Goal: Task Accomplishment & Management: Use online tool/utility

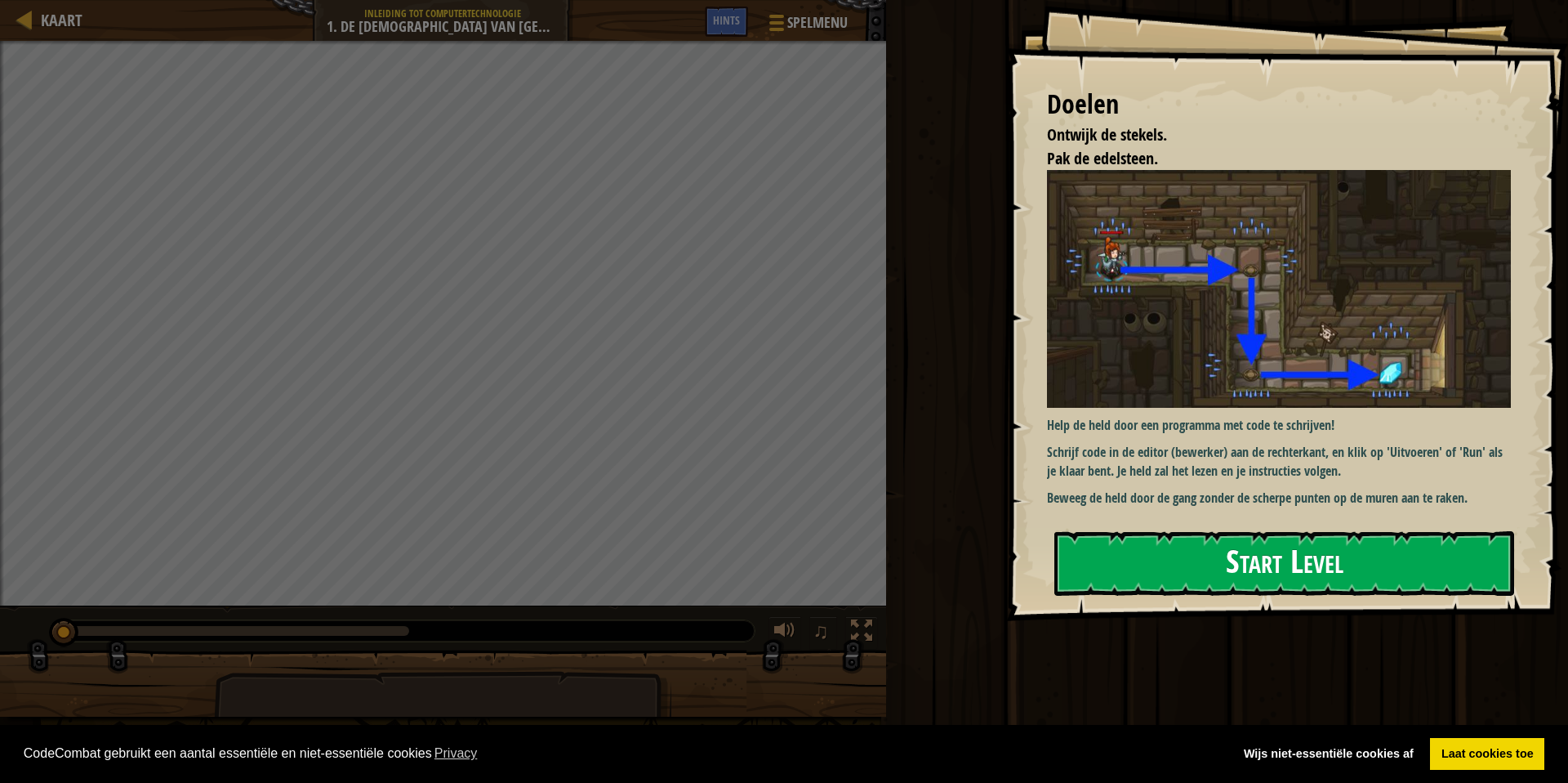
click at [1246, 565] on button "Start Level" at bounding box center [1284, 563] width 460 height 65
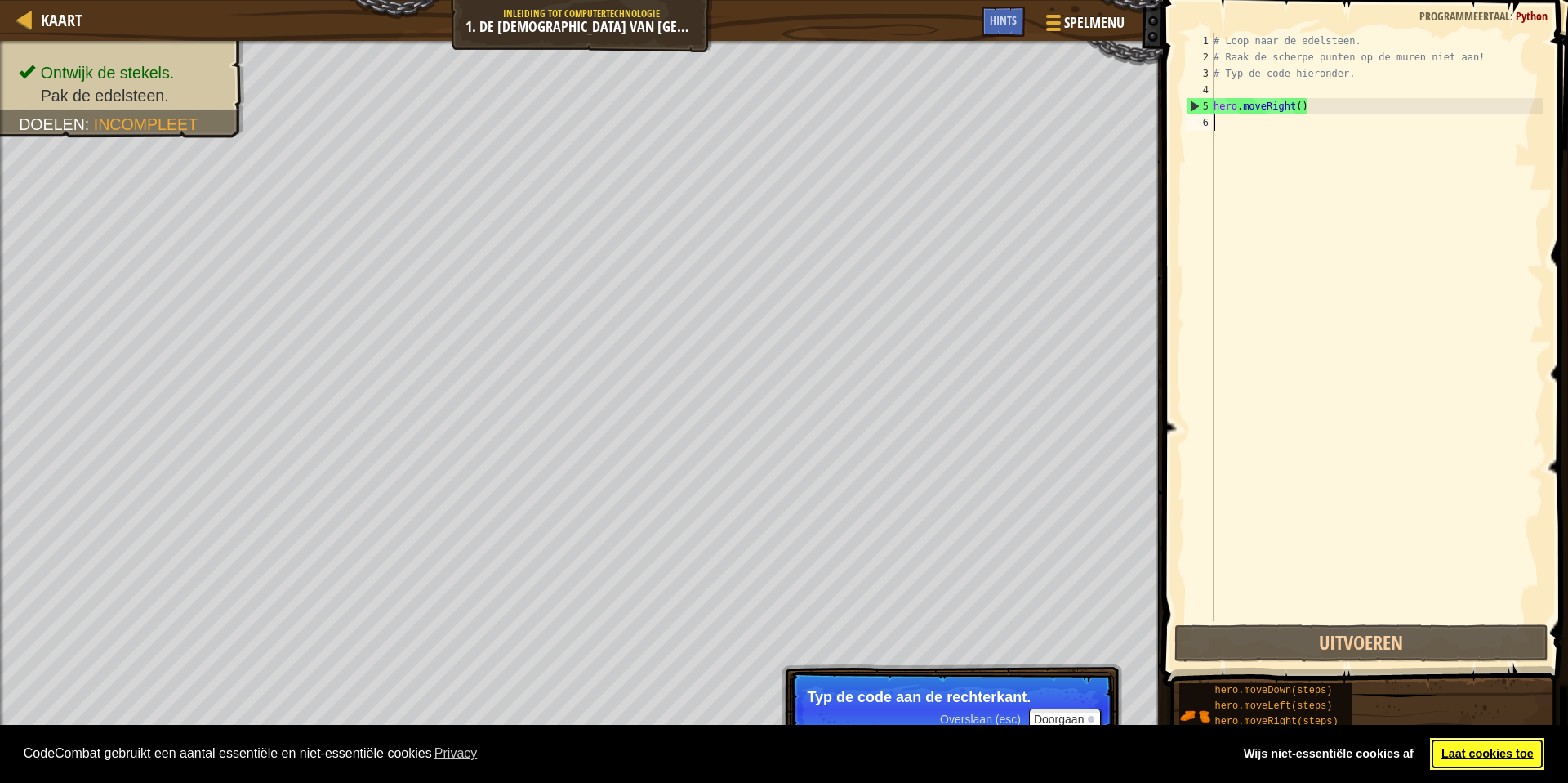
click at [1500, 752] on link "Laat cookies toe" at bounding box center [1487, 754] width 114 height 33
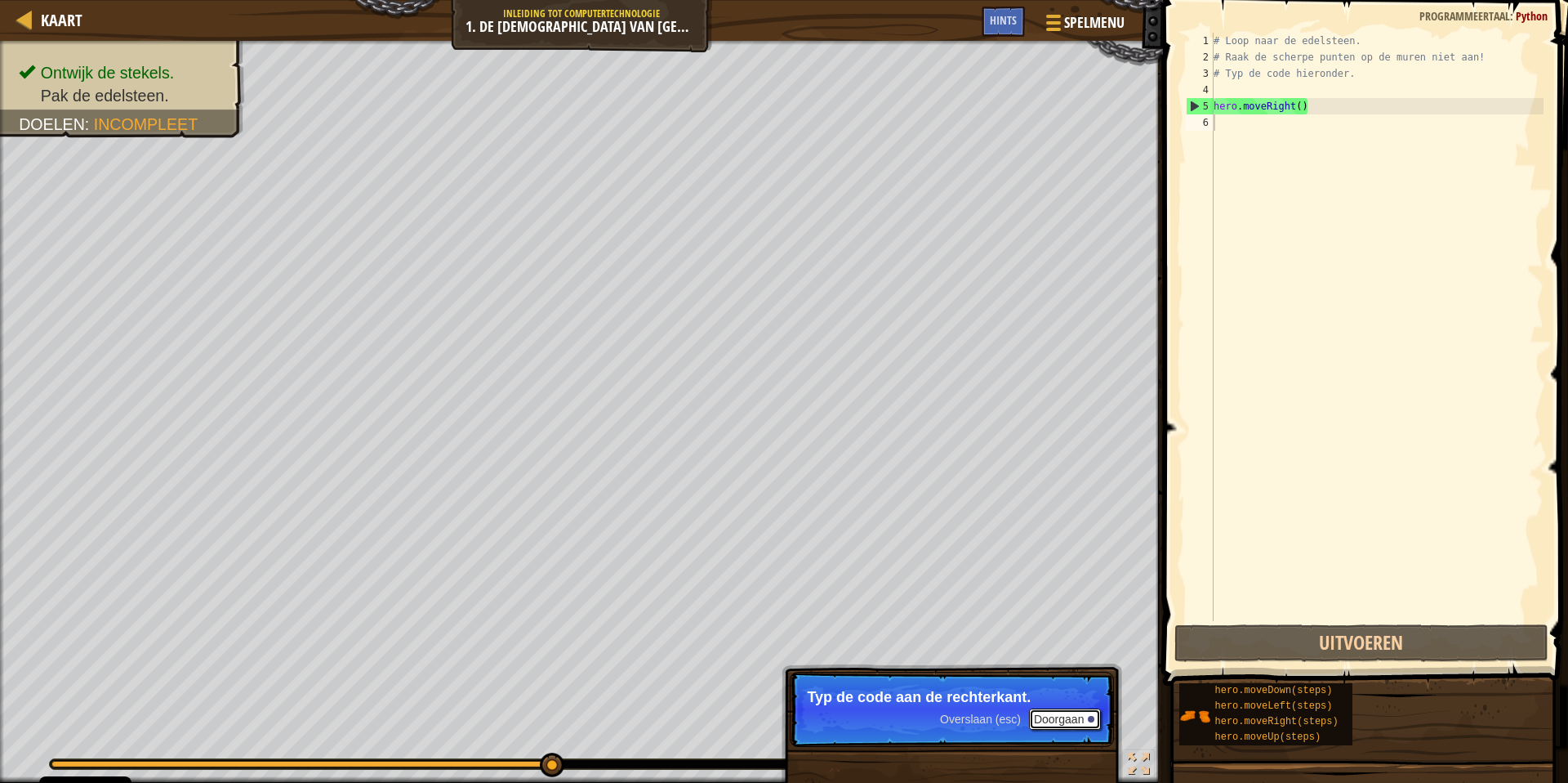
click at [1069, 716] on button "Doorgaan" at bounding box center [1066, 719] width 73 height 21
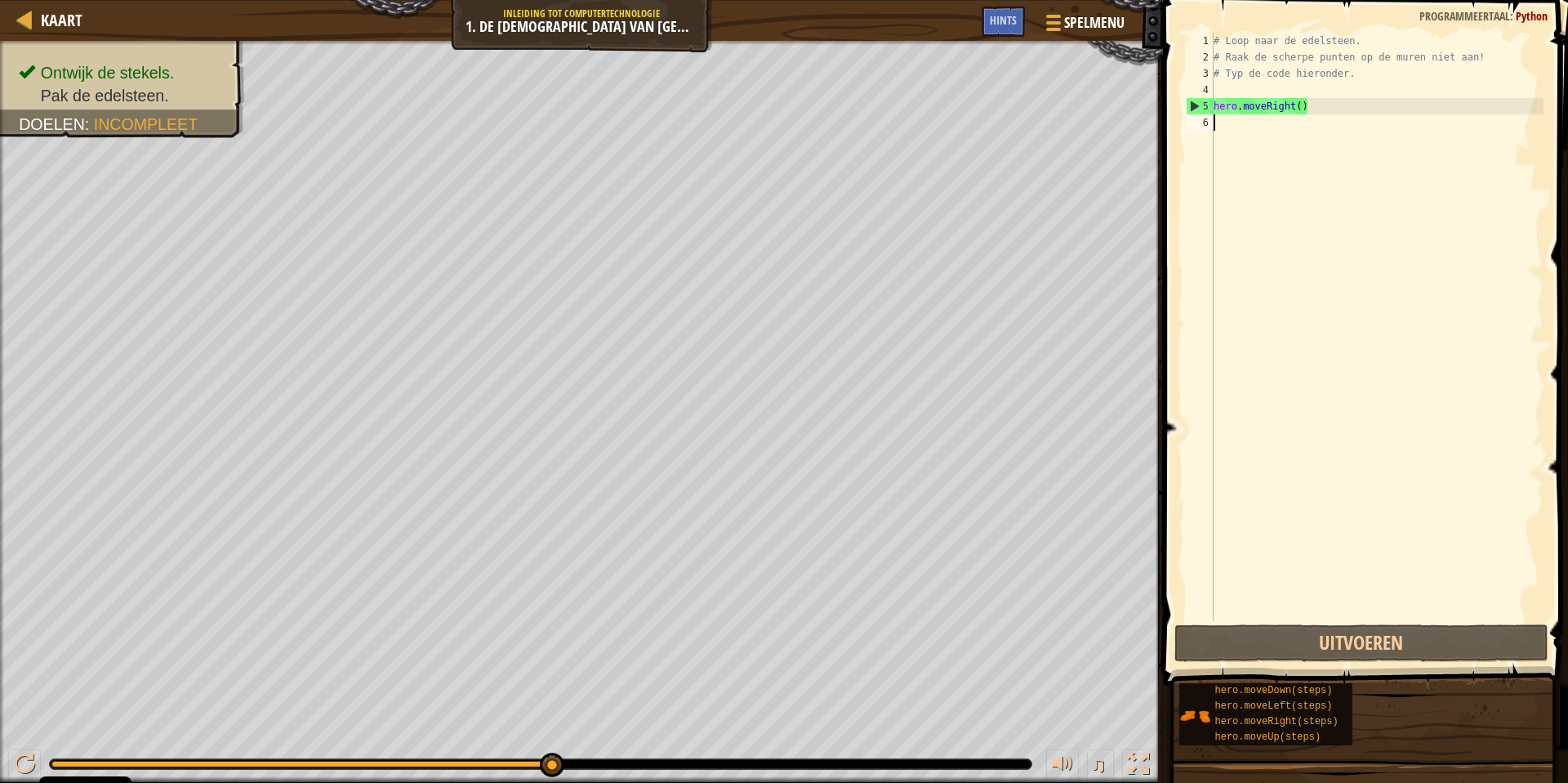
type textarea "h"
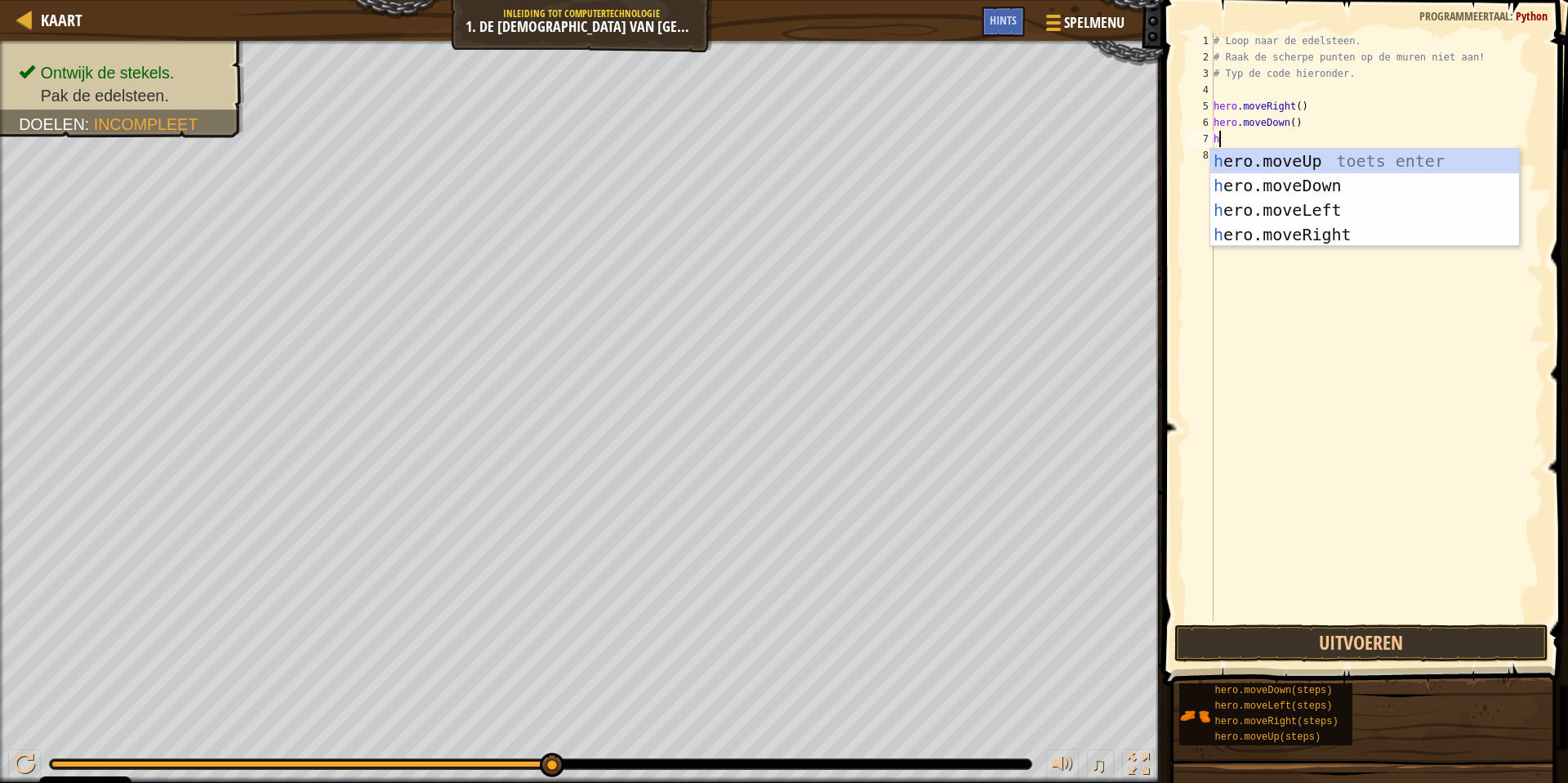
type textarea "he"
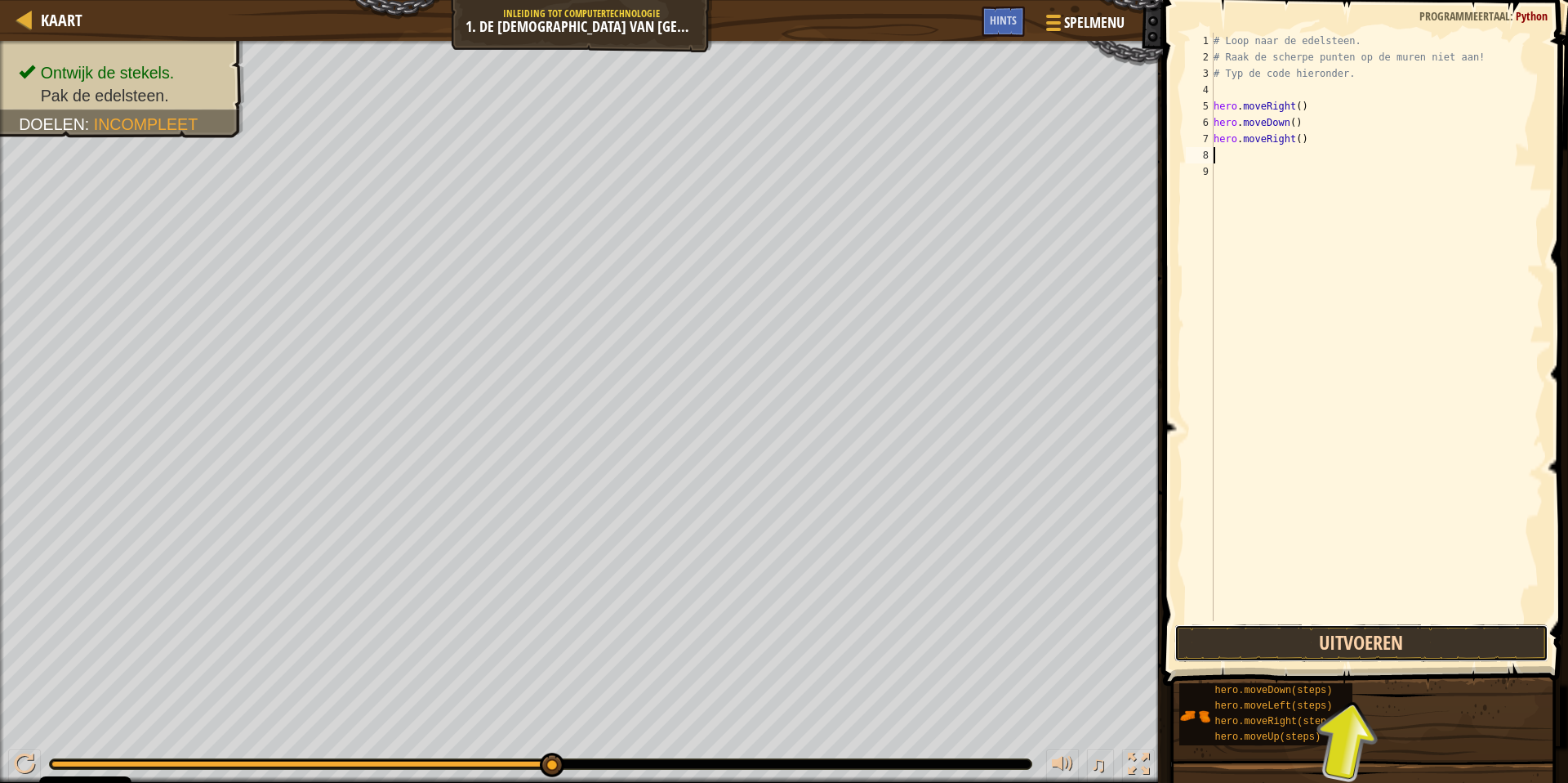
click at [1391, 633] on button "Uitvoeren" at bounding box center [1360, 643] width 374 height 37
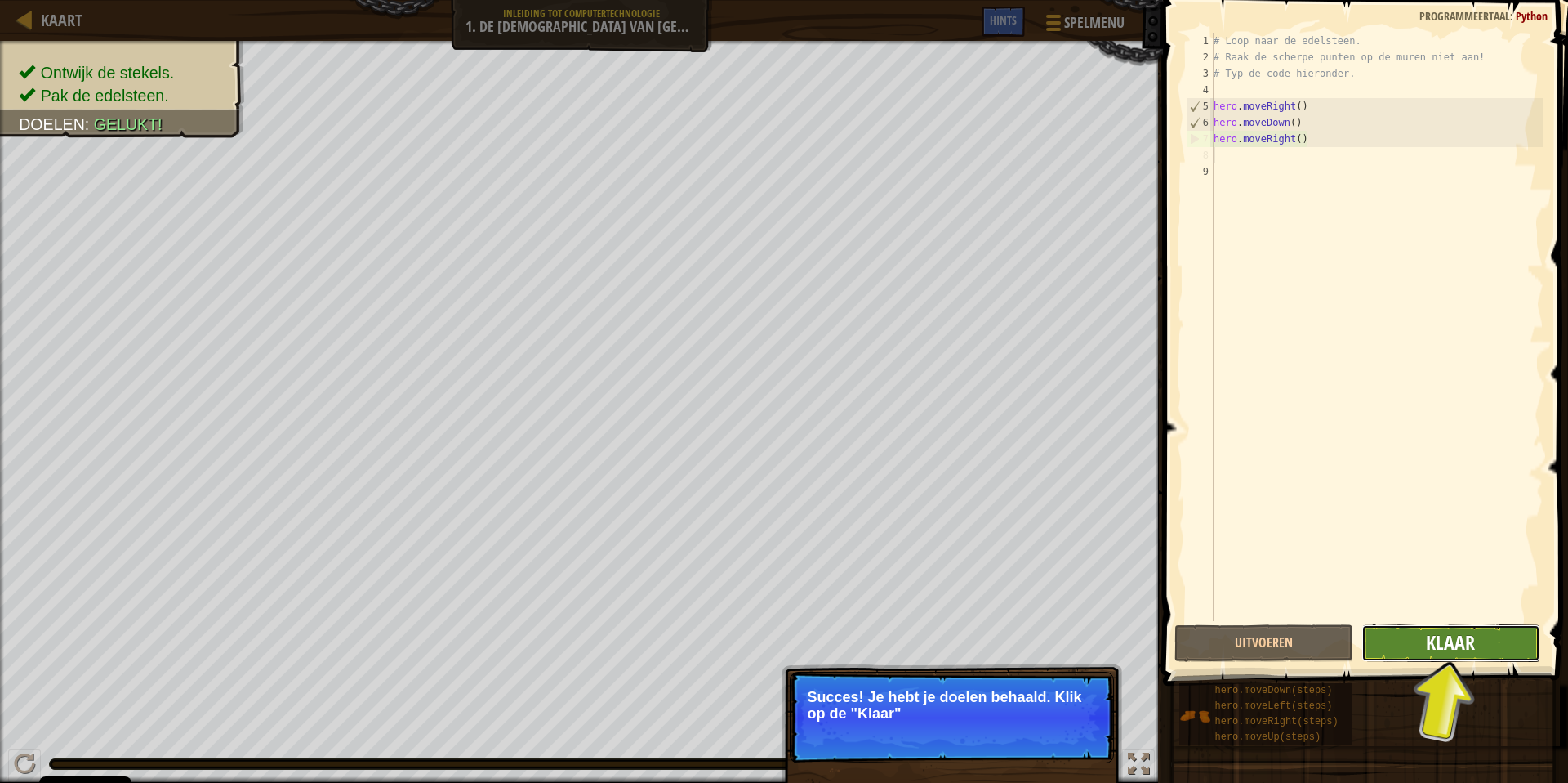
click at [1441, 631] on span "Klaar" at bounding box center [1450, 642] width 49 height 26
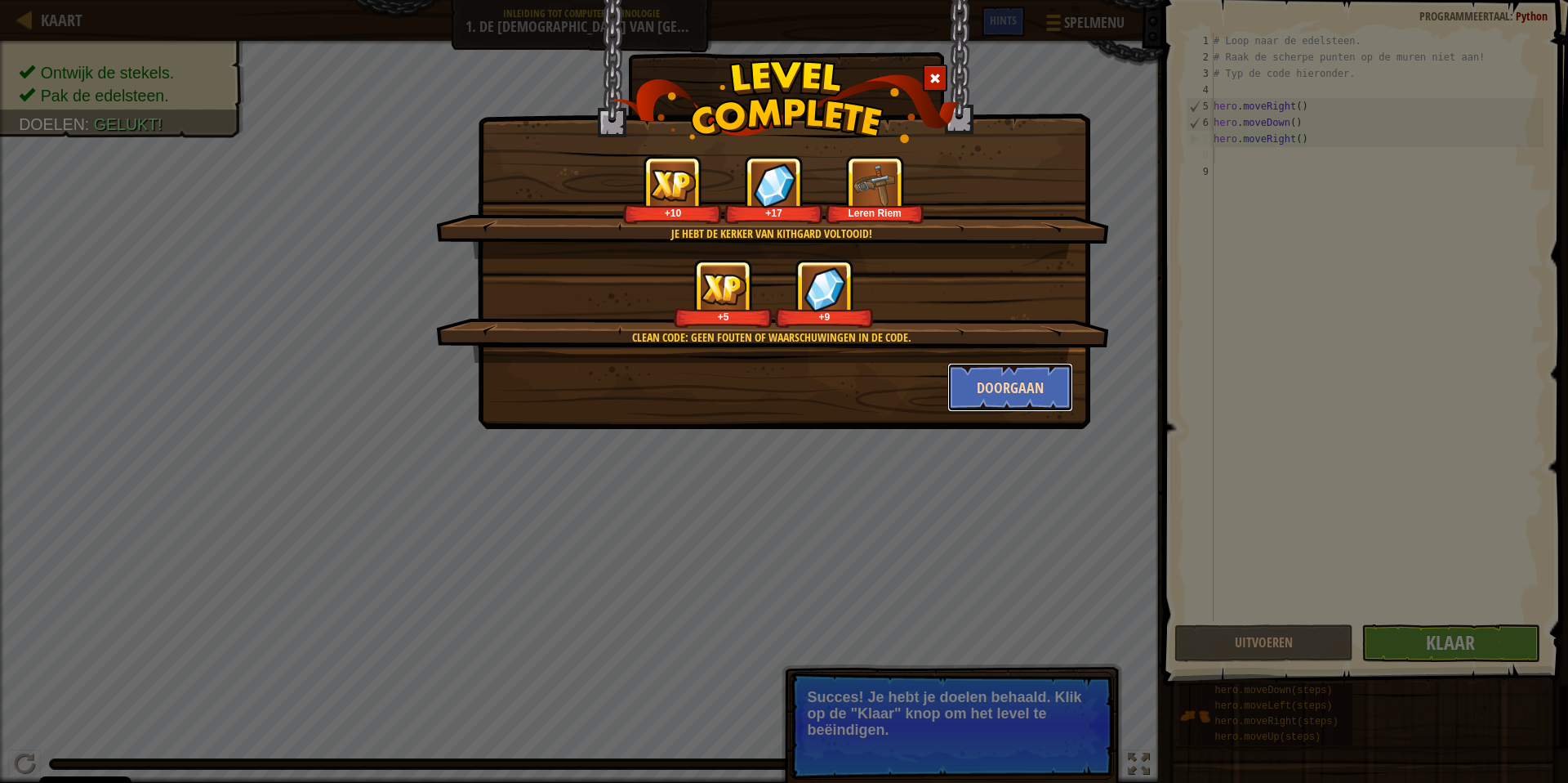
click at [1033, 384] on button "Doorgaan" at bounding box center [1011, 387] width 127 height 49
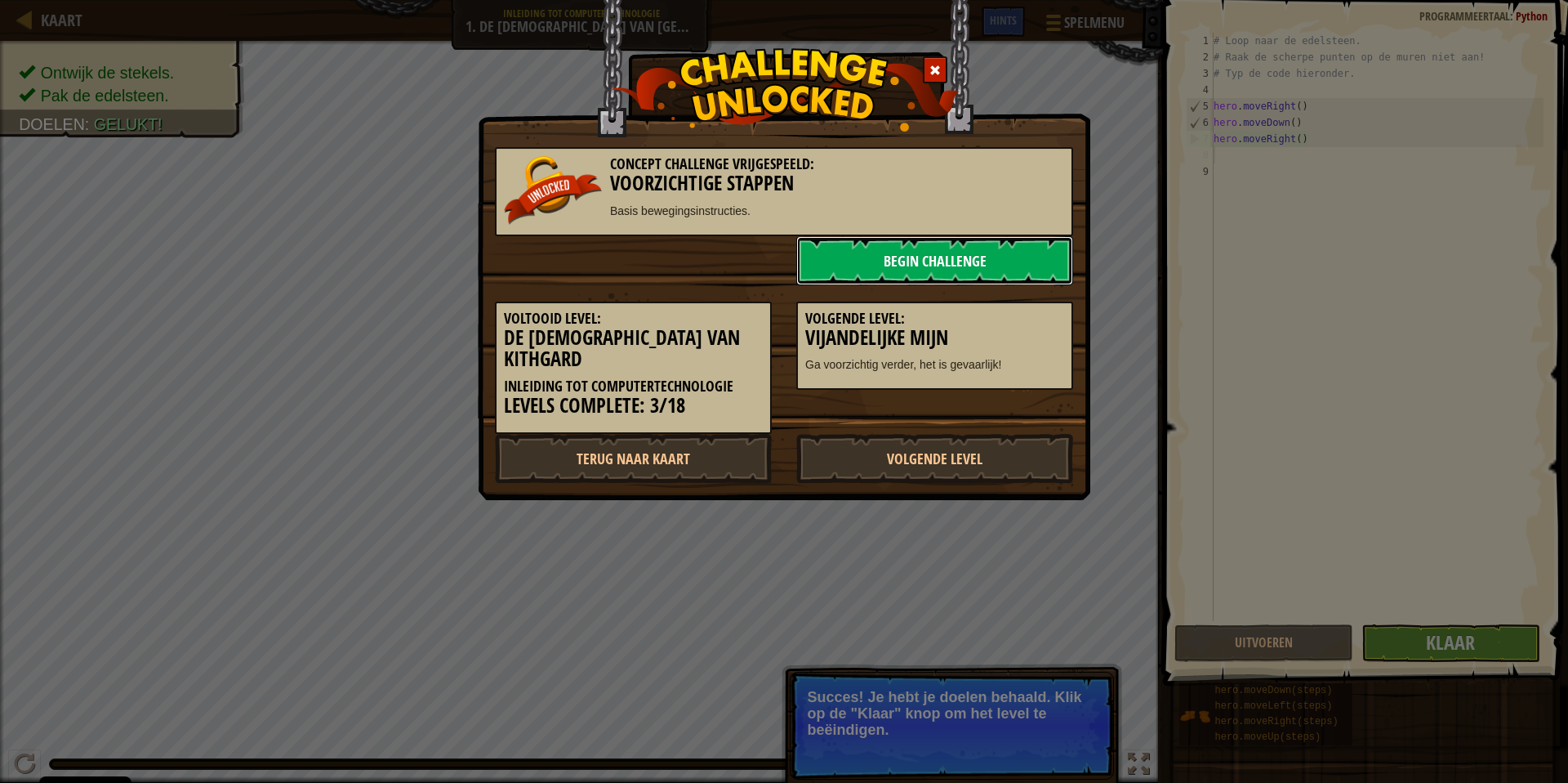
click at [1026, 262] on link "Begin Challenge" at bounding box center [934, 260] width 277 height 49
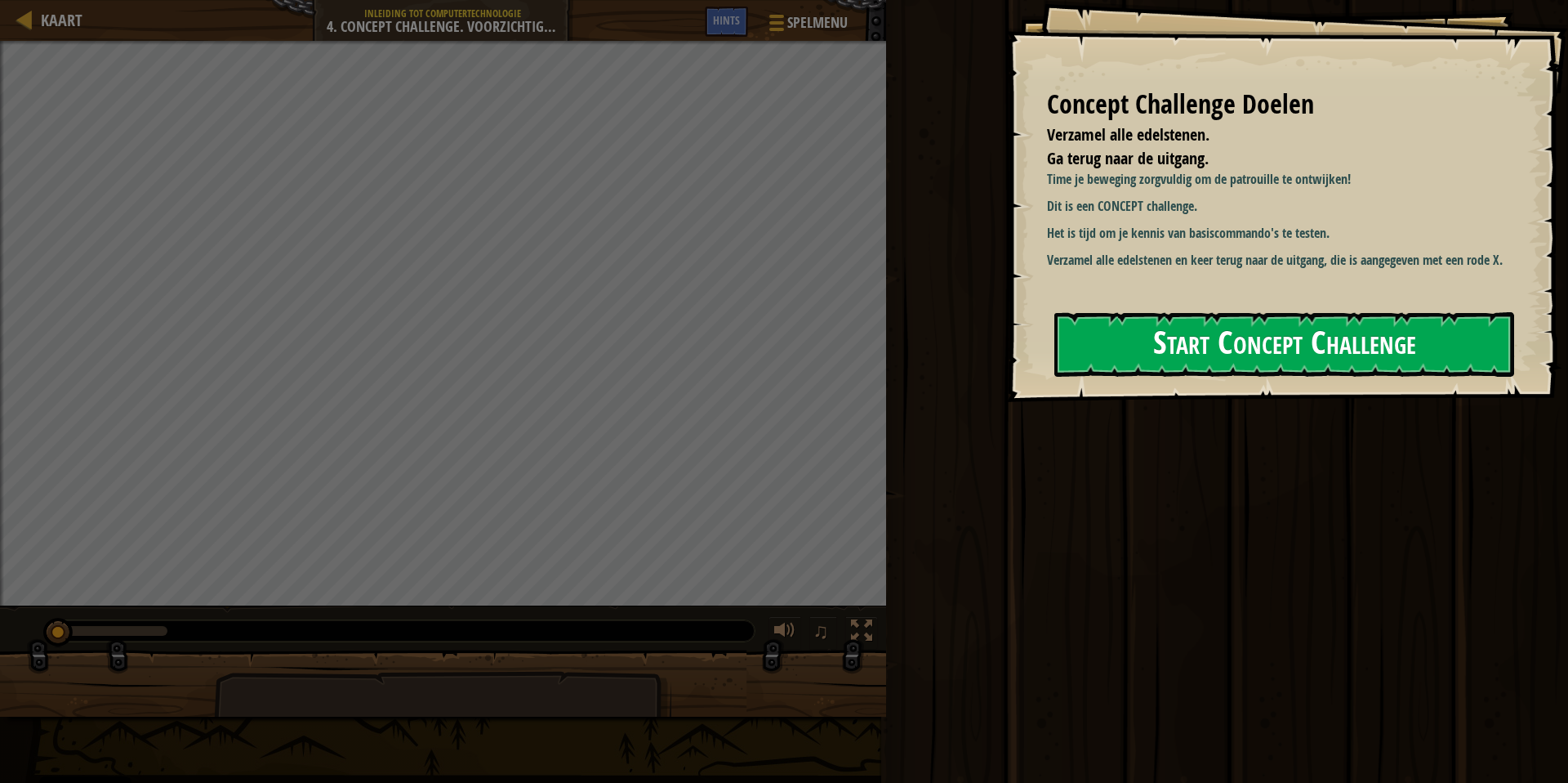
click at [1137, 337] on button "Start Concept Challenge" at bounding box center [1284, 344] width 460 height 65
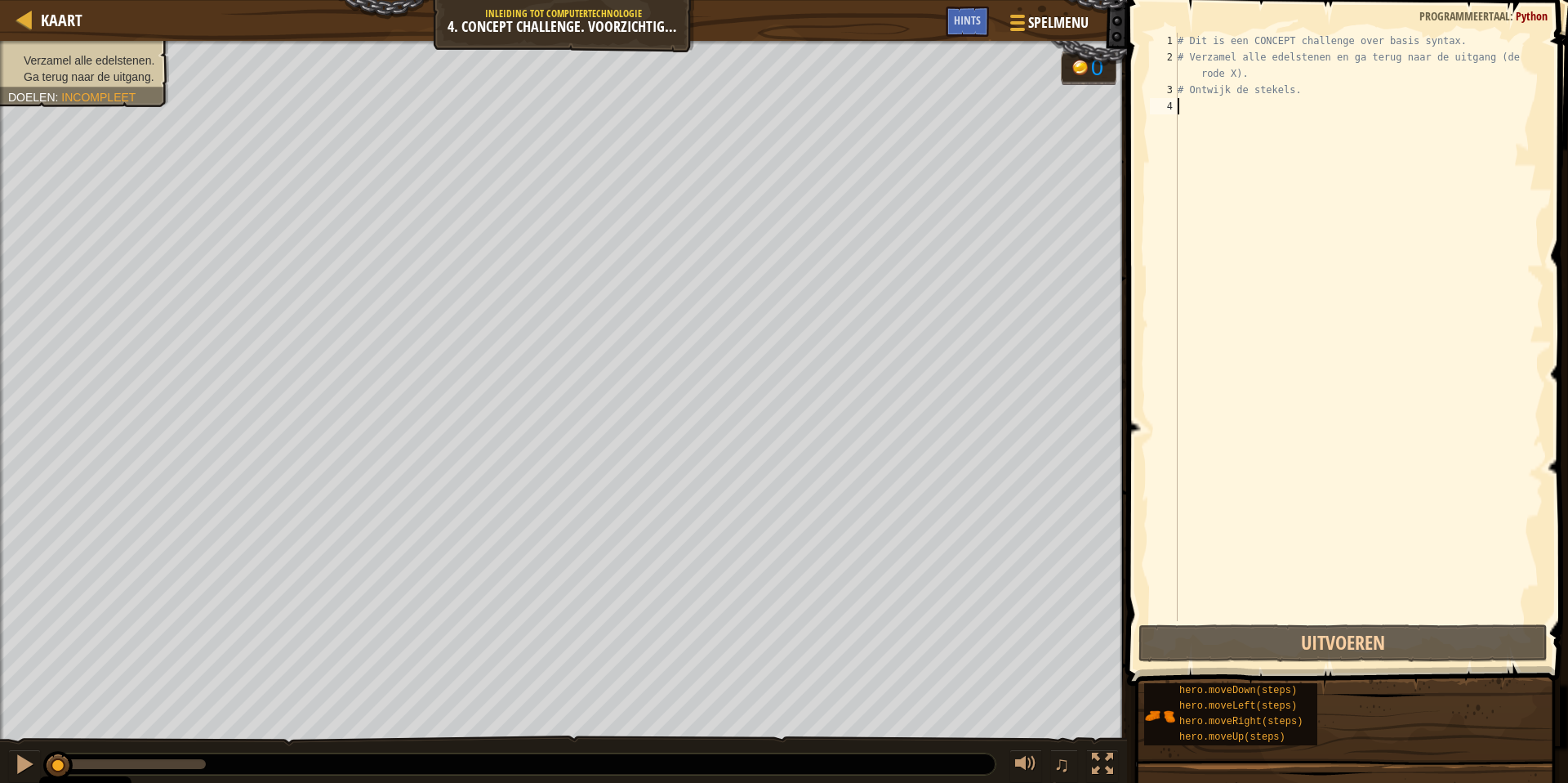
scroll to position [7, 0]
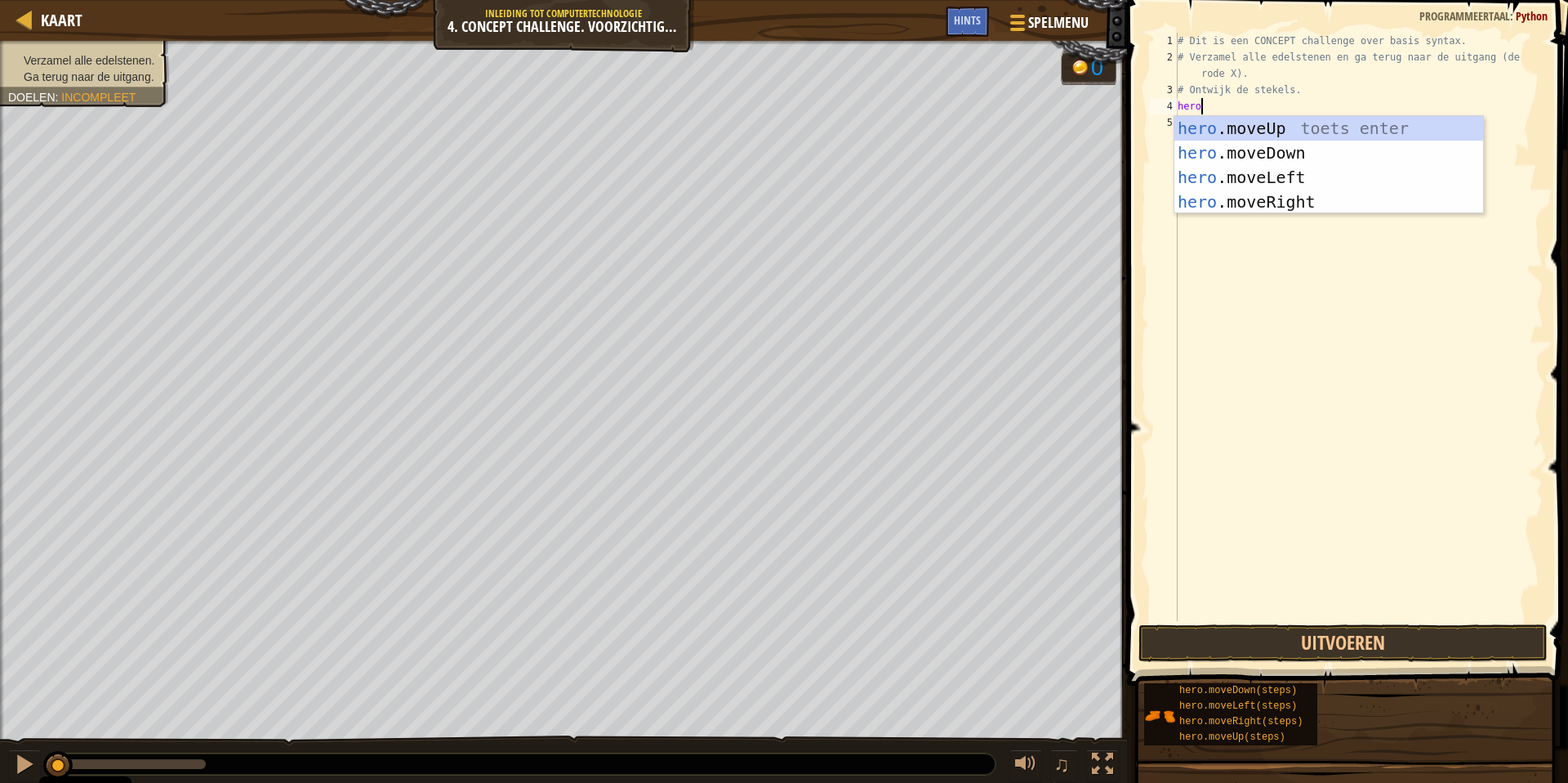
type textarea "hero."
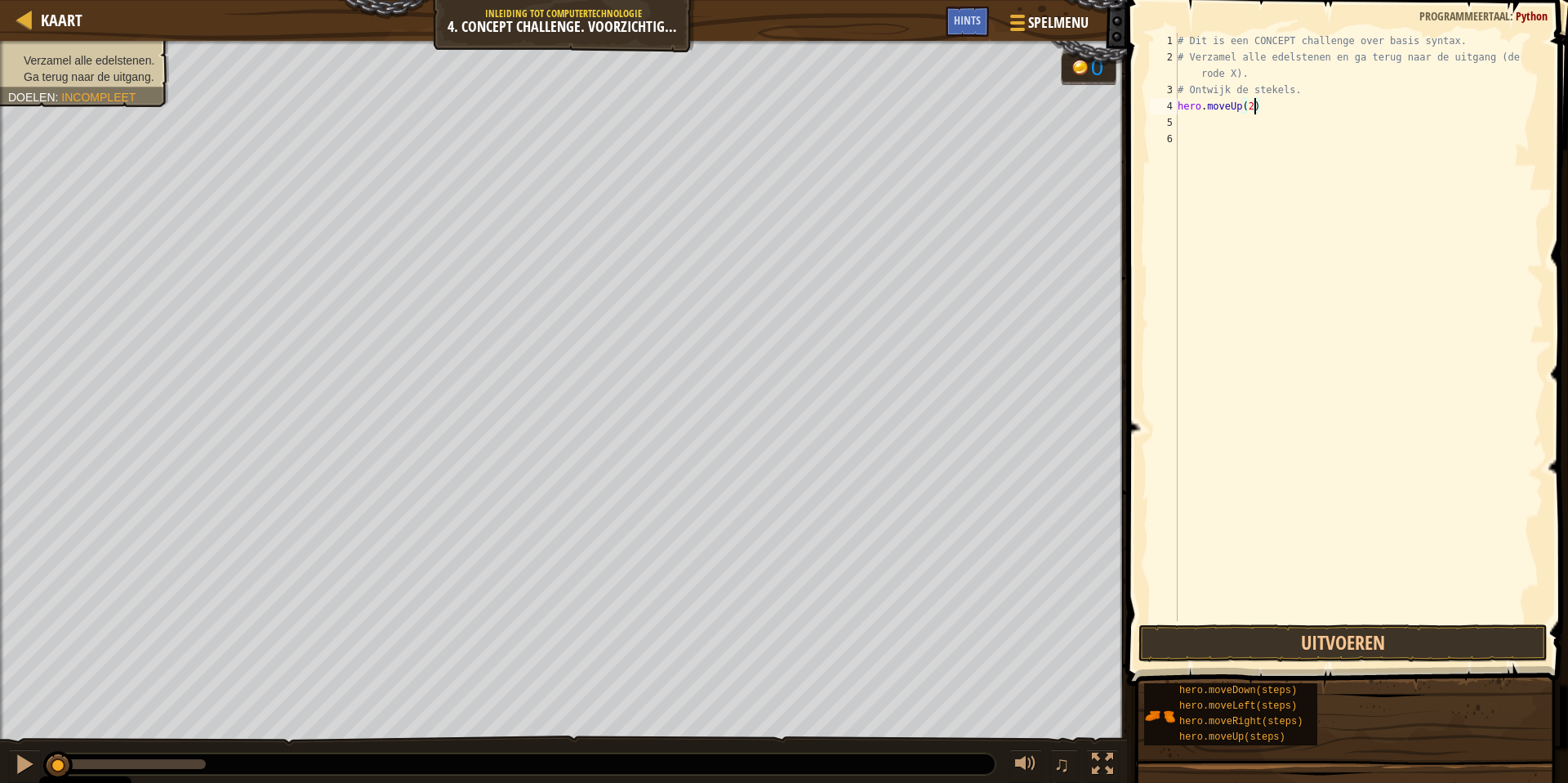
scroll to position [7, 5]
click at [1357, 653] on button "Uitvoeren" at bounding box center [1343, 643] width 409 height 37
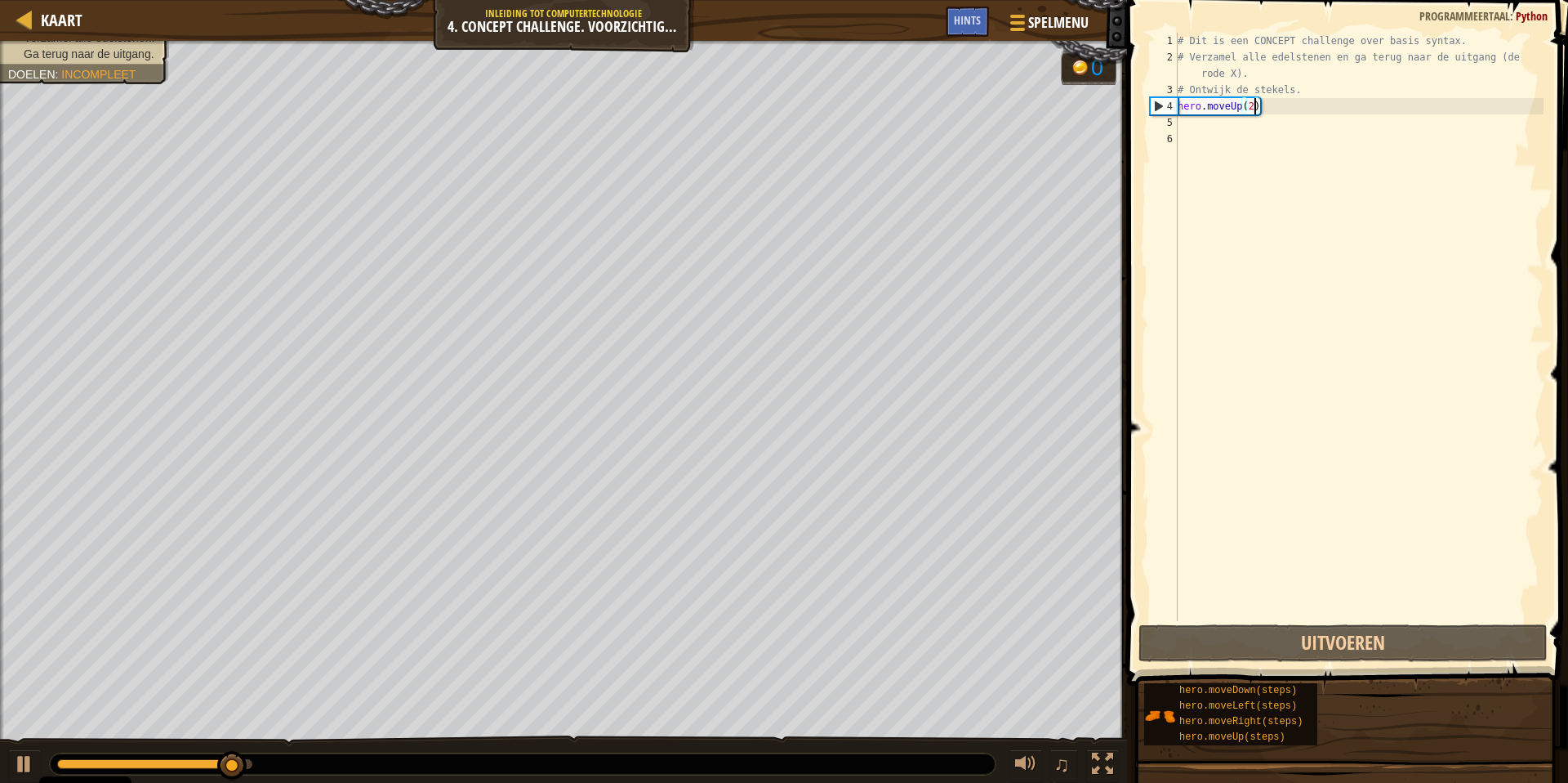
type textarea "hero.moveUp()"
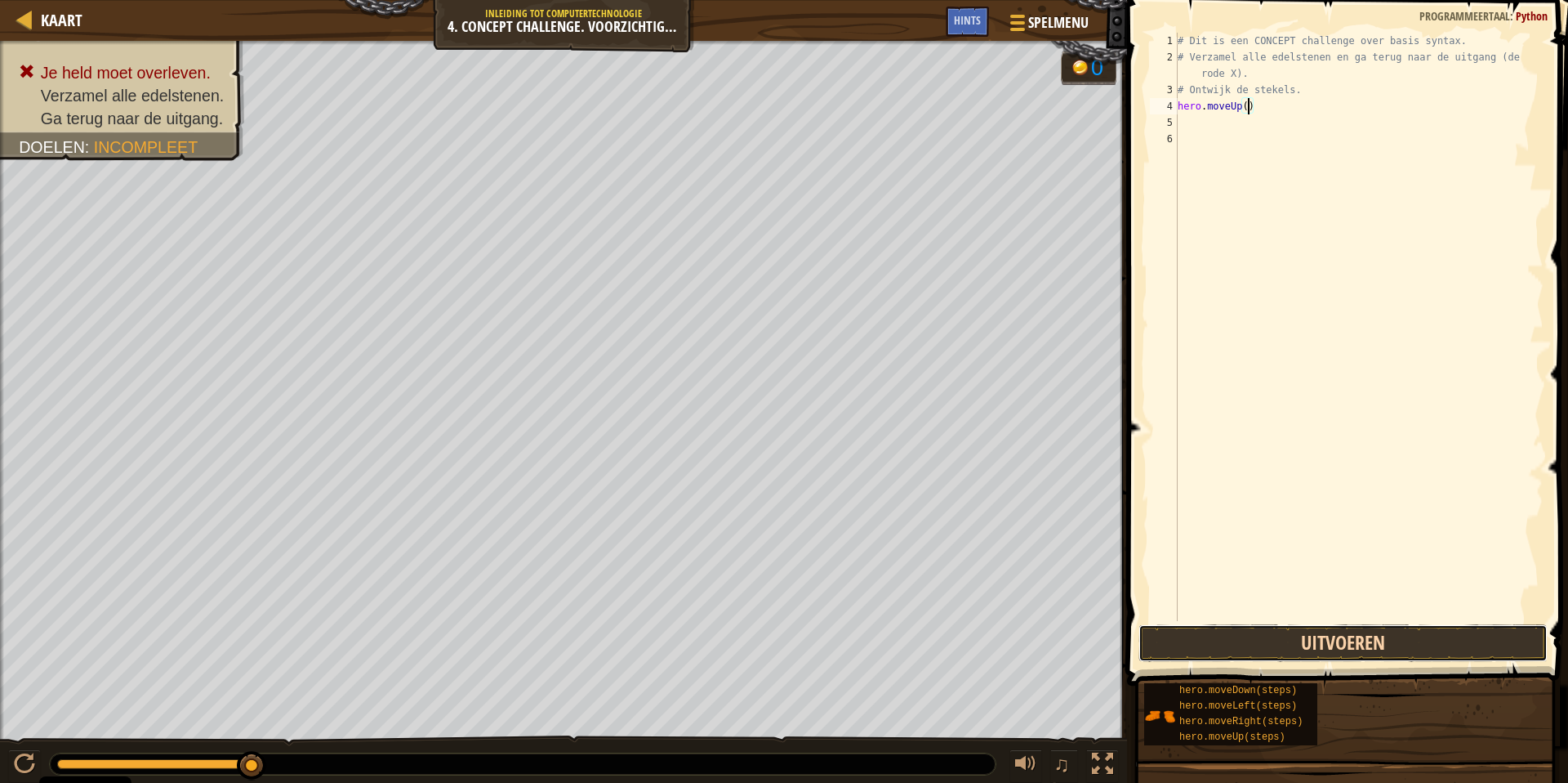
click at [1375, 641] on button "Uitvoeren" at bounding box center [1343, 643] width 409 height 37
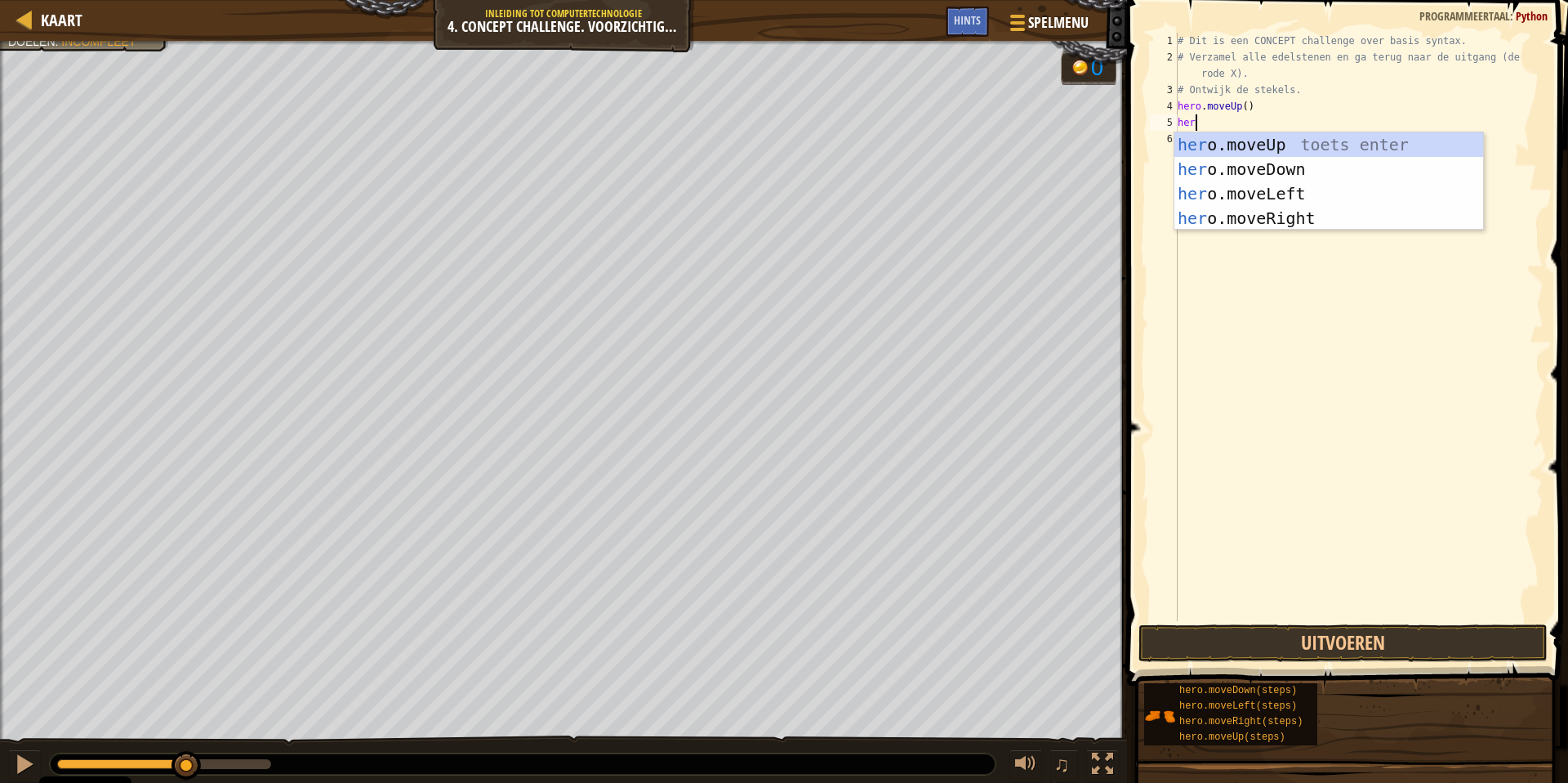
scroll to position [7, 1]
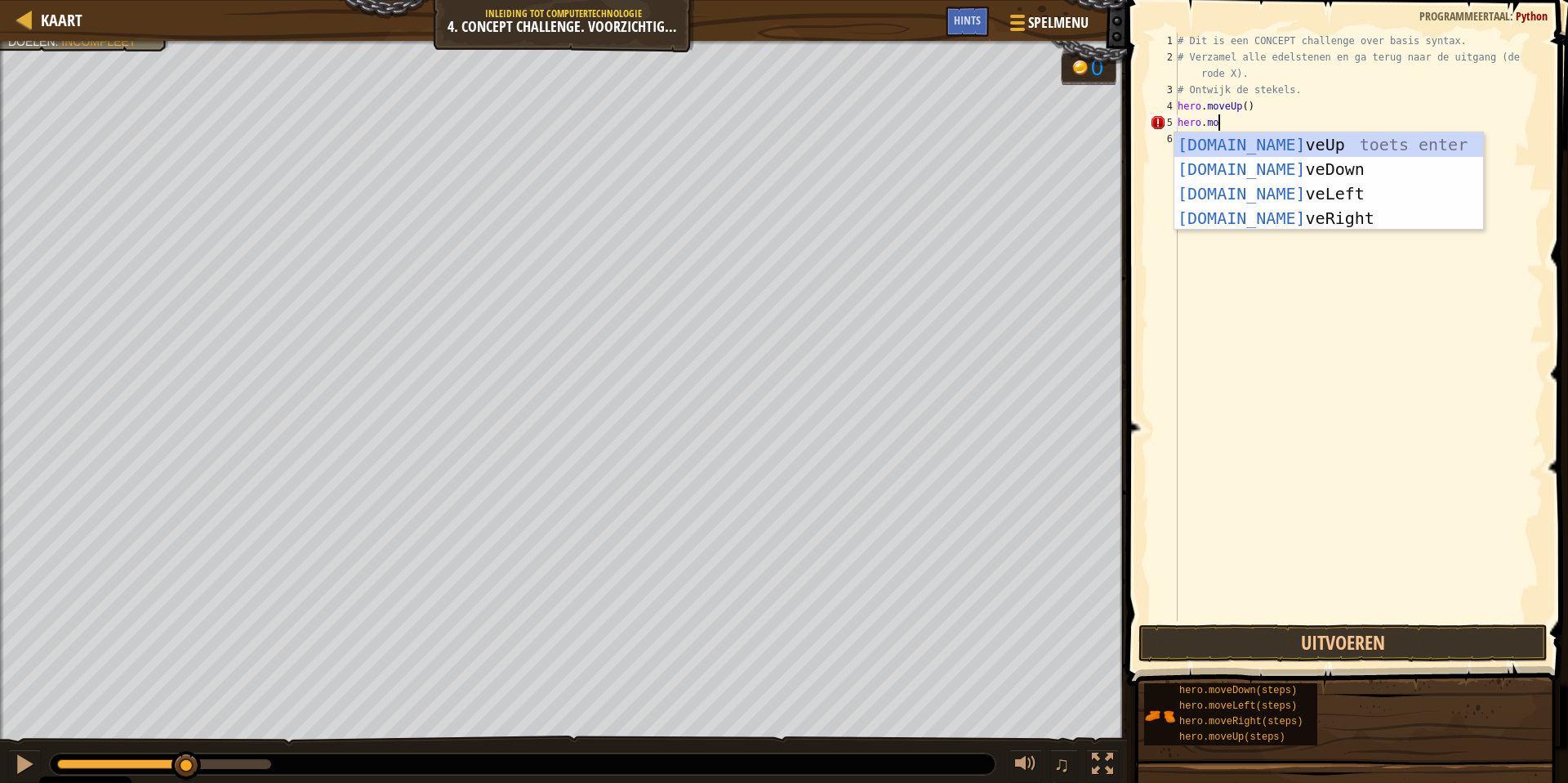
type textarea "hero.move"
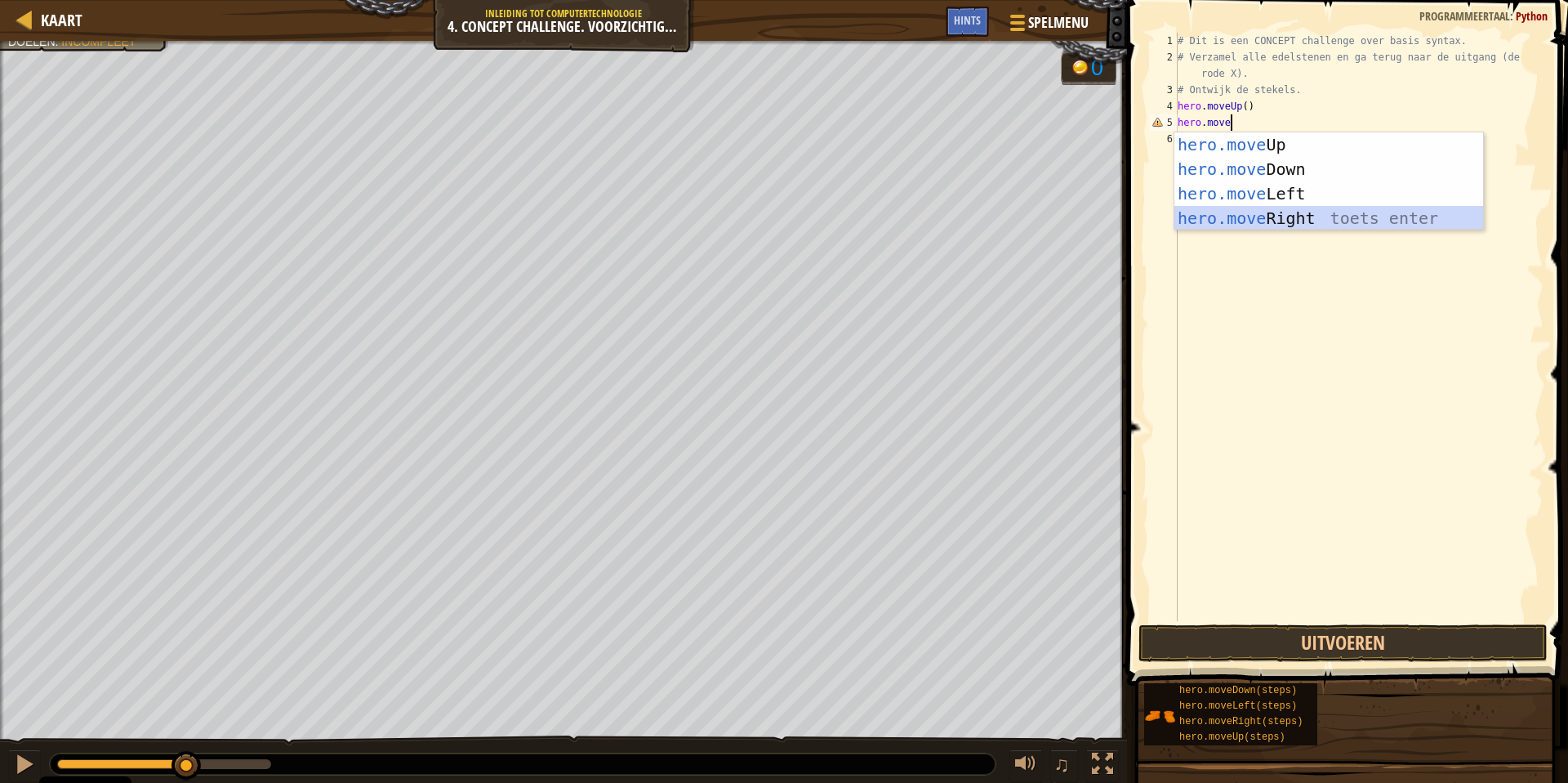
scroll to position [7, 0]
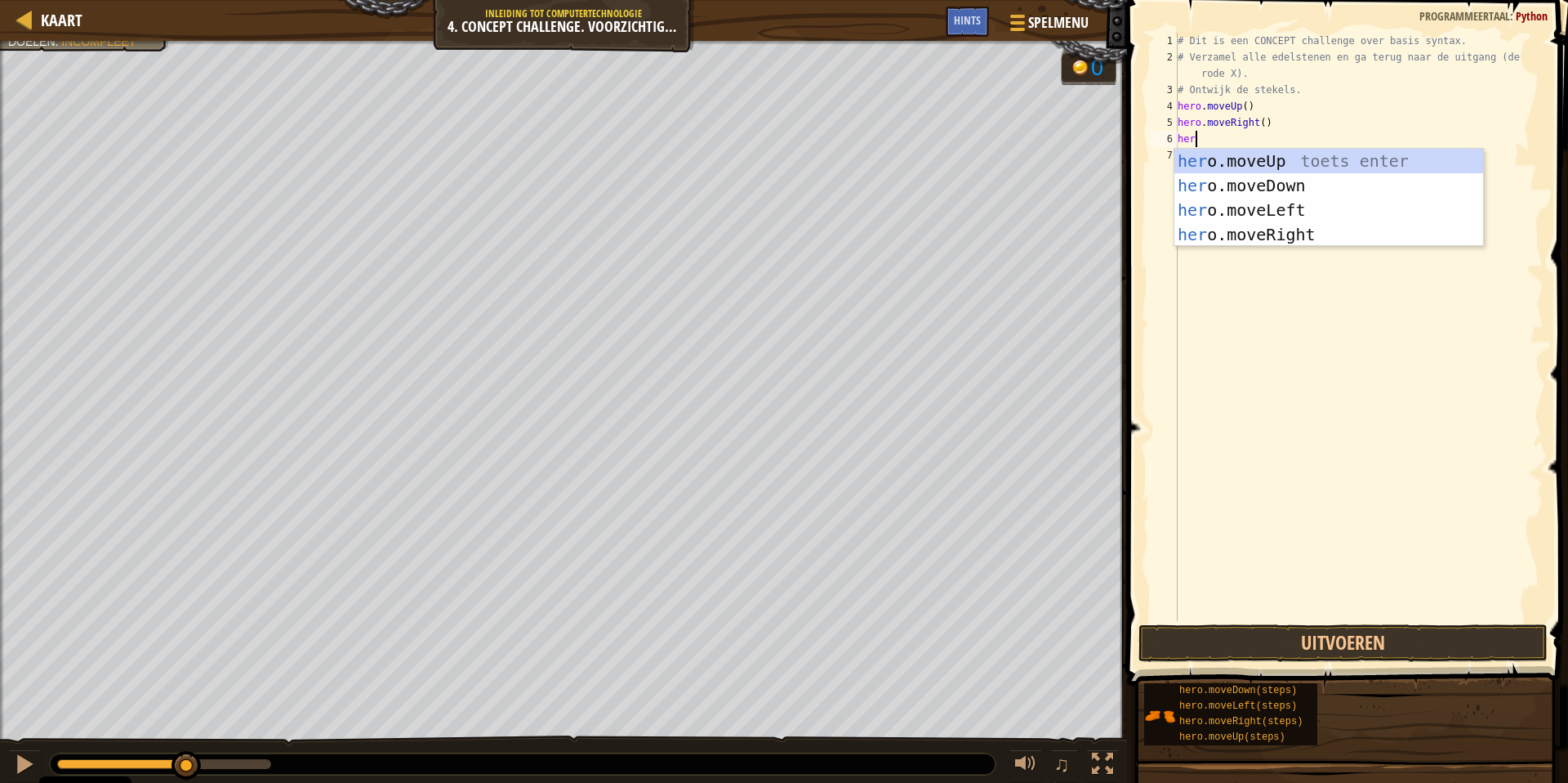
type textarea "hero"
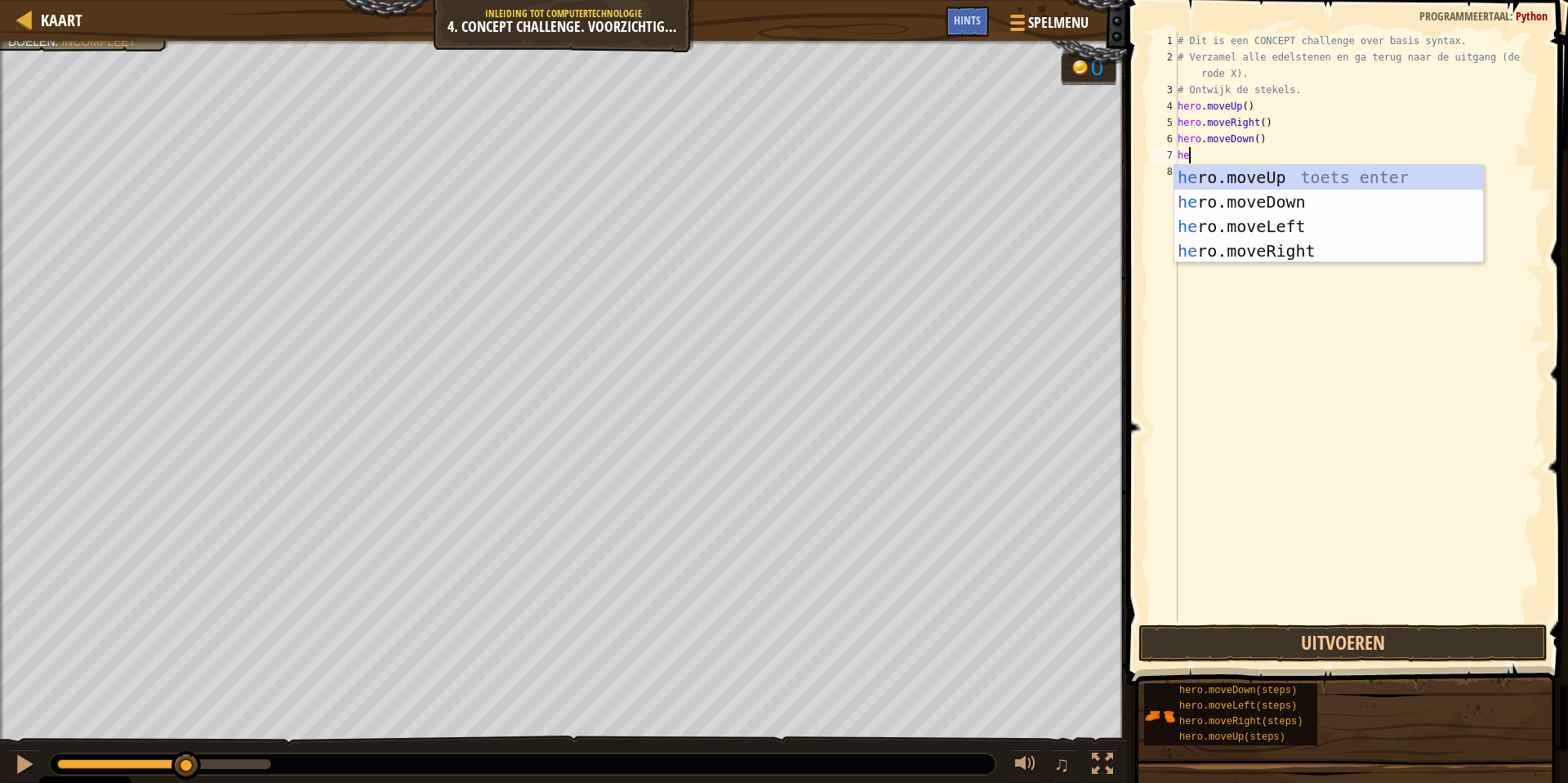
type textarea "hero"
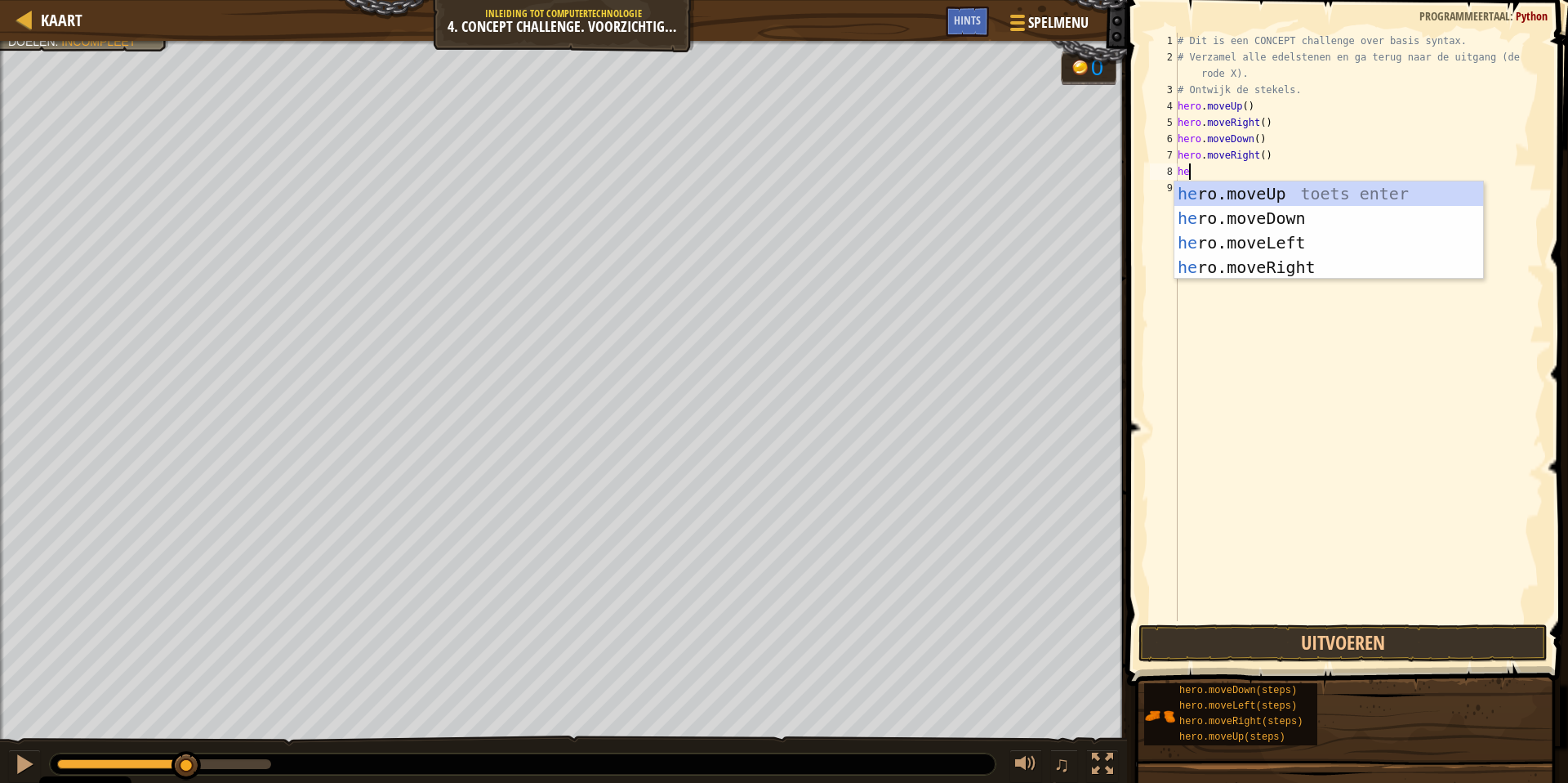
type textarea "her"
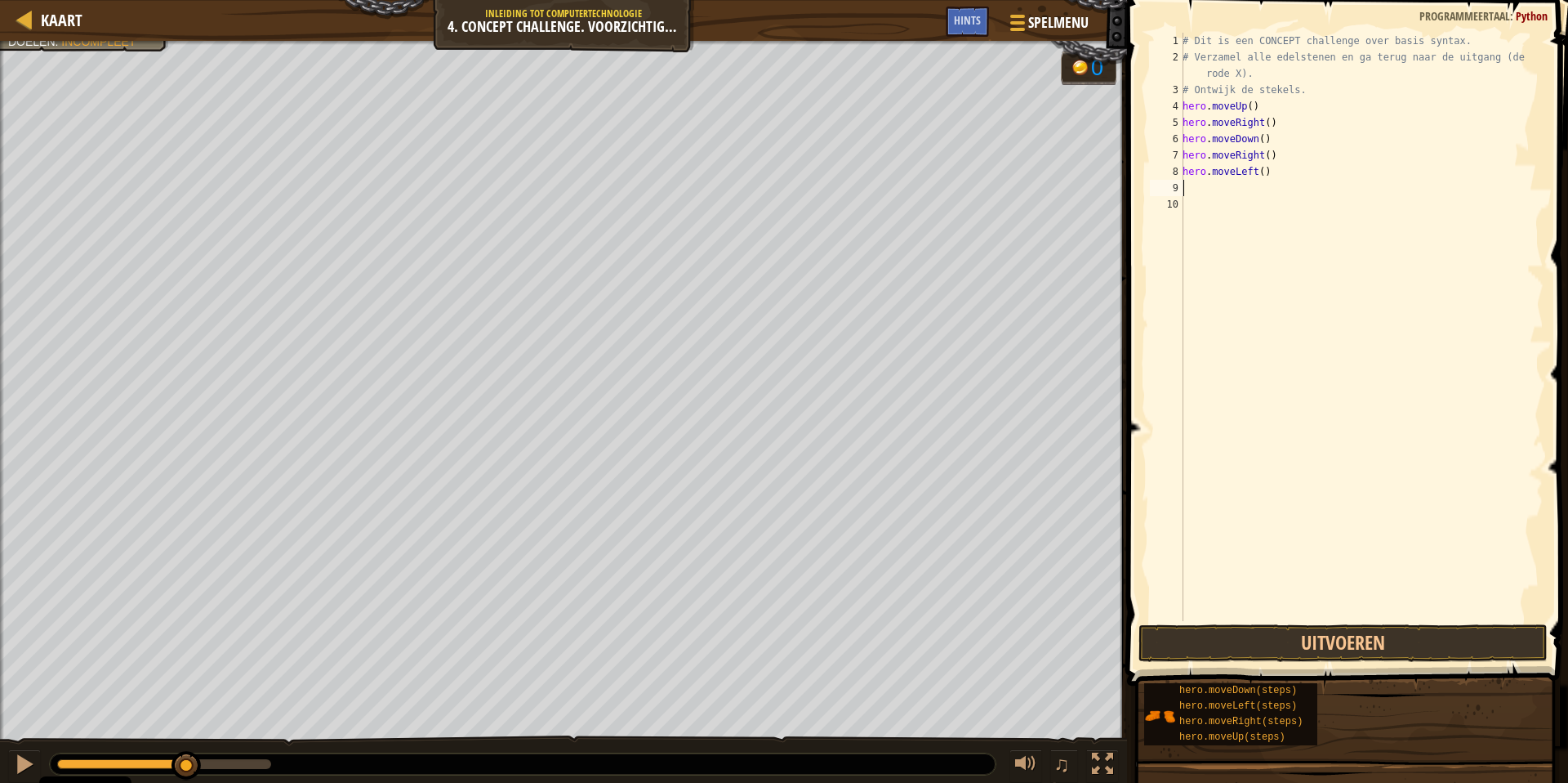
type textarea "he"
click at [1301, 642] on button "Uitvoeren" at bounding box center [1343, 643] width 409 height 37
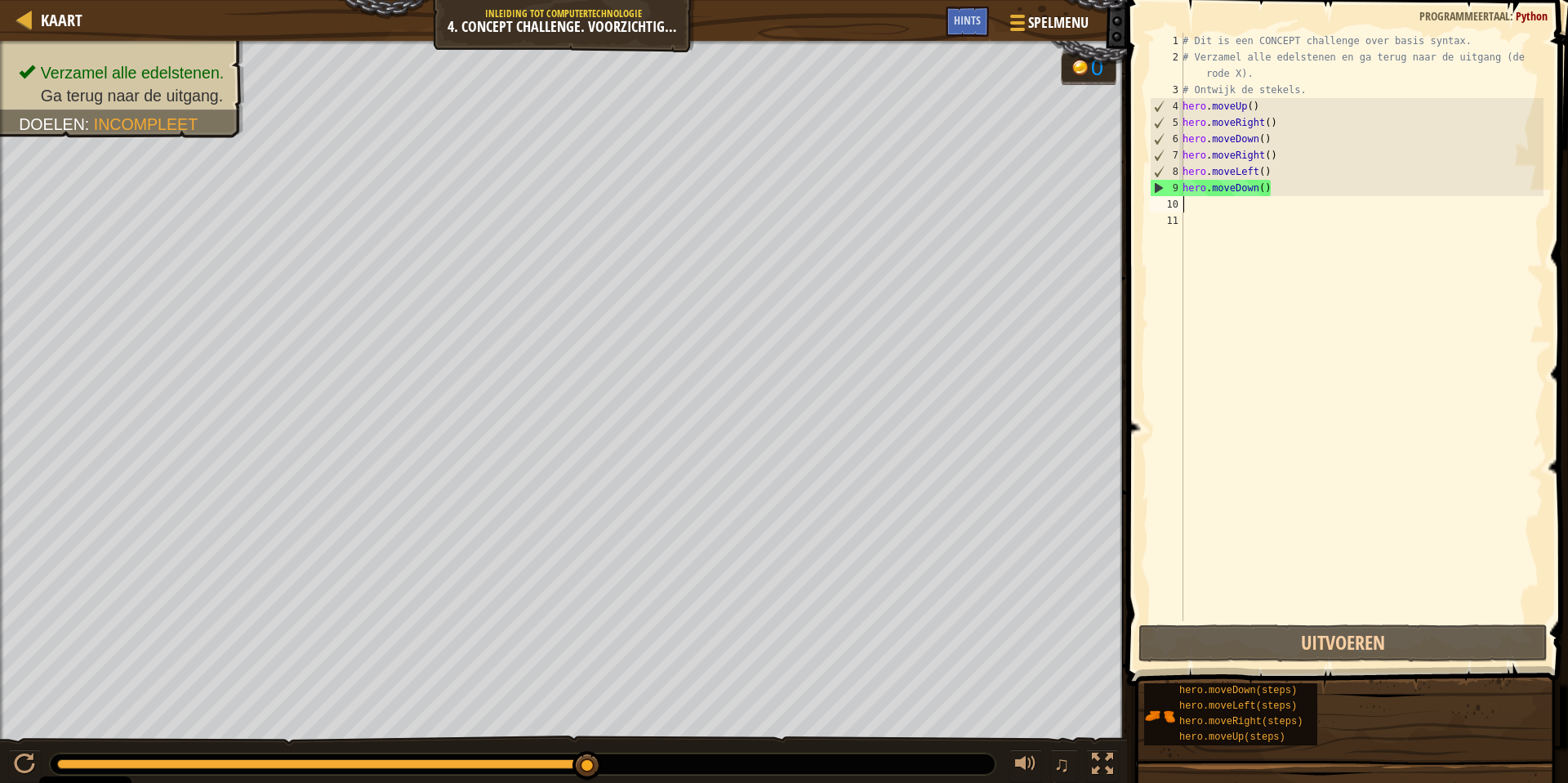
type textarea "her"
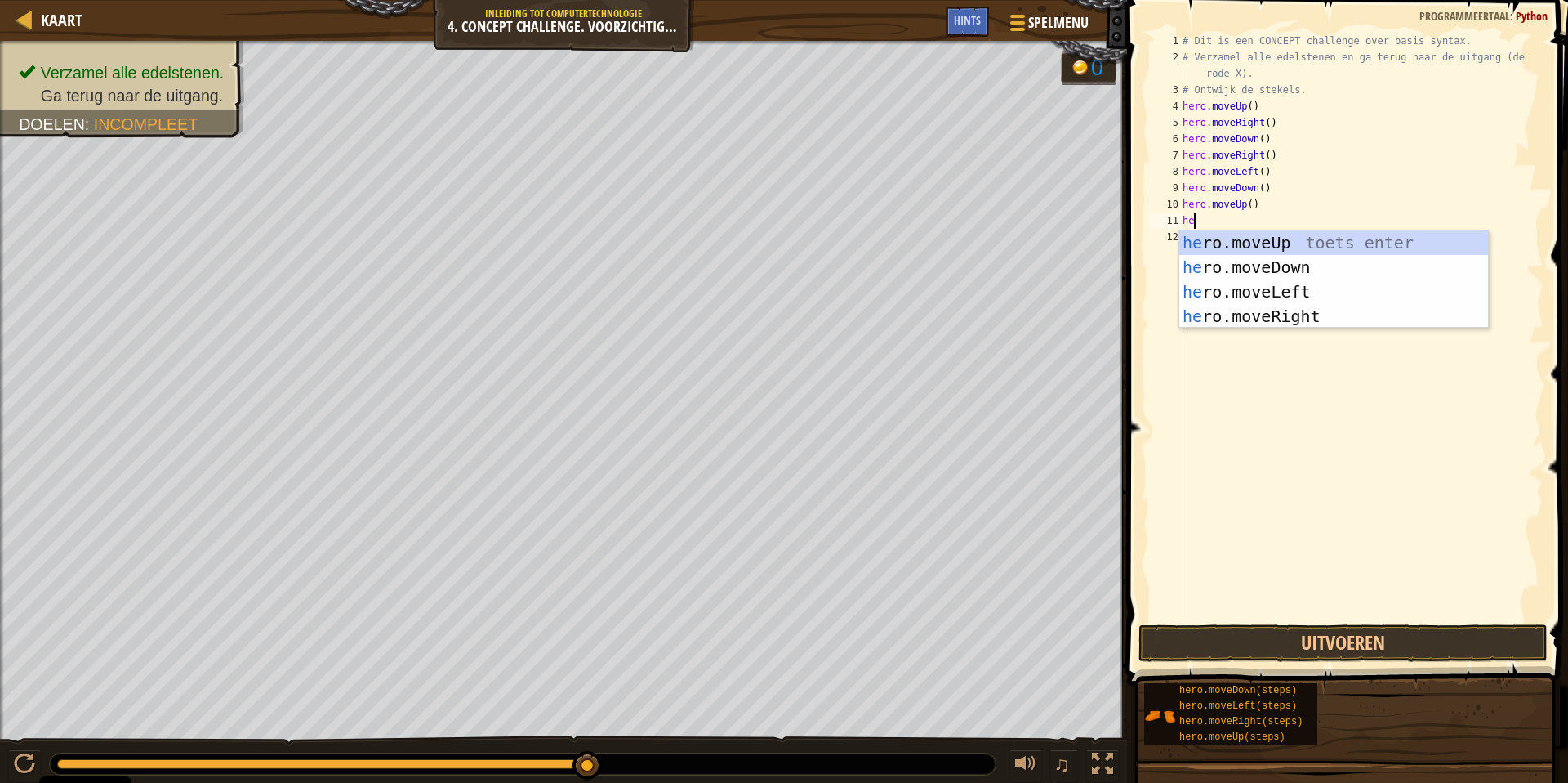
type textarea "h"
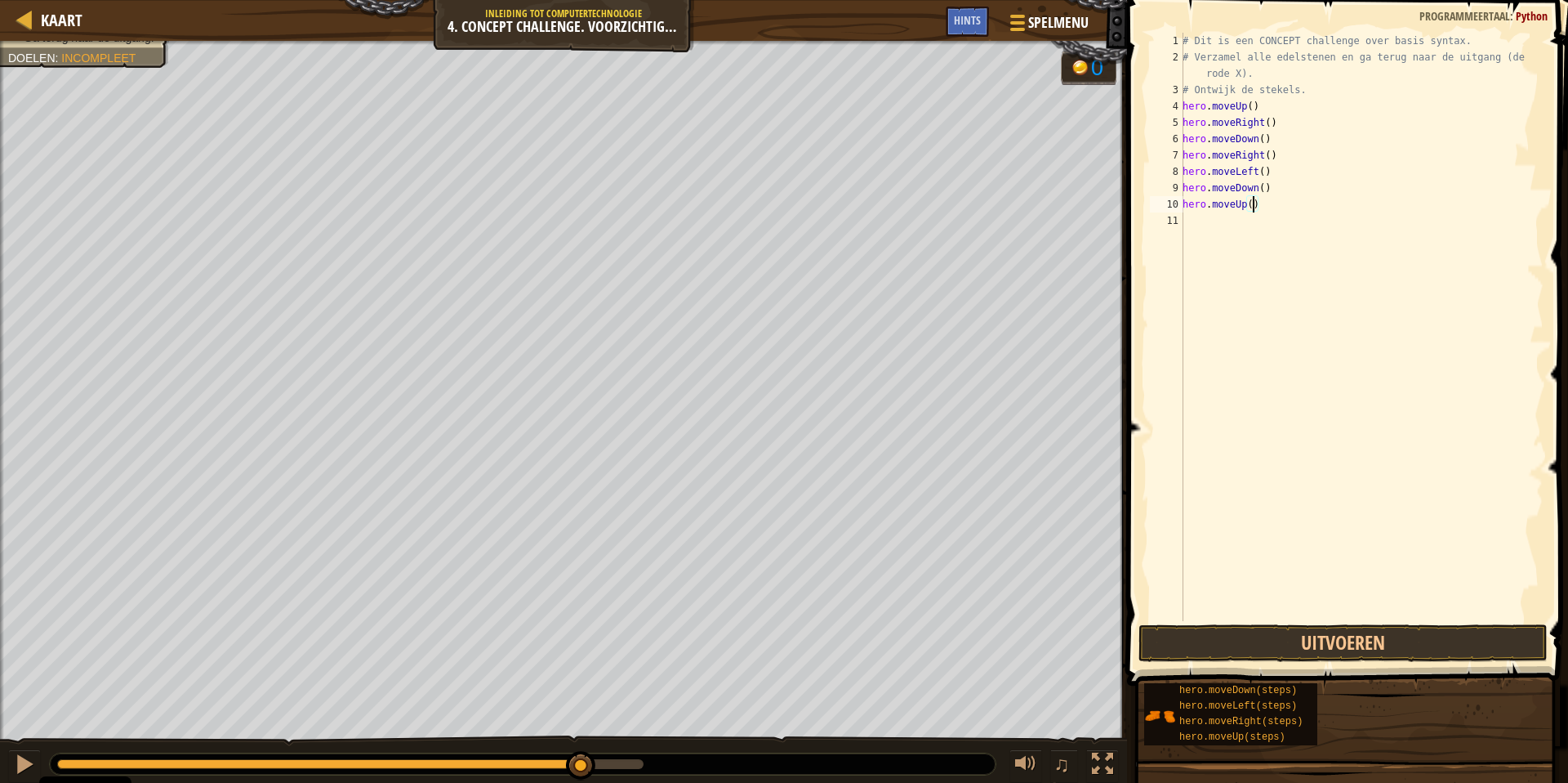
type textarea "hero.moveUp(2)"
type textarea "her"
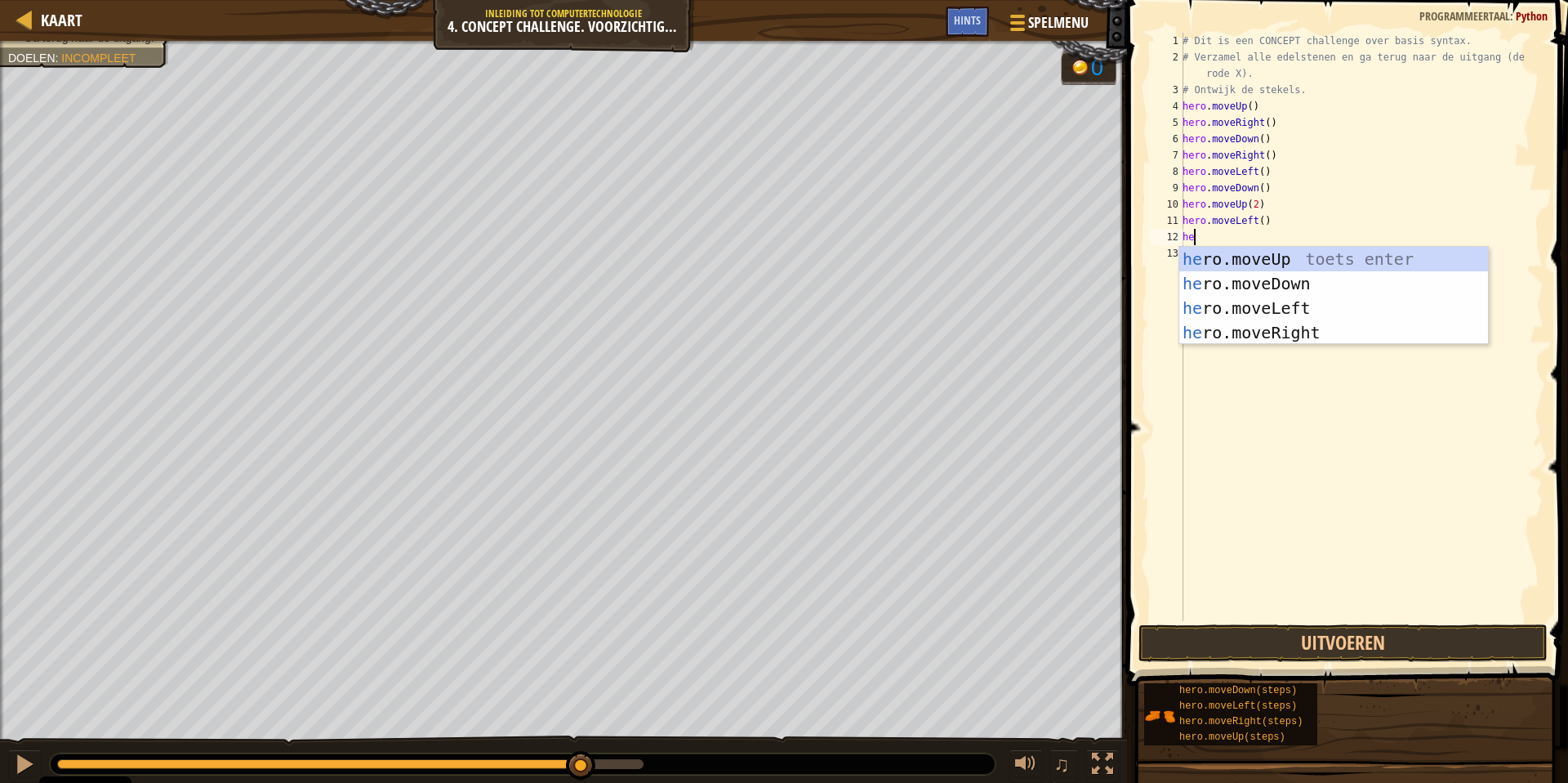
type textarea "her"
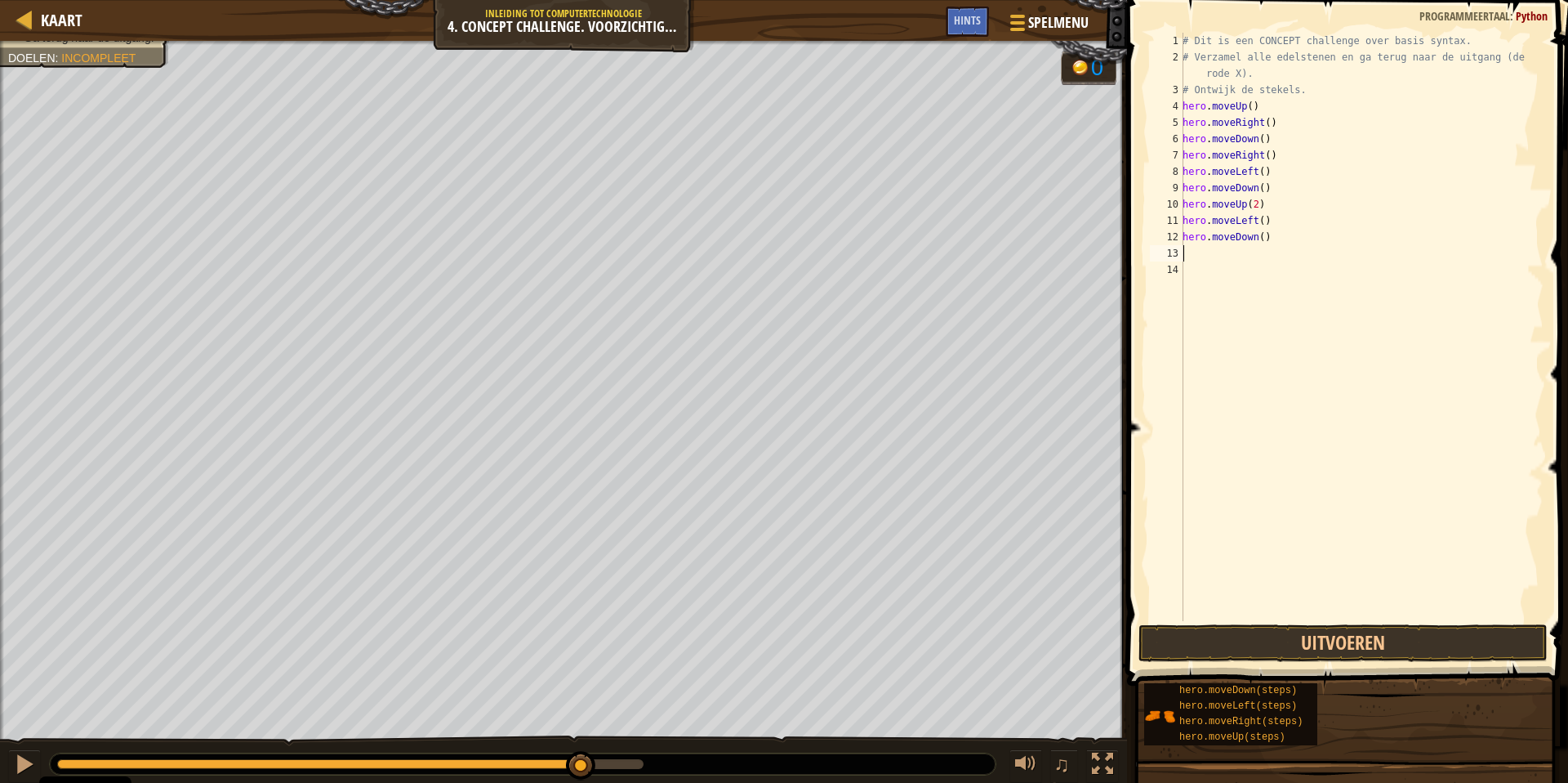
type textarea "her"
click at [1395, 641] on button "Uitvoeren" at bounding box center [1343, 643] width 409 height 37
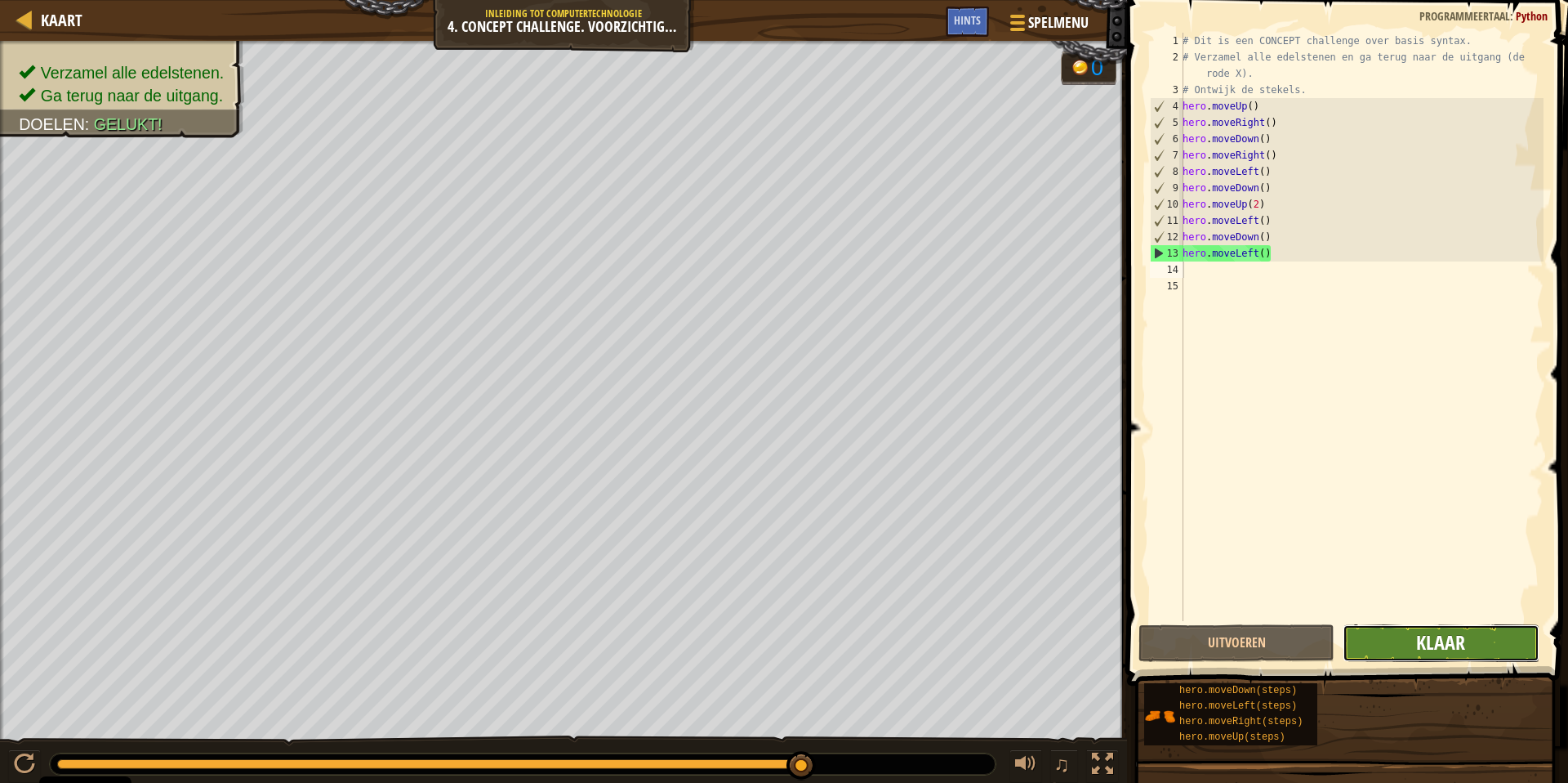
click at [1424, 645] on span "Klaar" at bounding box center [1440, 642] width 49 height 26
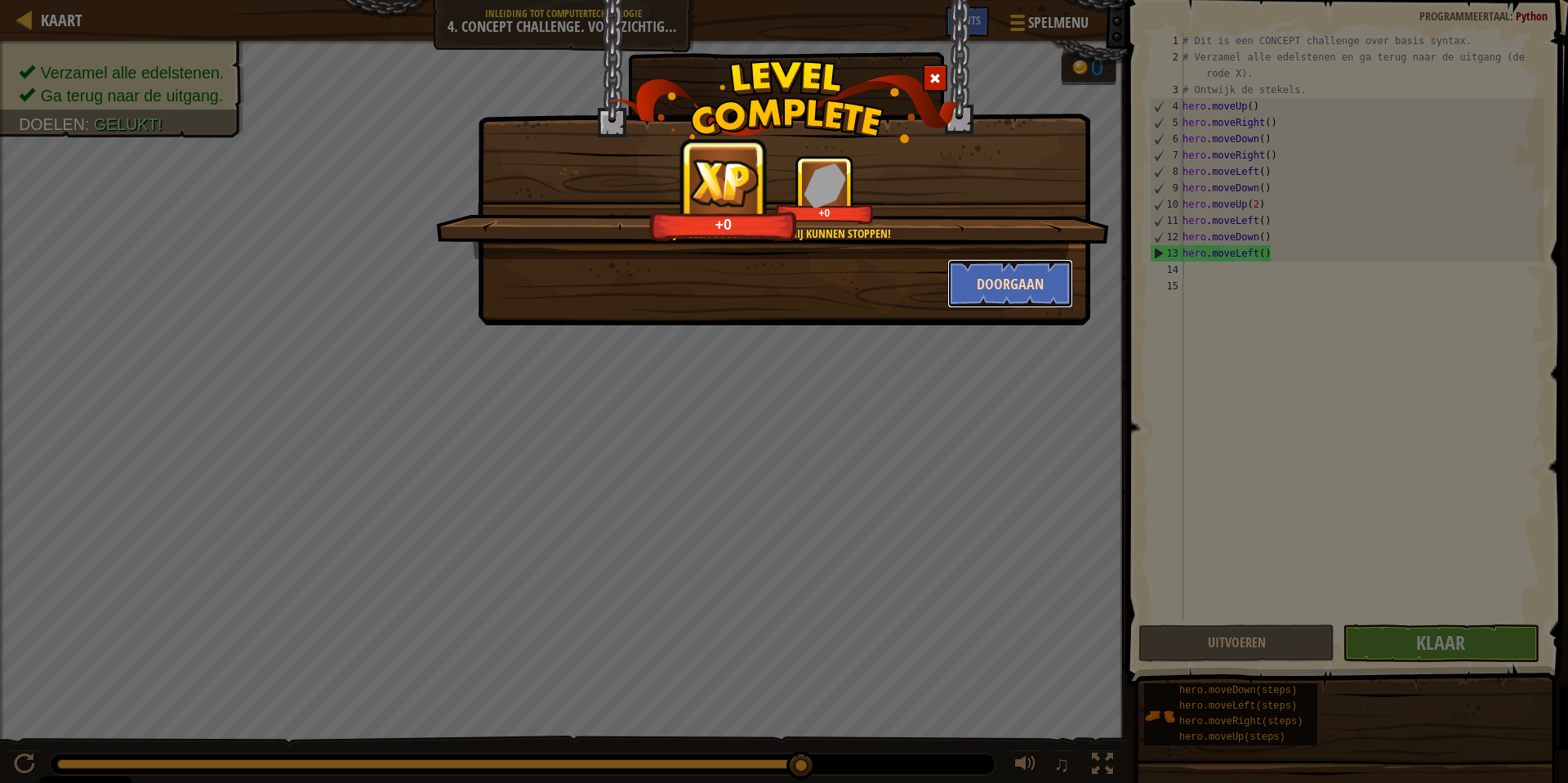
click at [1041, 286] on button "Doorgaan" at bounding box center [1011, 283] width 127 height 49
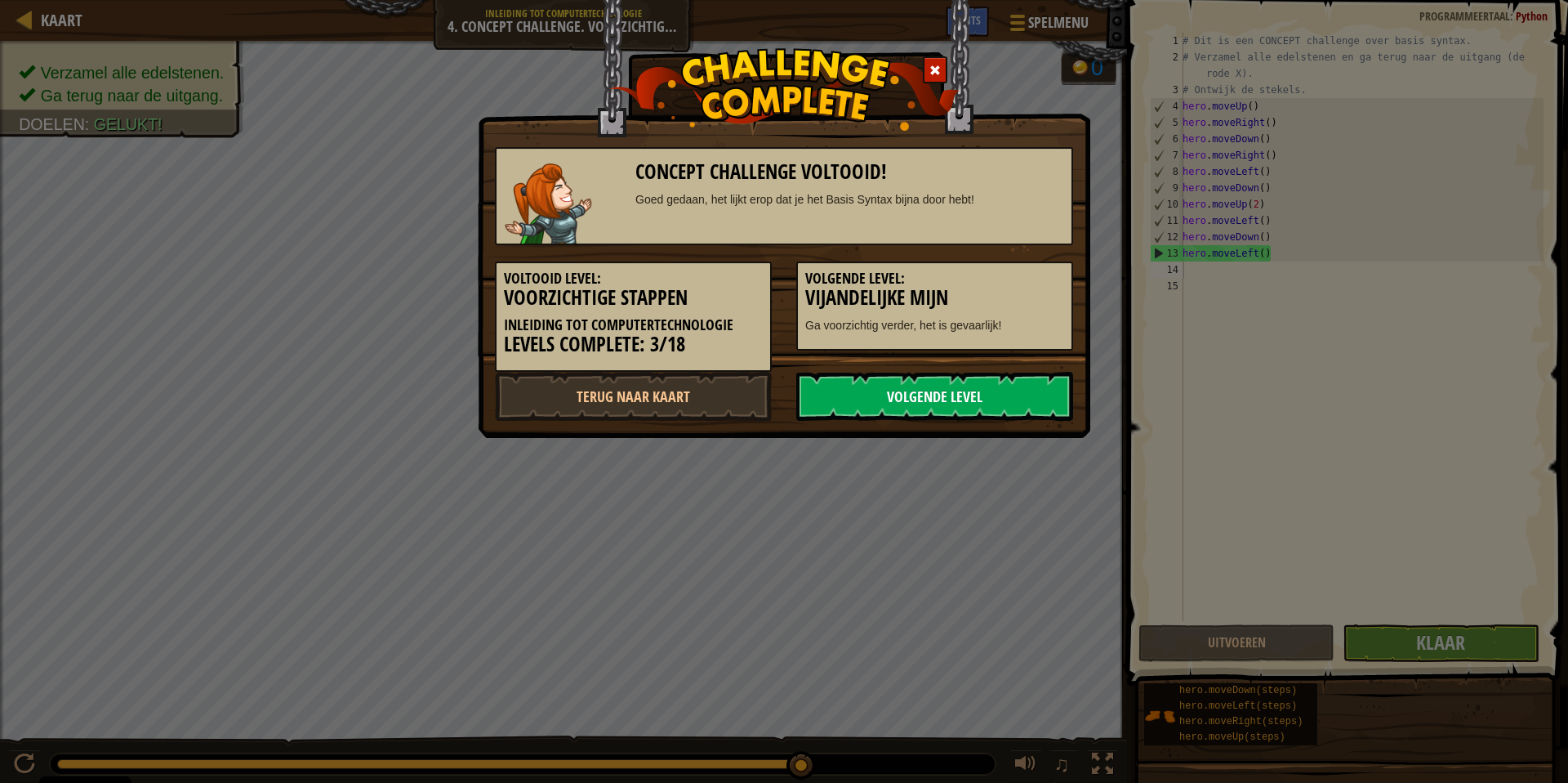
click at [1004, 405] on link "Volgende Level" at bounding box center [934, 396] width 277 height 49
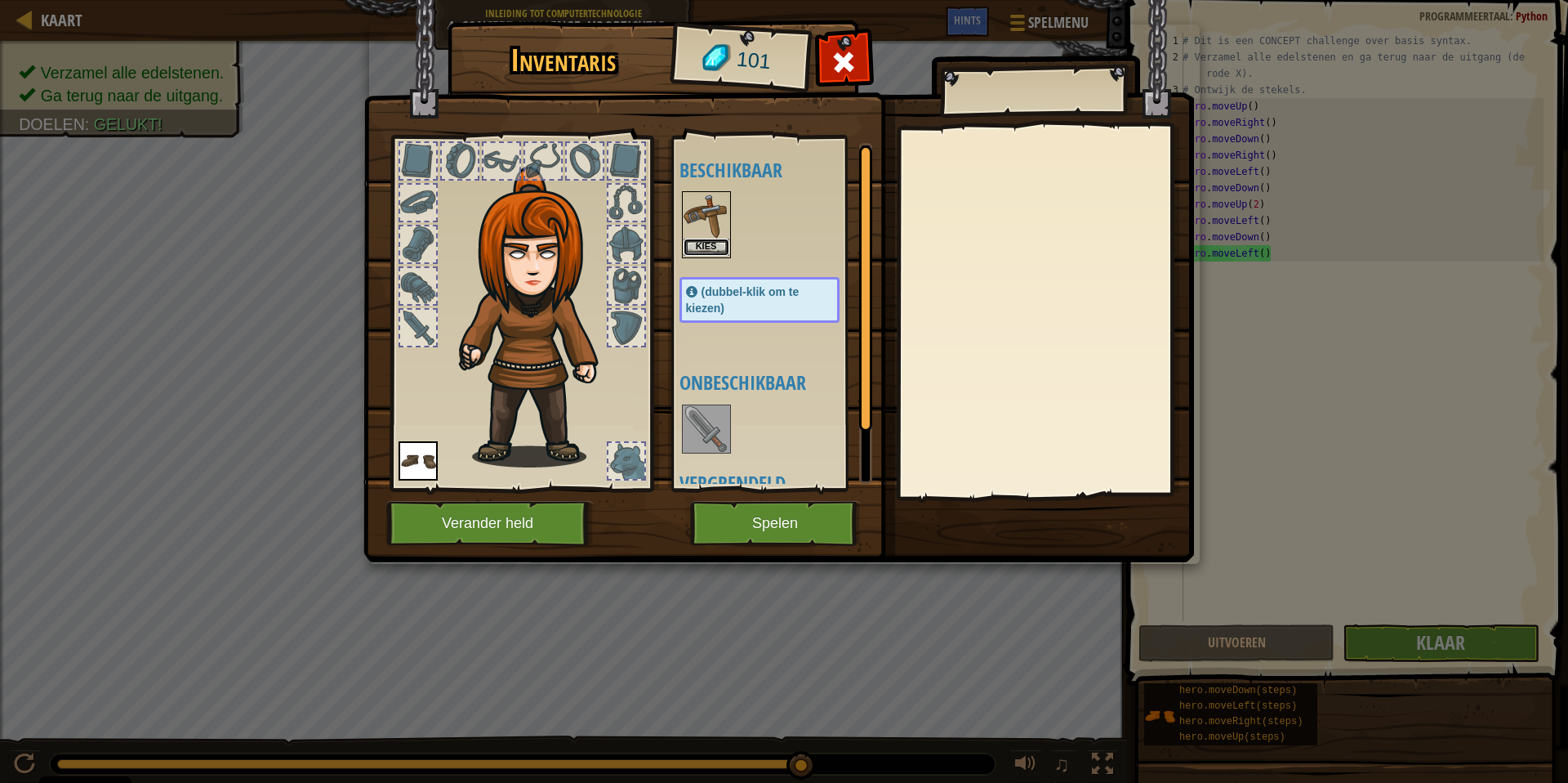
click at [706, 245] on button "Kies" at bounding box center [706, 247] width 46 height 17
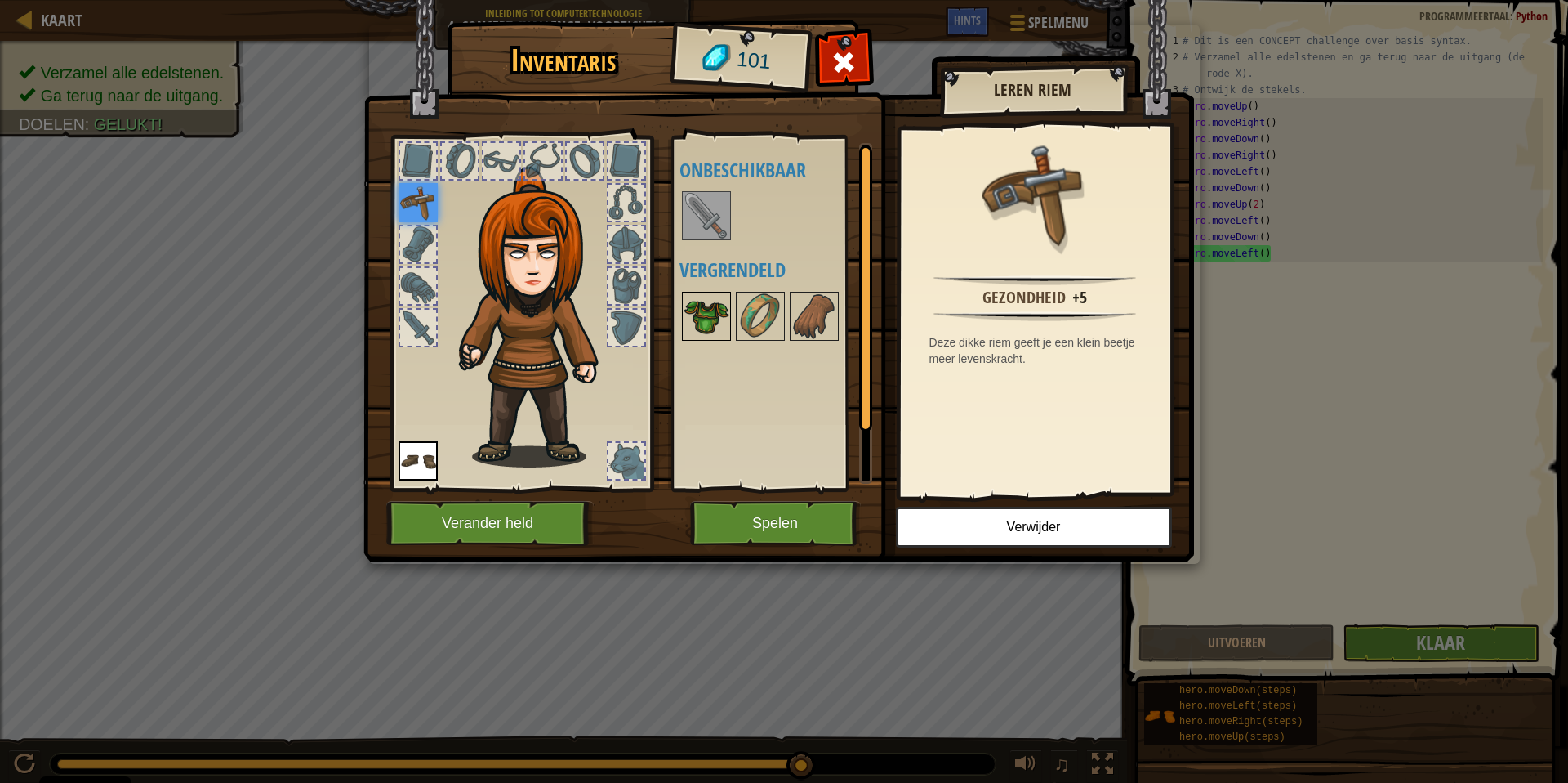
click at [710, 333] on img at bounding box center [706, 316] width 46 height 46
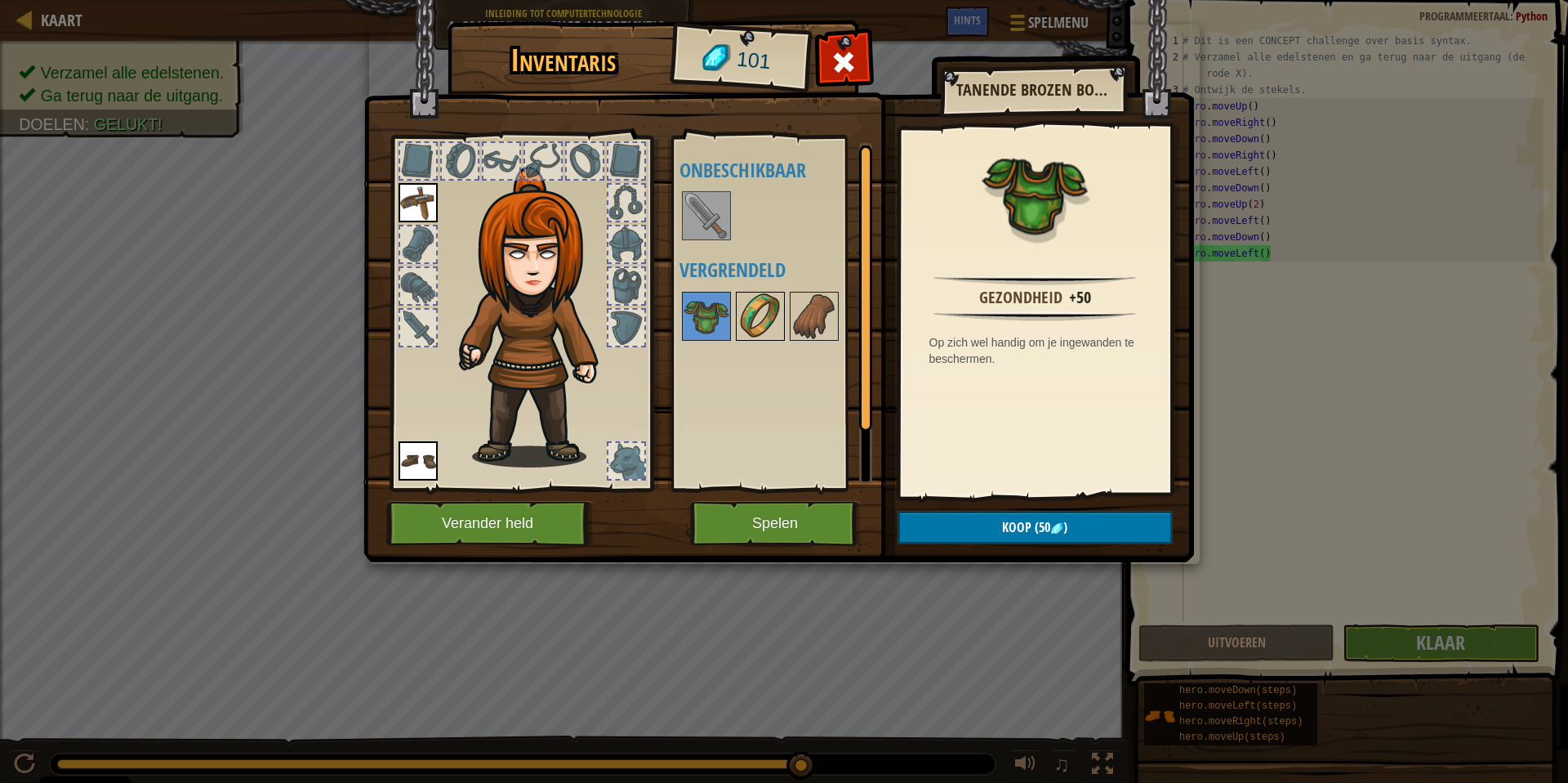
click at [746, 320] on img at bounding box center [760, 316] width 46 height 46
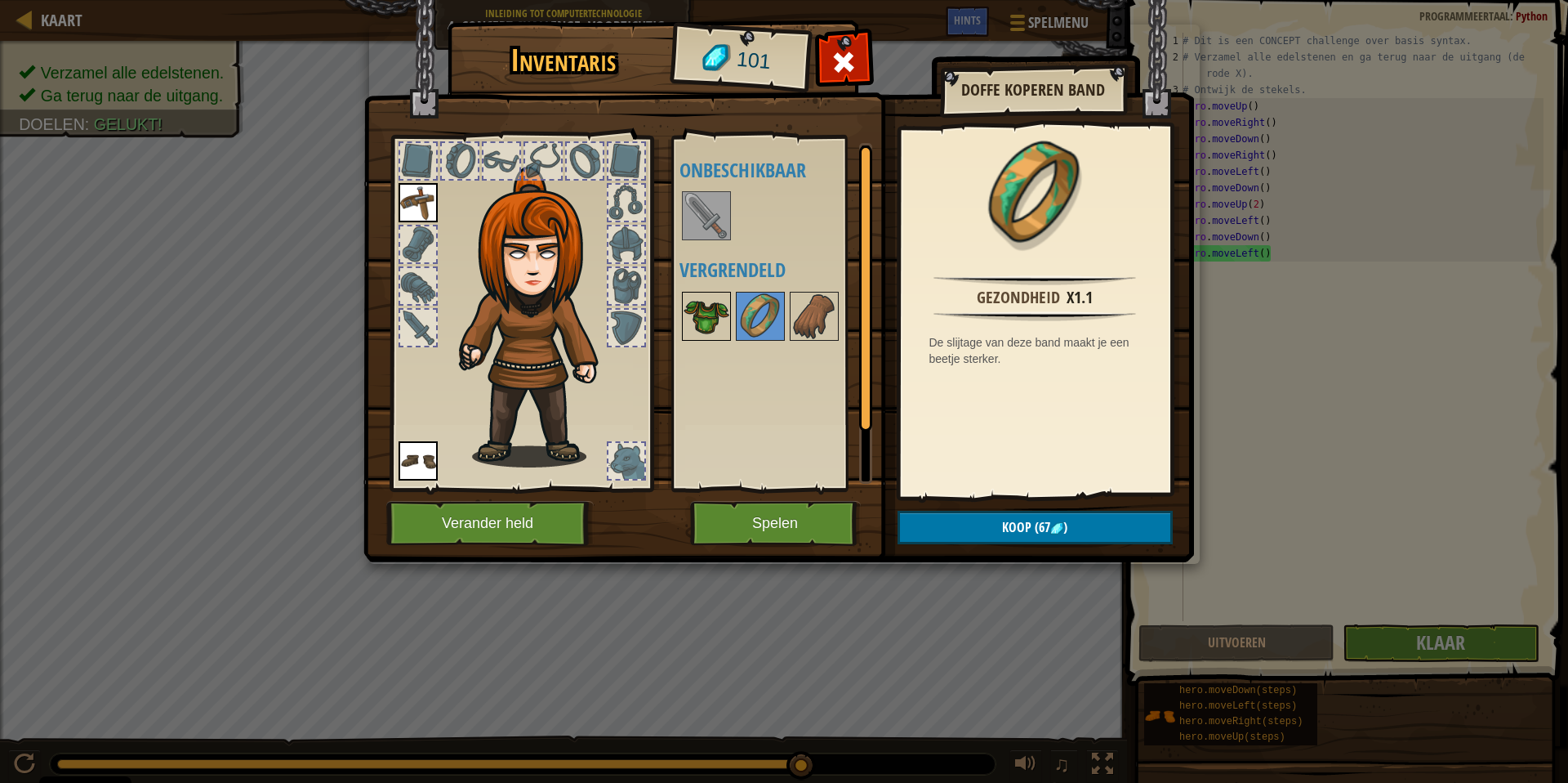
click at [711, 329] on img at bounding box center [706, 316] width 46 height 46
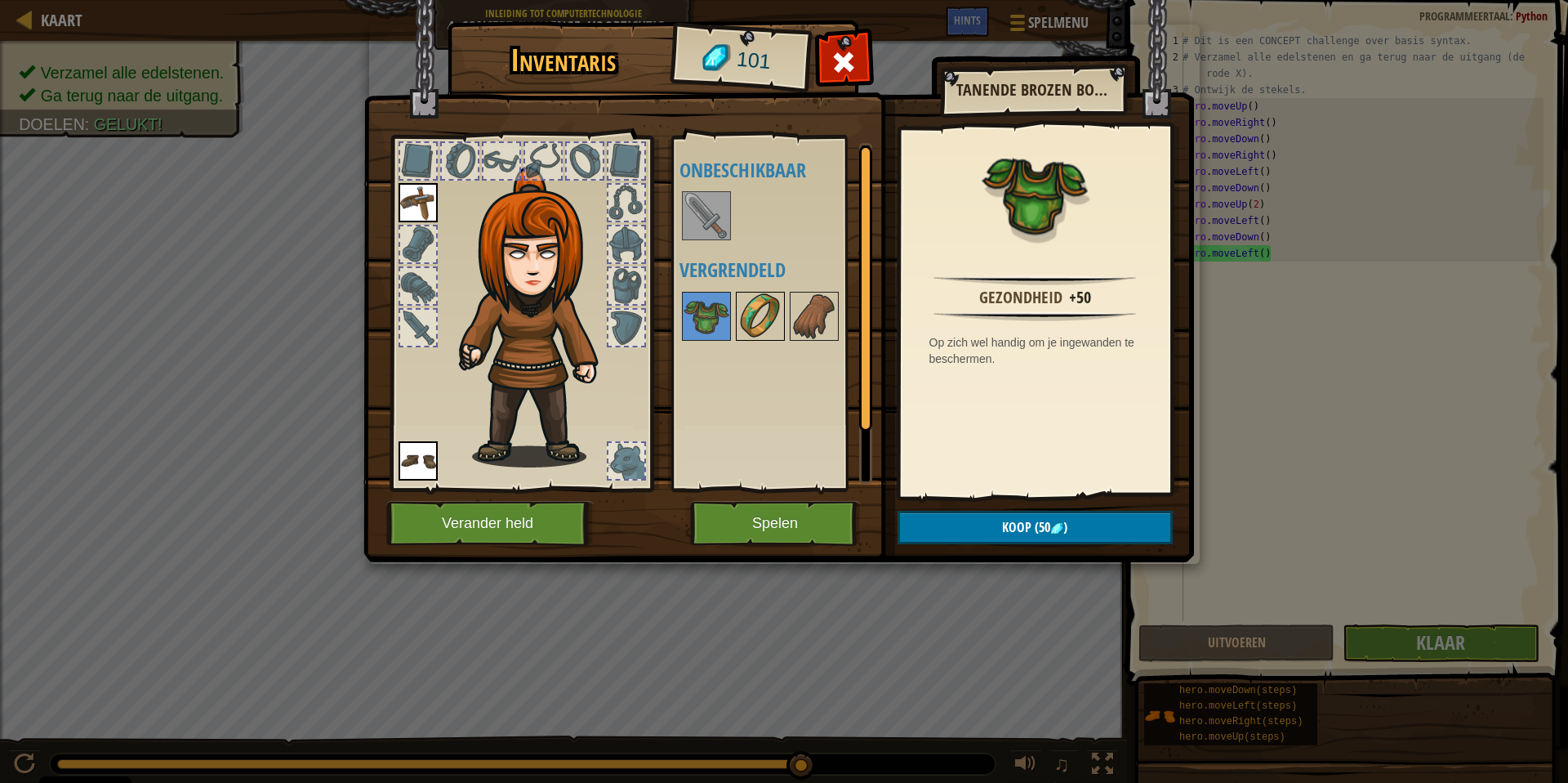
click at [756, 319] on img at bounding box center [760, 316] width 46 height 46
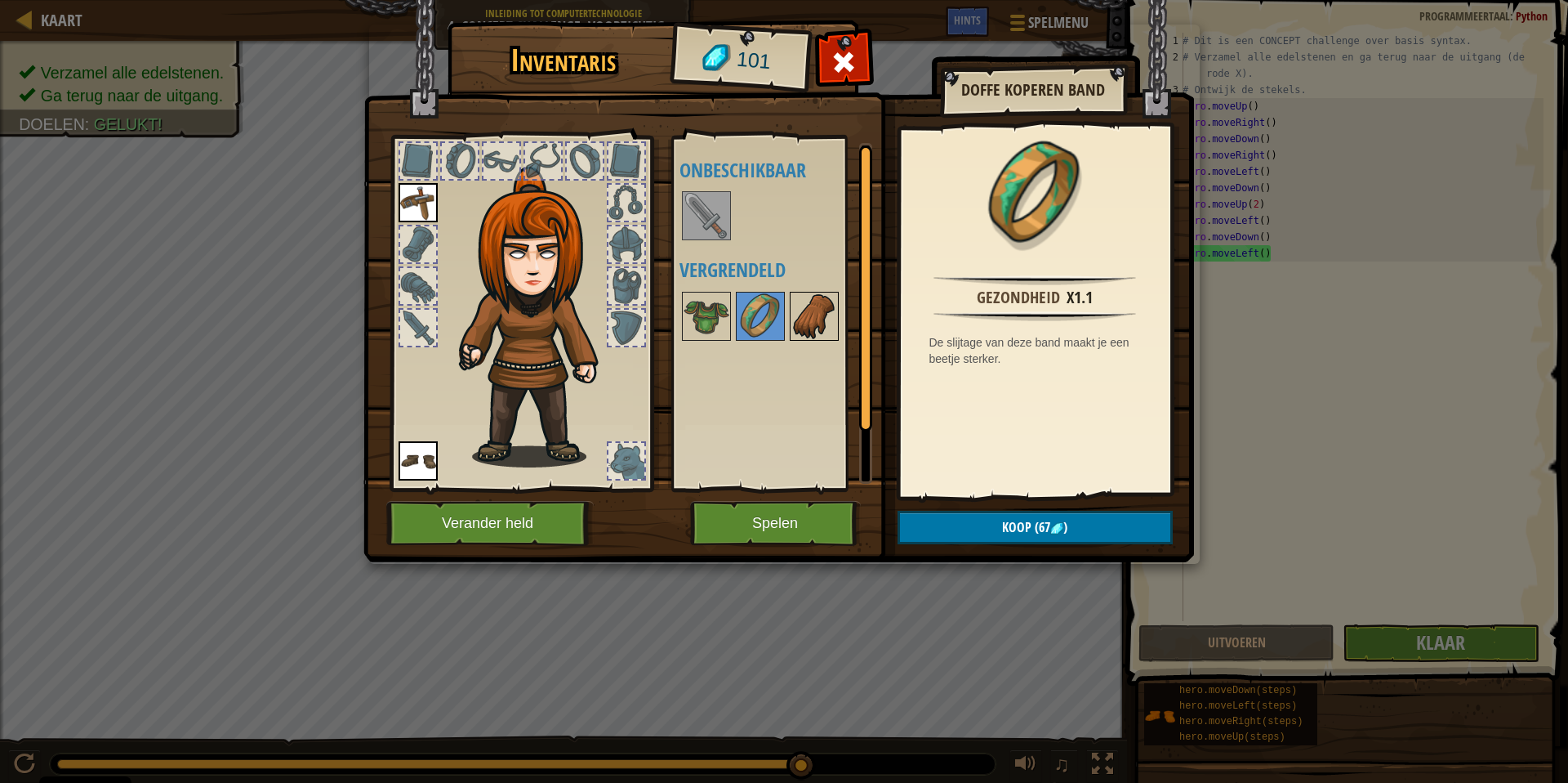
click at [812, 323] on img at bounding box center [815, 316] width 46 height 46
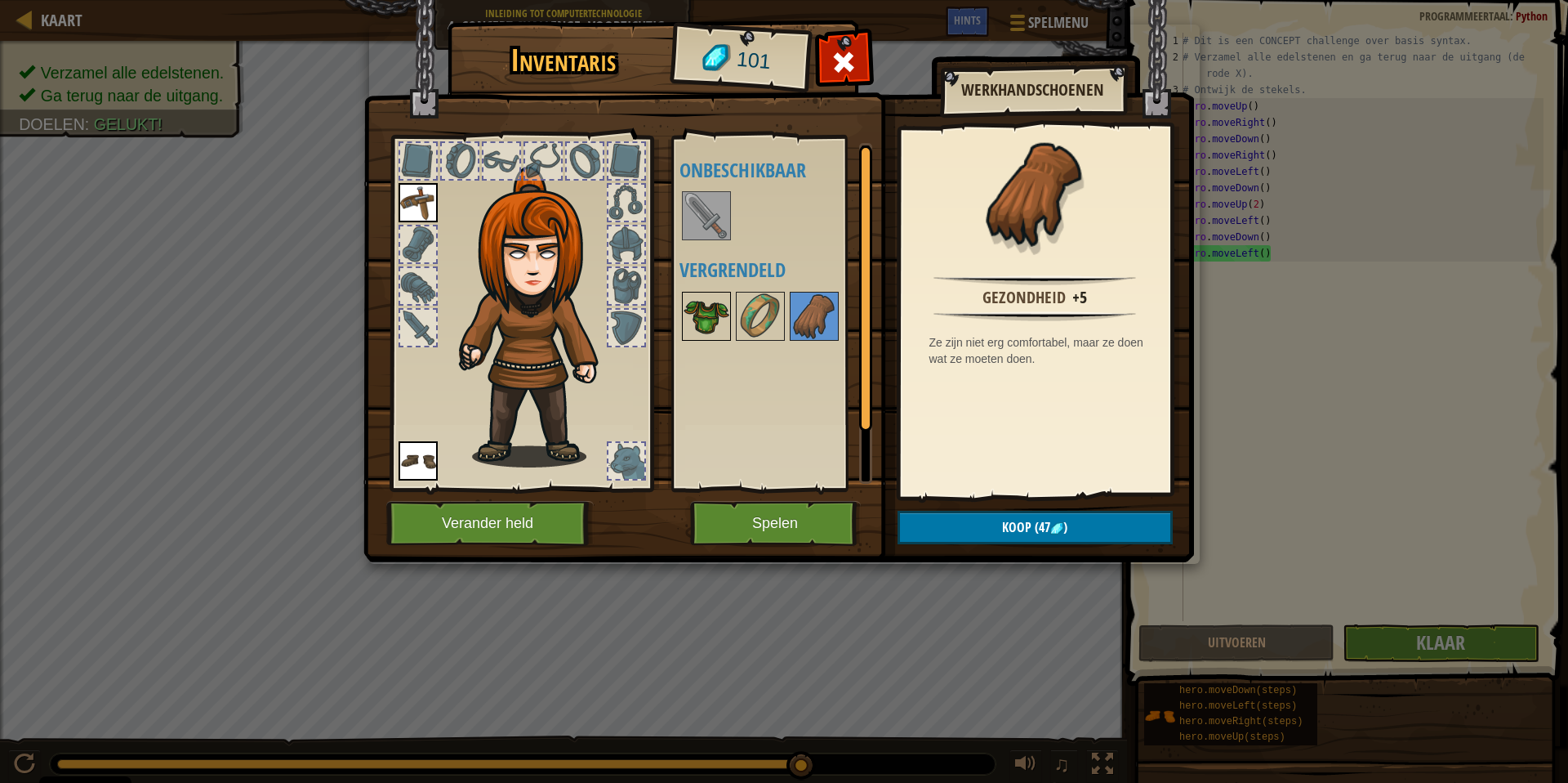
click at [704, 304] on img at bounding box center [706, 316] width 46 height 46
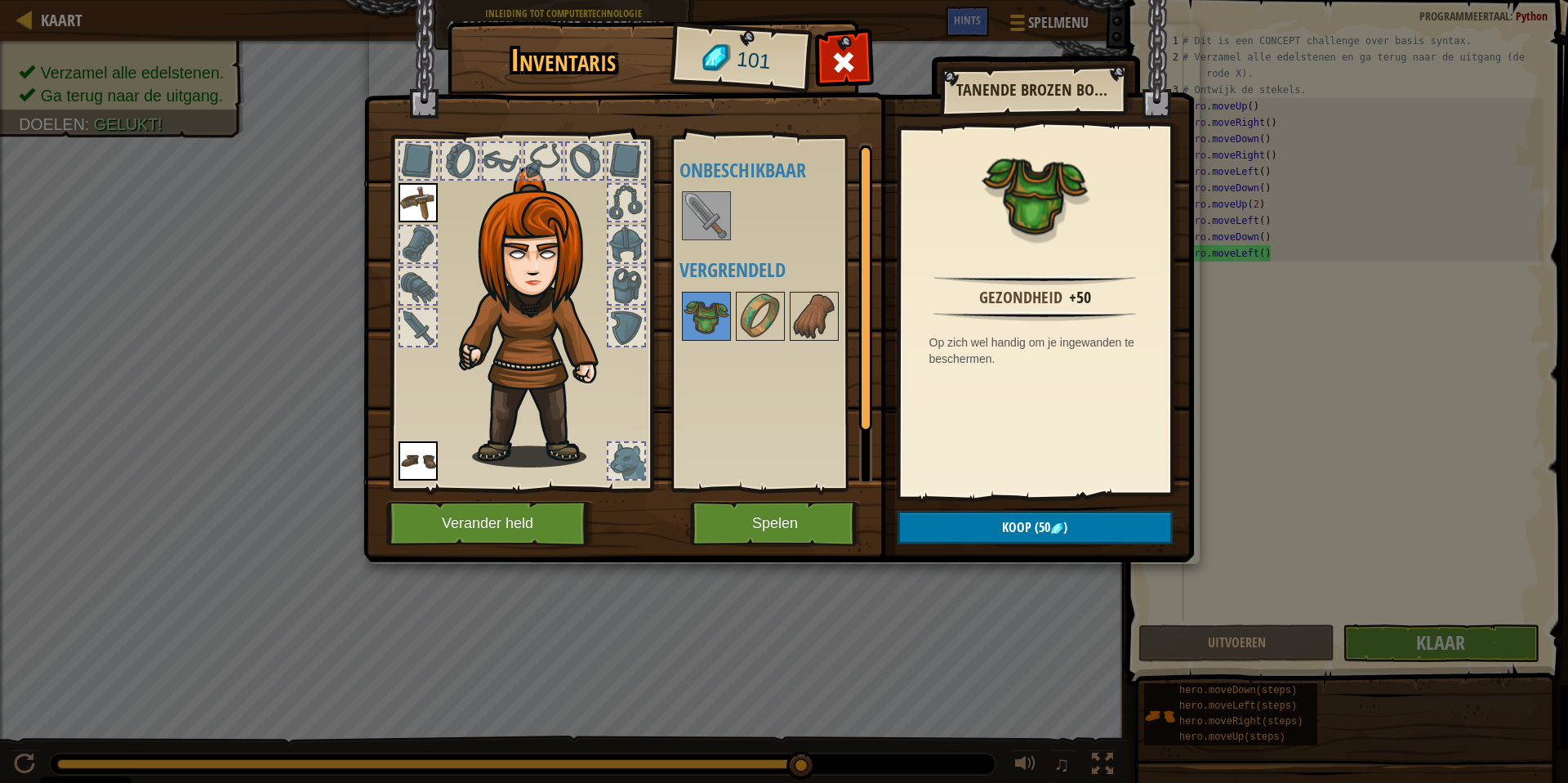
click at [703, 240] on div at bounding box center [706, 215] width 49 height 49
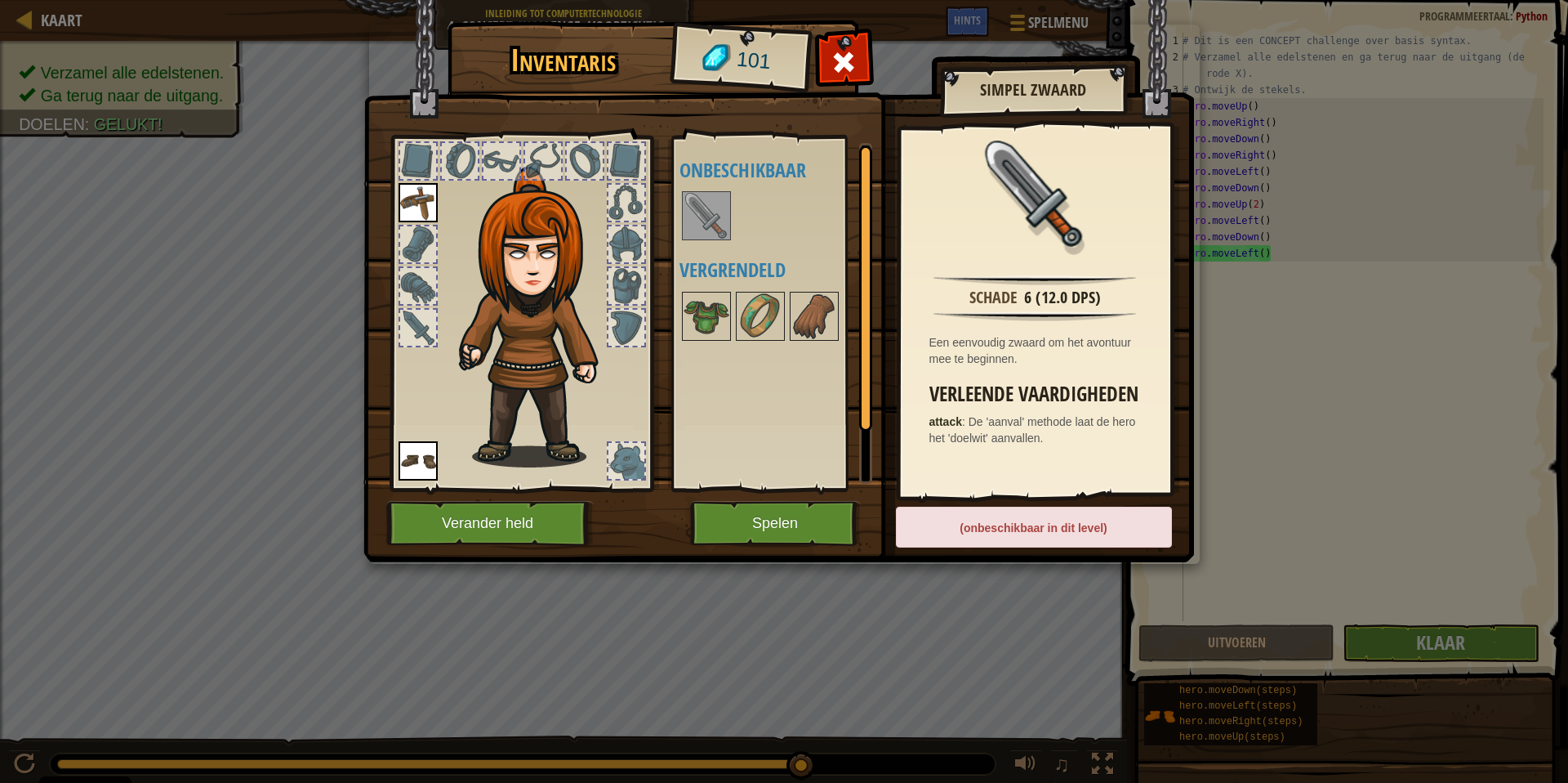
click at [703, 218] on img at bounding box center [706, 216] width 46 height 46
click at [703, 327] on img at bounding box center [706, 316] width 46 height 46
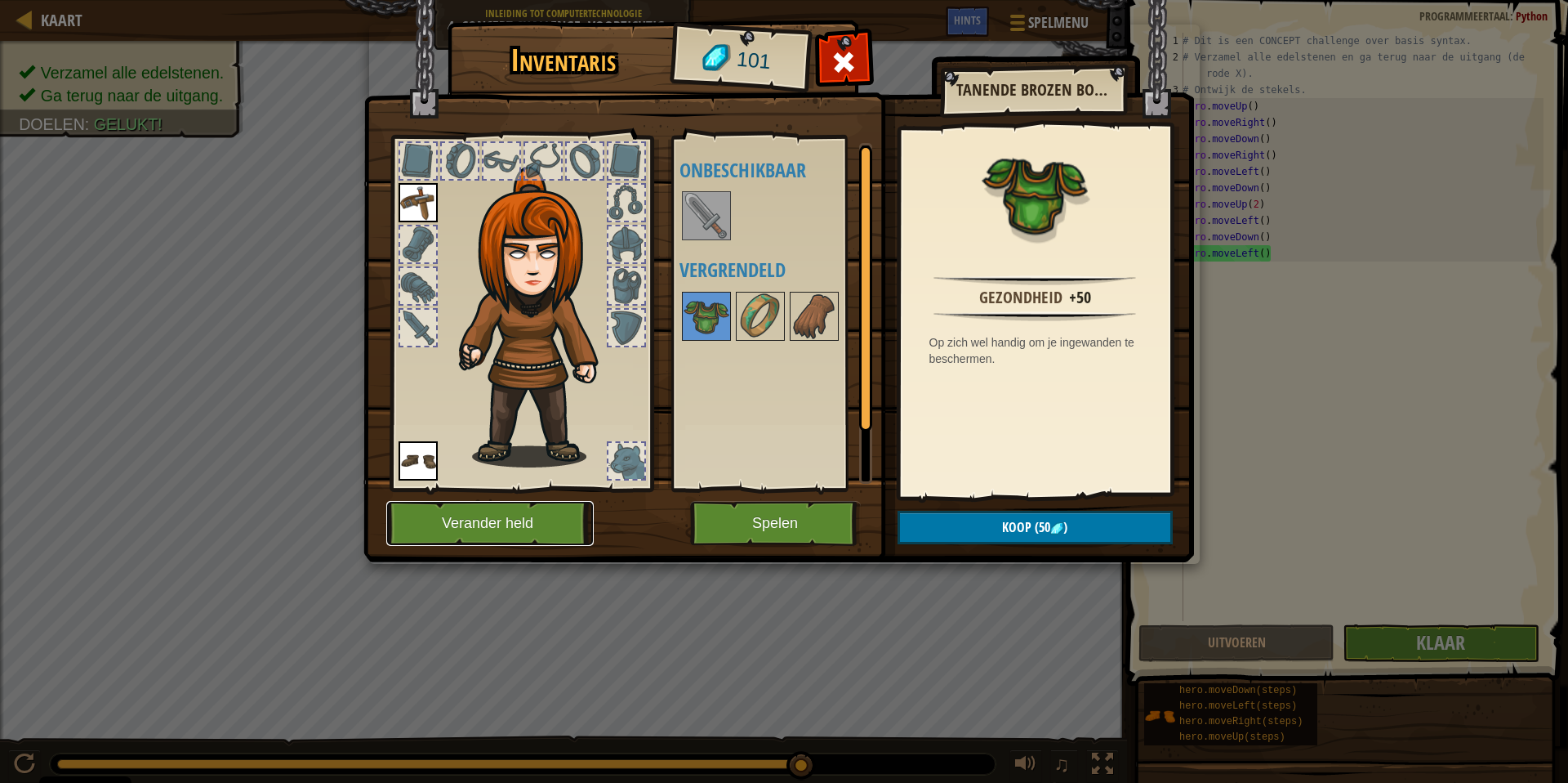
click at [525, 517] on button "Verander held" at bounding box center [490, 523] width 208 height 45
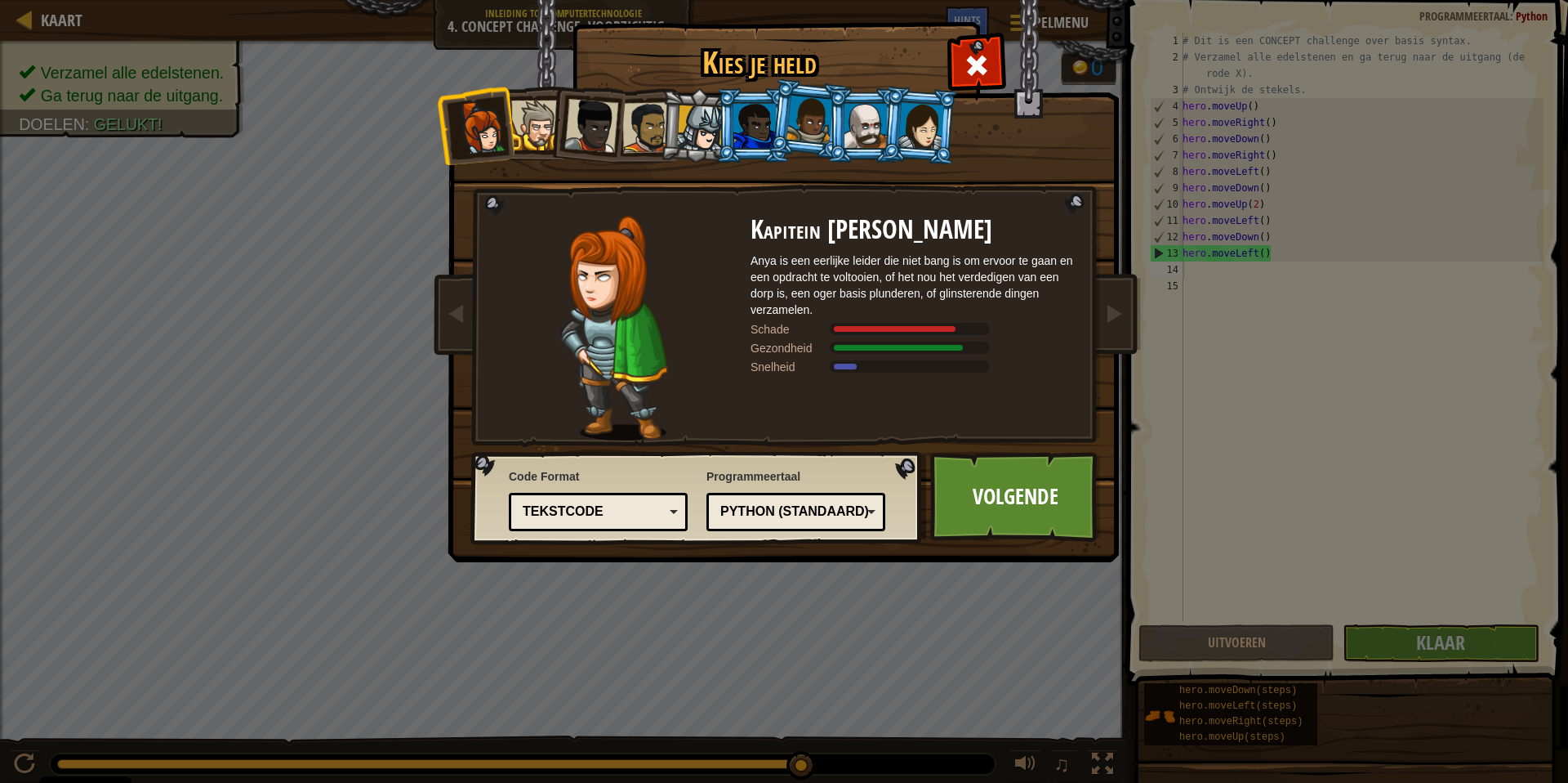
click at [868, 132] on div at bounding box center [866, 126] width 43 height 44
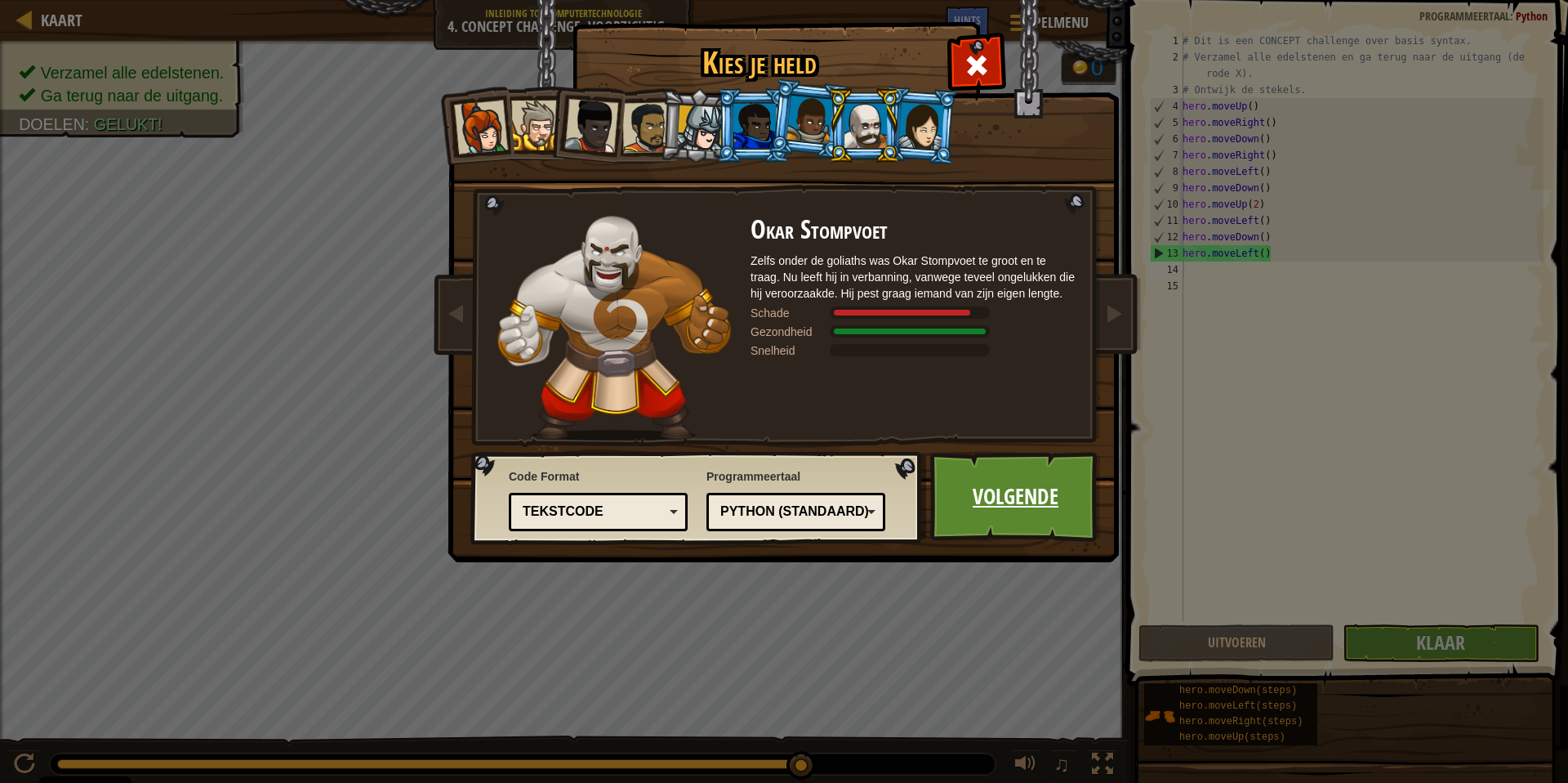
click at [1020, 484] on link "Volgende" at bounding box center [1015, 496] width 170 height 90
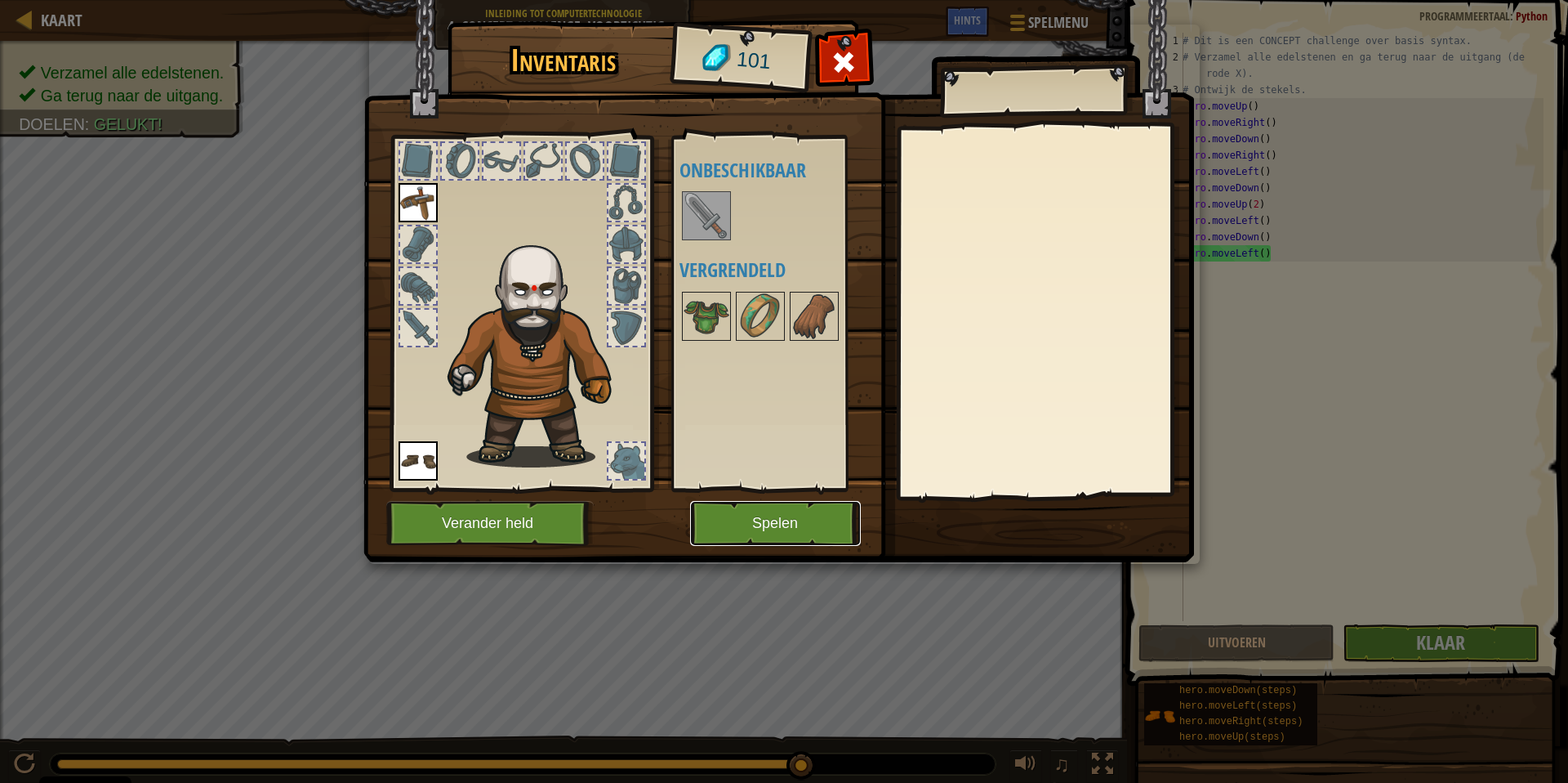
click at [804, 525] on button "Spelen" at bounding box center [776, 523] width 170 height 45
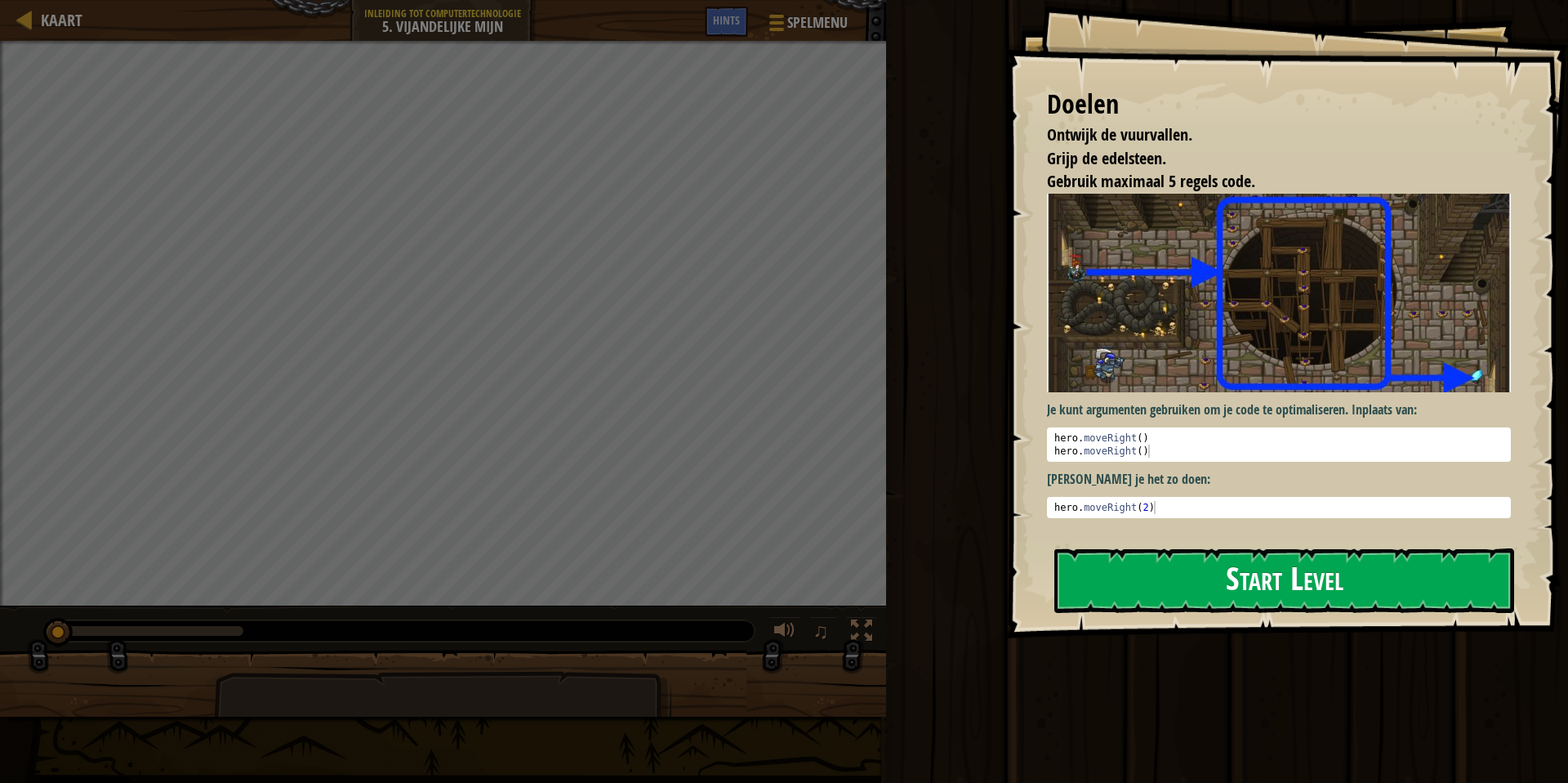
click at [1232, 549] on button "Start Level" at bounding box center [1284, 581] width 460 height 65
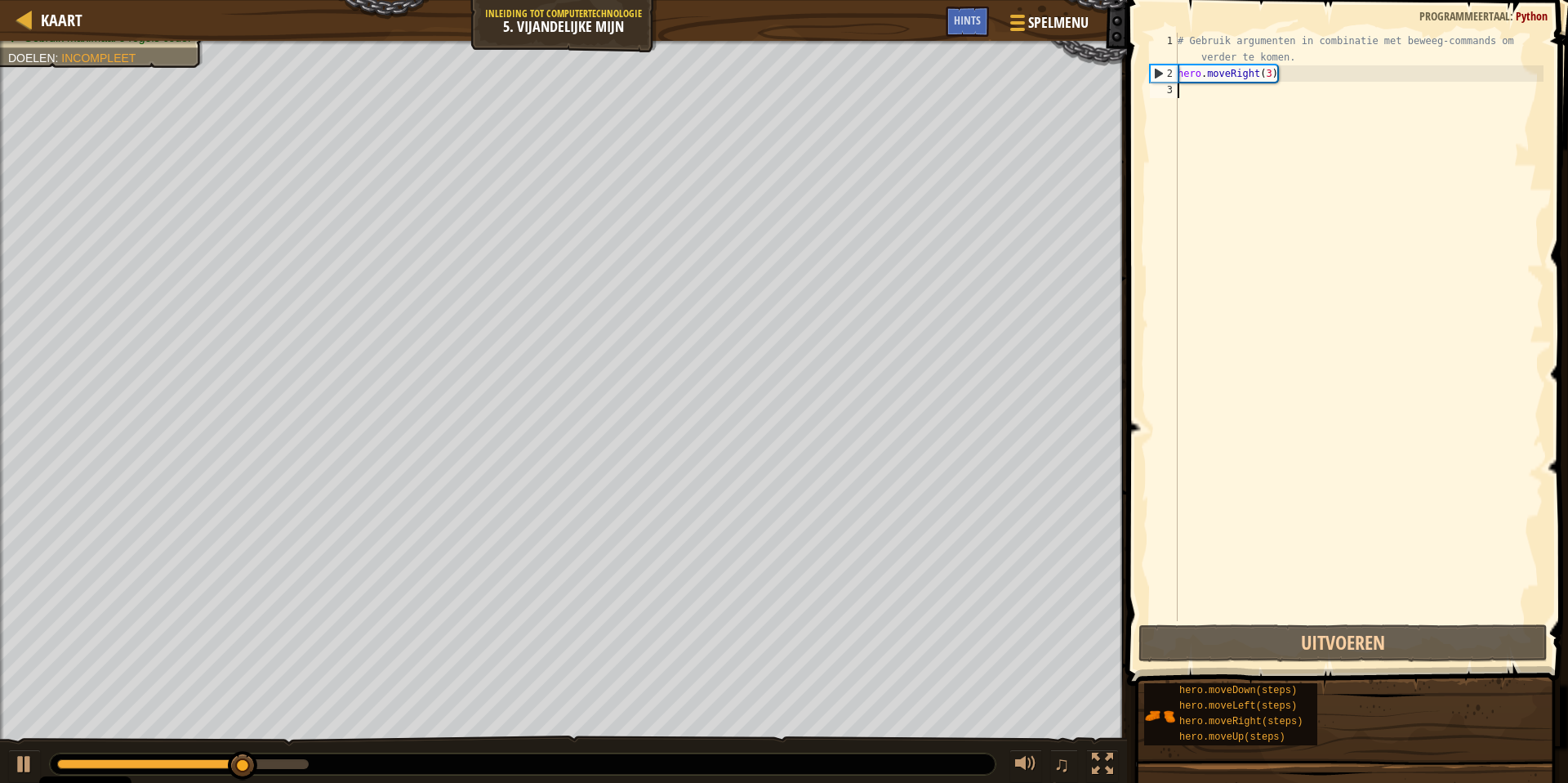
type textarea "he"
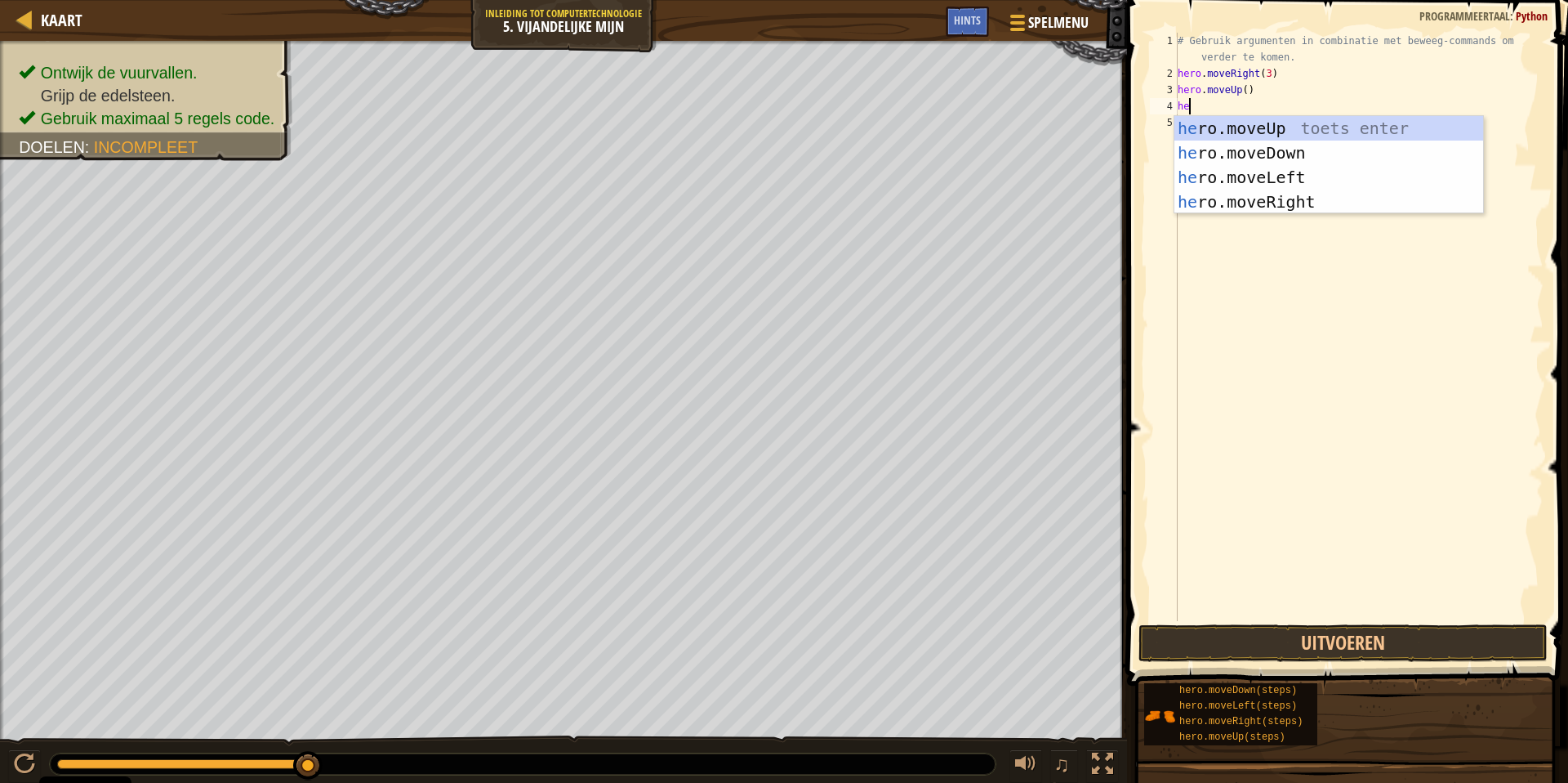
type textarea "her"
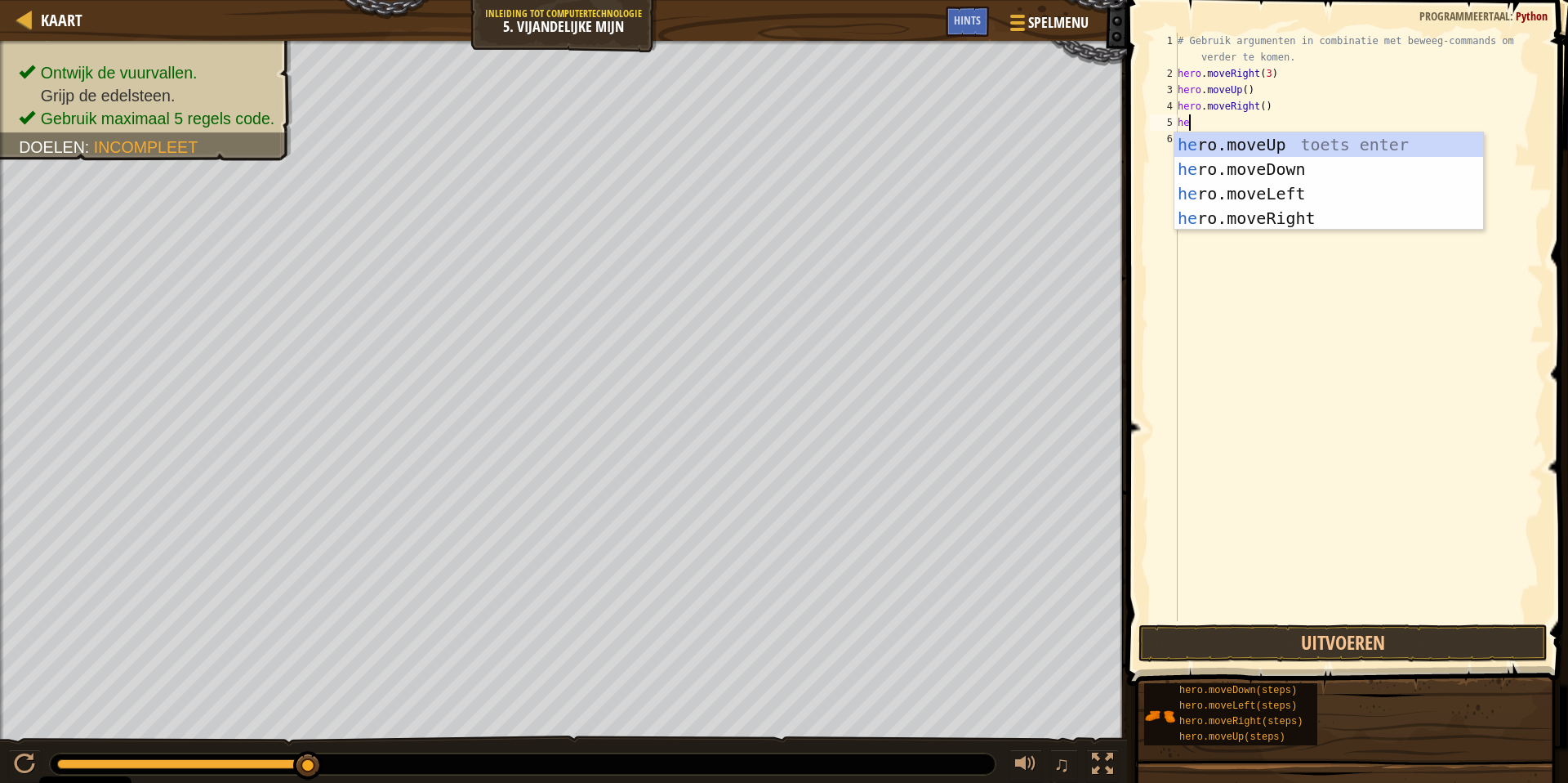
type textarea "her"
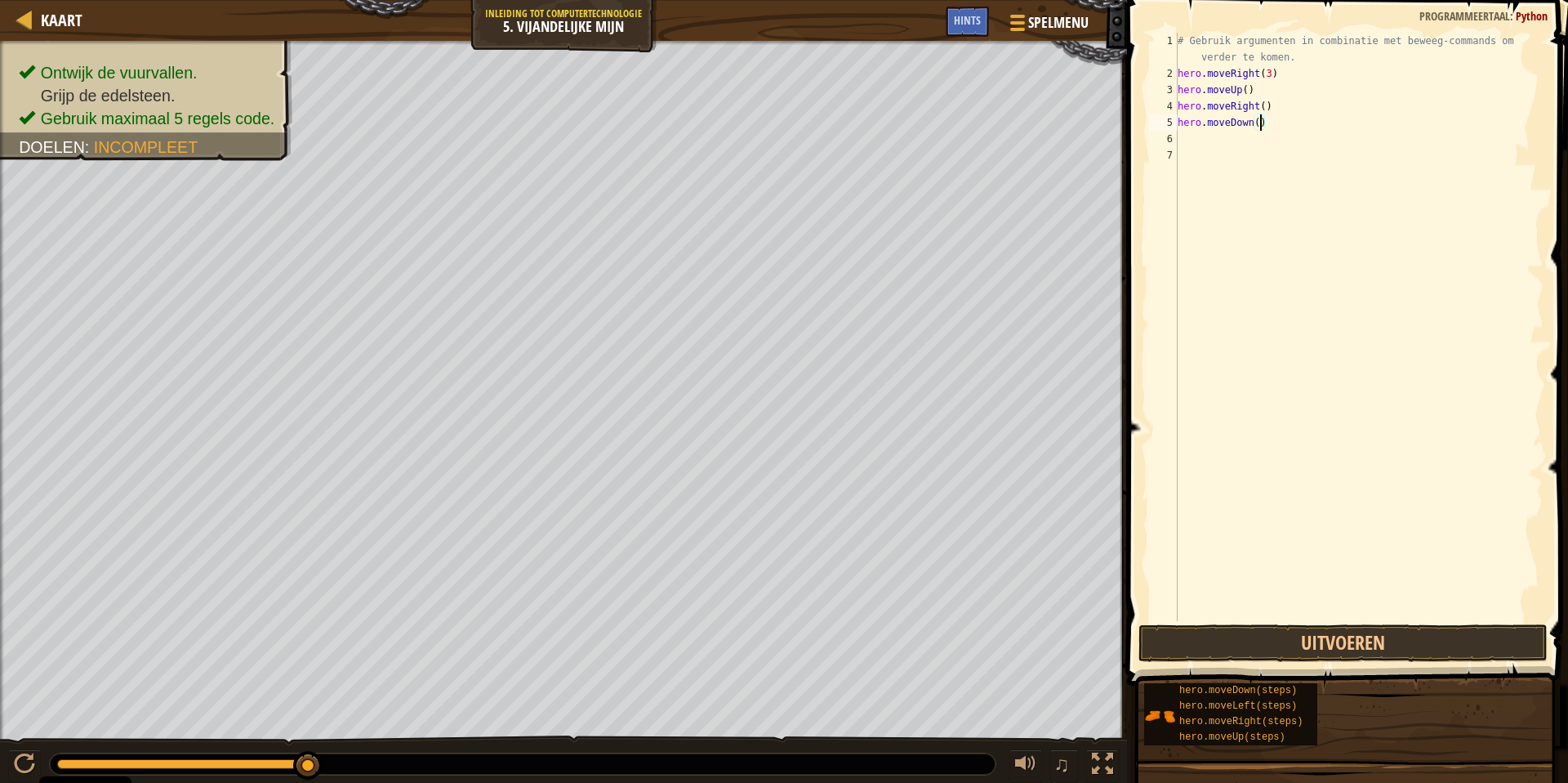
type textarea "hero.moveDown(3)"
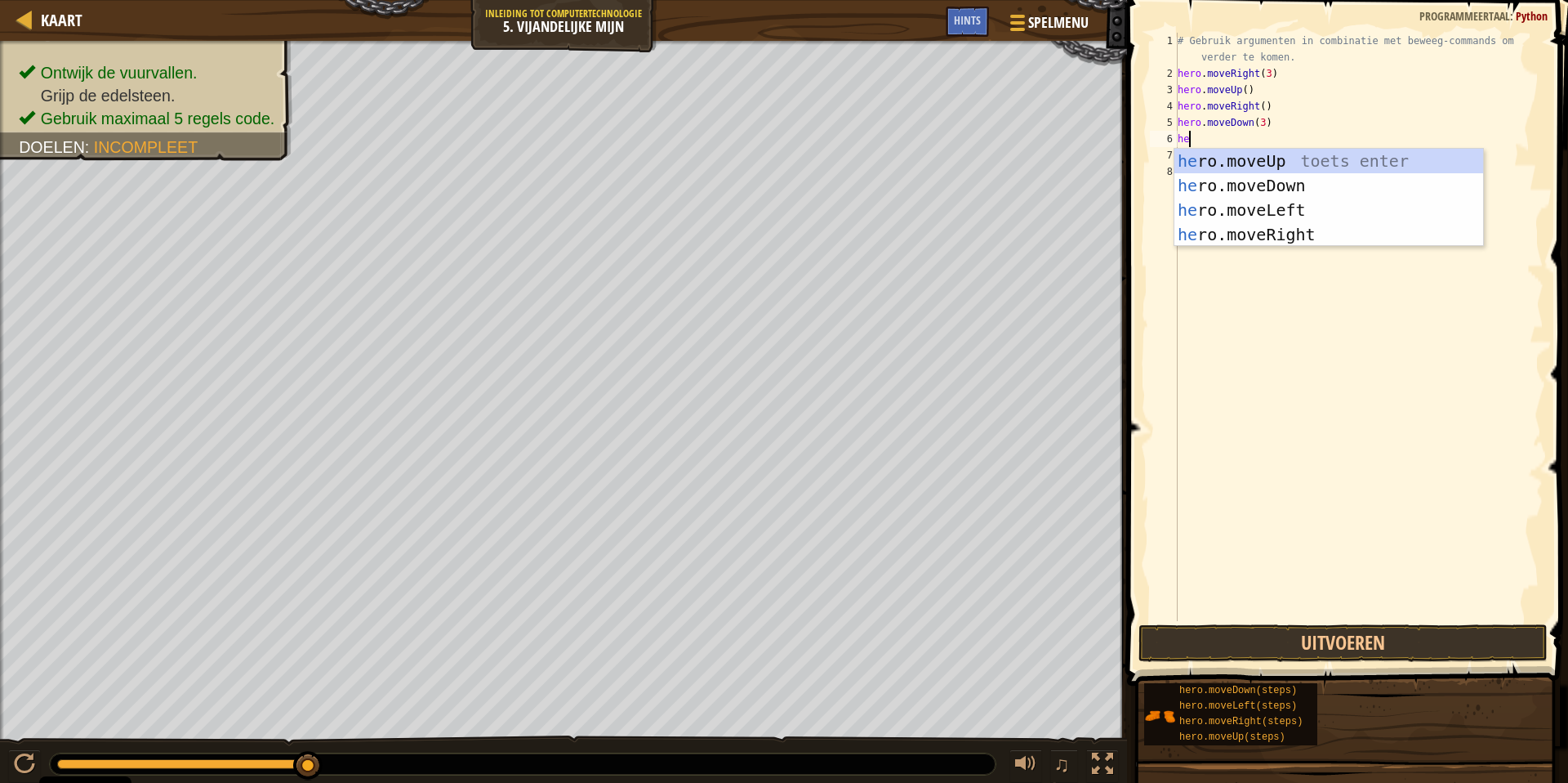
type textarea "her"
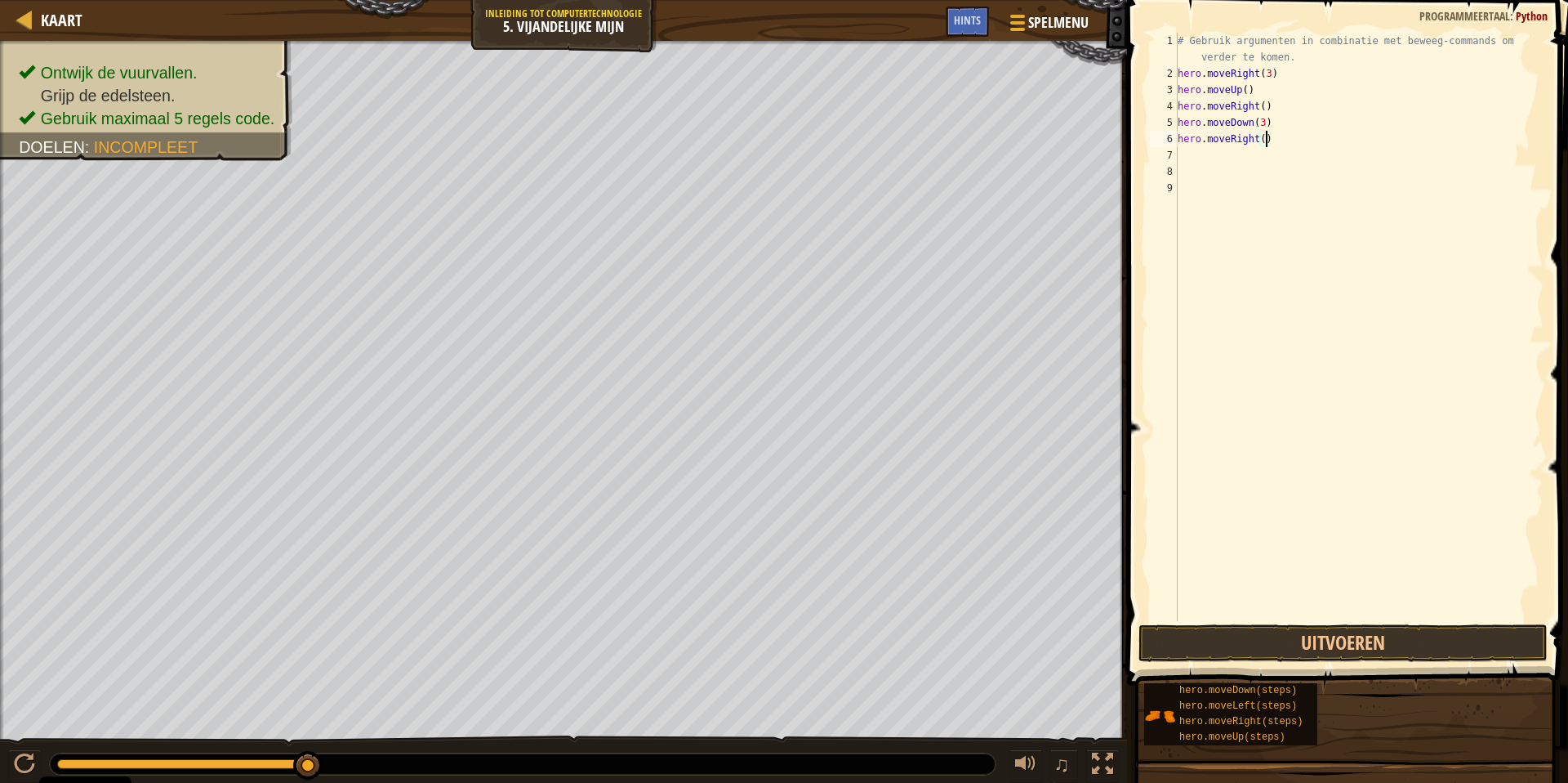
type textarea "hero.moveRight(2)"
click at [1390, 644] on button "Uitvoeren" at bounding box center [1343, 643] width 409 height 37
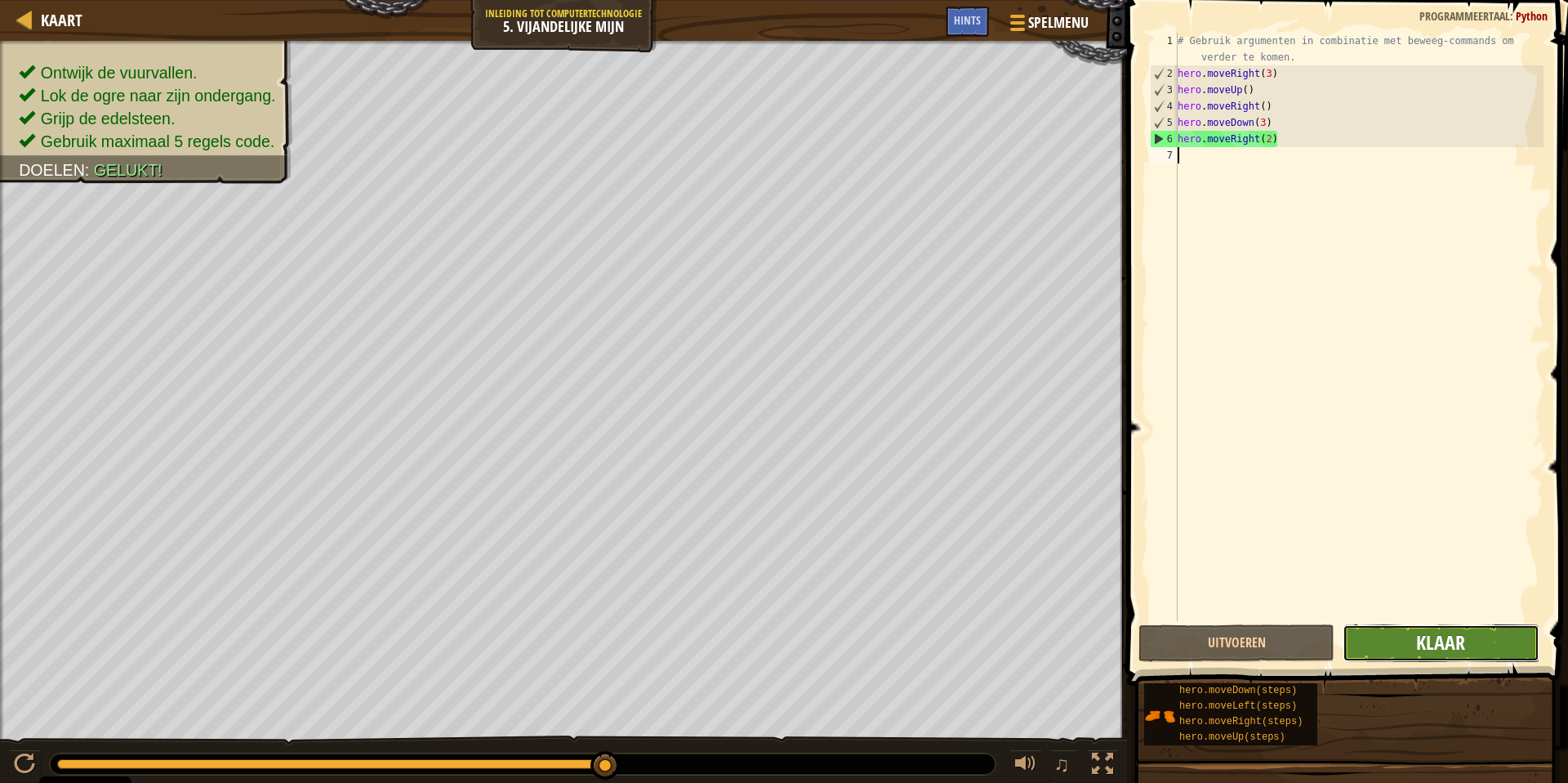
click at [1438, 634] on span "Klaar" at bounding box center [1440, 642] width 49 height 26
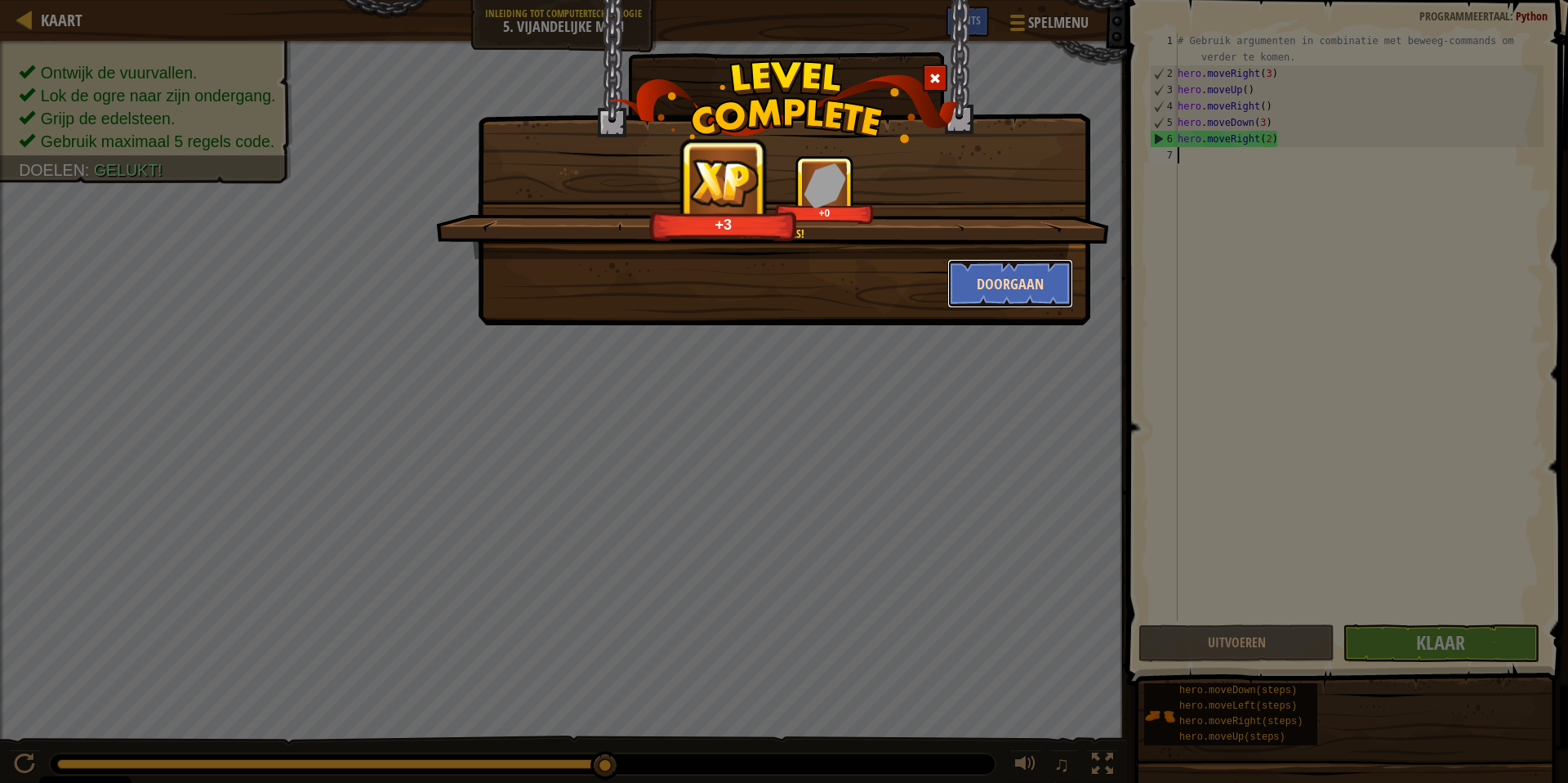
click at [1008, 289] on button "Doorgaan" at bounding box center [1011, 283] width 127 height 49
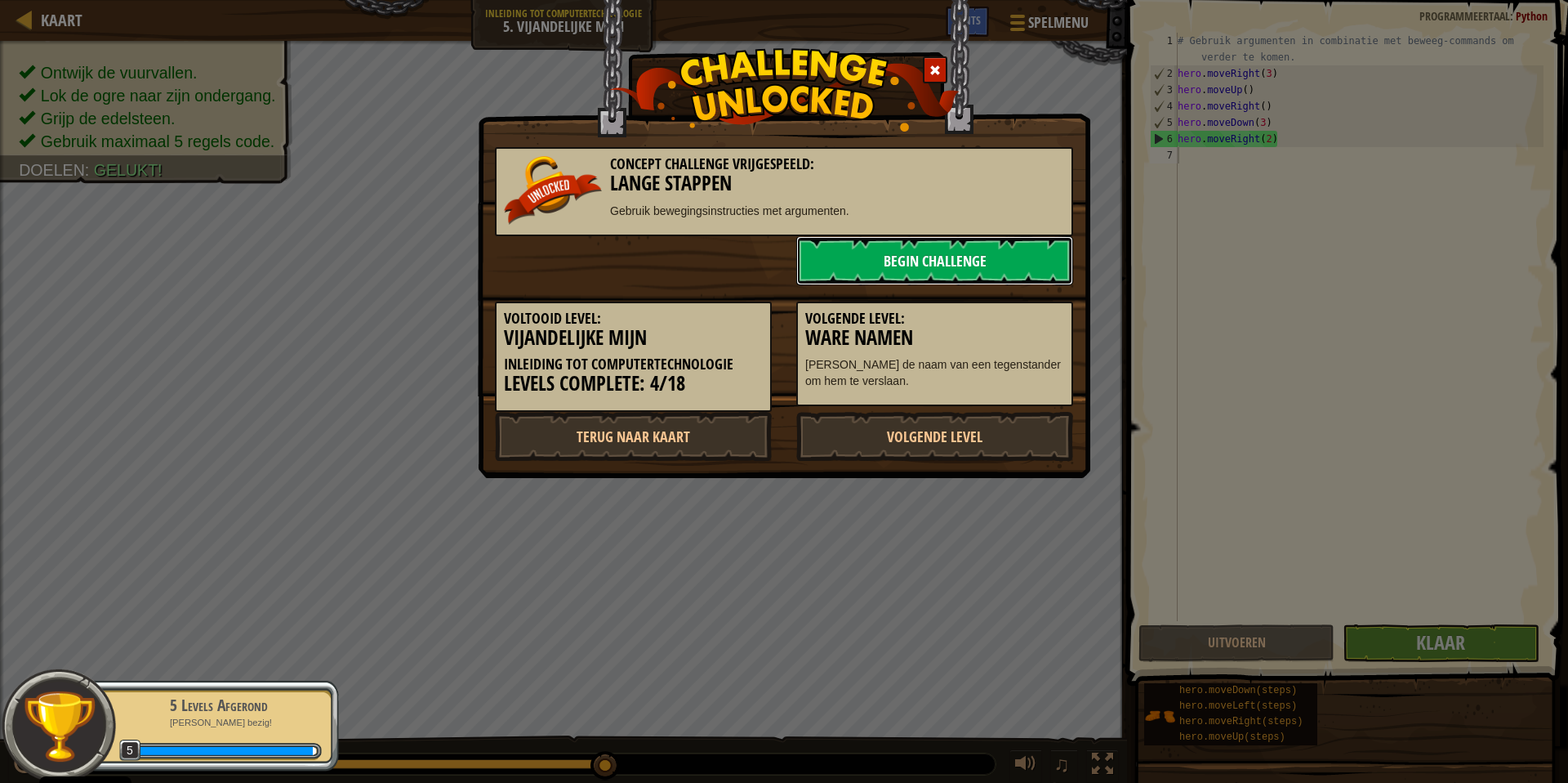
click at [952, 259] on link "Begin Challenge" at bounding box center [934, 260] width 277 height 49
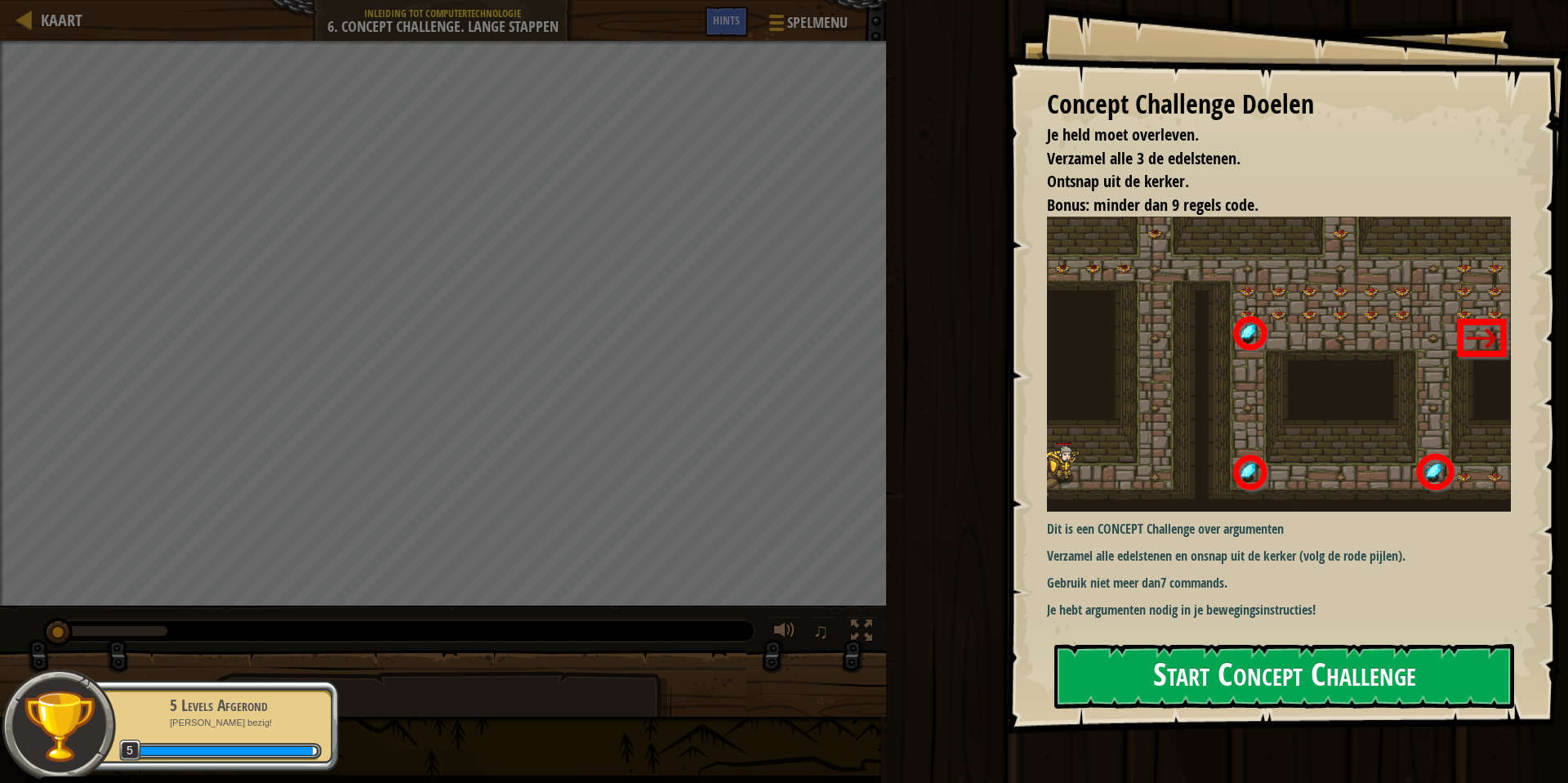
click at [1198, 655] on button "Start Concept Challenge" at bounding box center [1284, 676] width 460 height 65
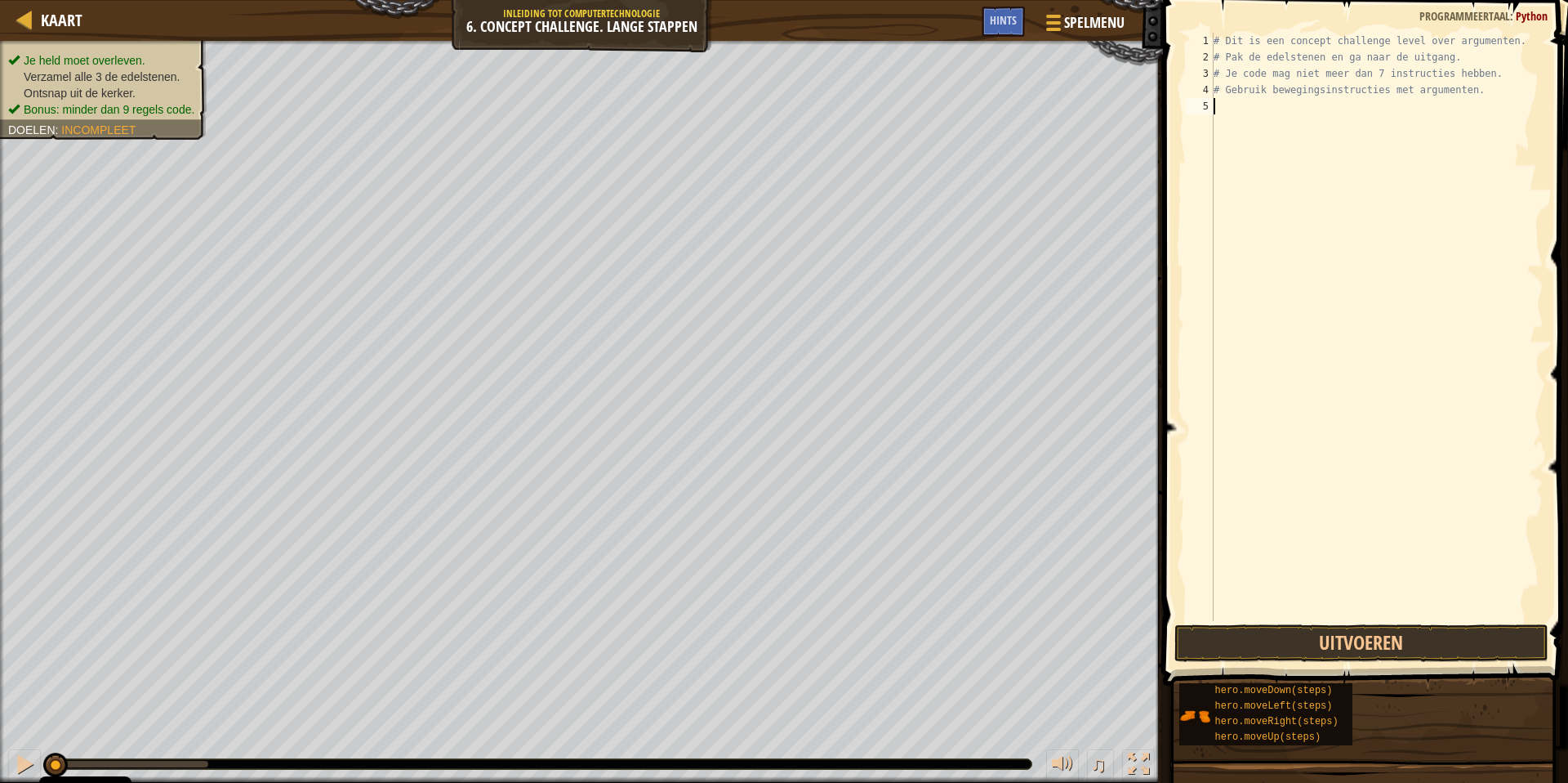
type textarea "he"
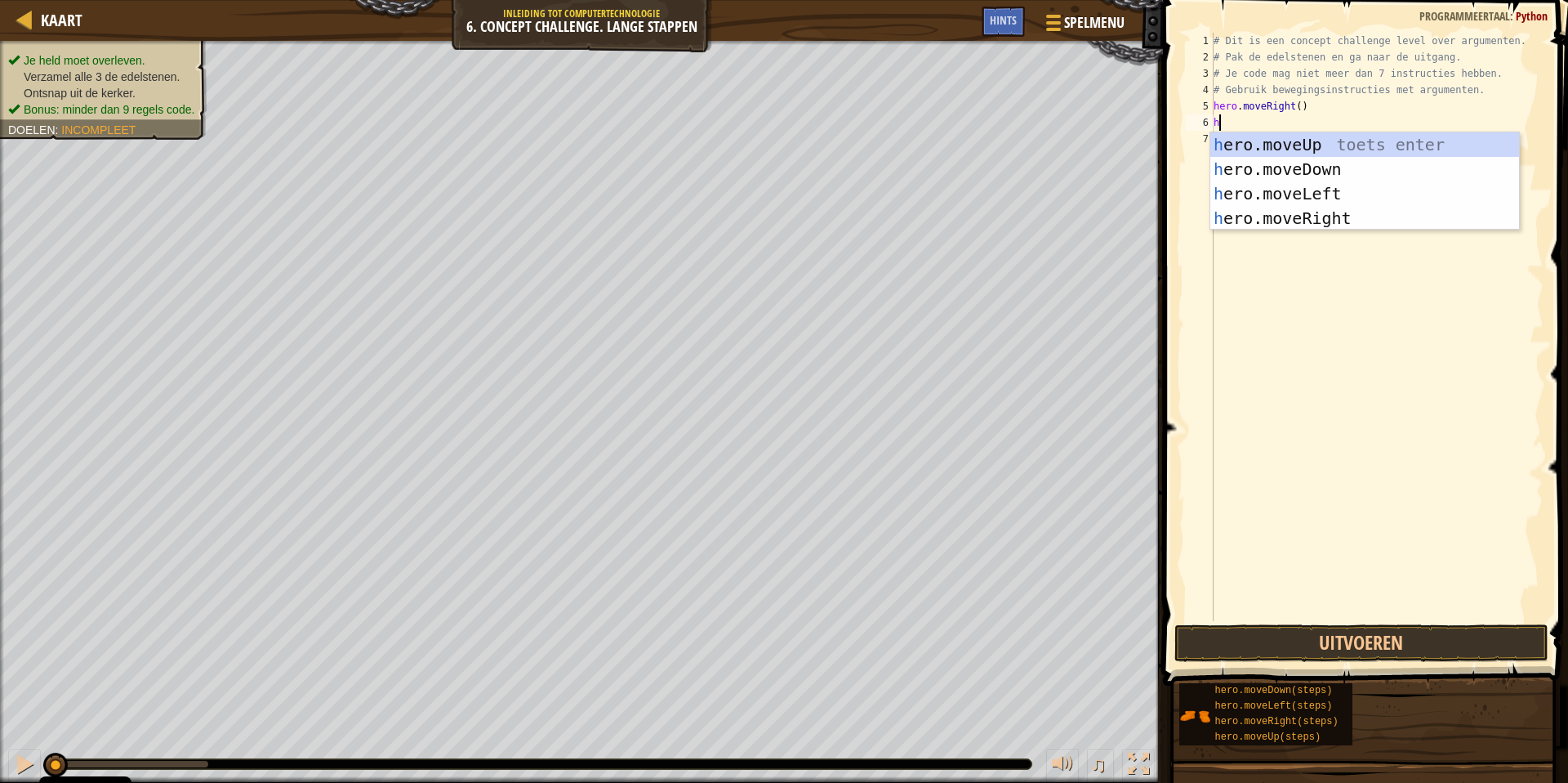
type textarea "her"
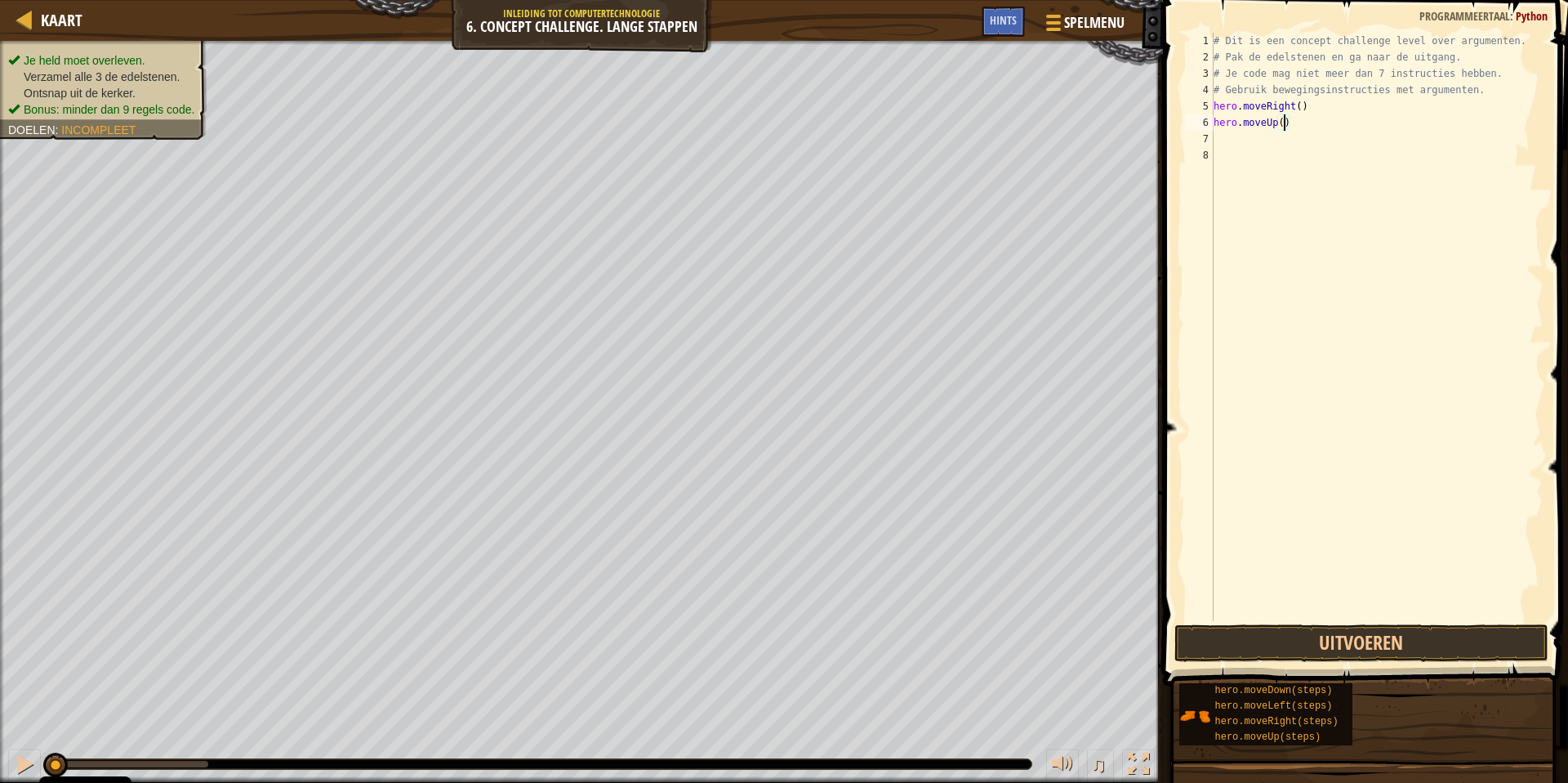
type textarea "hero.moveUp(3)"
type textarea "her"
type textarea "hero.moveRight(2)"
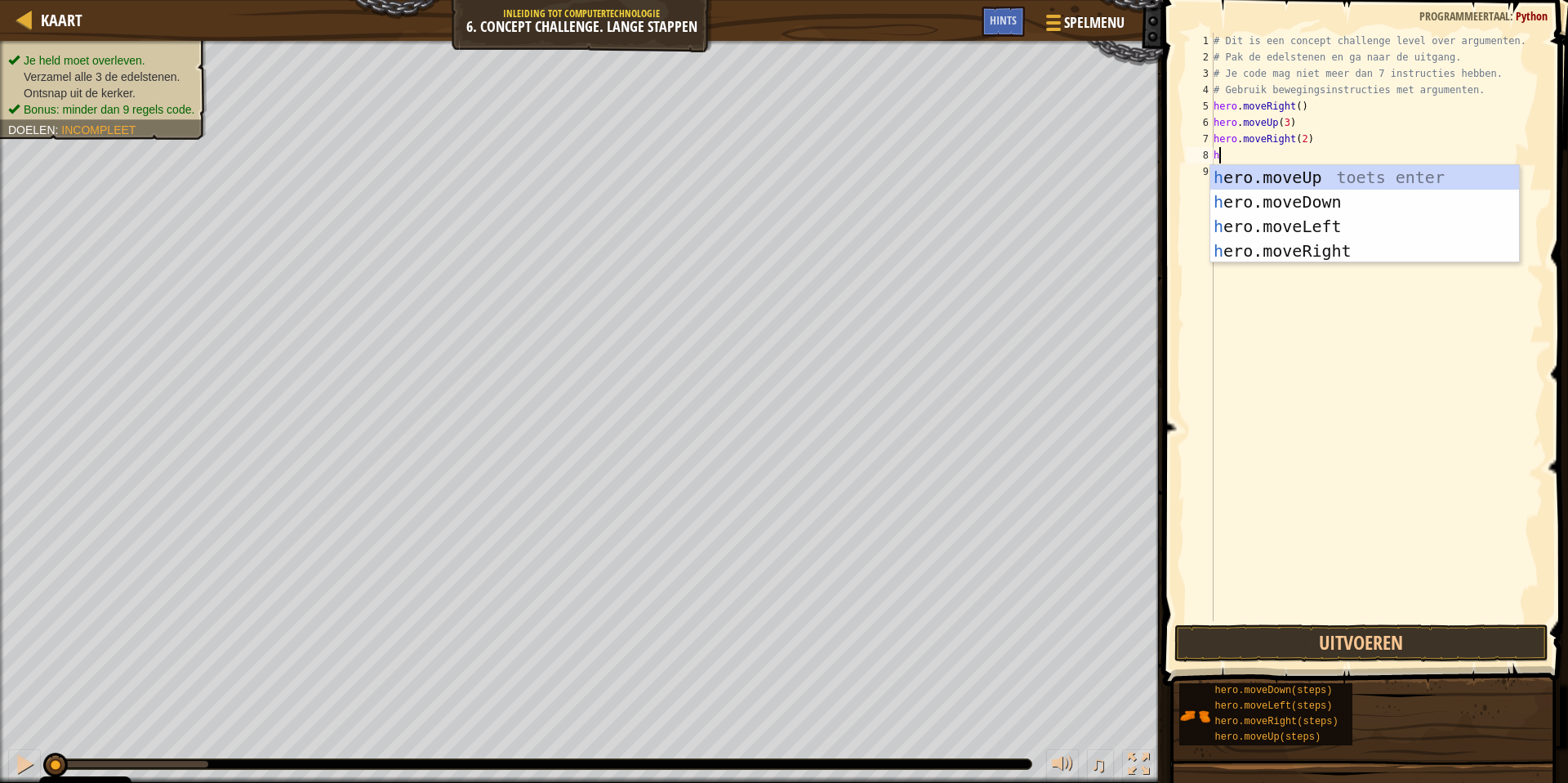
type textarea "her"
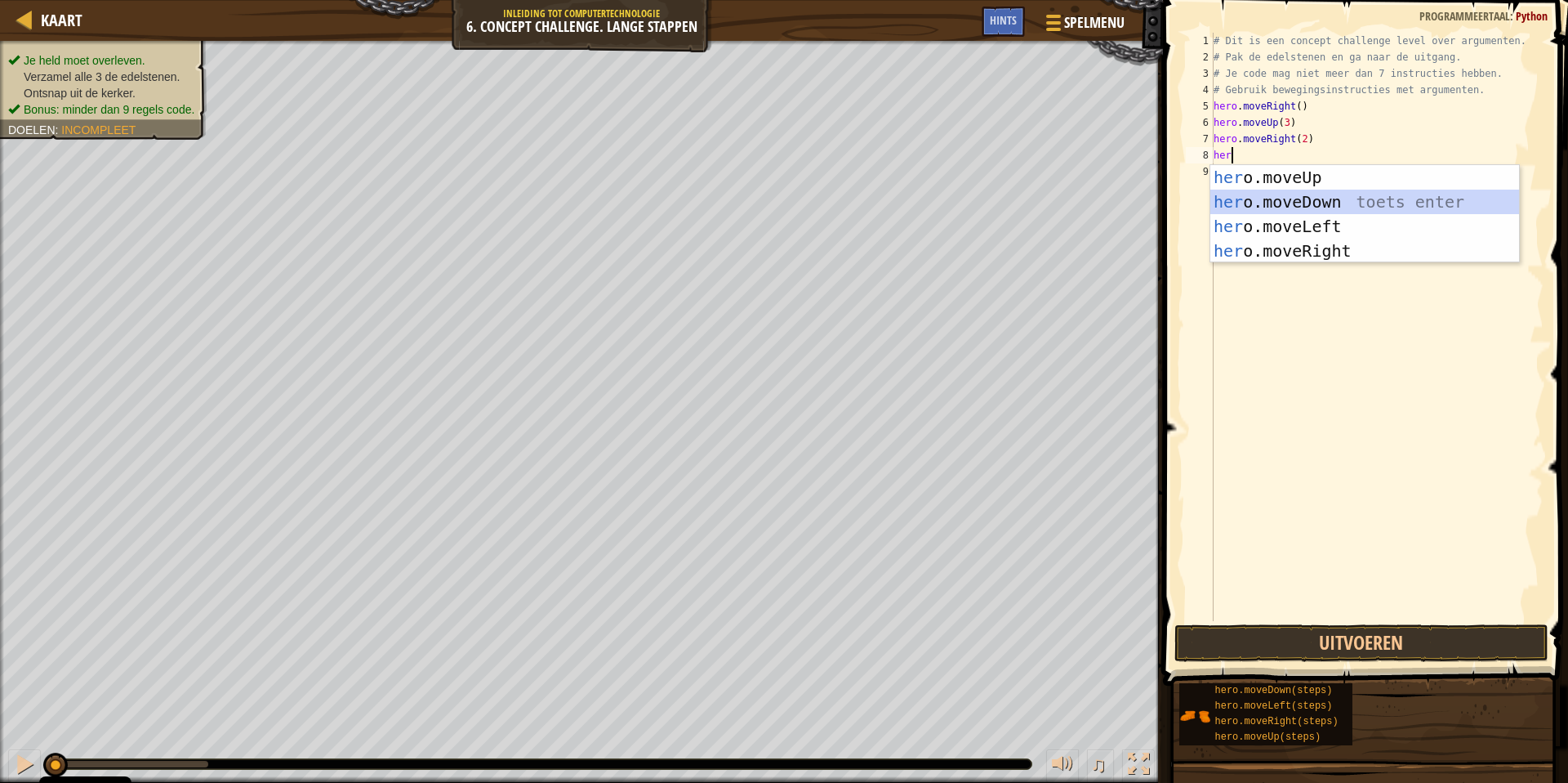
scroll to position [7, 0]
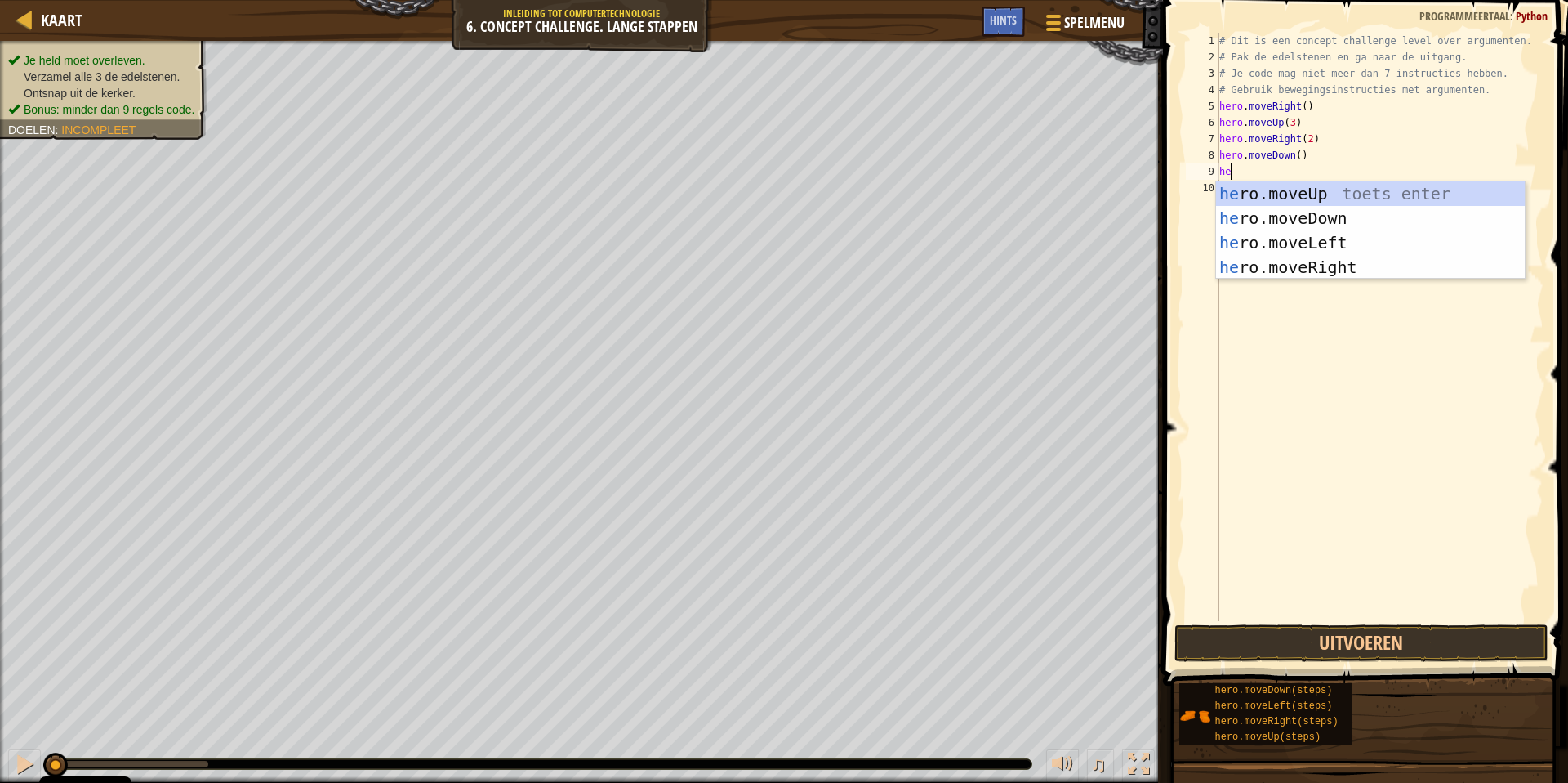
type textarea "her"
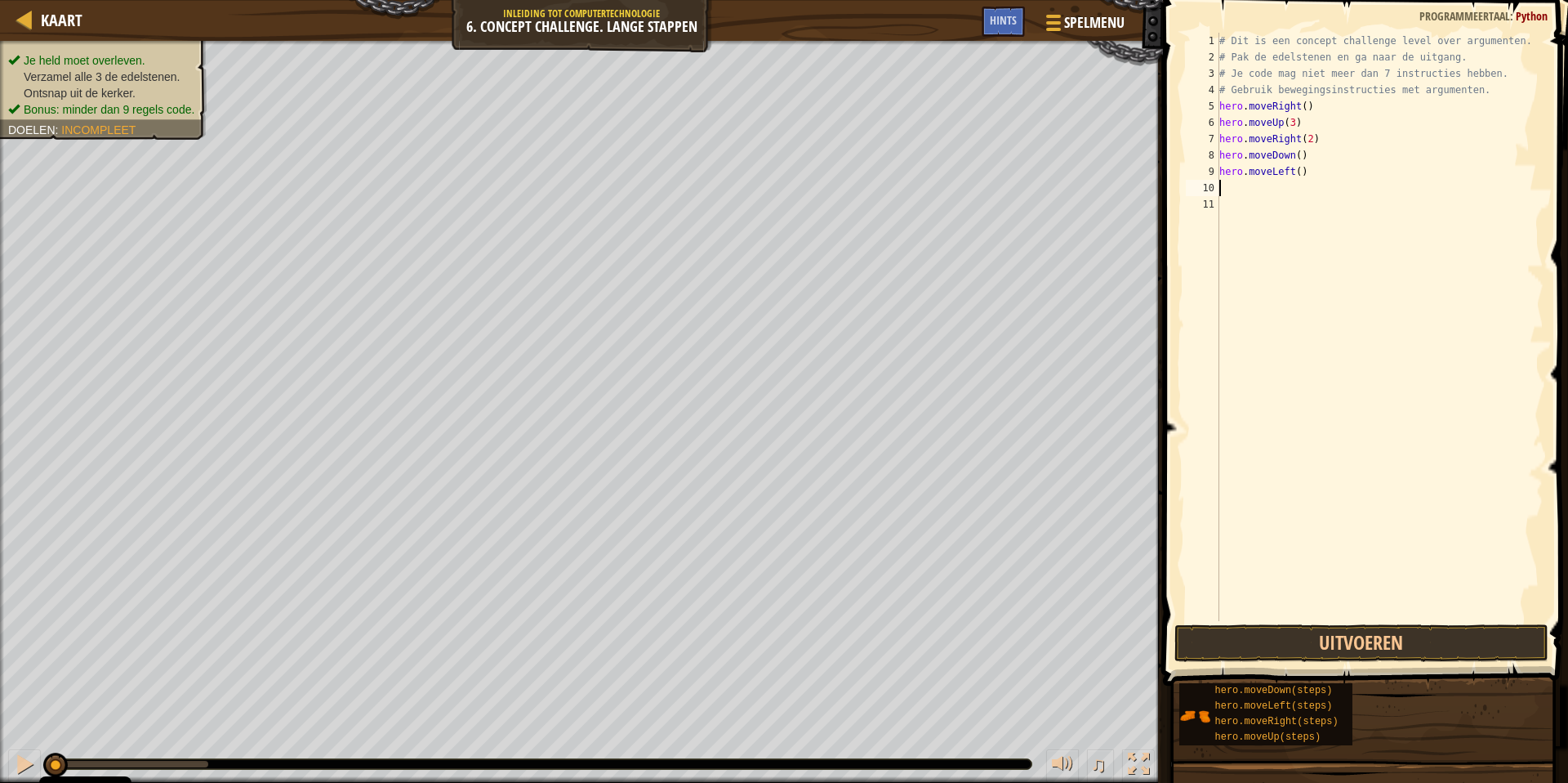
type textarea "her"
type textarea "hero.moveDown(2)"
type textarea "her"
type textarea "hero.moveUp(2)"
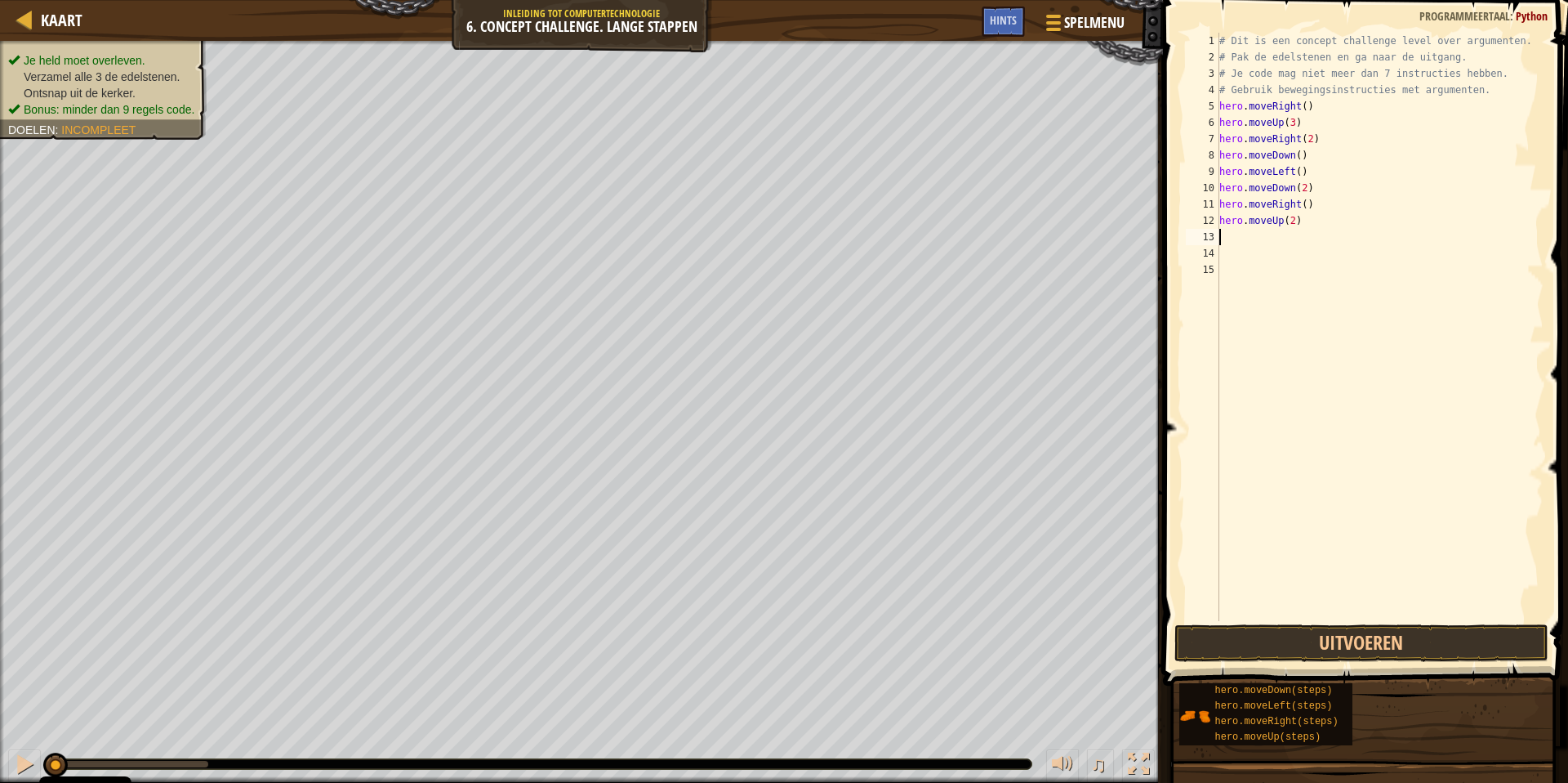
type textarea "her"
click at [1430, 643] on button "Uitvoeren" at bounding box center [1360, 643] width 374 height 37
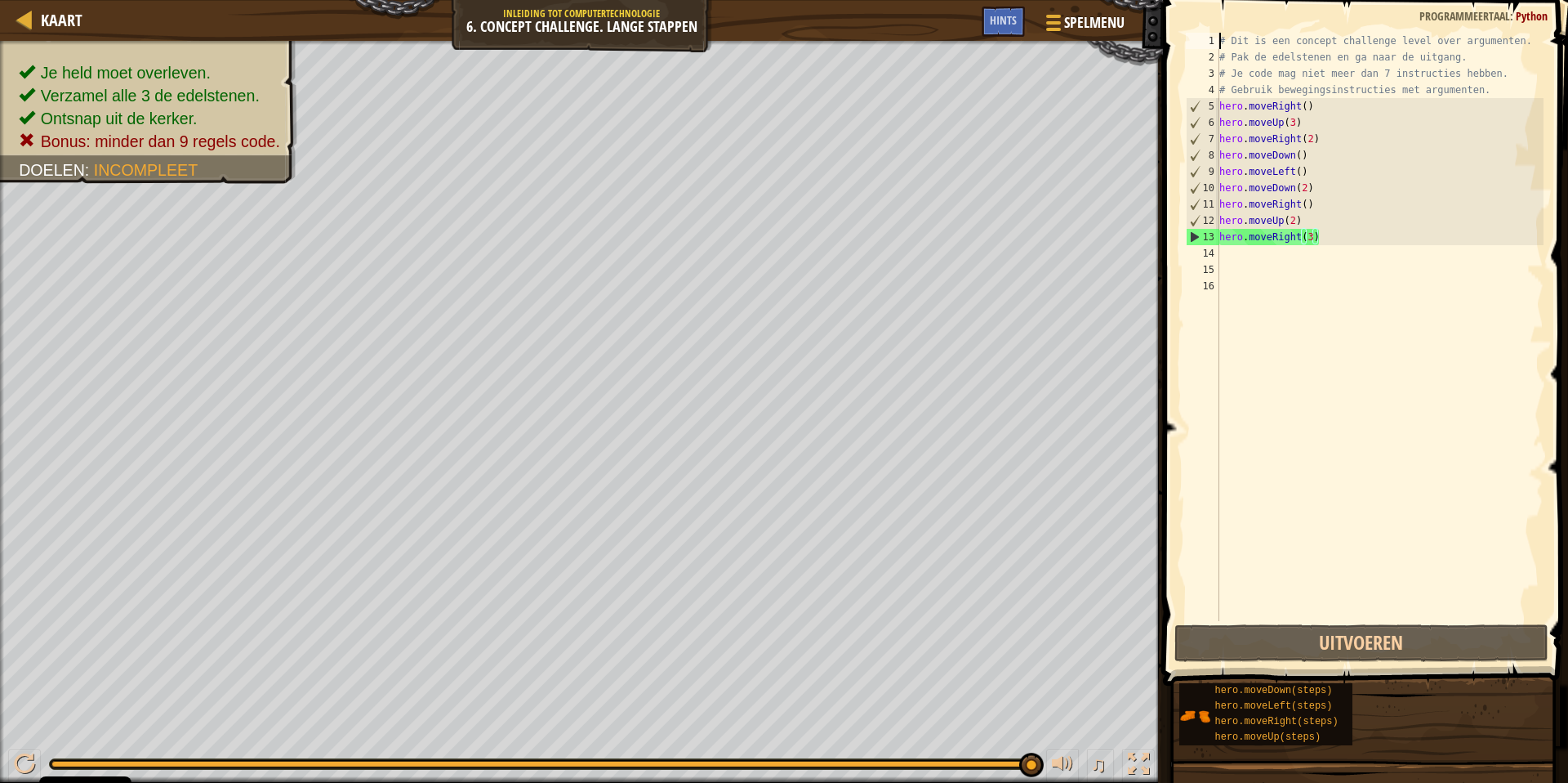
click at [1219, 39] on div "# Dit is een concept challenge level over argumenten. # Pak de edelstenen en ga…" at bounding box center [1380, 343] width 328 height 621
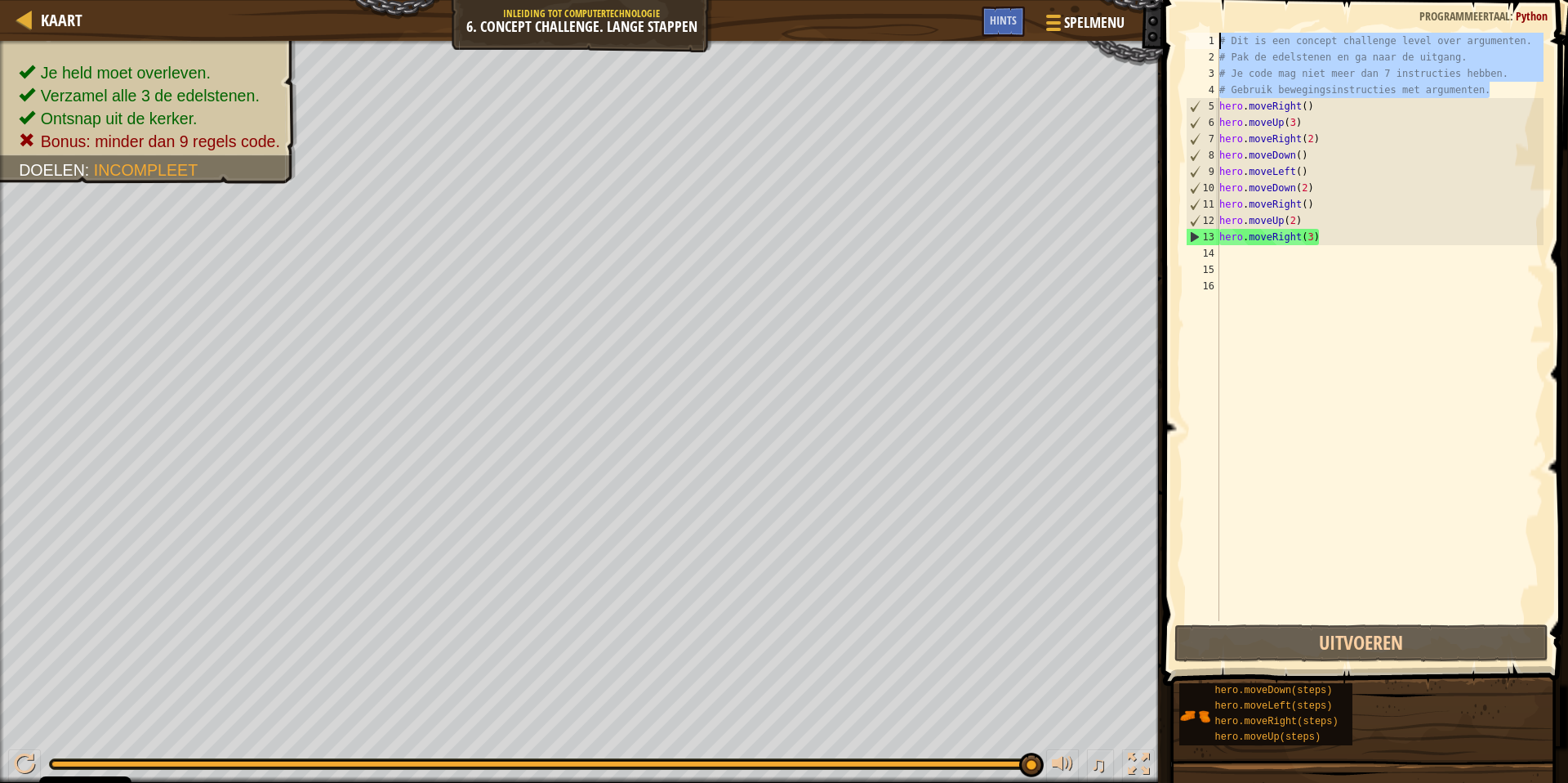
drag, startPoint x: 1498, startPoint y: 86, endPoint x: 1206, endPoint y: 24, distance: 298.5
click at [1206, 24] on div "# Dit is een concept challenge level over argumenten. 1 2 3 4 5 6 7 8 9 10 11 1…" at bounding box center [1363, 375] width 410 height 733
type textarea "# Dit is een concept challenge level over argumenten. # Pak de edelstenen en ga…"
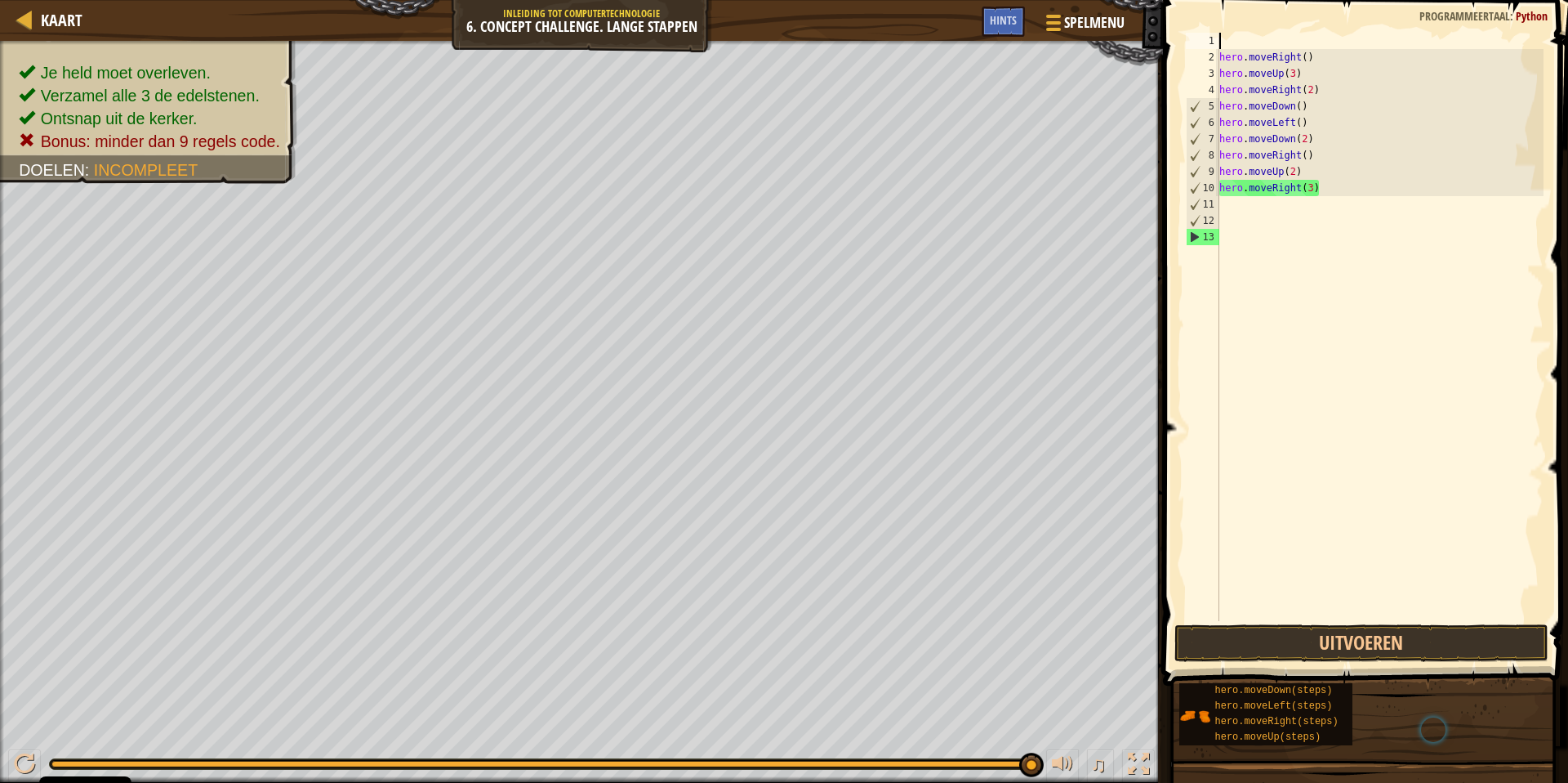
scroll to position [7, 0]
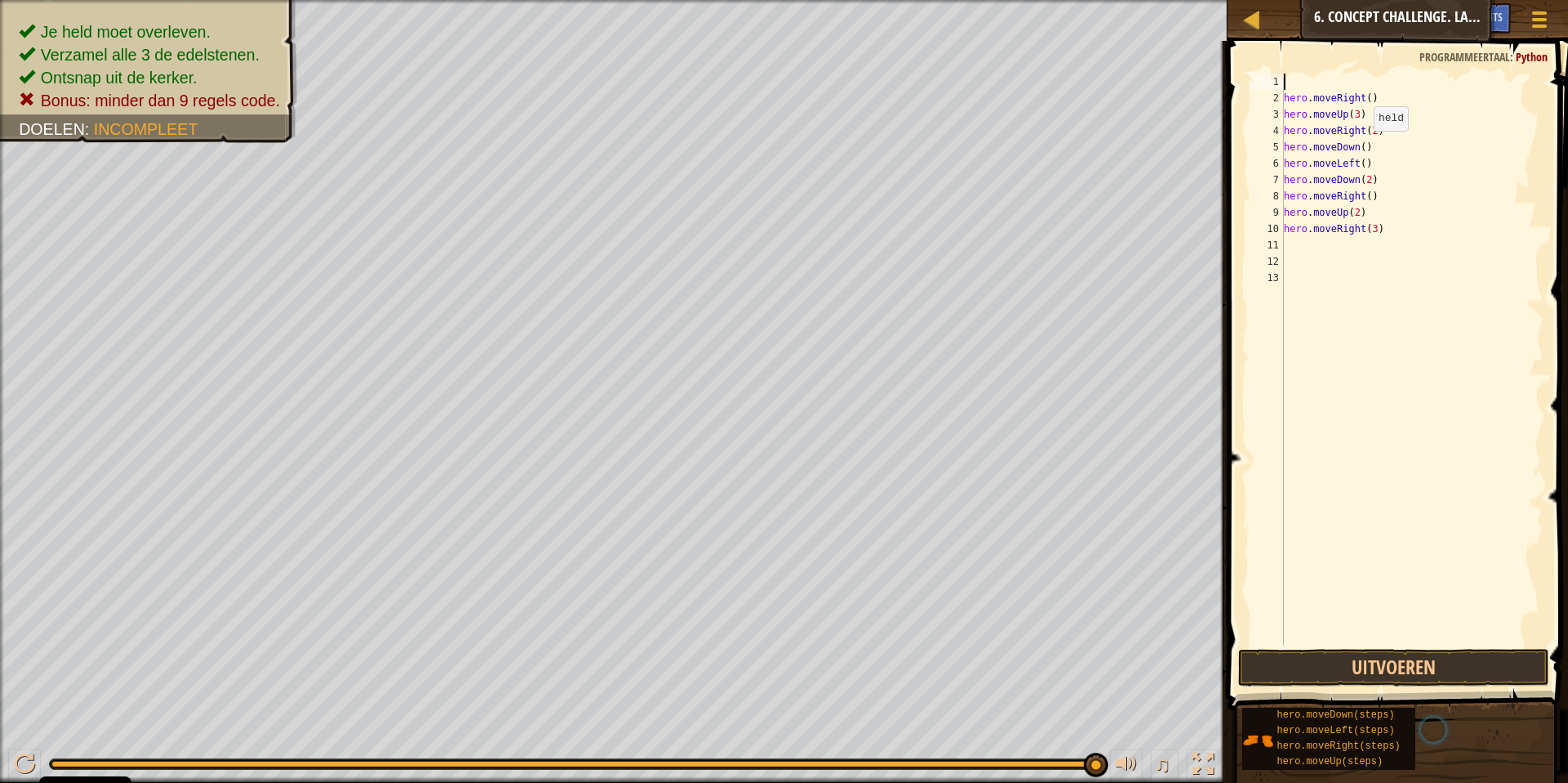
click at [1367, 146] on div "hero . moveRight ( ) hero . moveUp ( 3 ) hero . moveRight ( 2 ) hero . moveDown…" at bounding box center [1412, 376] width 263 height 605
click at [1351, 179] on div "hero . moveRight ( ) hero . moveUp ( 3 ) hero . moveRight ( 2 ) hero . moveDown…" at bounding box center [1412, 376] width 263 height 605
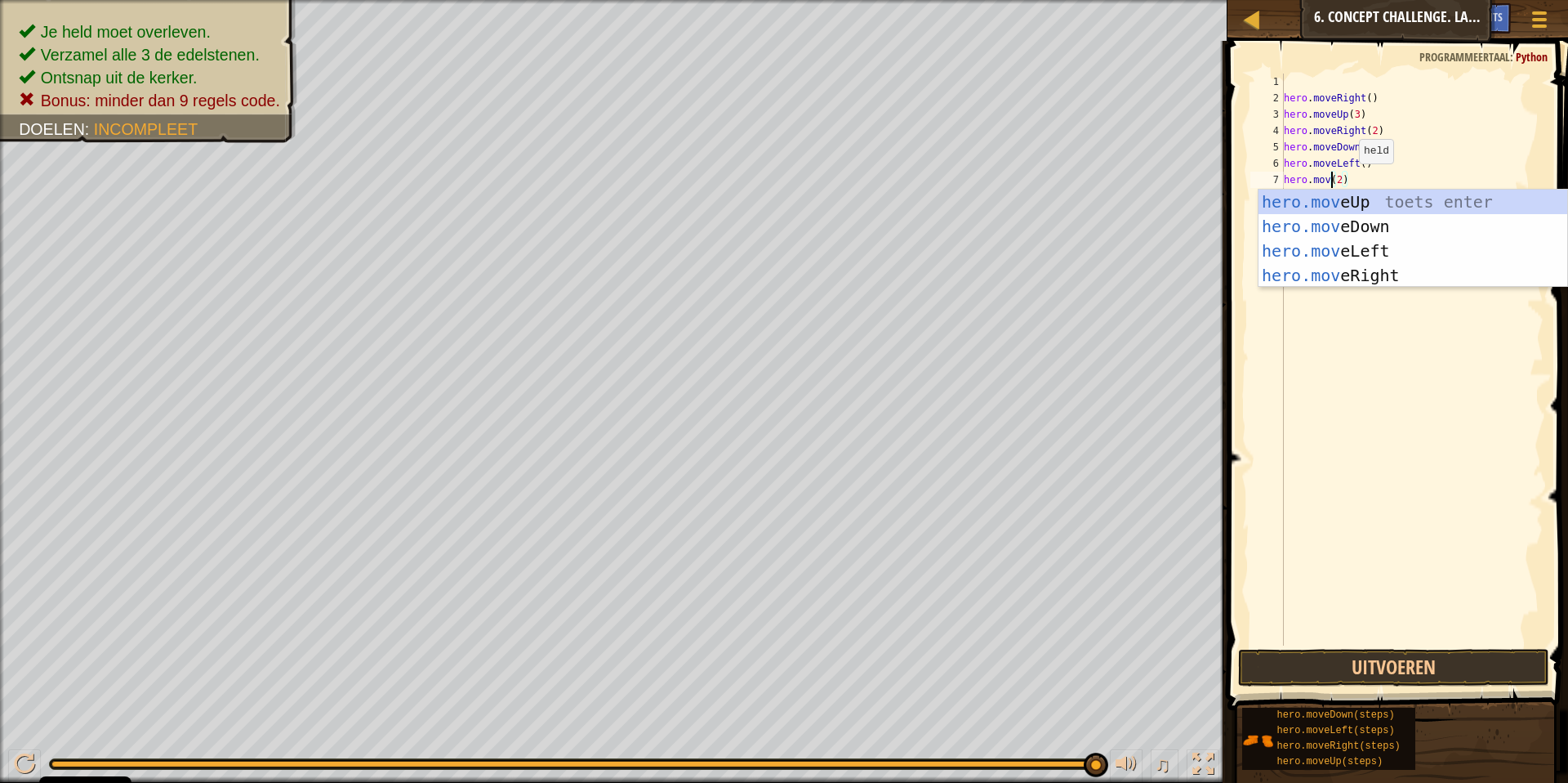
scroll to position [7, 4]
click at [1364, 204] on div "hero.mov eUp toets enter hero.mov eDown toets enter hero.mov eLeft toets enter …" at bounding box center [1413, 264] width 309 height 147
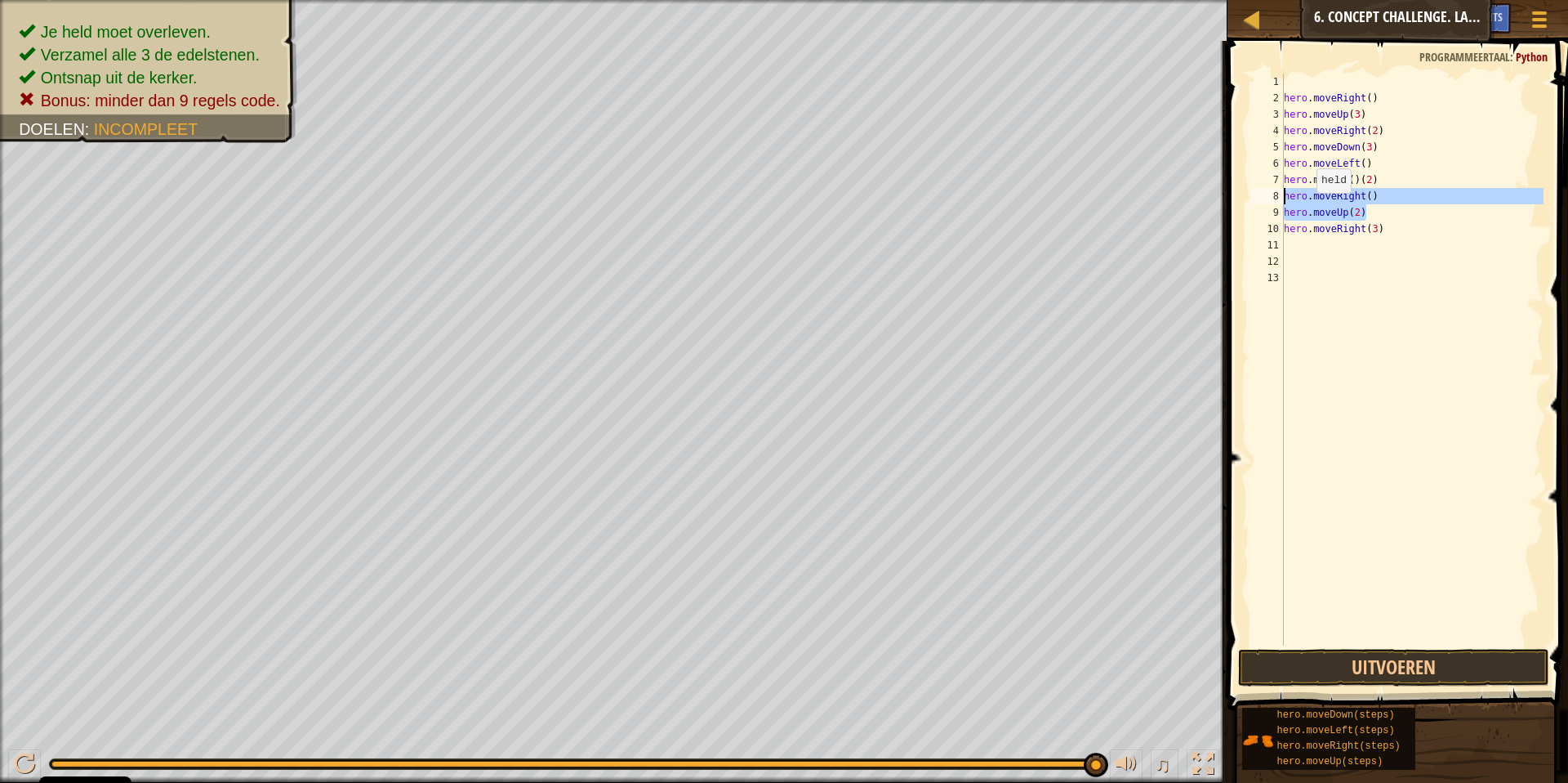
drag, startPoint x: 1383, startPoint y: 214, endPoint x: 1244, endPoint y: 200, distance: 139.7
click at [1244, 200] on div "hero.moveUp()[PHONE_NUMBER] 10 11 12 13 hero . moveRight ( ) hero . moveUp ( 3 …" at bounding box center [1395, 407] width 345 height 717
type textarea "hero.moveRight() hero.moveUp(2)"
click at [1385, 661] on button "Uitvoeren" at bounding box center [1393, 668] width 311 height 37
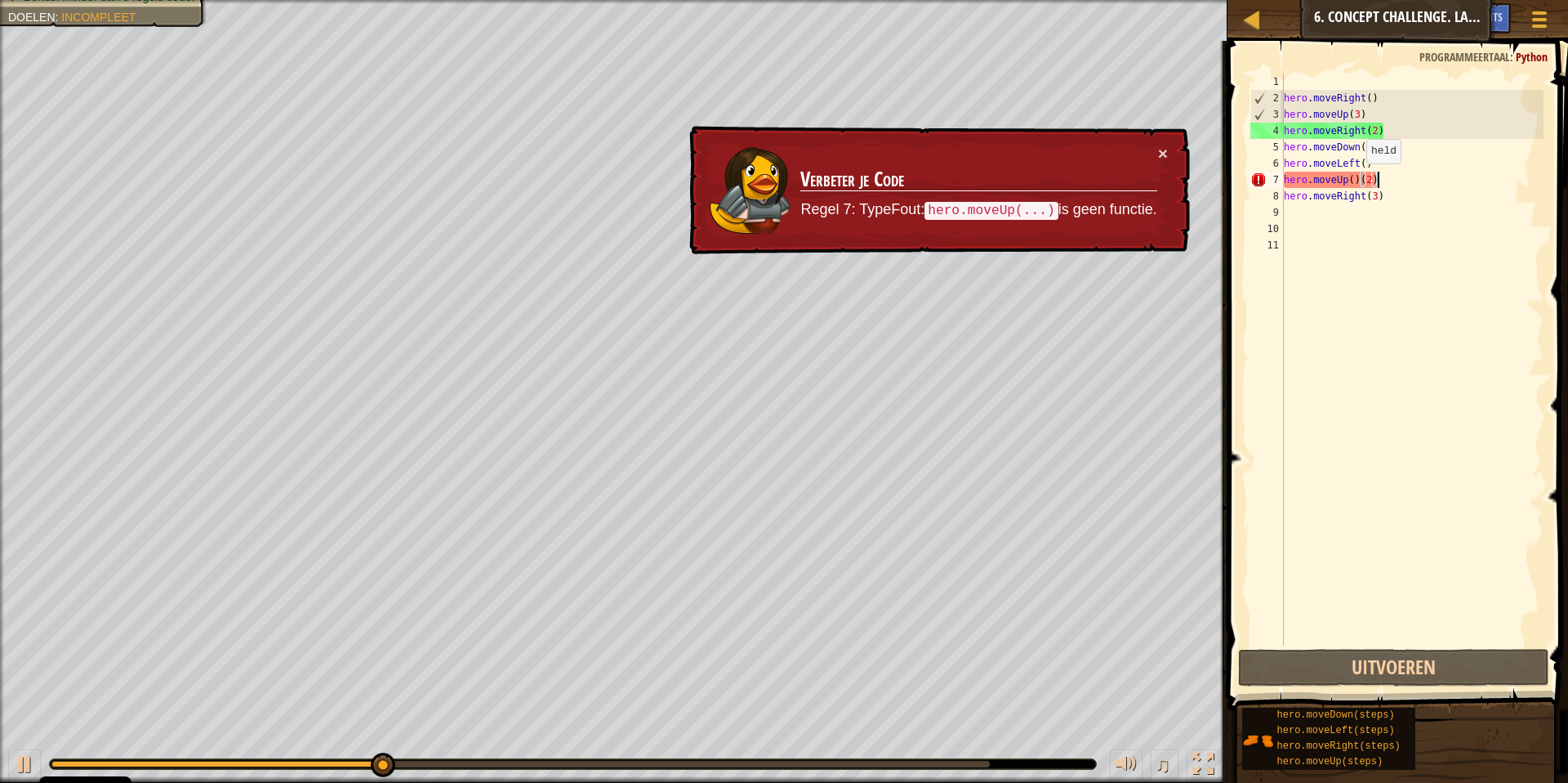
click at [1361, 180] on div "hero . moveRight ( ) hero . moveUp ( 3 ) hero . moveRight ( 2 ) hero . moveDown…" at bounding box center [1412, 376] width 263 height 605
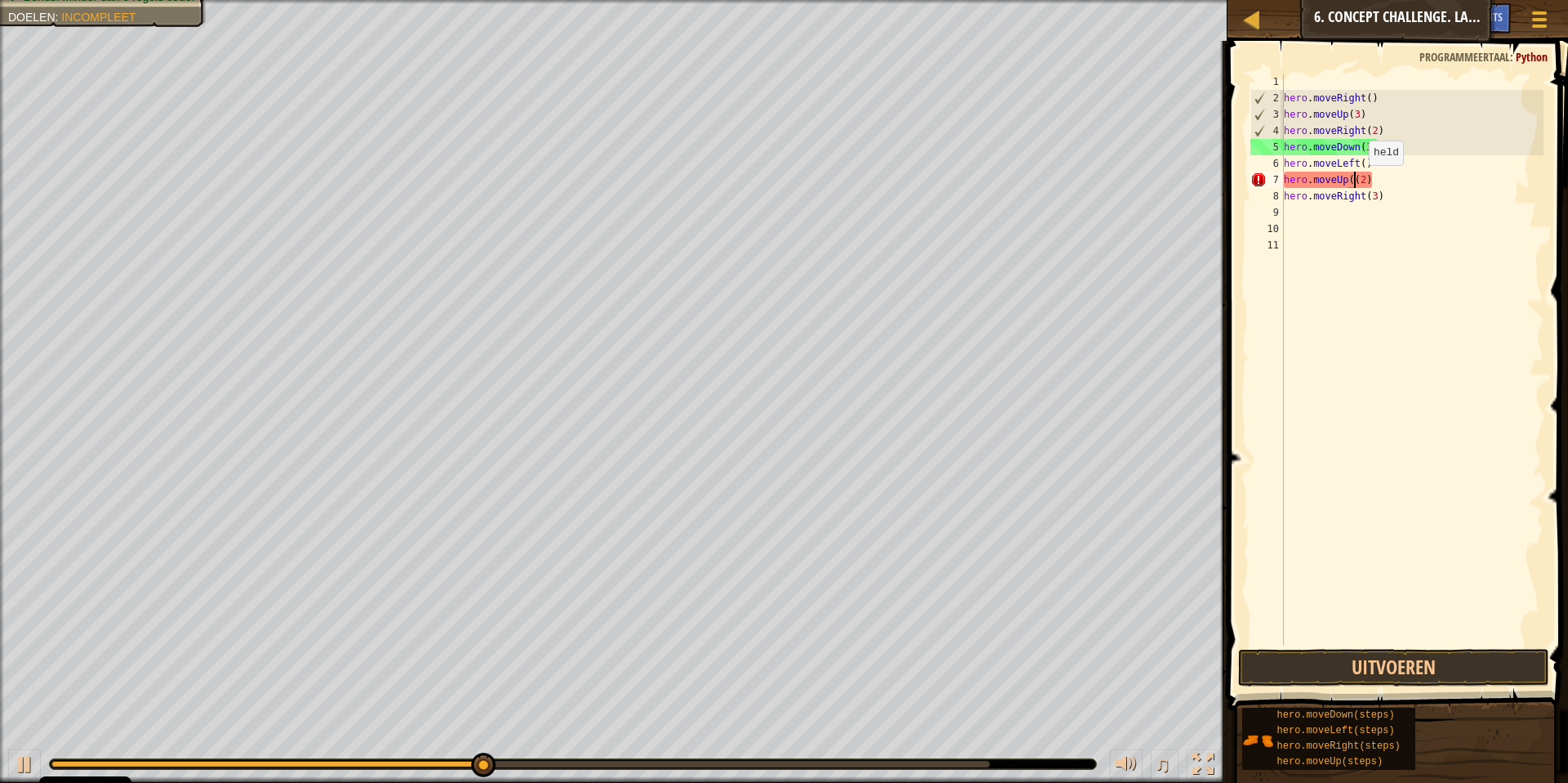
type textarea "hero.moveUp(2)"
click at [1418, 664] on button "Uitvoeren" at bounding box center [1393, 668] width 311 height 37
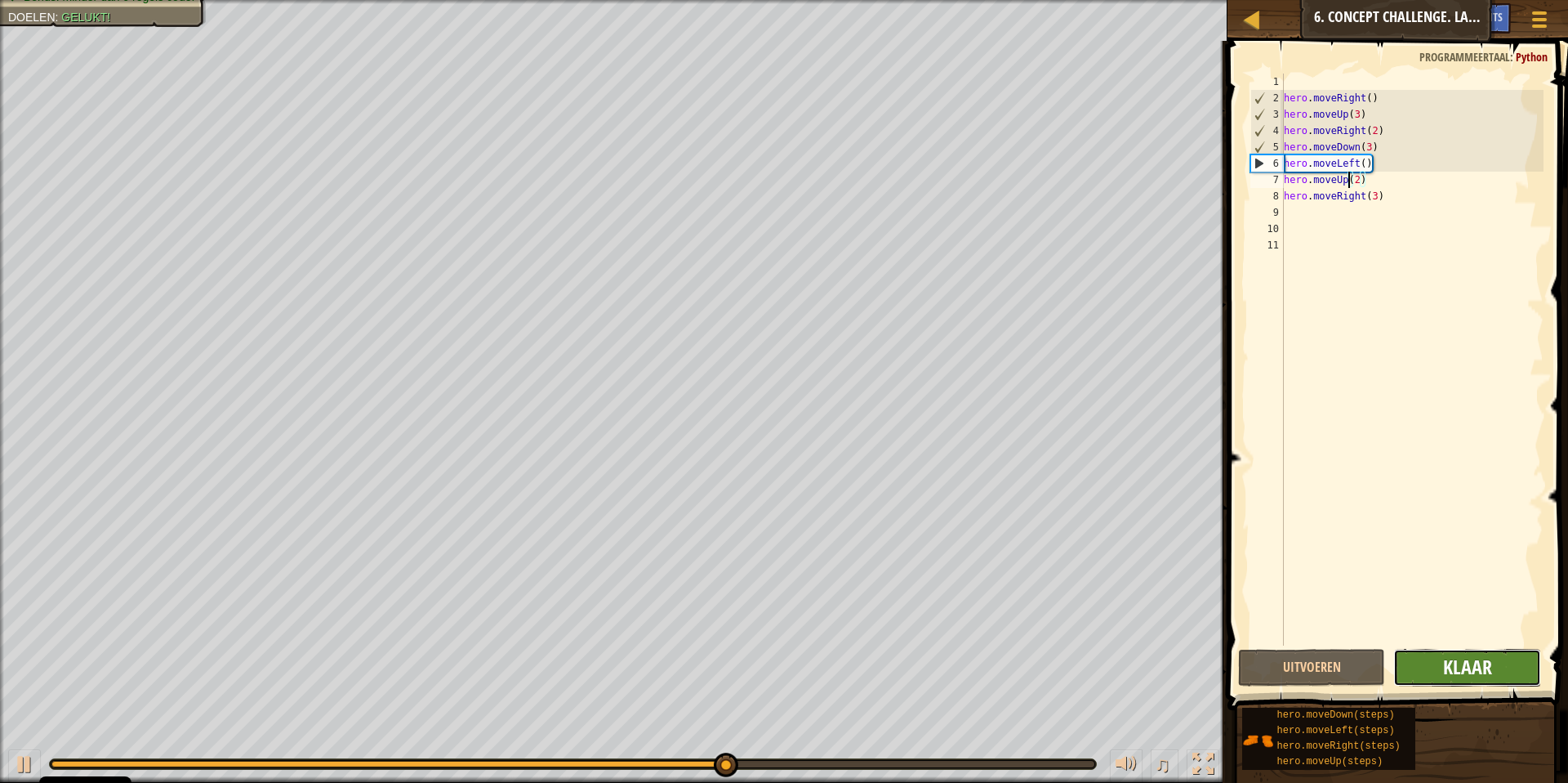
click at [1482, 675] on span "Klaar" at bounding box center [1467, 666] width 49 height 26
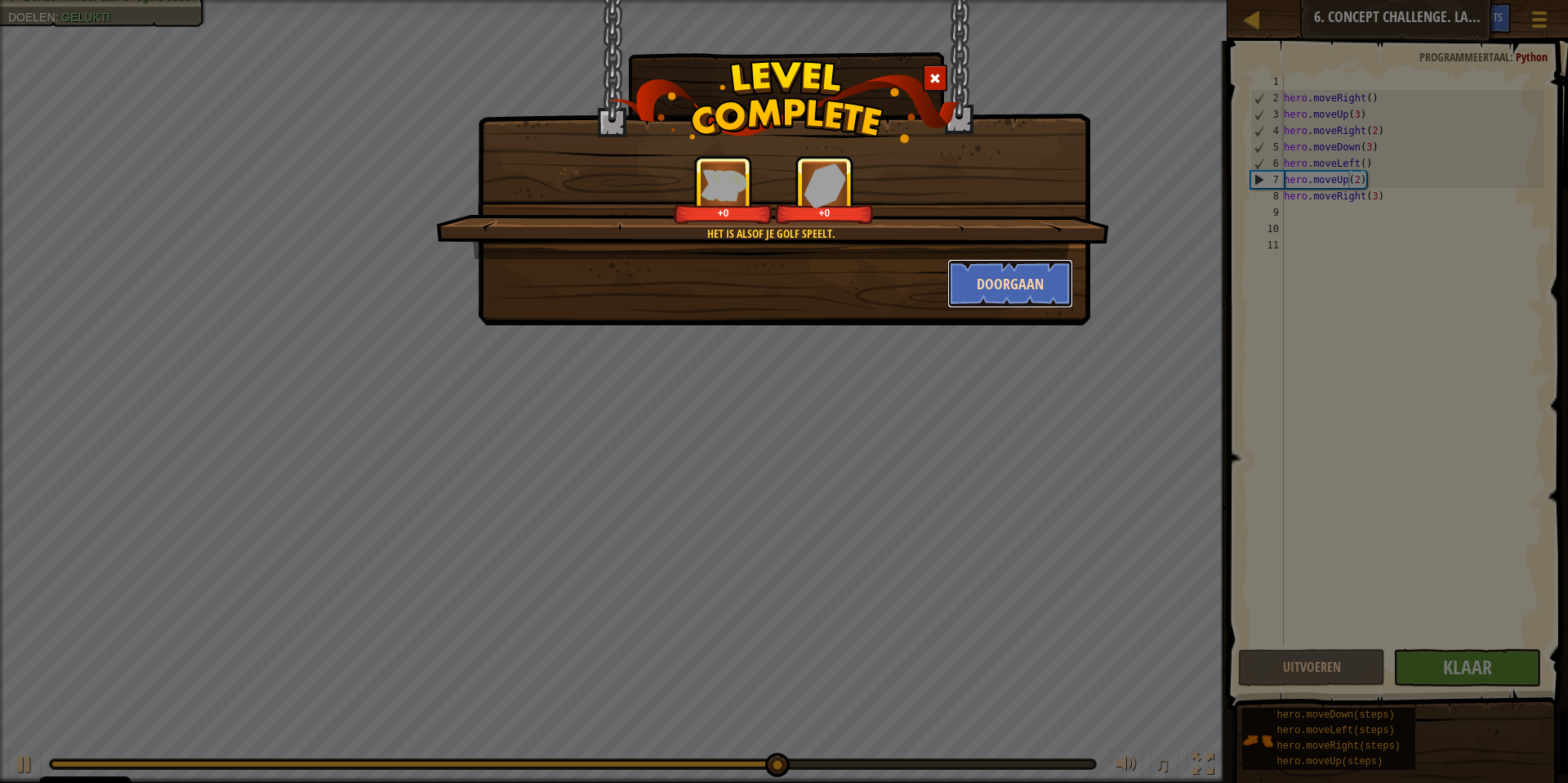
click at [1045, 278] on button "Doorgaan" at bounding box center [1011, 283] width 127 height 49
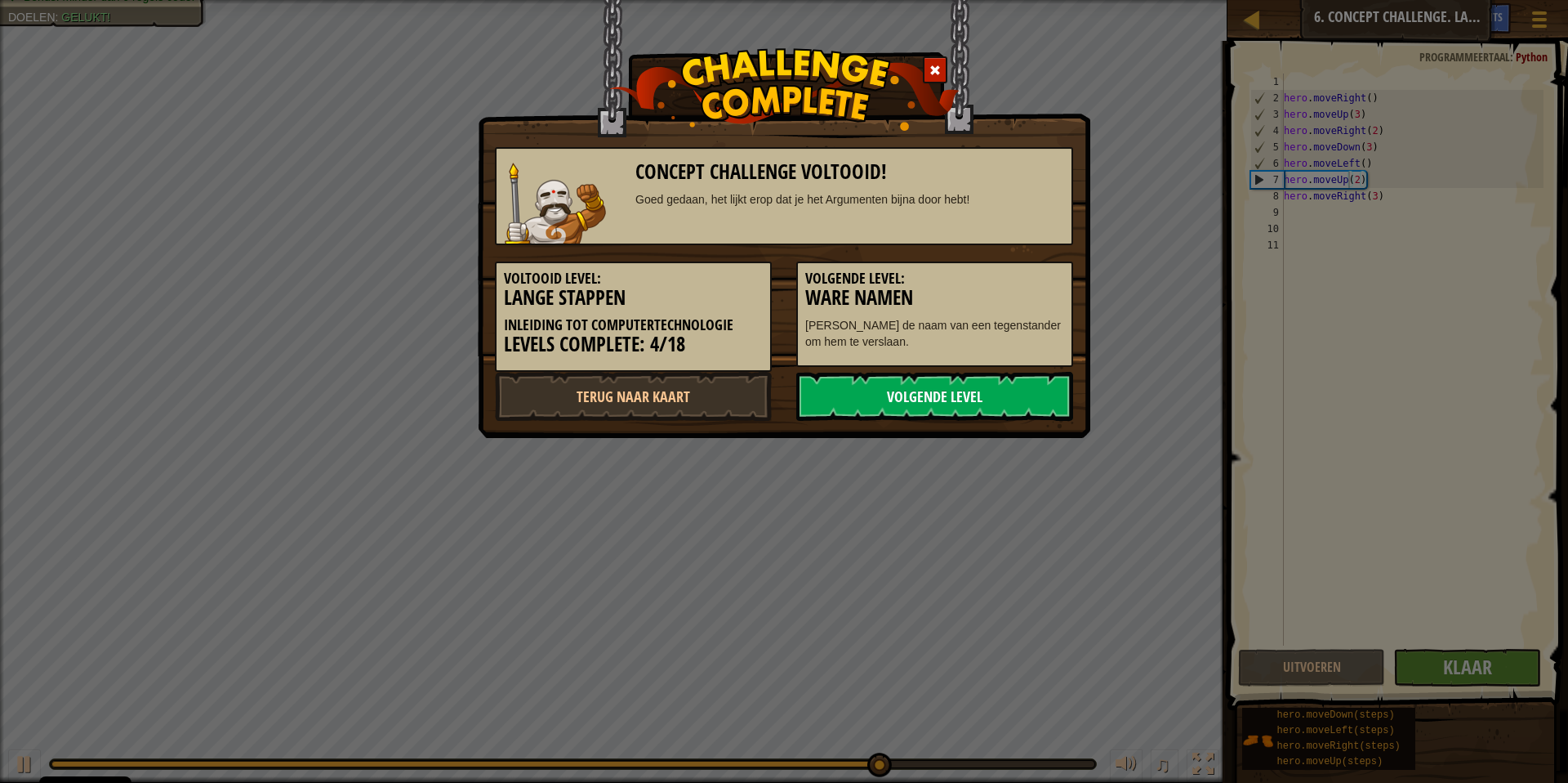
click at [899, 397] on link "Volgende Level" at bounding box center [934, 396] width 277 height 49
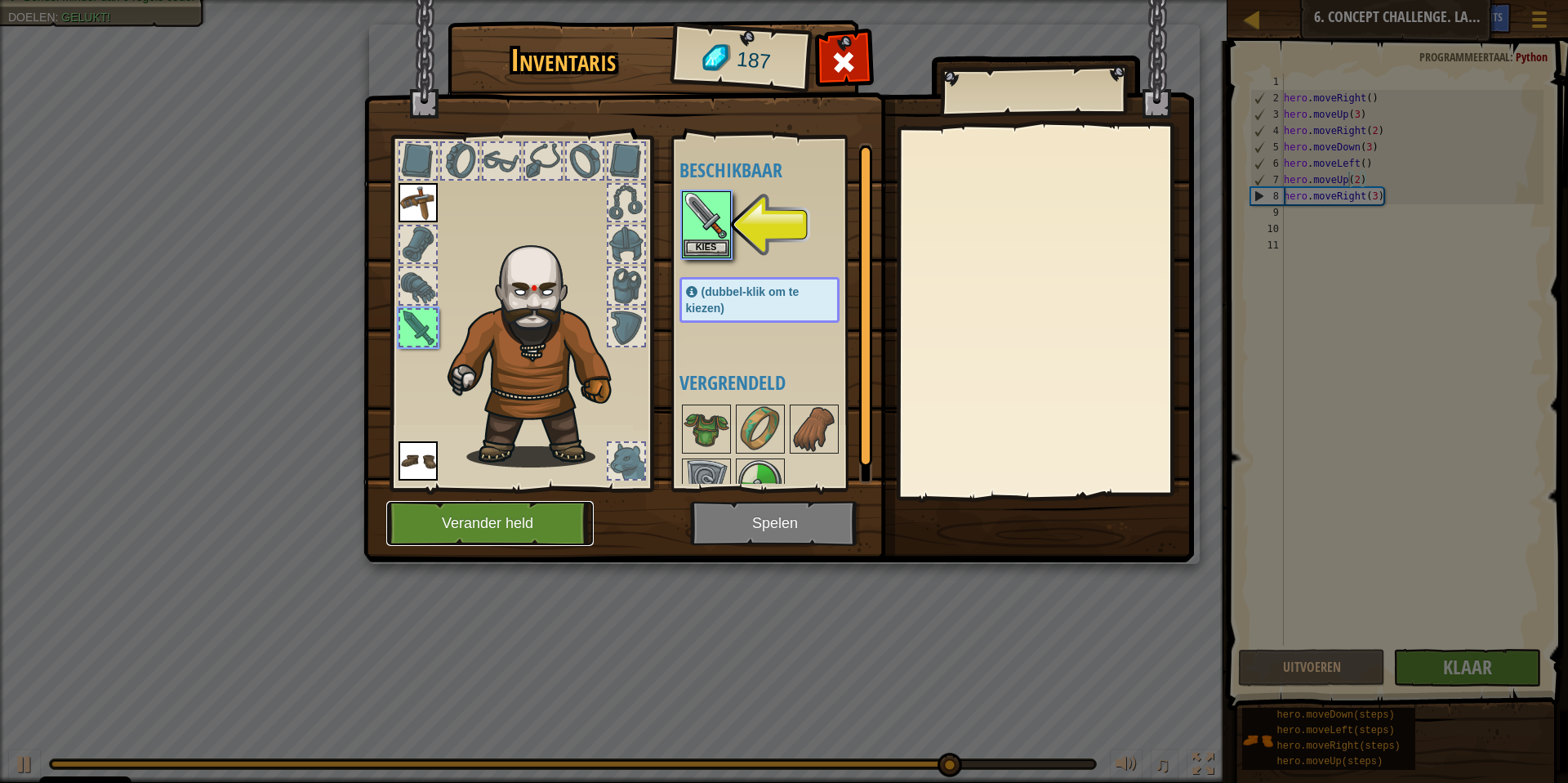
click at [498, 524] on button "Verander held" at bounding box center [490, 523] width 208 height 45
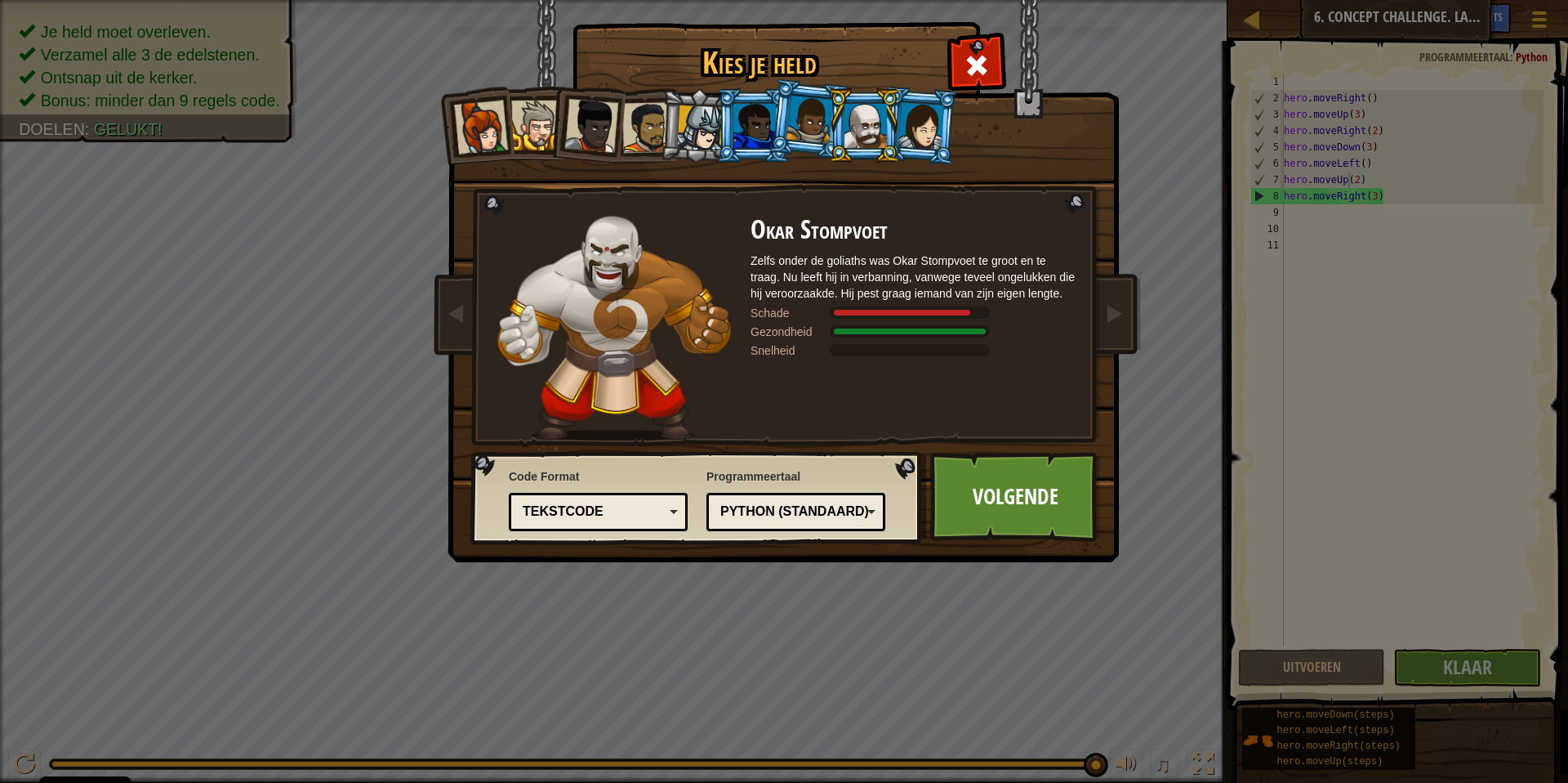
click at [488, 138] on div at bounding box center [481, 127] width 54 height 54
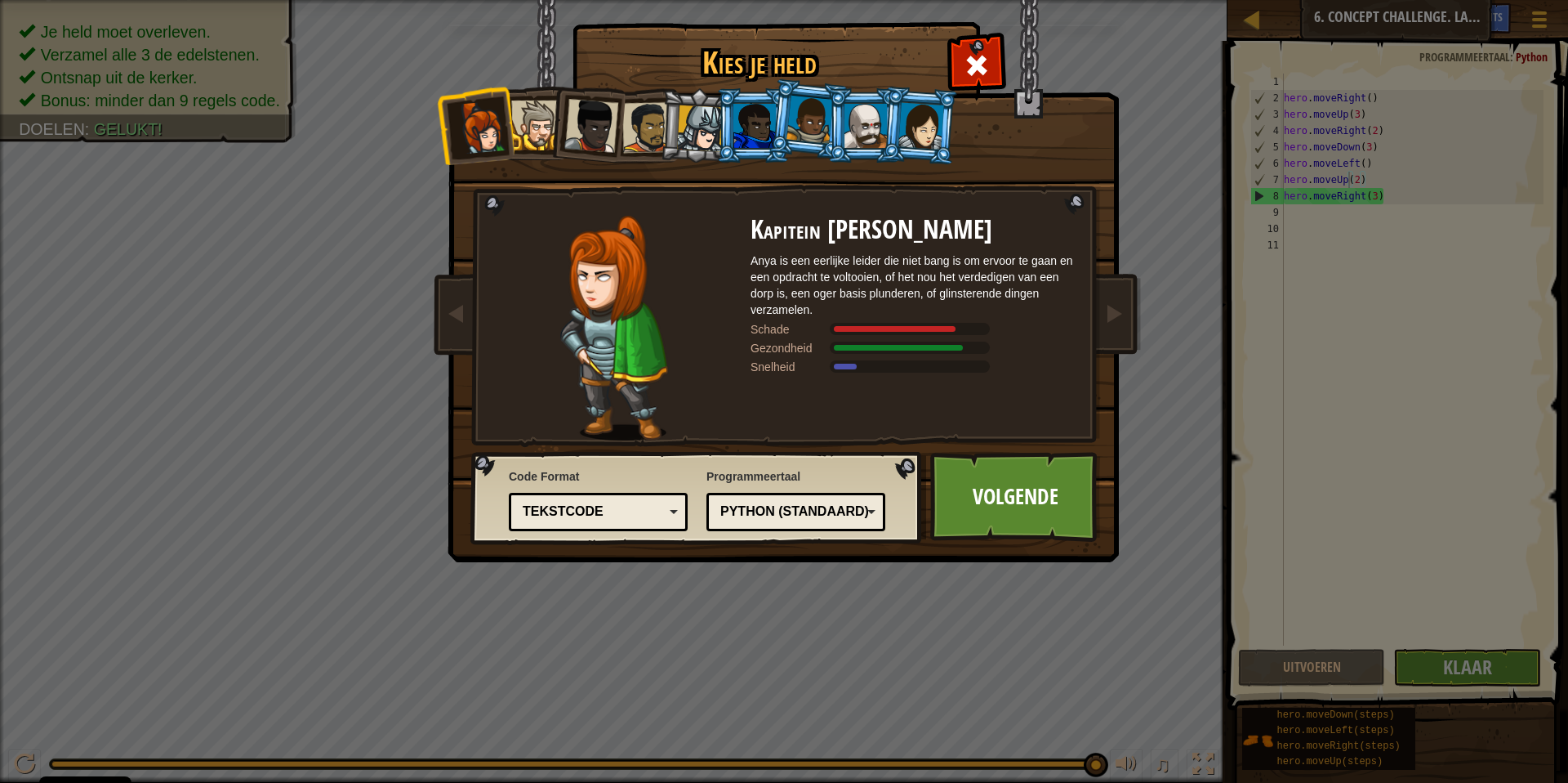
click at [867, 118] on div at bounding box center [866, 126] width 43 height 44
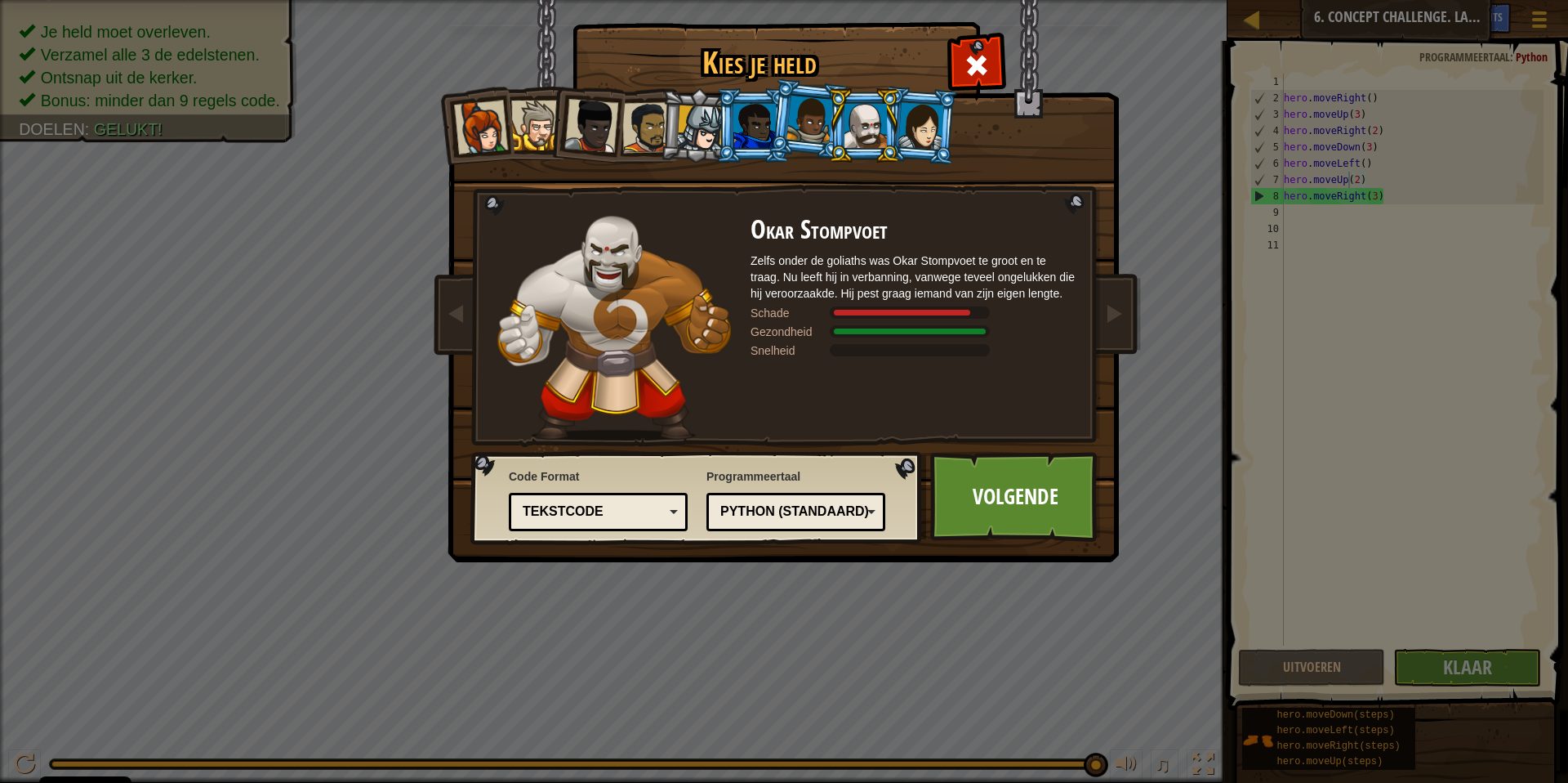
click at [816, 118] on div at bounding box center [809, 120] width 46 height 48
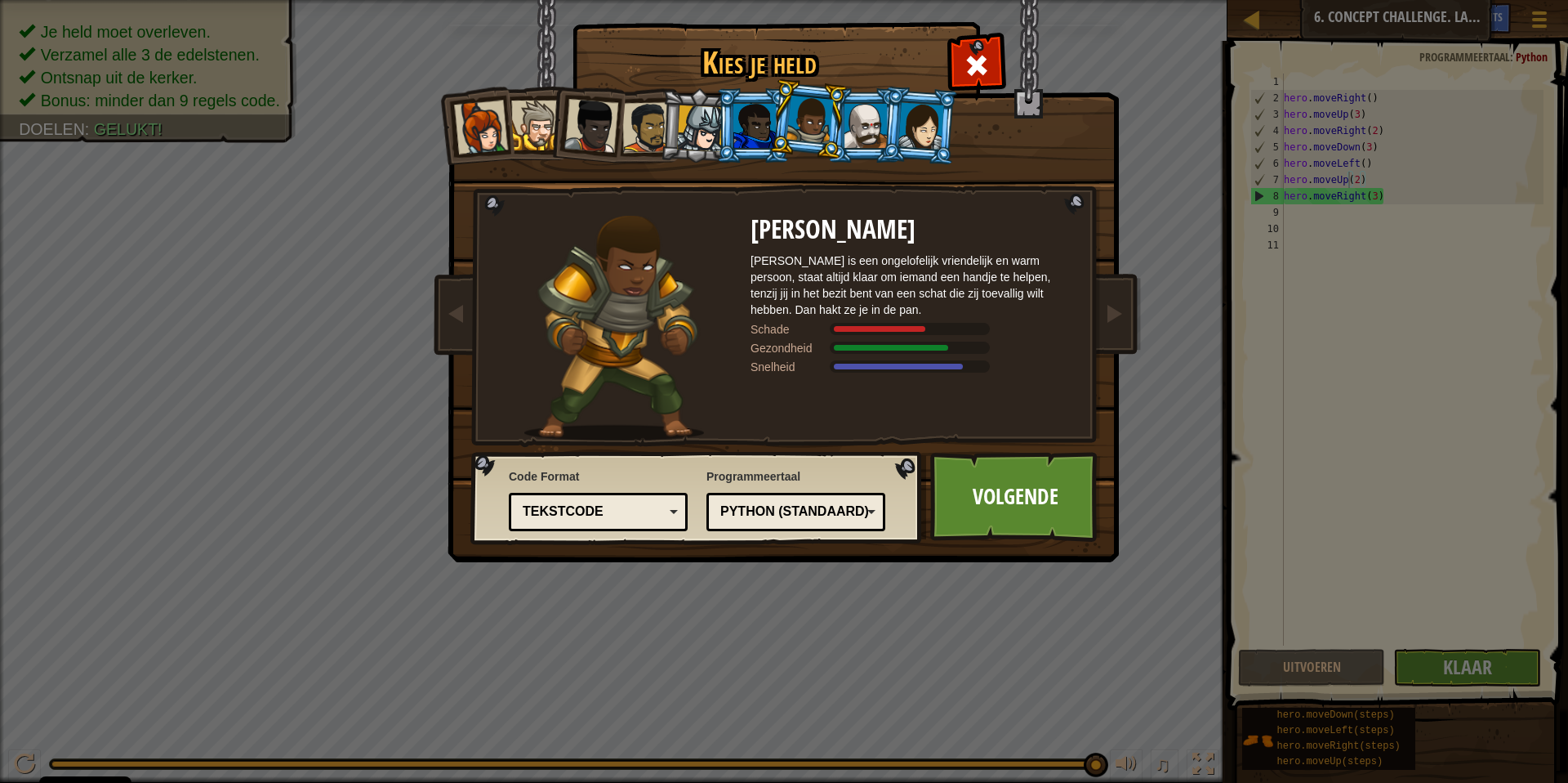
click at [757, 120] on div at bounding box center [754, 126] width 43 height 44
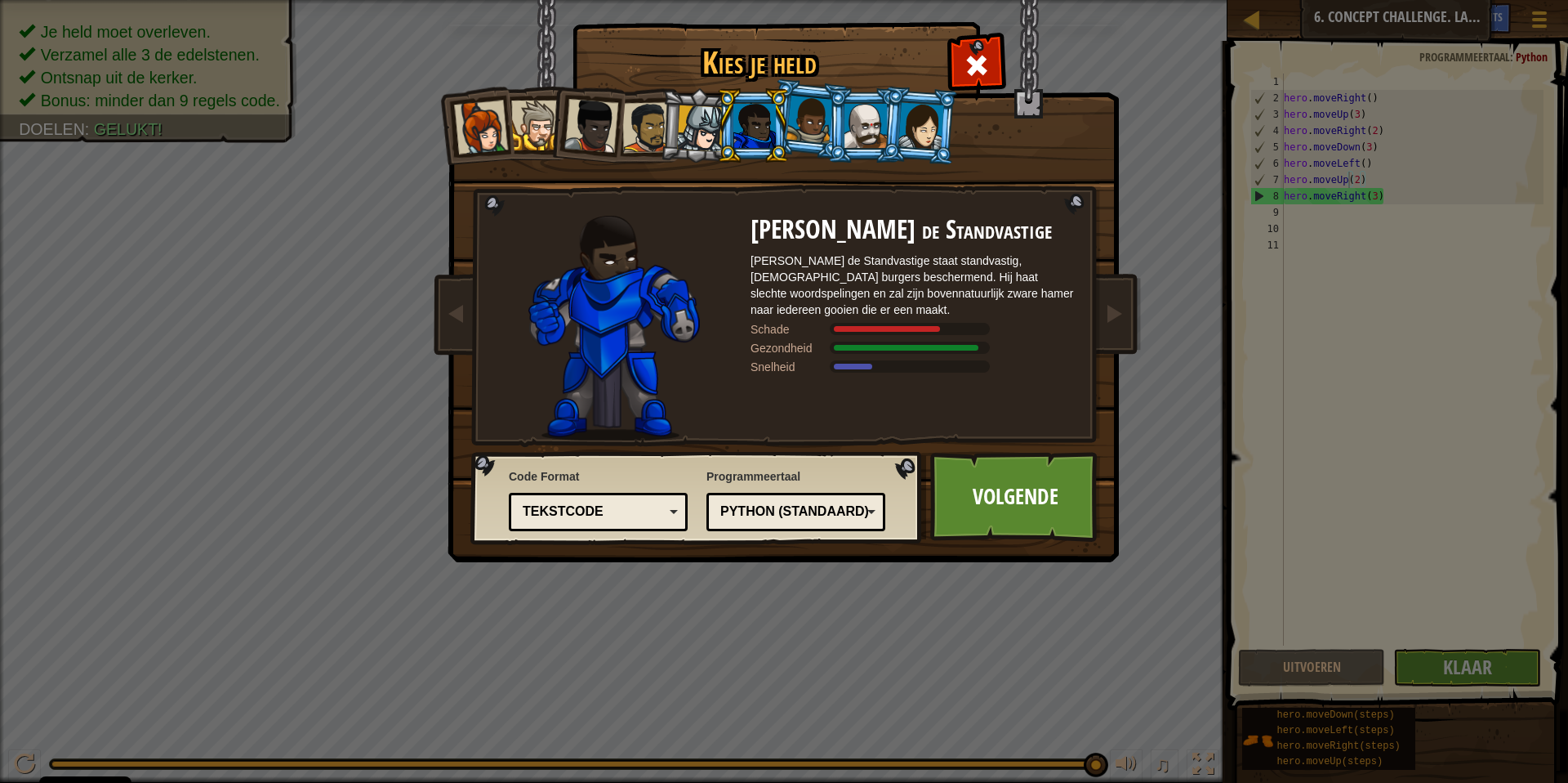
click at [473, 122] on div at bounding box center [481, 127] width 54 height 54
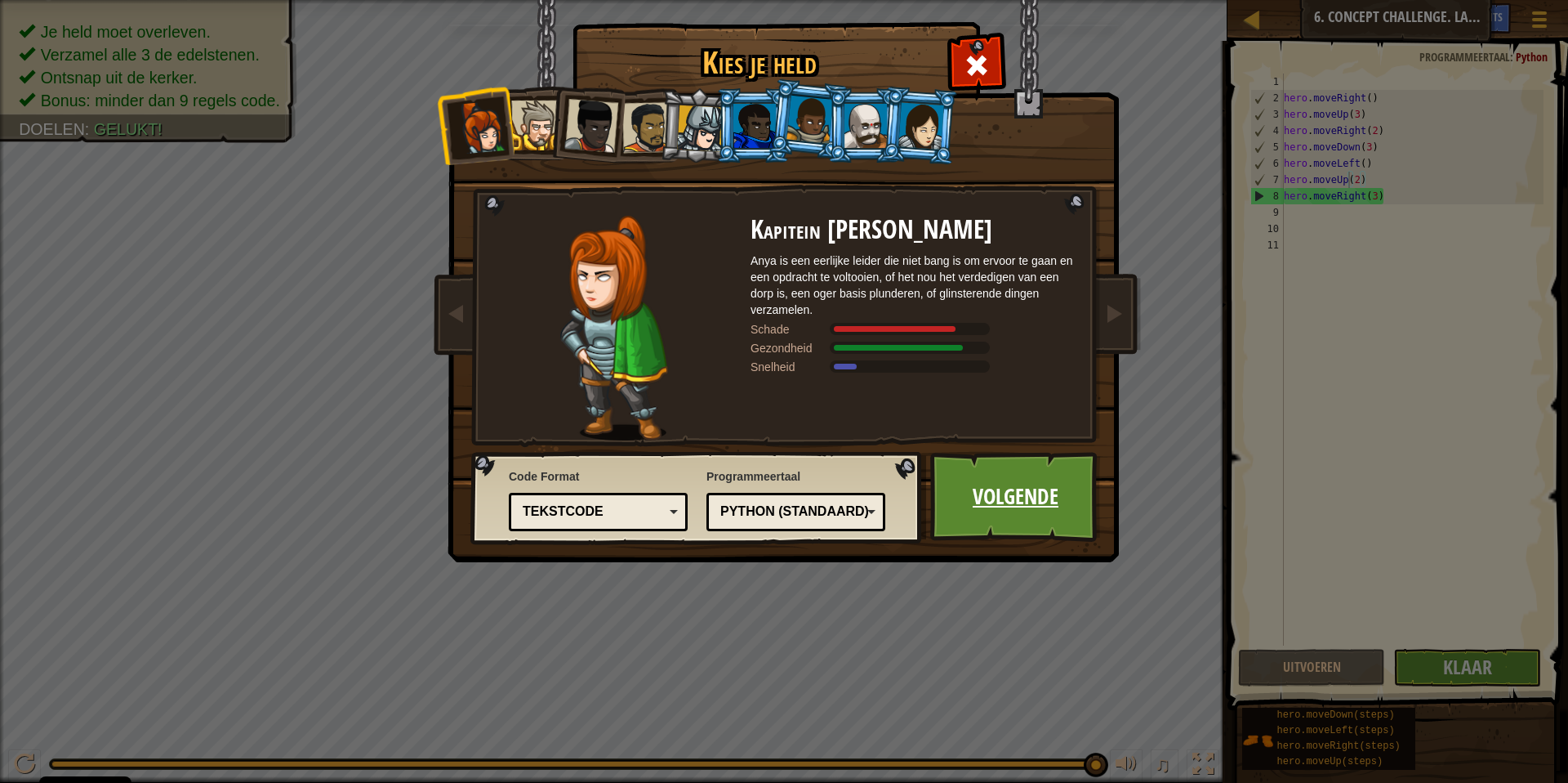
click at [1018, 486] on link "Volgende" at bounding box center [1015, 496] width 170 height 90
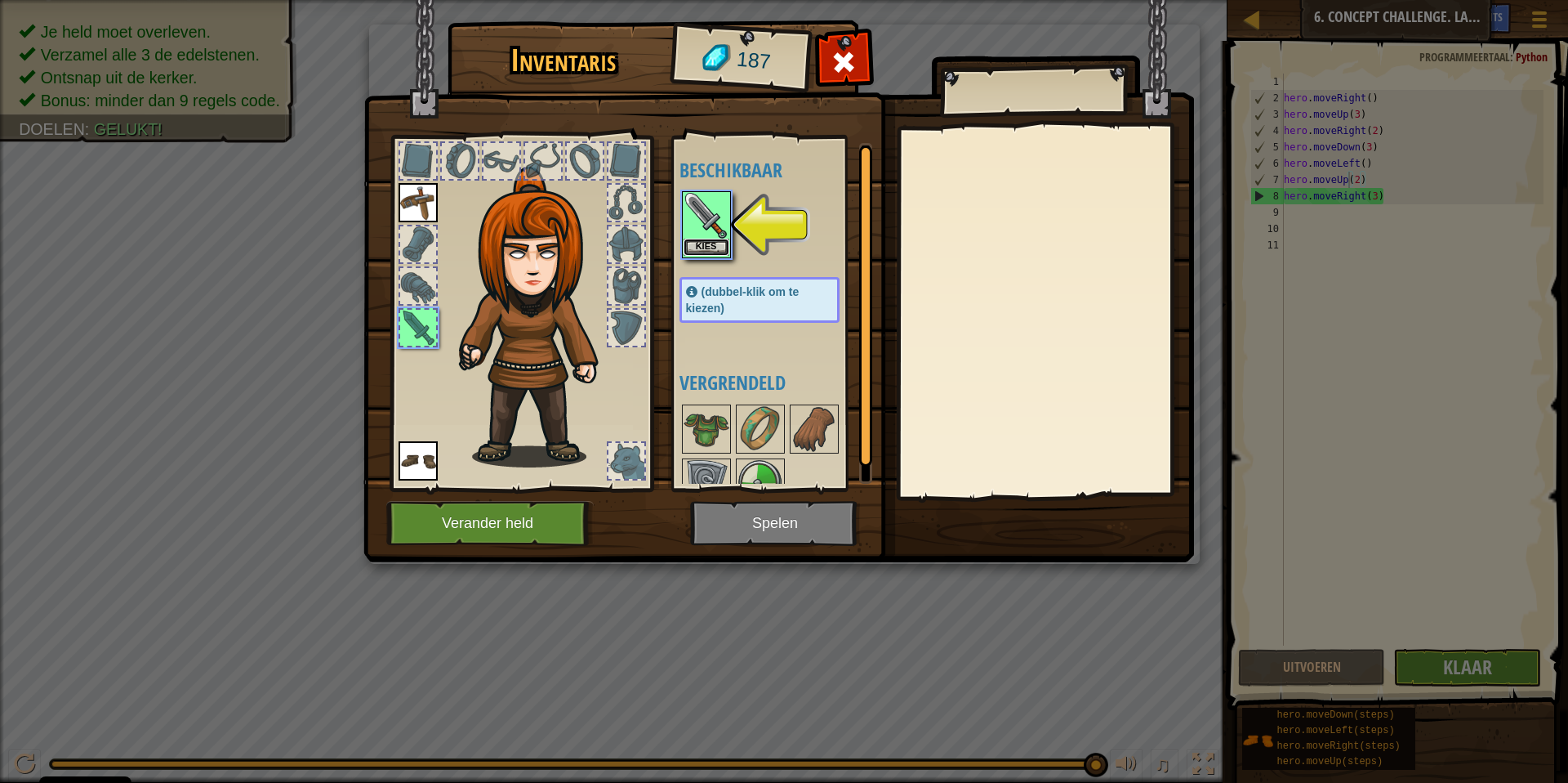
click at [712, 251] on button "Kies" at bounding box center [706, 247] width 46 height 17
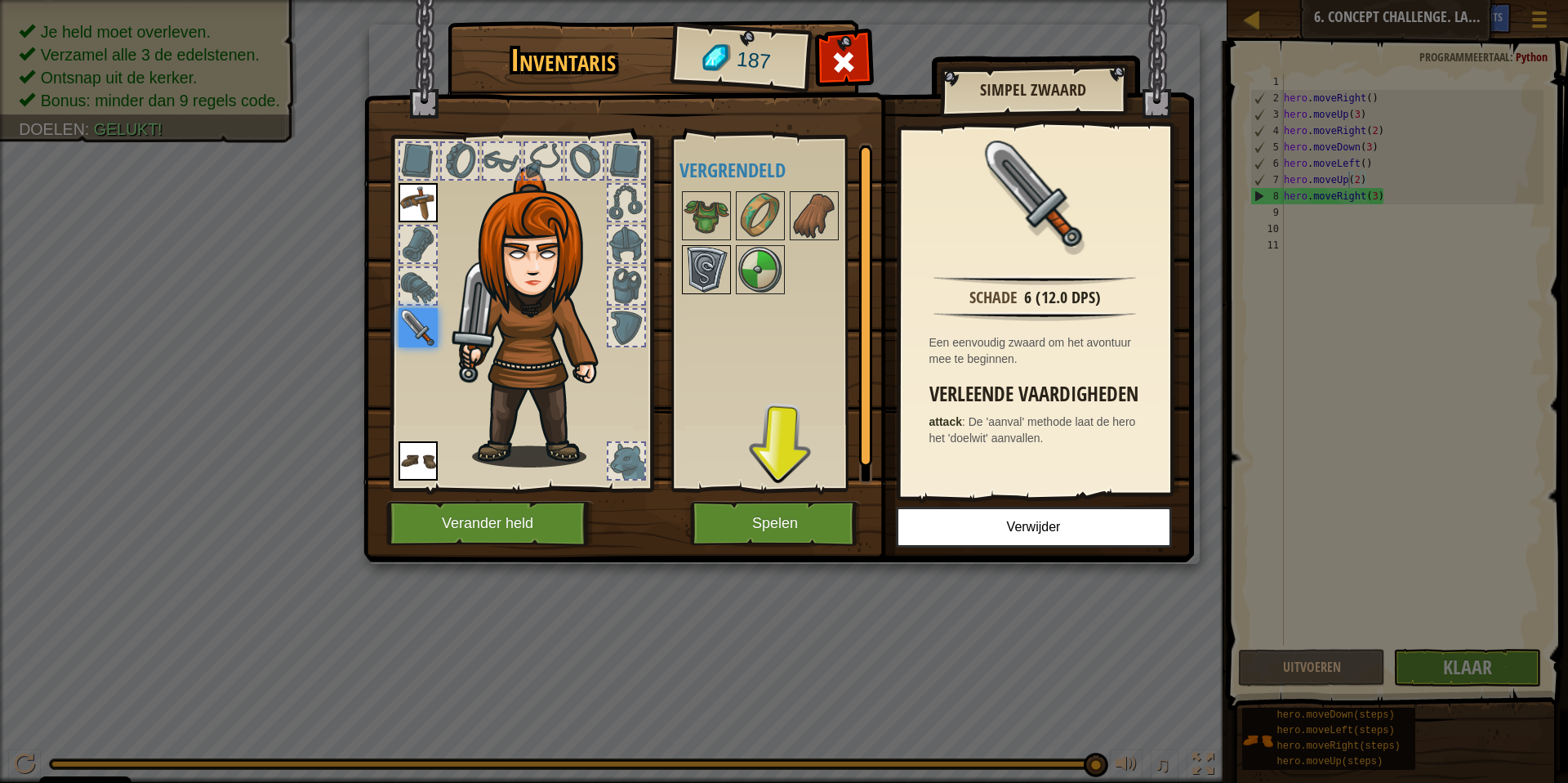
click at [701, 278] on img at bounding box center [706, 270] width 46 height 46
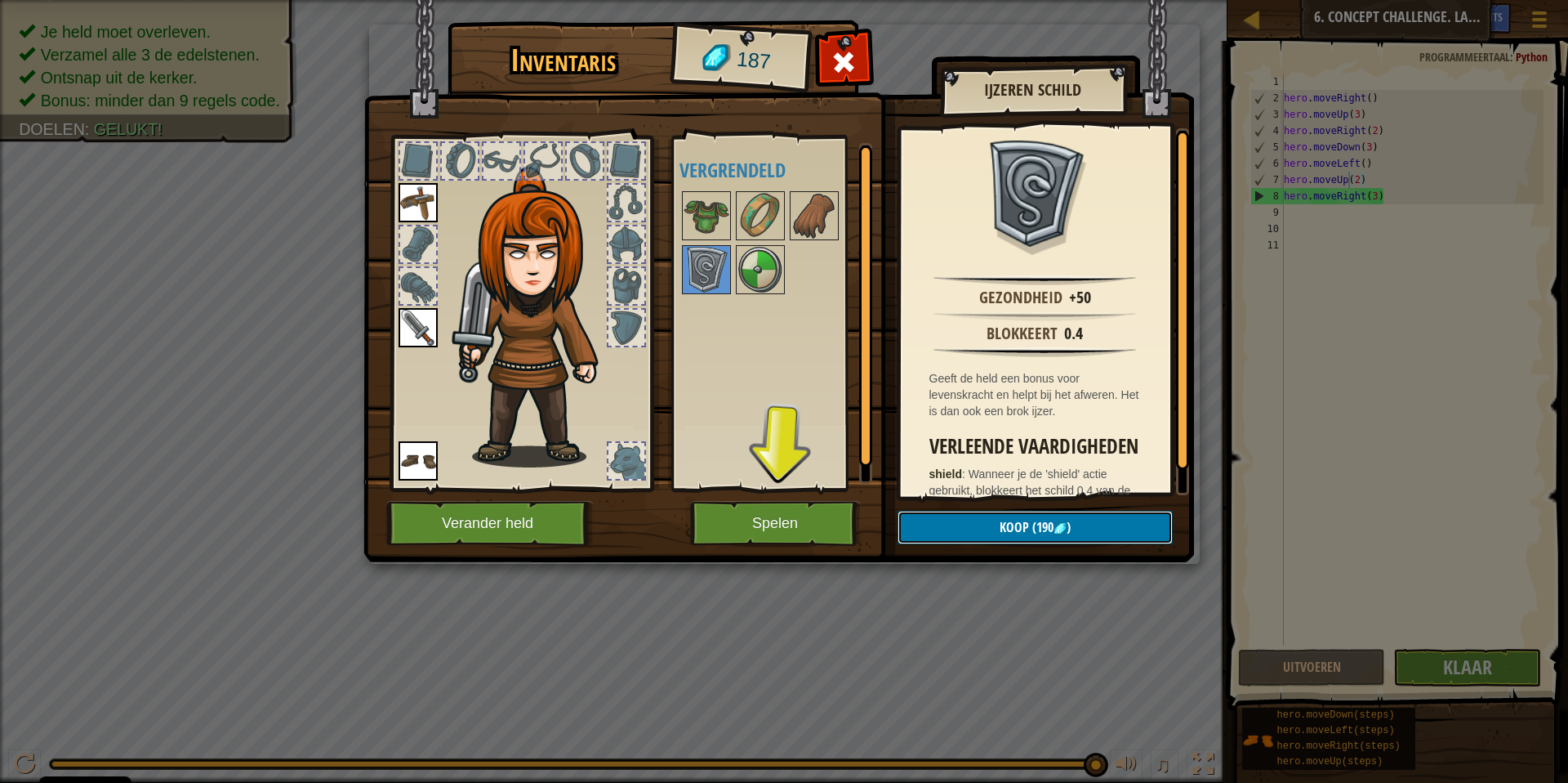
click at [964, 526] on button "Koop (190 )" at bounding box center [1035, 527] width 275 height 34
click at [705, 269] on img at bounding box center [706, 270] width 46 height 46
click at [714, 199] on img at bounding box center [706, 216] width 46 height 46
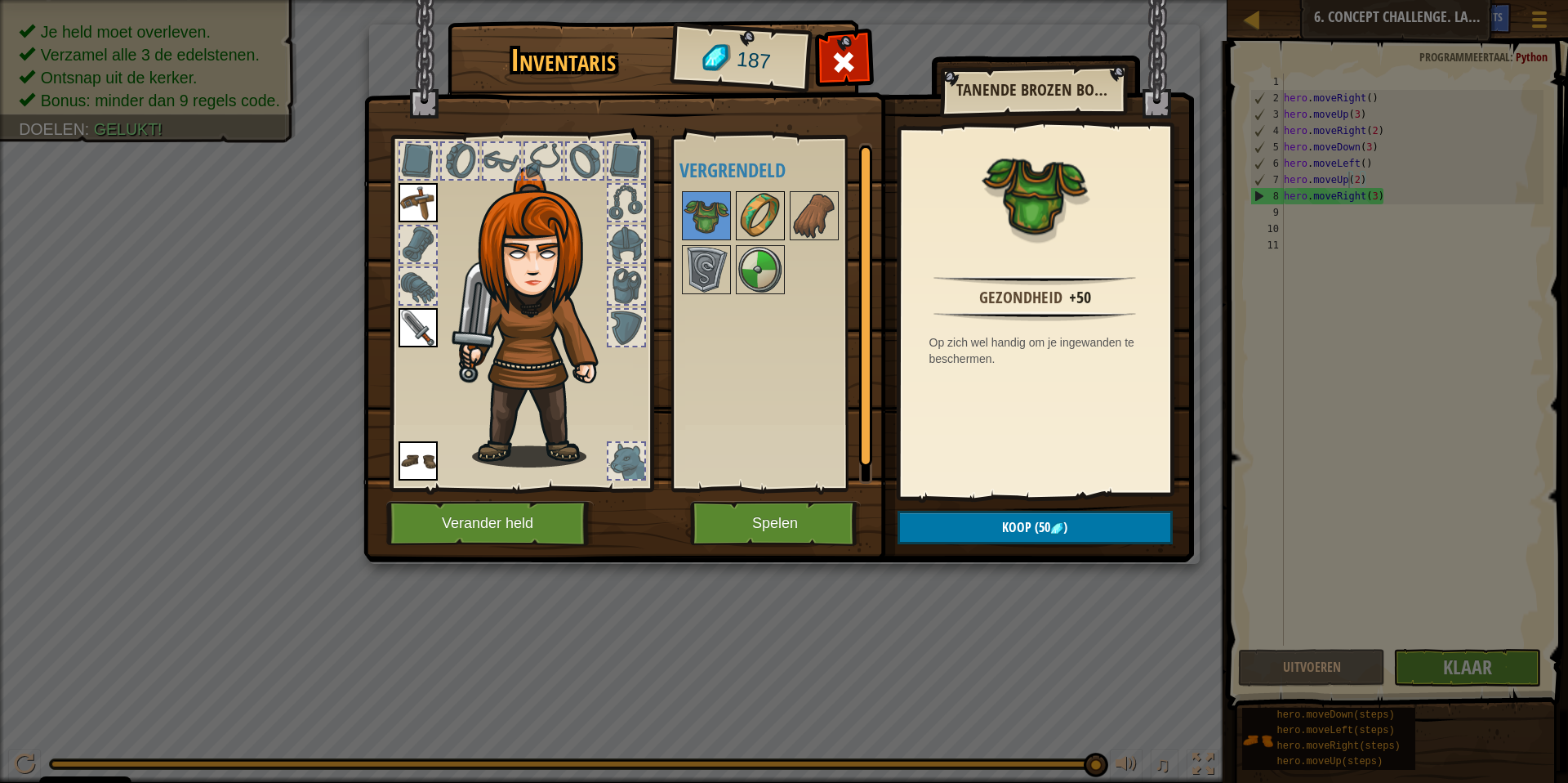
click at [745, 214] on img at bounding box center [760, 216] width 46 height 46
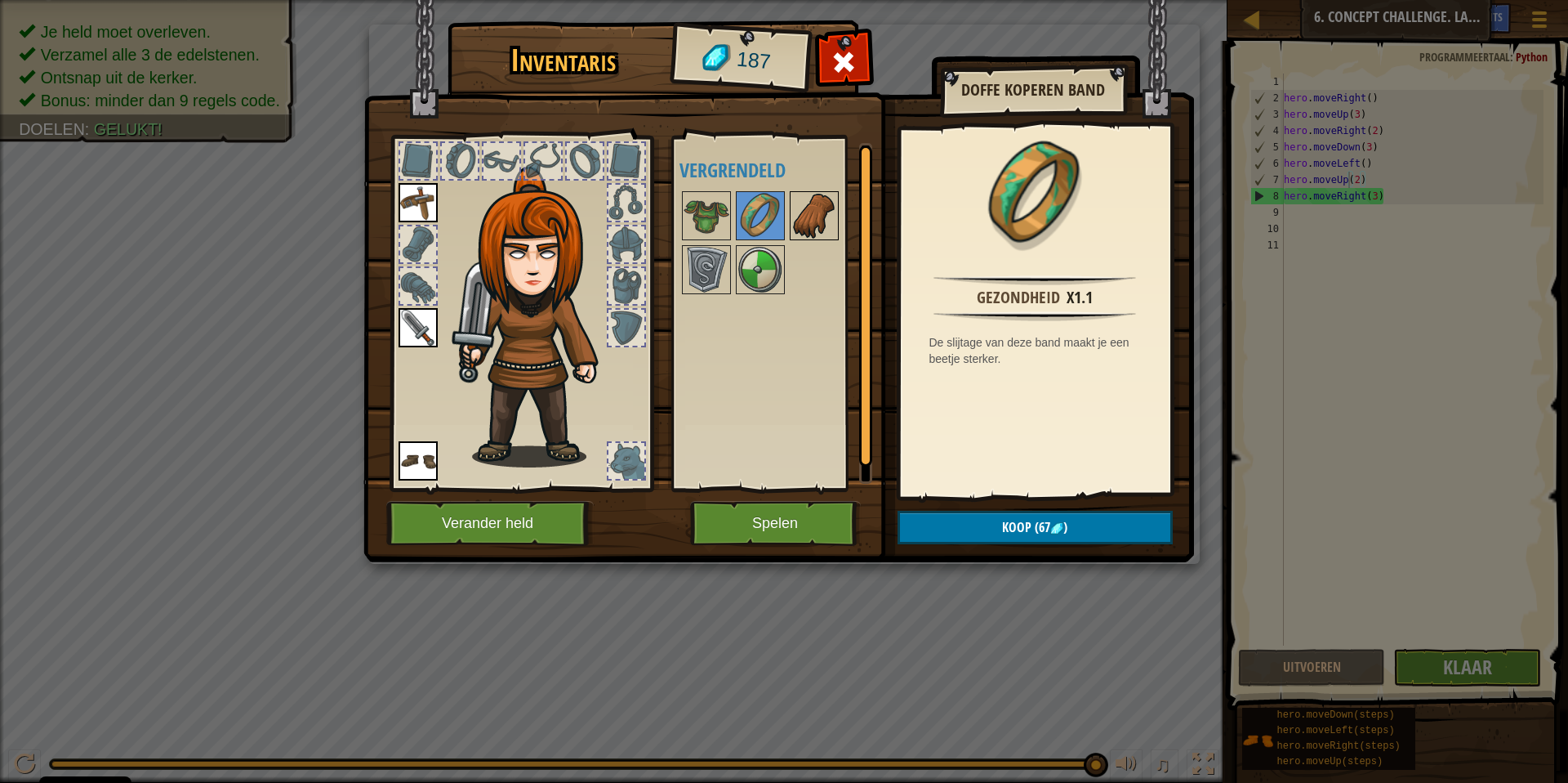
click at [814, 218] on img at bounding box center [815, 216] width 46 height 46
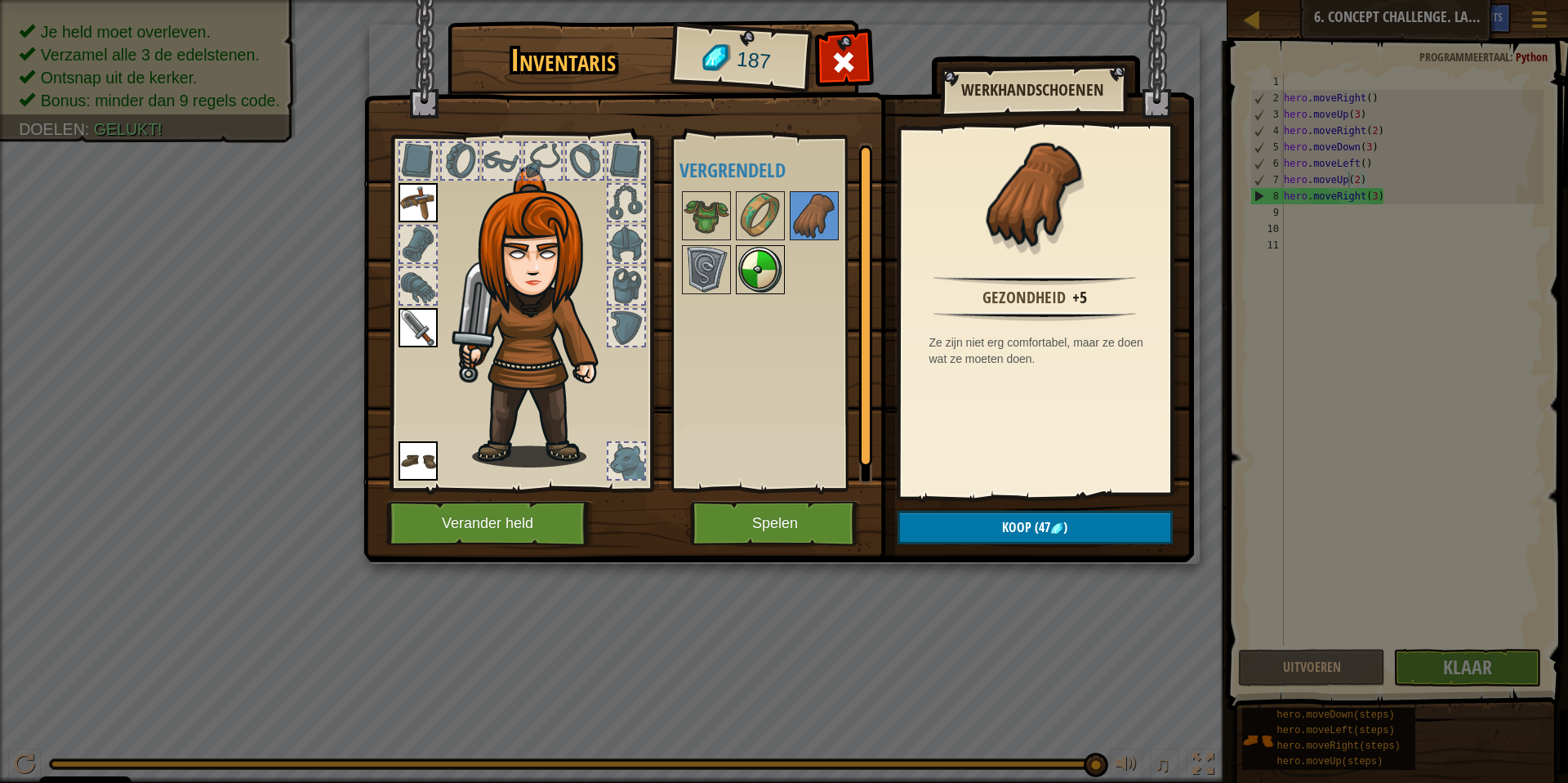
click at [752, 265] on img at bounding box center [760, 270] width 46 height 46
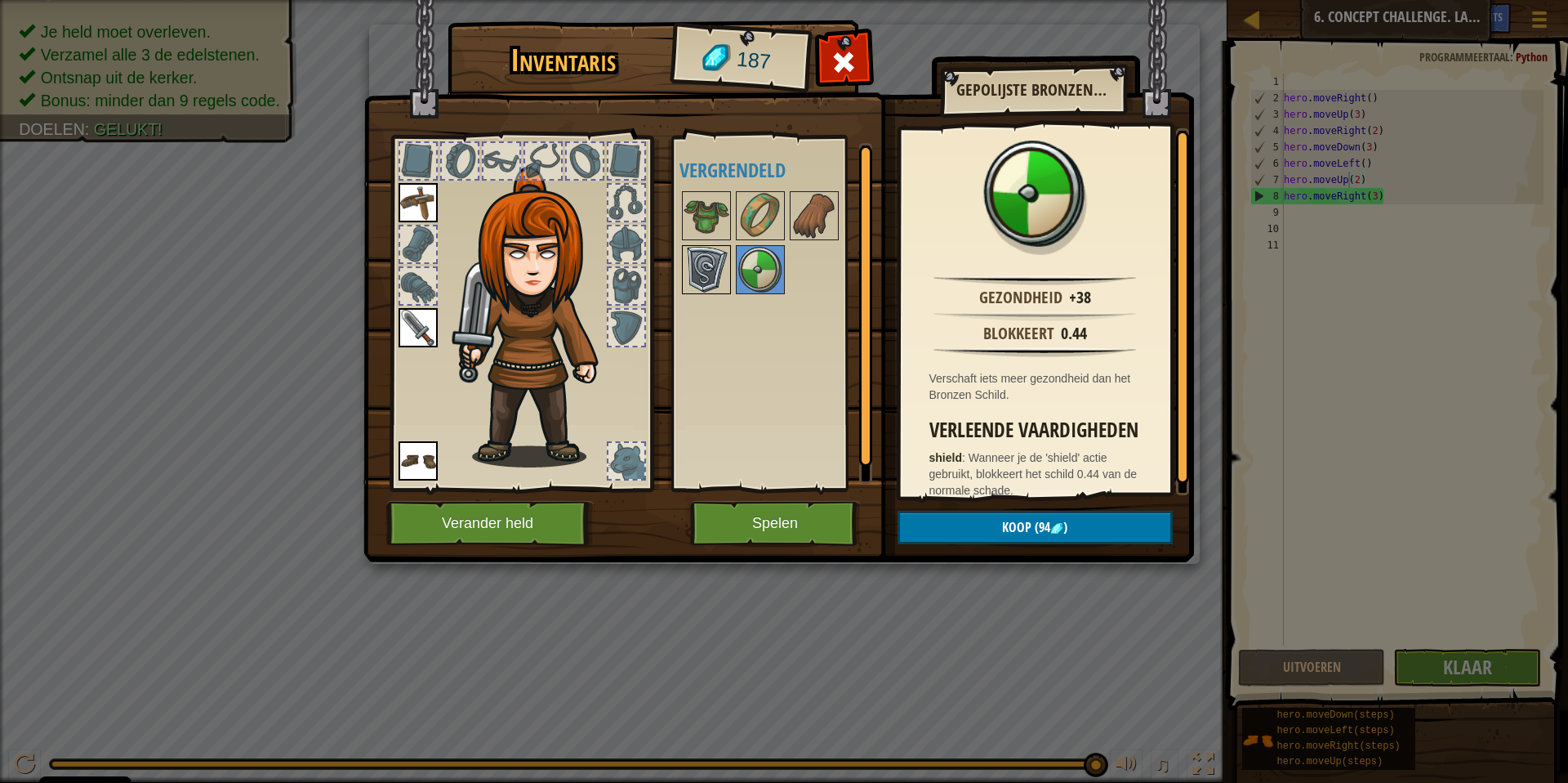
click at [718, 265] on img at bounding box center [706, 270] width 46 height 46
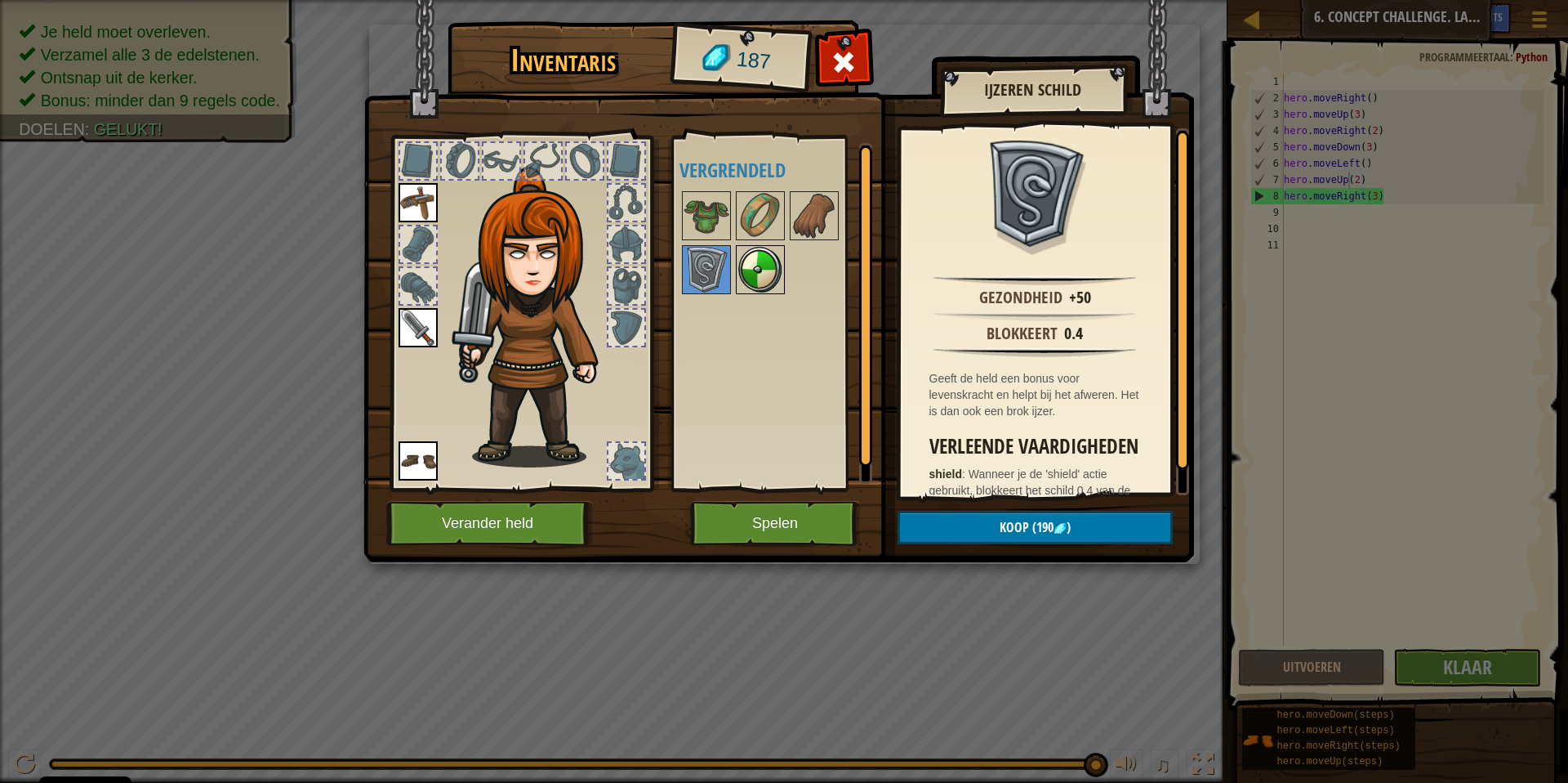
click at [753, 266] on img at bounding box center [760, 270] width 46 height 46
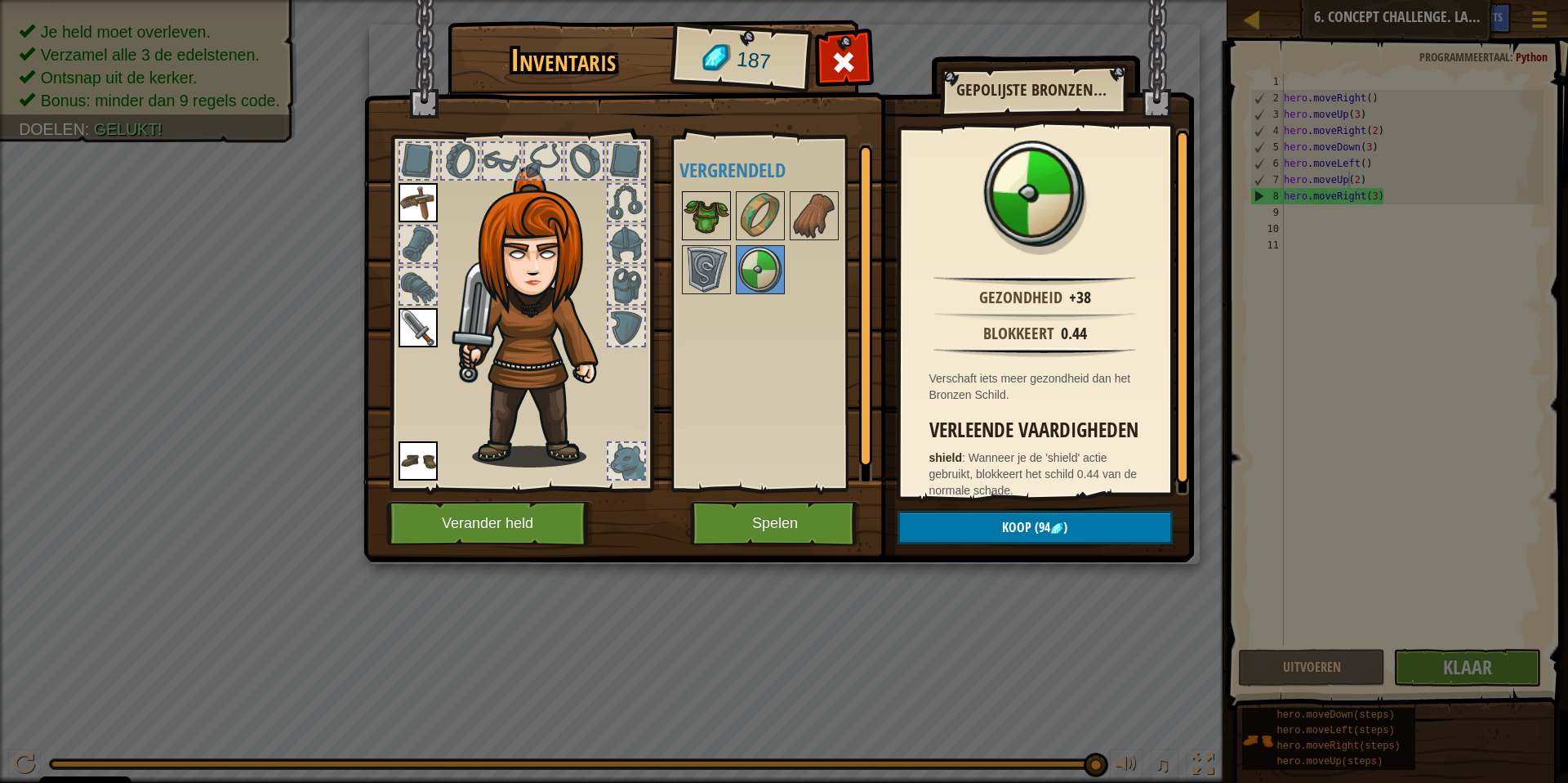
click at [697, 220] on img at bounding box center [706, 216] width 46 height 46
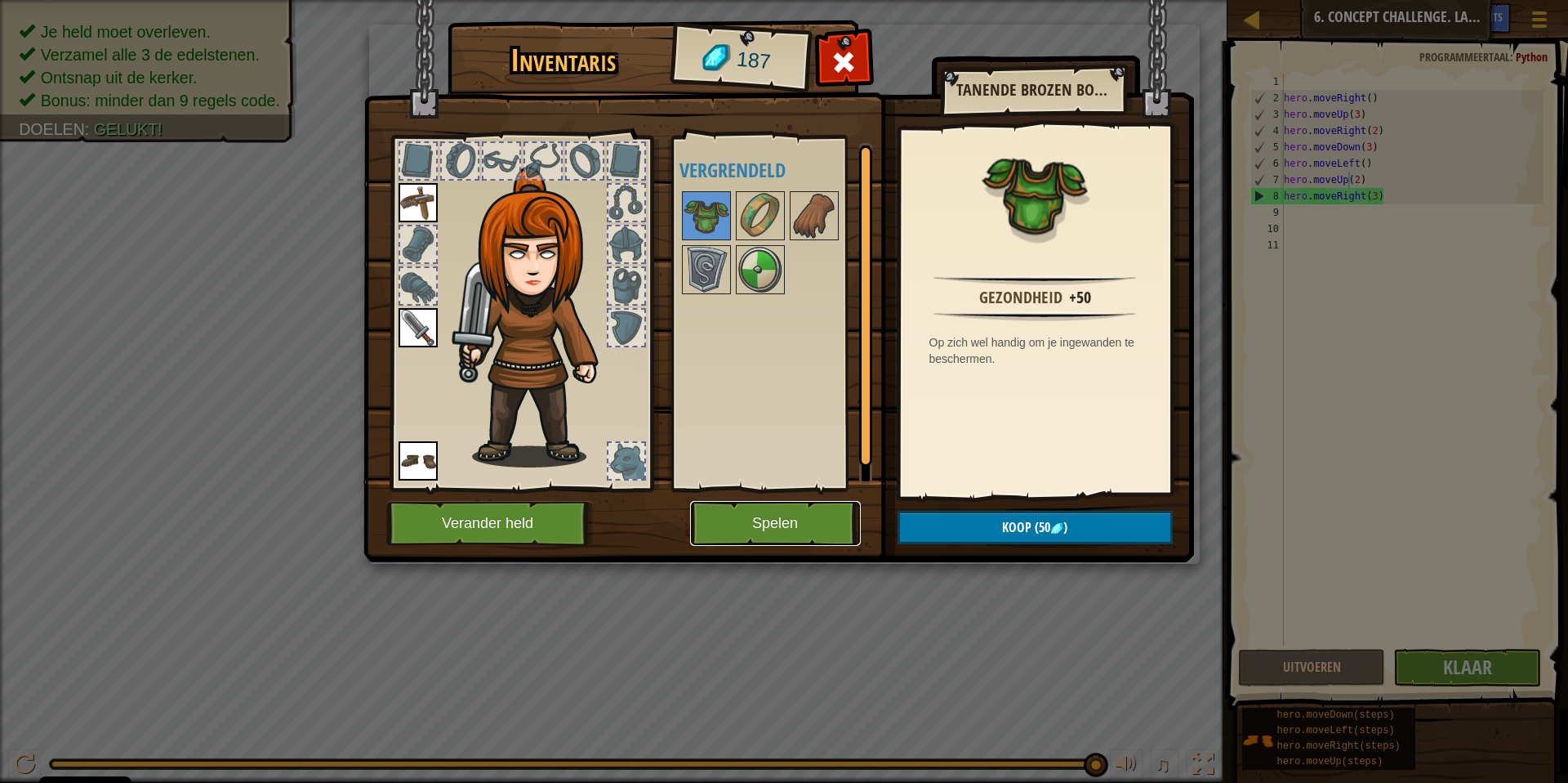
click at [753, 519] on button "Spelen" at bounding box center [776, 523] width 170 height 45
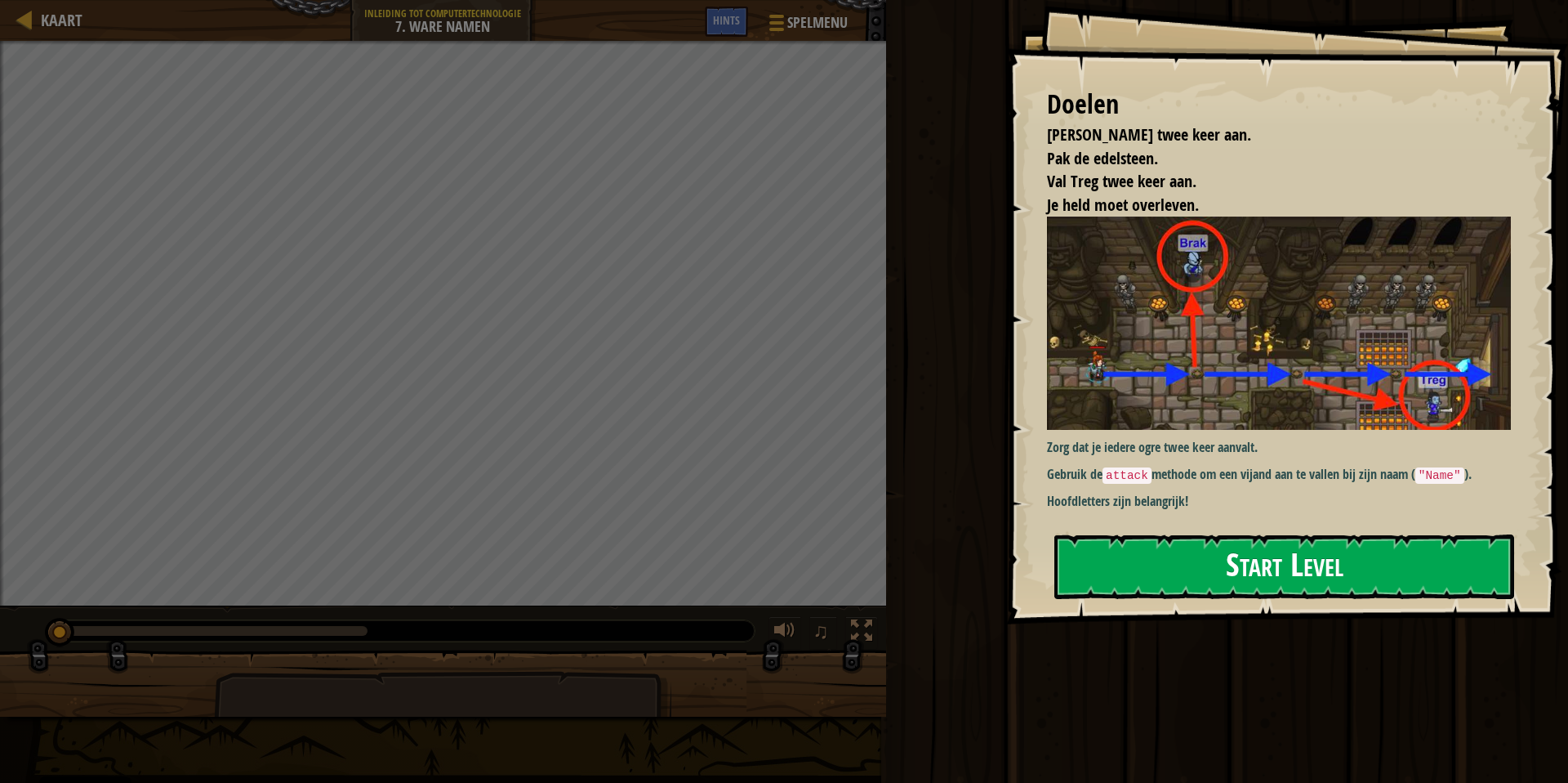
click at [1207, 566] on button "Start Level" at bounding box center [1284, 566] width 460 height 65
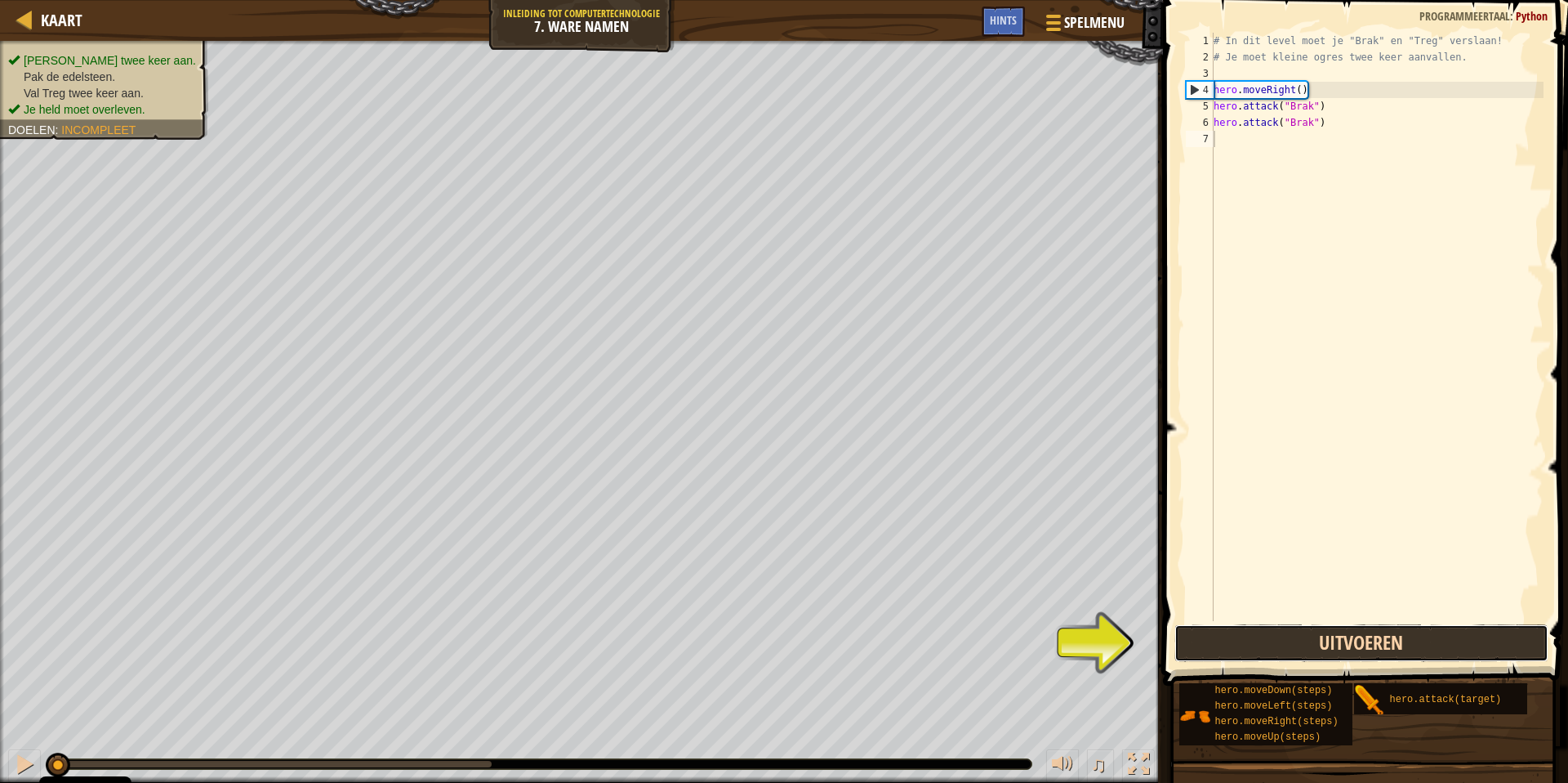
click at [1328, 640] on button "Uitvoeren" at bounding box center [1360, 643] width 374 height 37
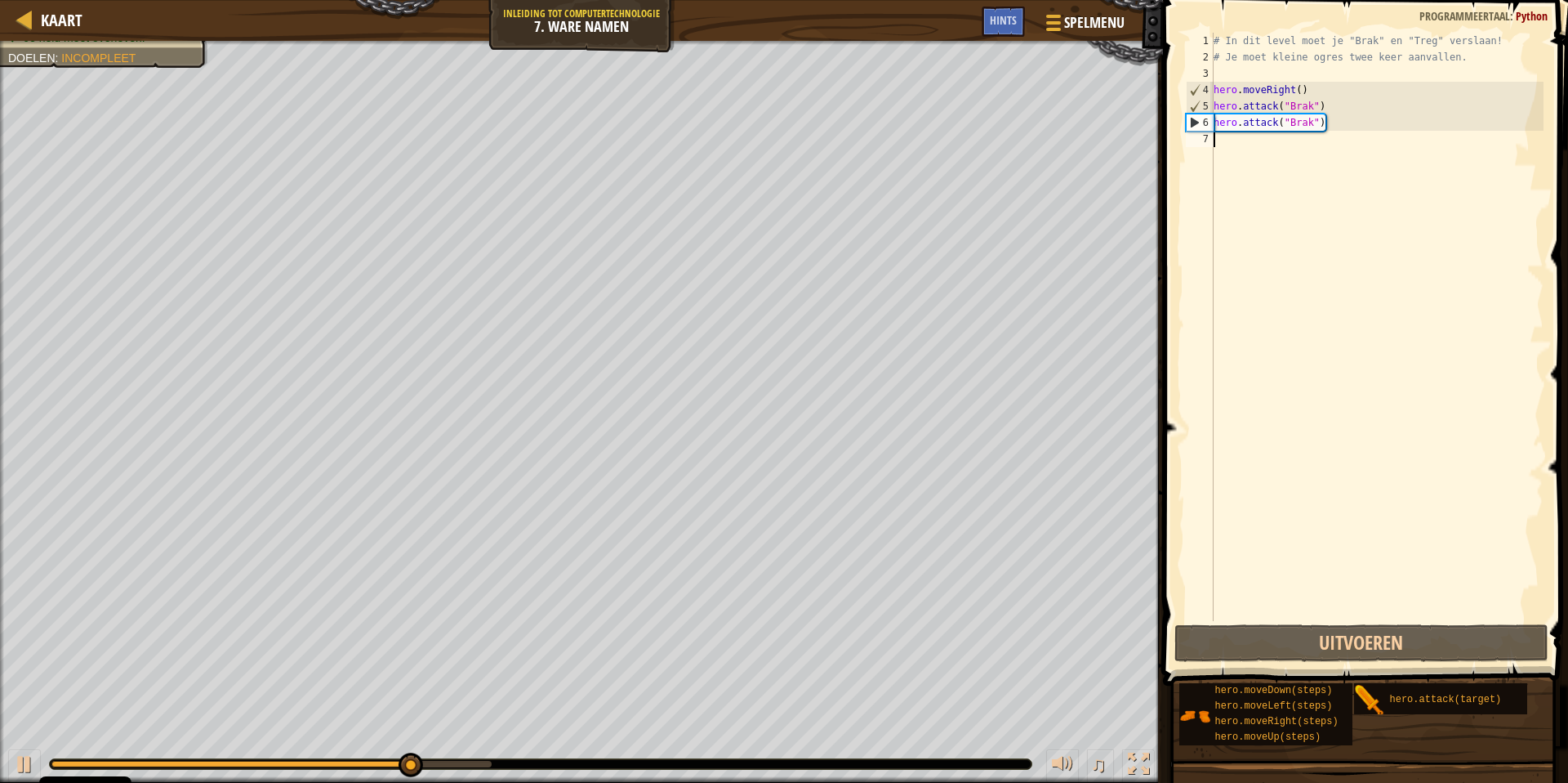
type textarea "her"
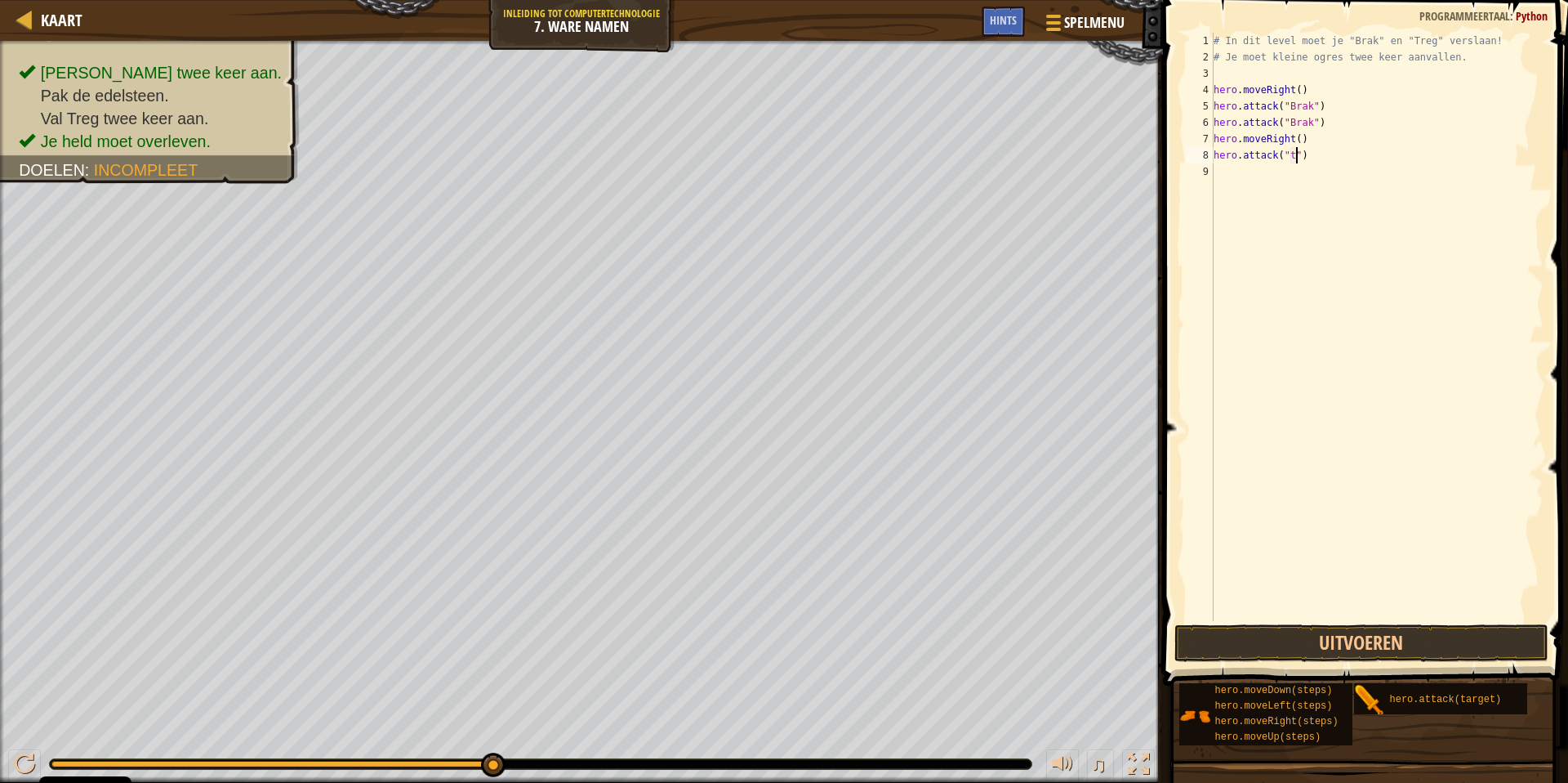
scroll to position [7, 6]
type textarea "hero.attack("Treg")"
paste textarea "hero.attack("Treg")"
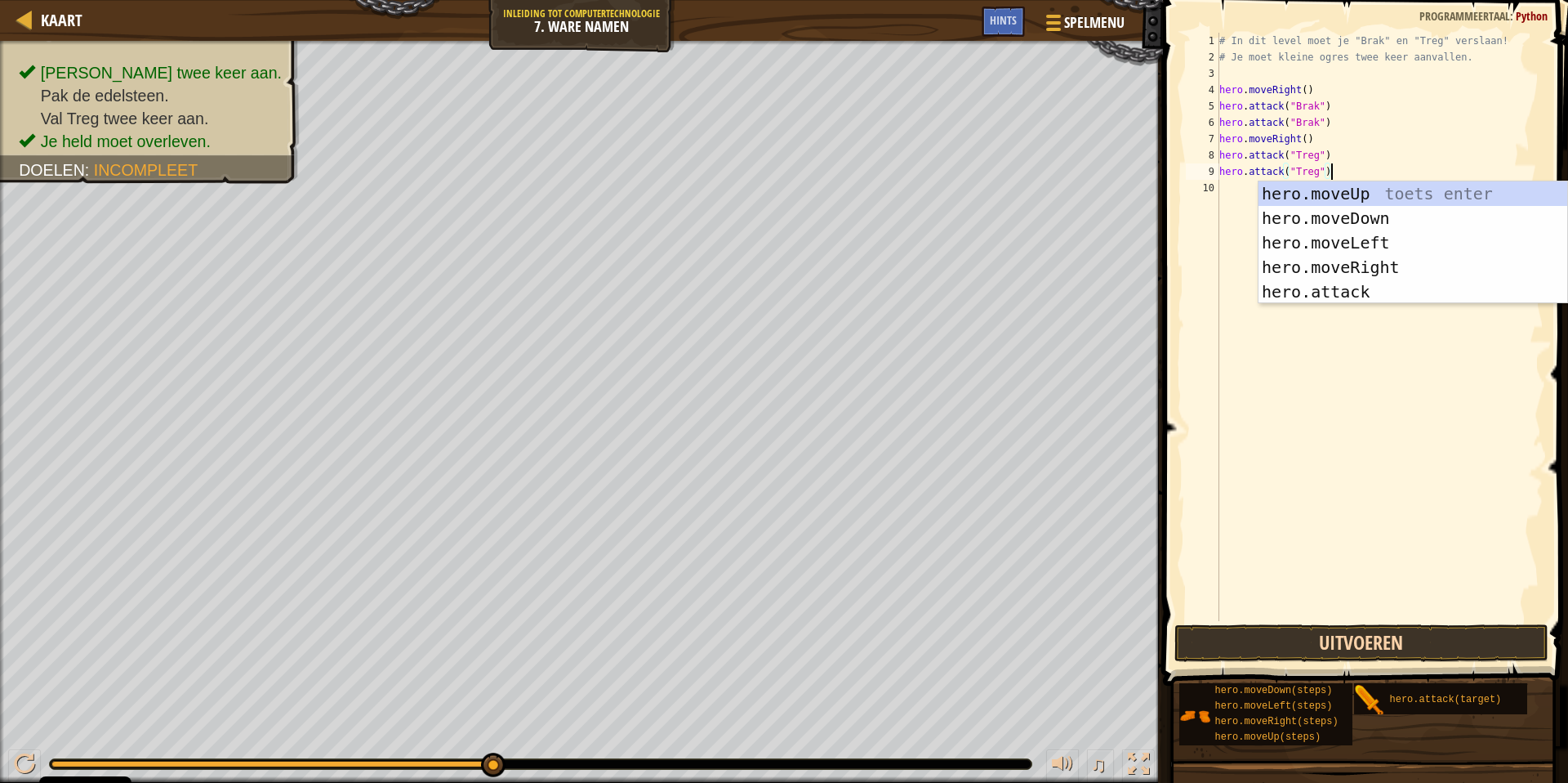
type textarea "hero.attack("Treg")"
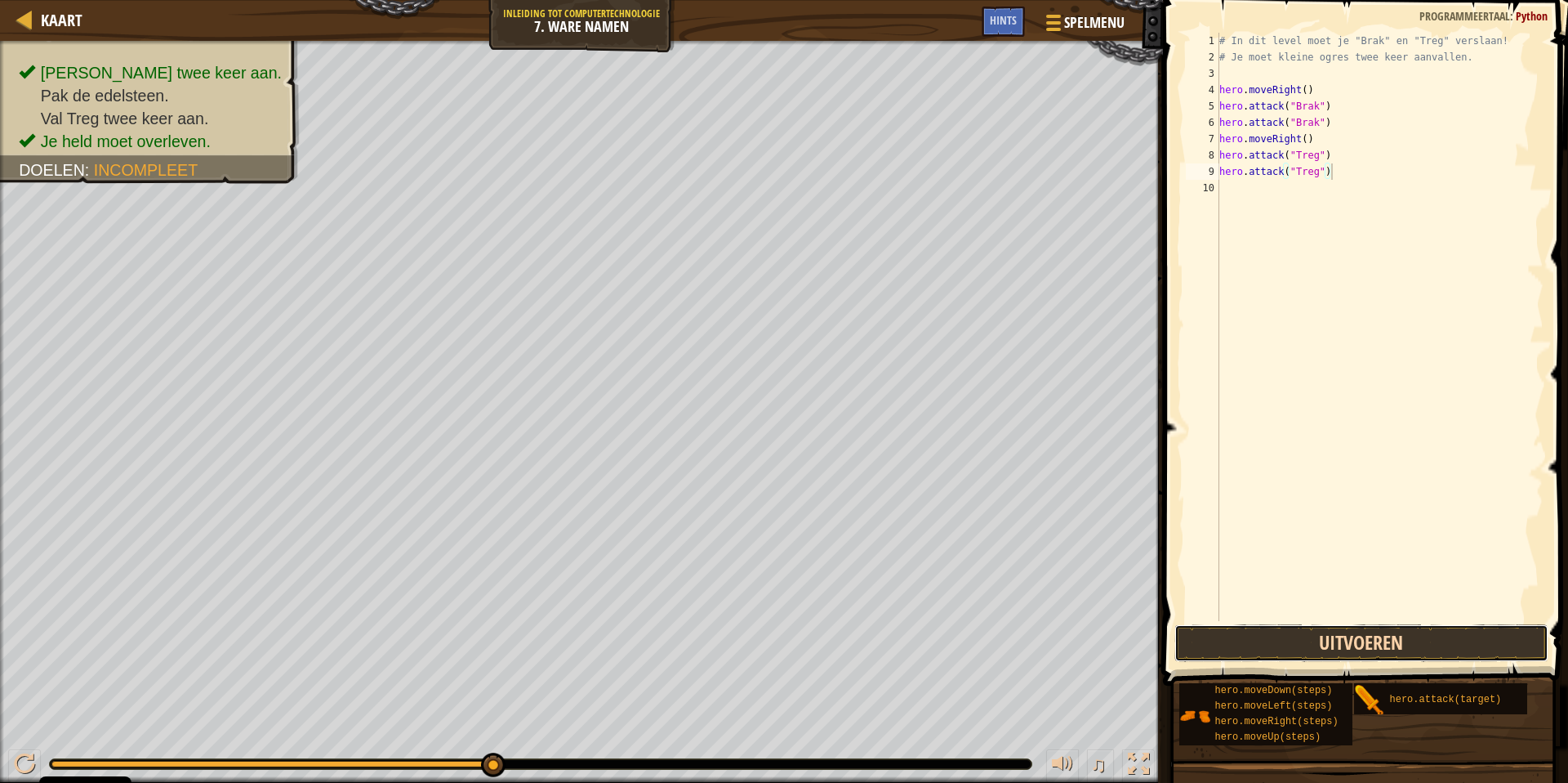
click at [1367, 635] on button "Uitvoeren" at bounding box center [1360, 643] width 374 height 37
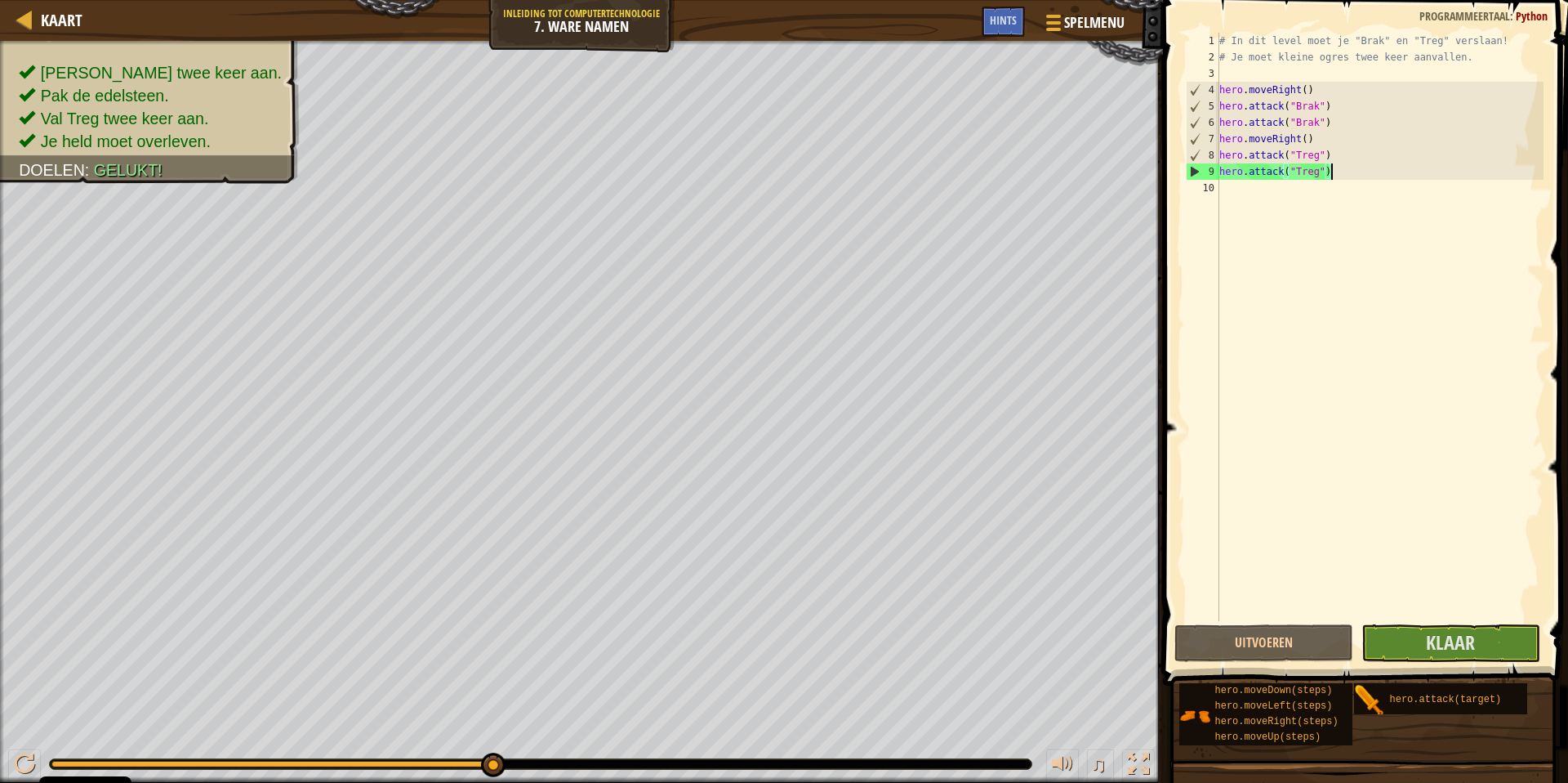
click at [1341, 208] on div "# In dit level moet je "Brak" en "Treg" verslaan! # Je moet kleine ogres twee k…" at bounding box center [1380, 343] width 328 height 621
type textarea "her"
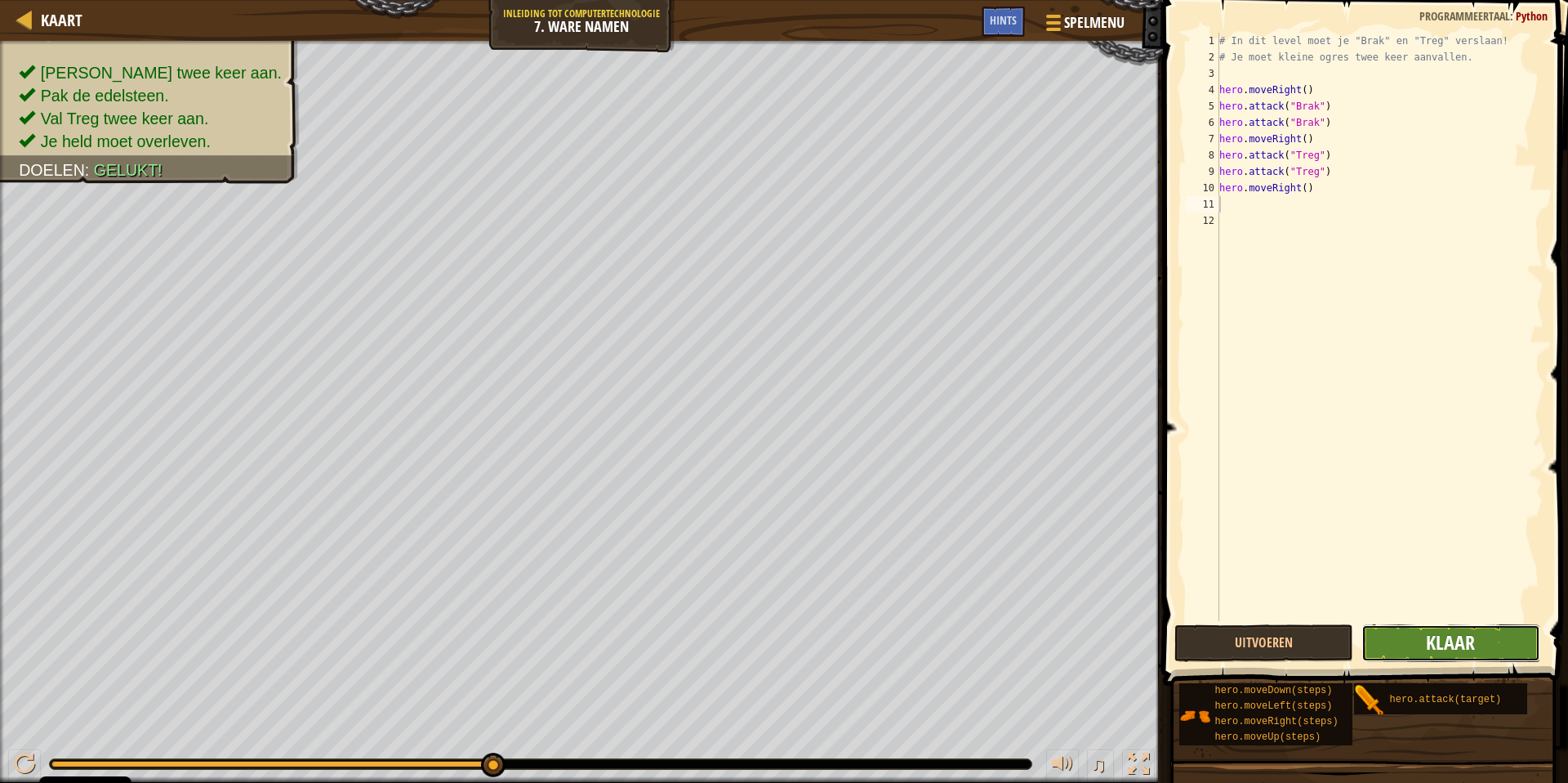
click at [1466, 636] on span "Klaar" at bounding box center [1450, 642] width 49 height 26
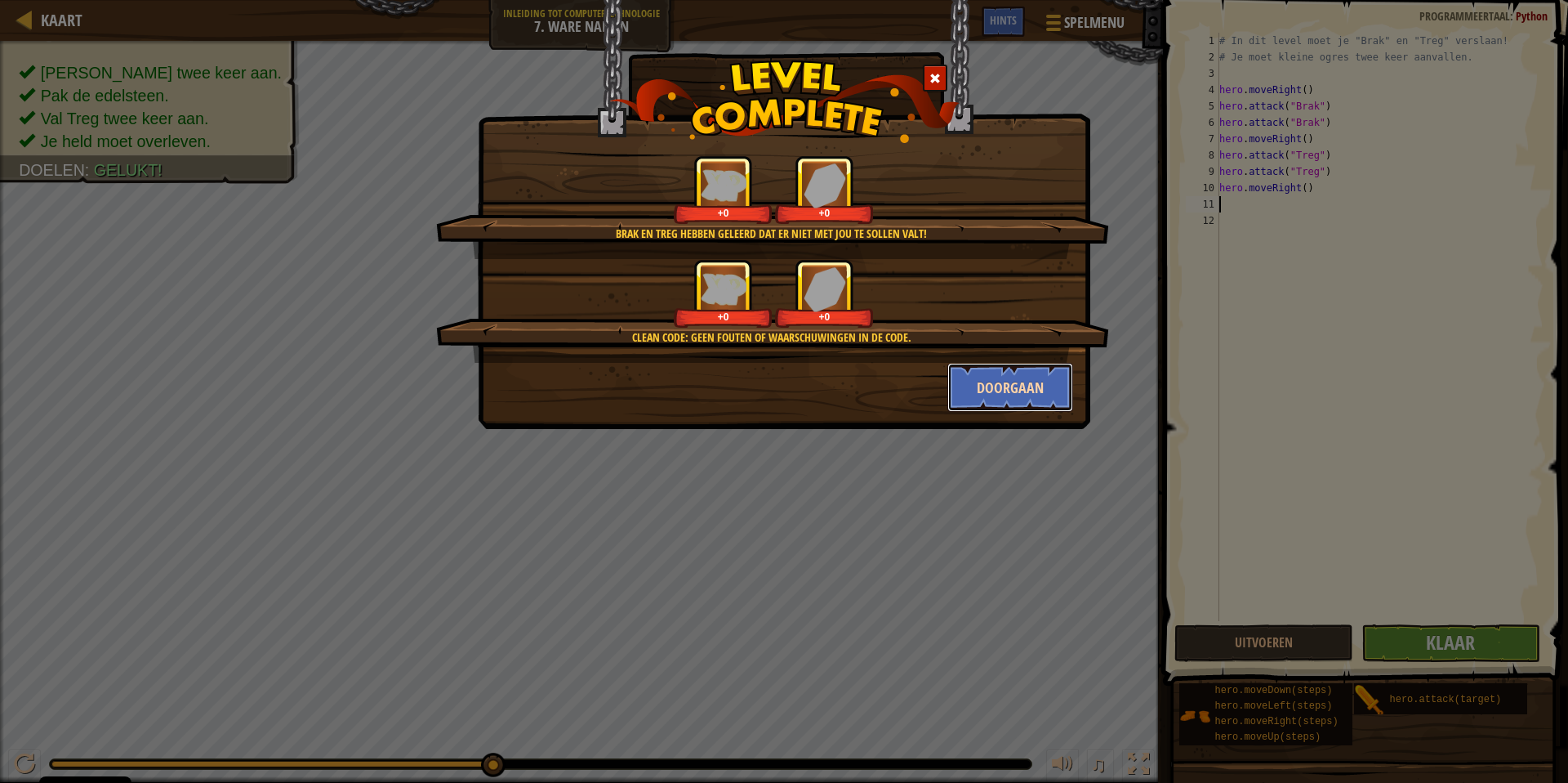
click at [1027, 376] on button "Doorgaan" at bounding box center [1011, 387] width 127 height 49
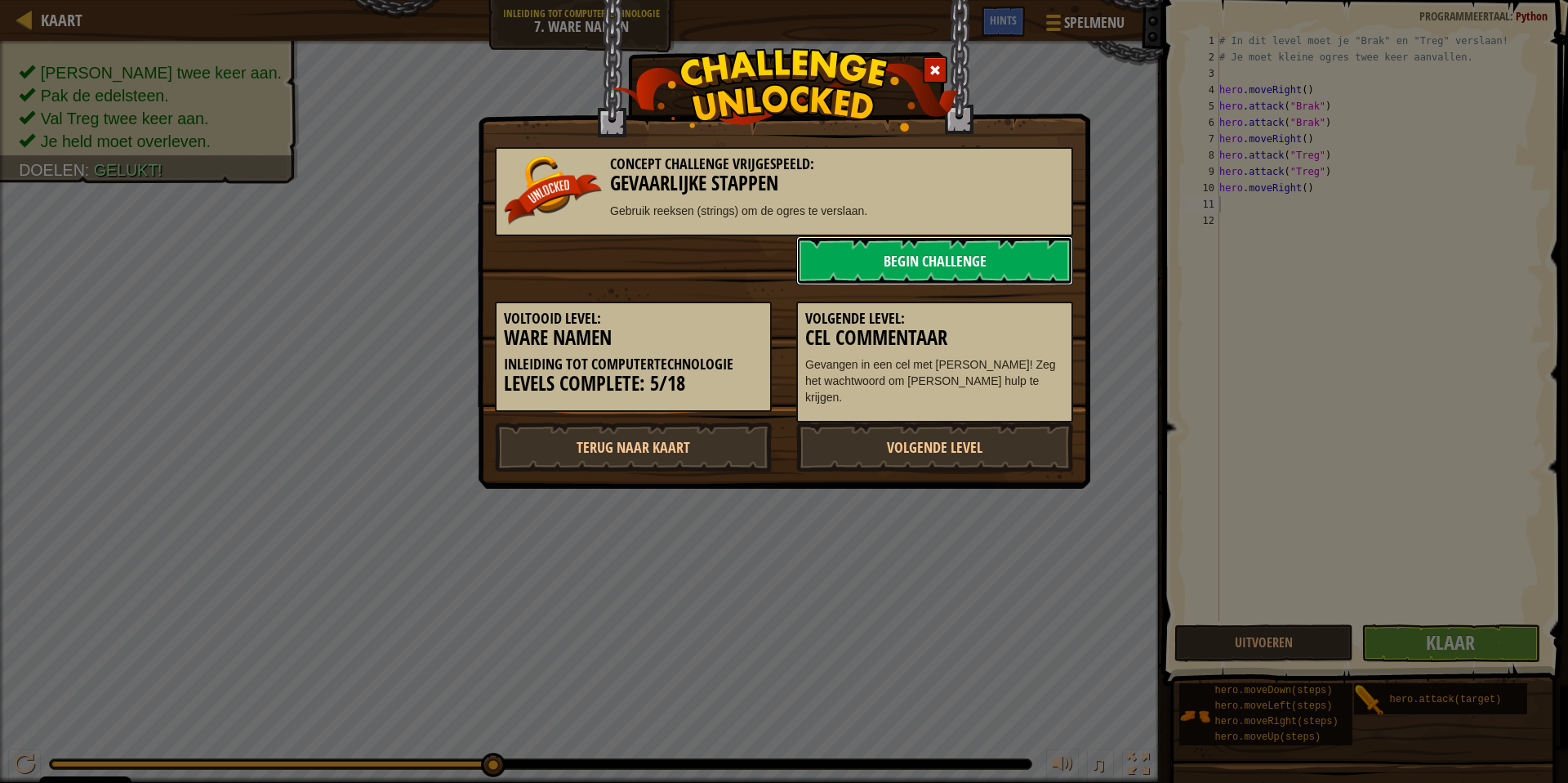
click at [997, 256] on link "Begin Challenge" at bounding box center [934, 260] width 277 height 49
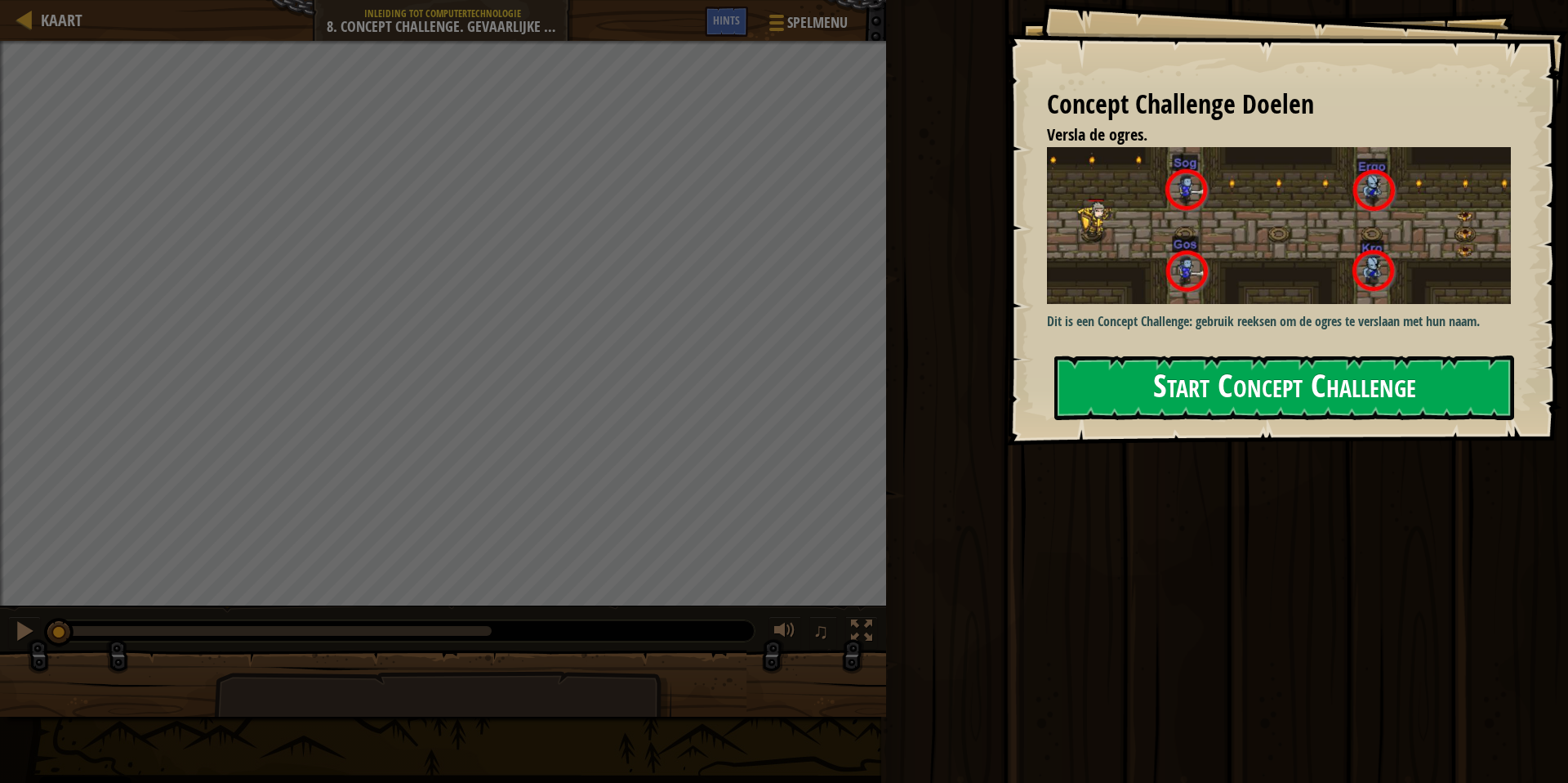
click at [1116, 355] on button "Start Concept Challenge" at bounding box center [1284, 387] width 460 height 65
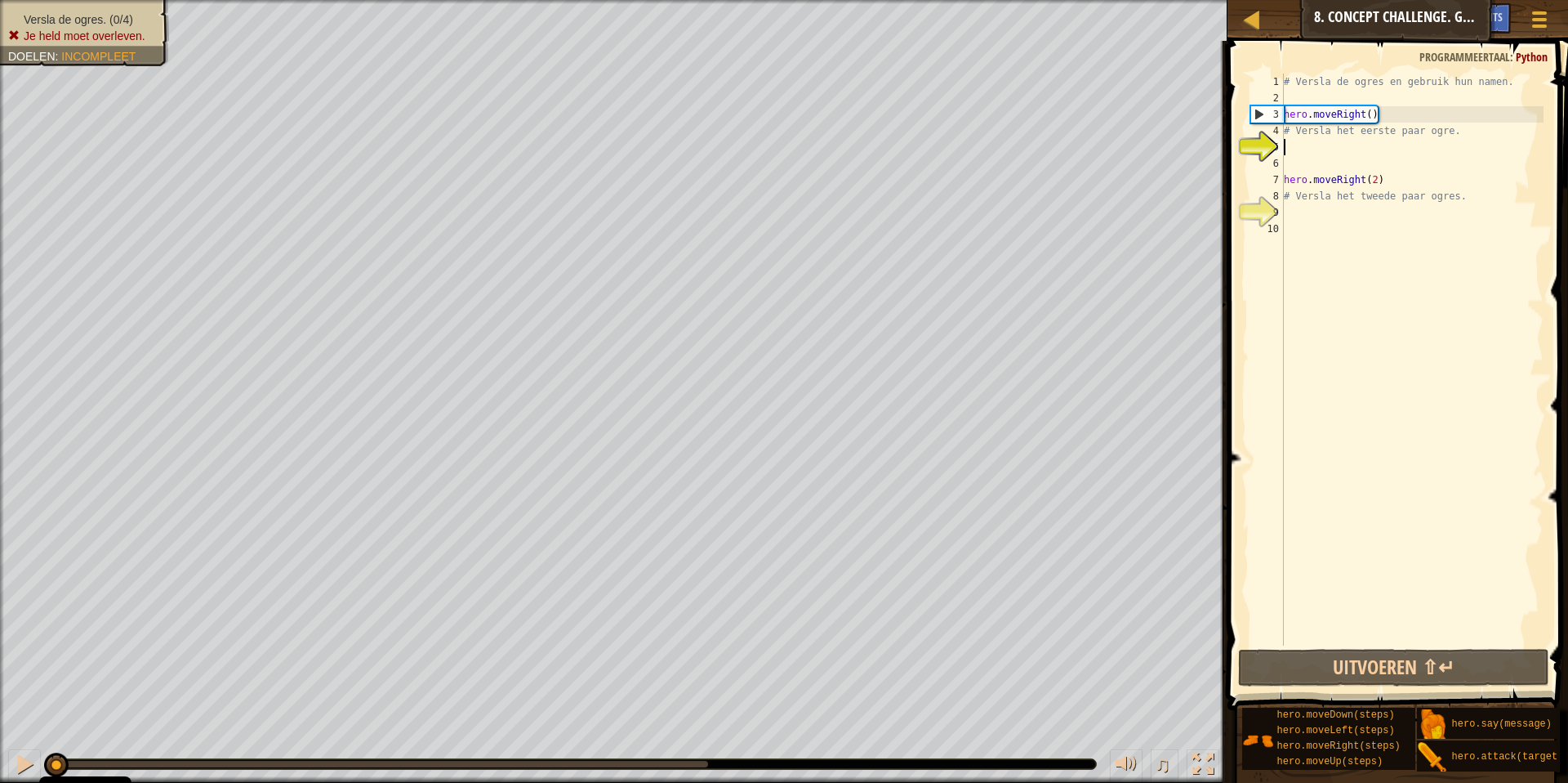
click at [1378, 153] on div "# Versla de ogres en gebruik hun namen. hero . moveRight ( ) # Versla het eerst…" at bounding box center [1412, 376] width 263 height 605
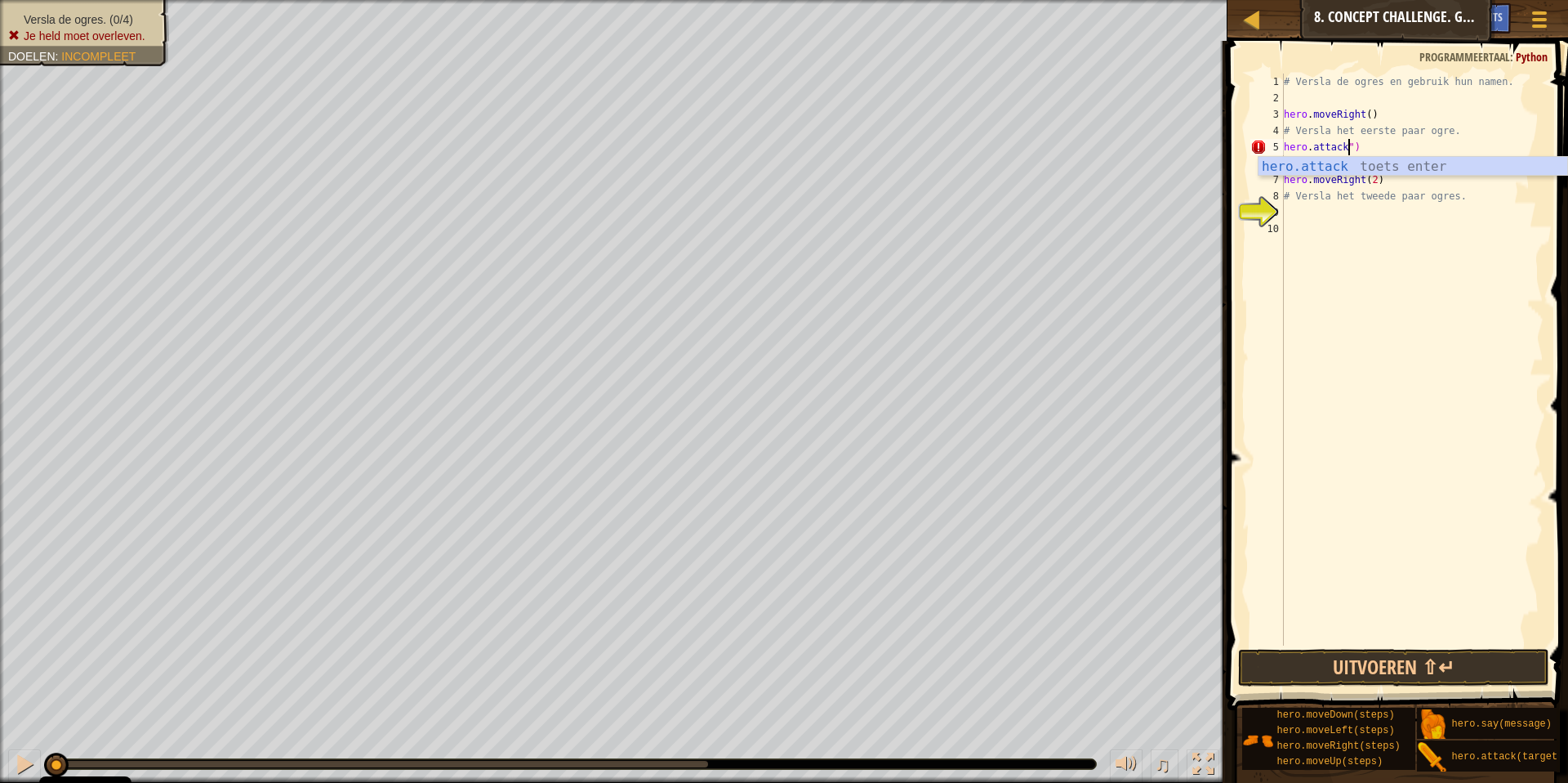
scroll to position [7, 5]
type textarea "hero.attack("Sog")"
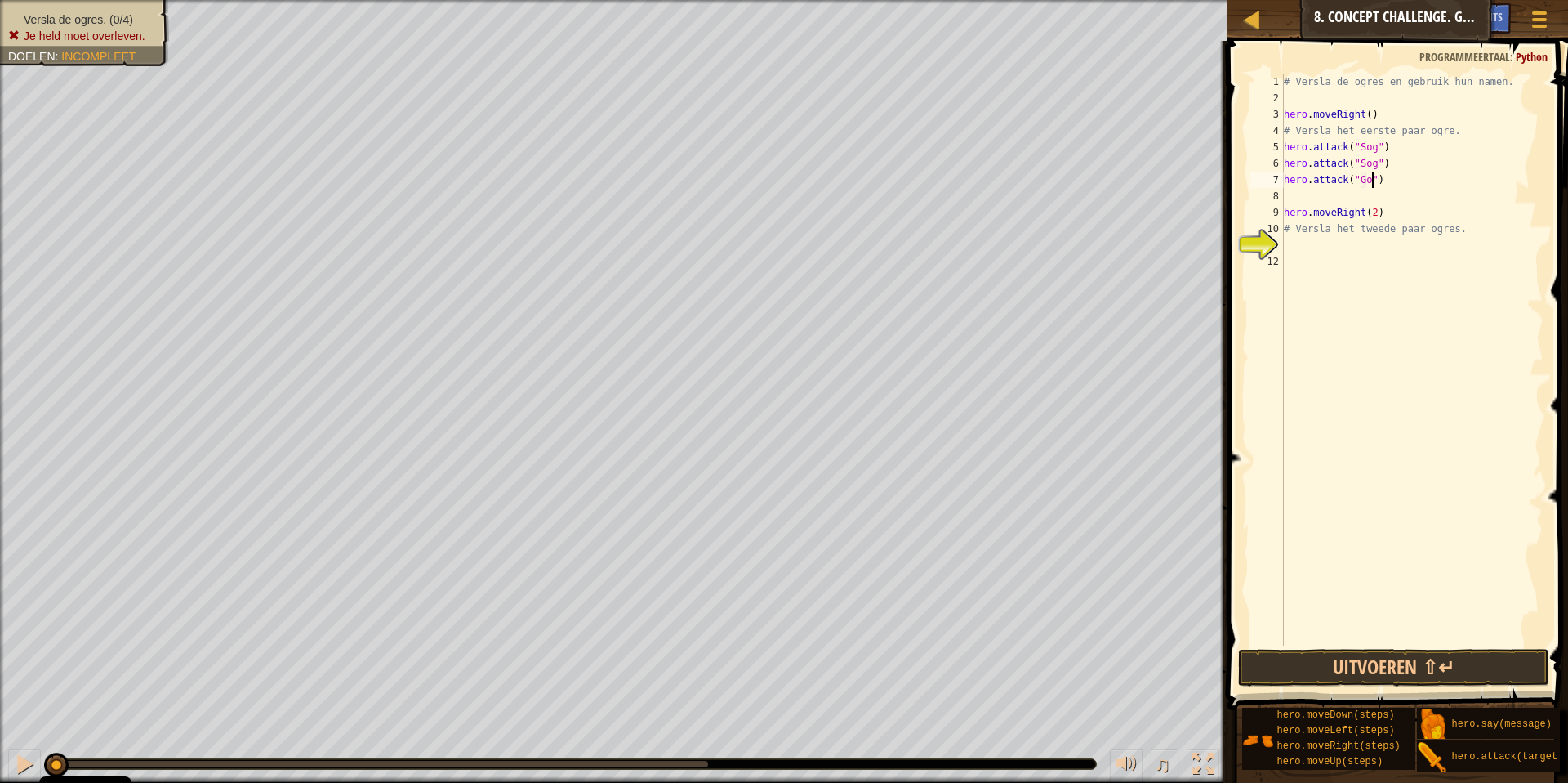
type textarea "hero.attack("Gos")"
click at [1326, 267] on div "# Versla de ogres en gebruik hun namen. hero . moveRight ( ) # Versla het eerst…" at bounding box center [1412, 376] width 263 height 605
click at [1344, 210] on div "# Versla de ogres en gebruik hun namen. hero . moveRight ( ) # Versla het eerst…" at bounding box center [1412, 376] width 263 height 605
type textarea "her"
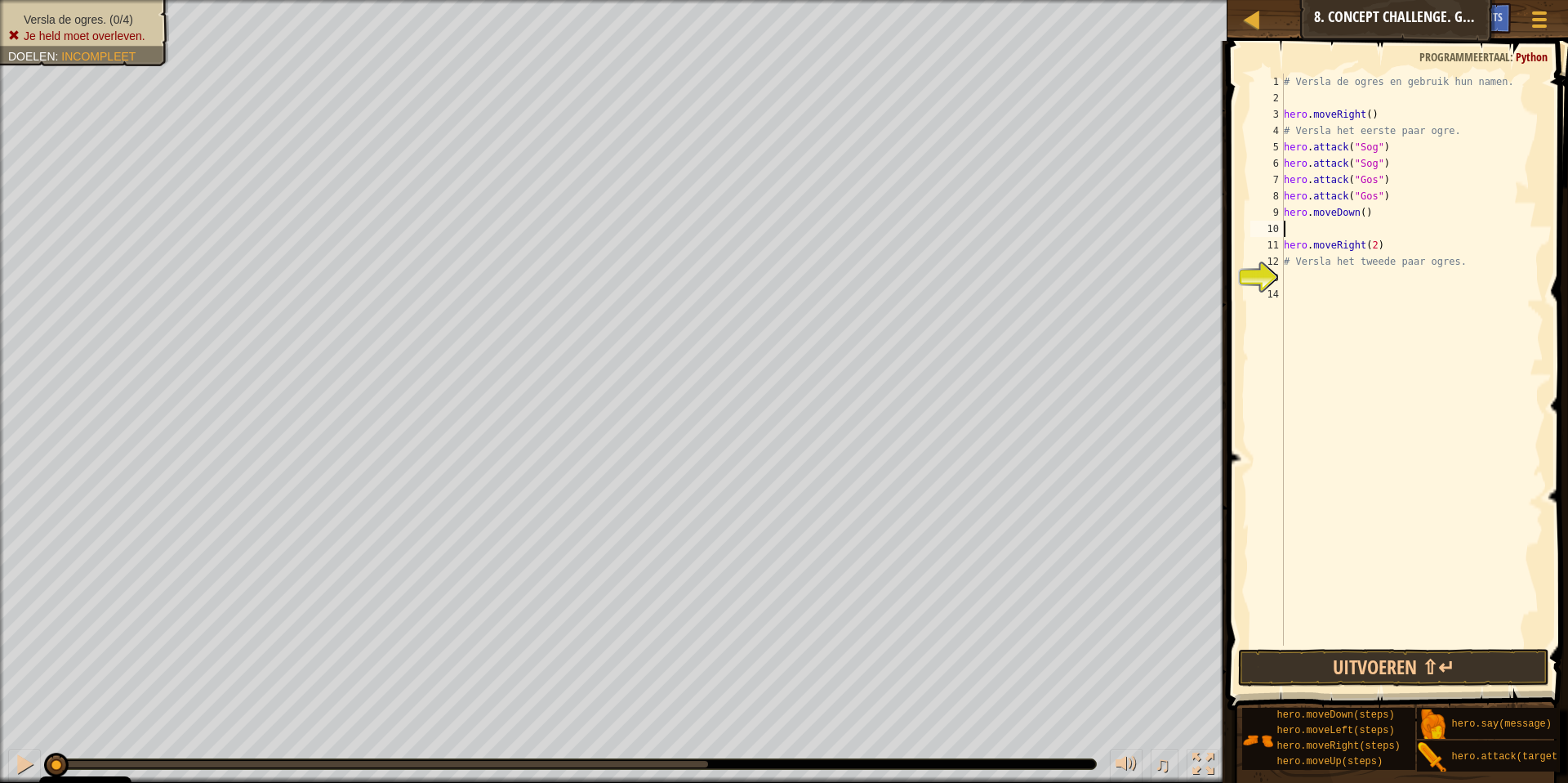
type textarea "her"
click at [1338, 294] on div "# Versla de ogres en gebruik hun namen. hero . moveRight ( ) # Versla het eerst…" at bounding box center [1412, 376] width 263 height 605
type textarea "hero.attack("Ergo")"
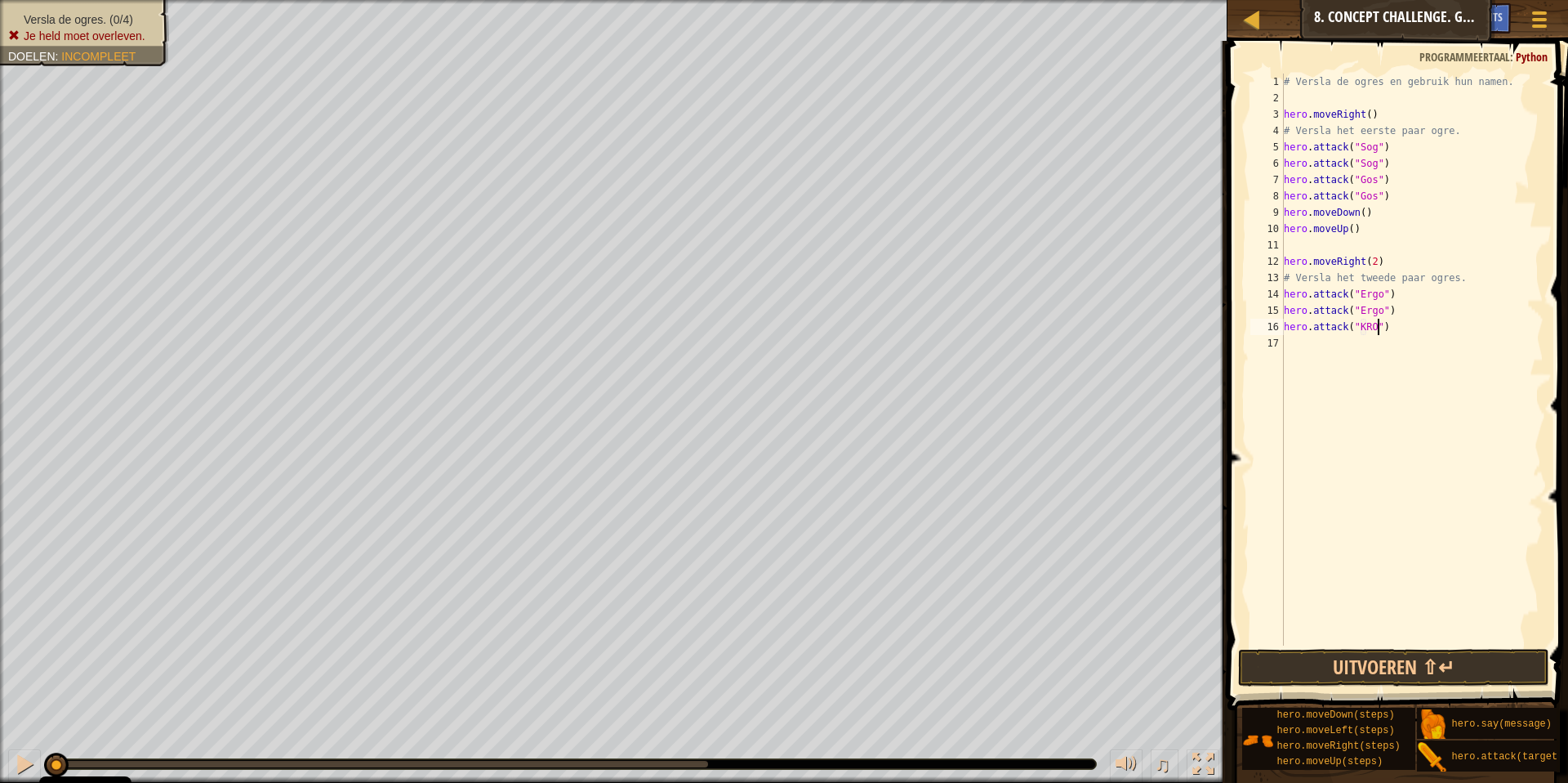
scroll to position [7, 7]
type textarea "hero.attack("Kro")"
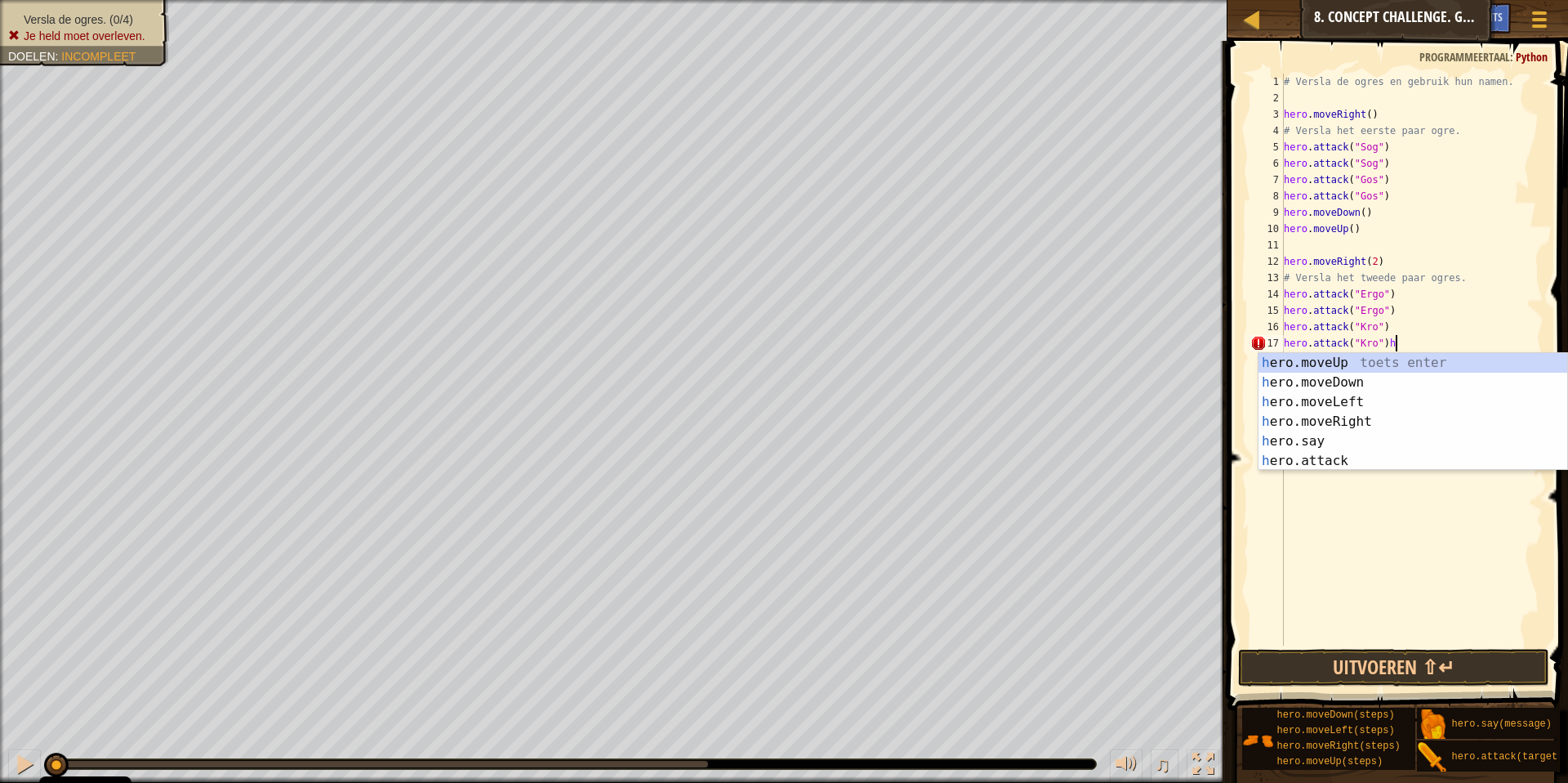
type textarea "hero.attack("Kro")"
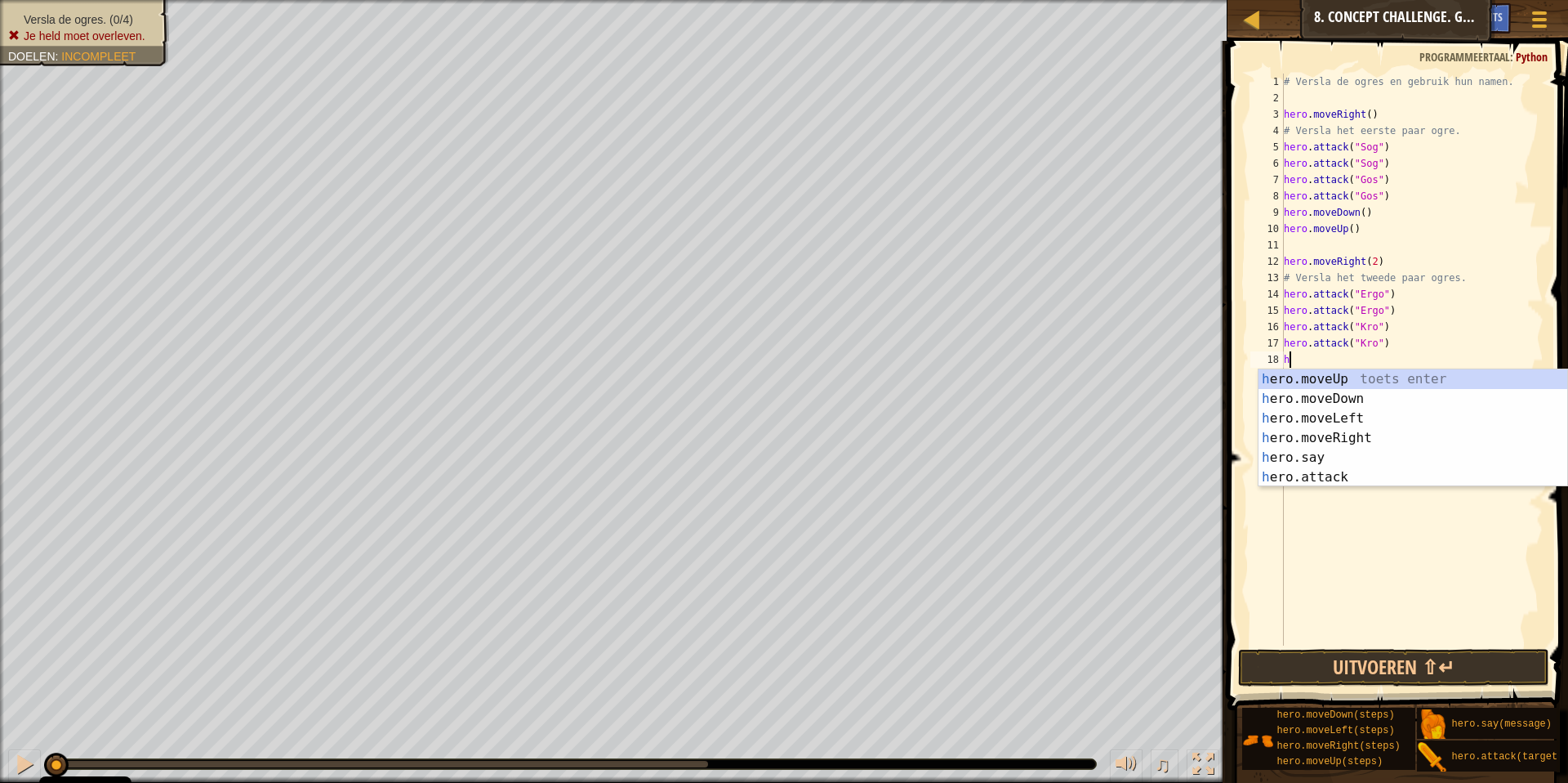
type textarea "her"
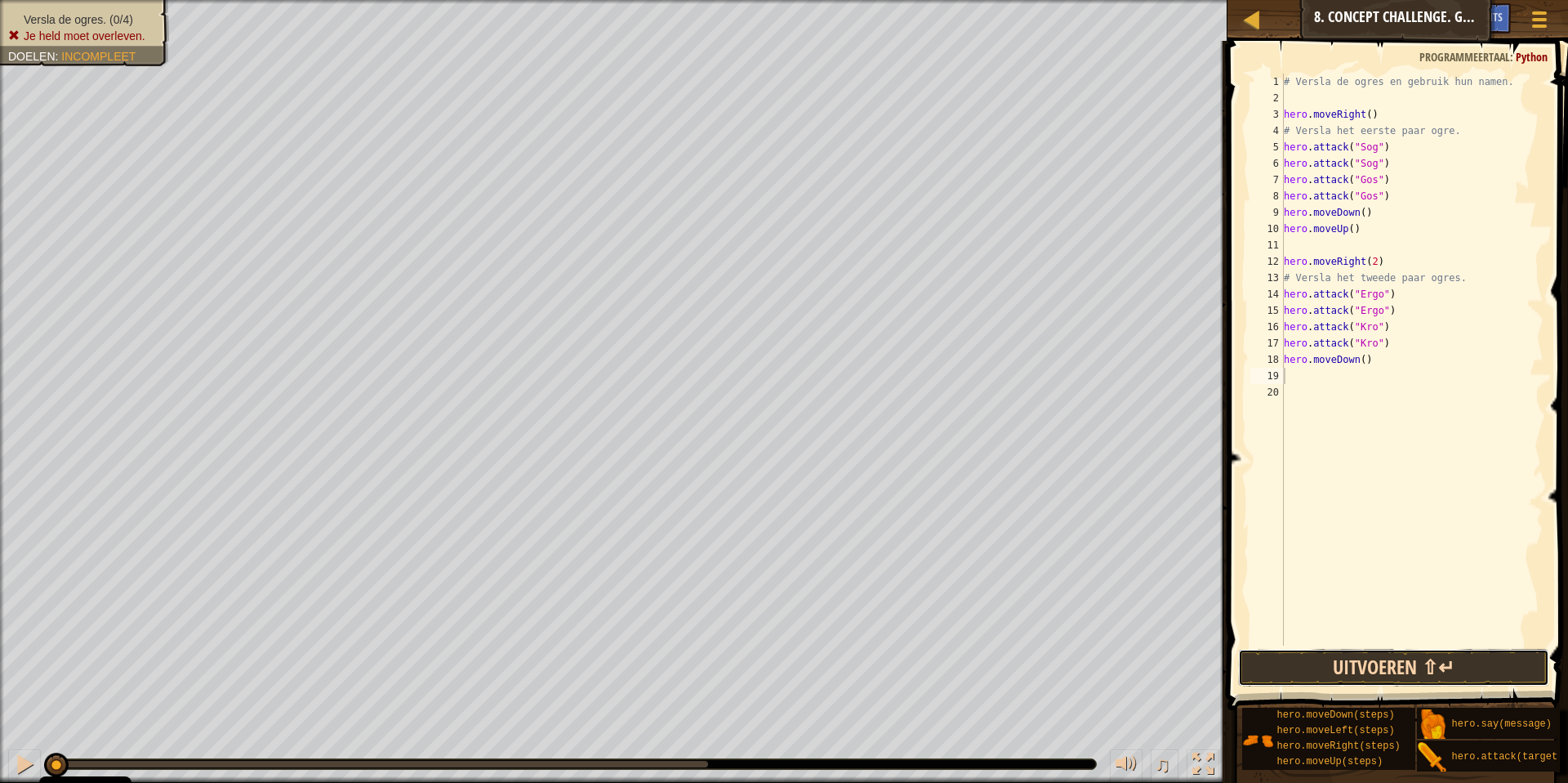
click at [1473, 661] on button "Uitvoeren ⇧↵" at bounding box center [1393, 668] width 311 height 37
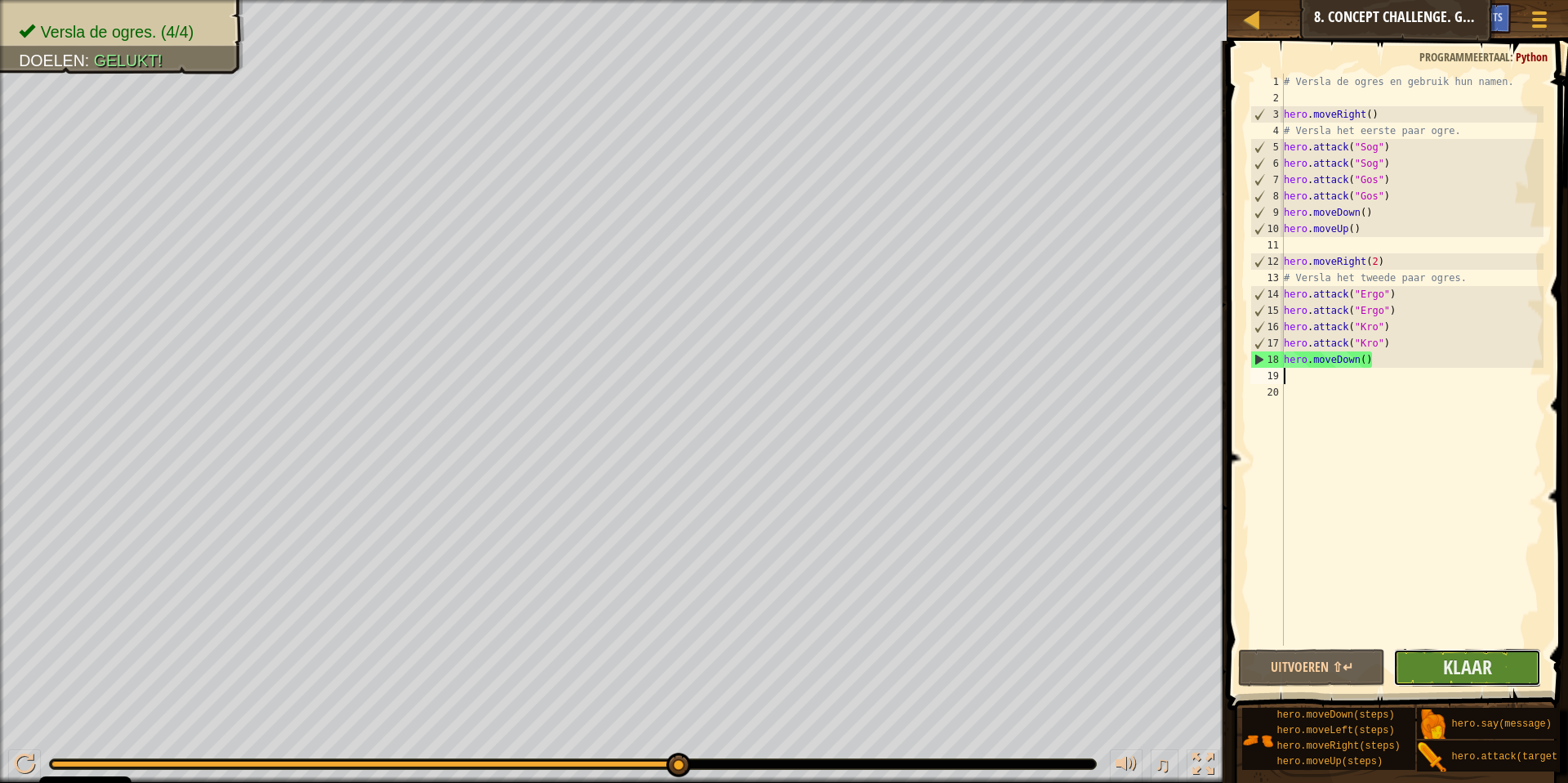
click at [1497, 661] on button "Klaar" at bounding box center [1467, 668] width 148 height 37
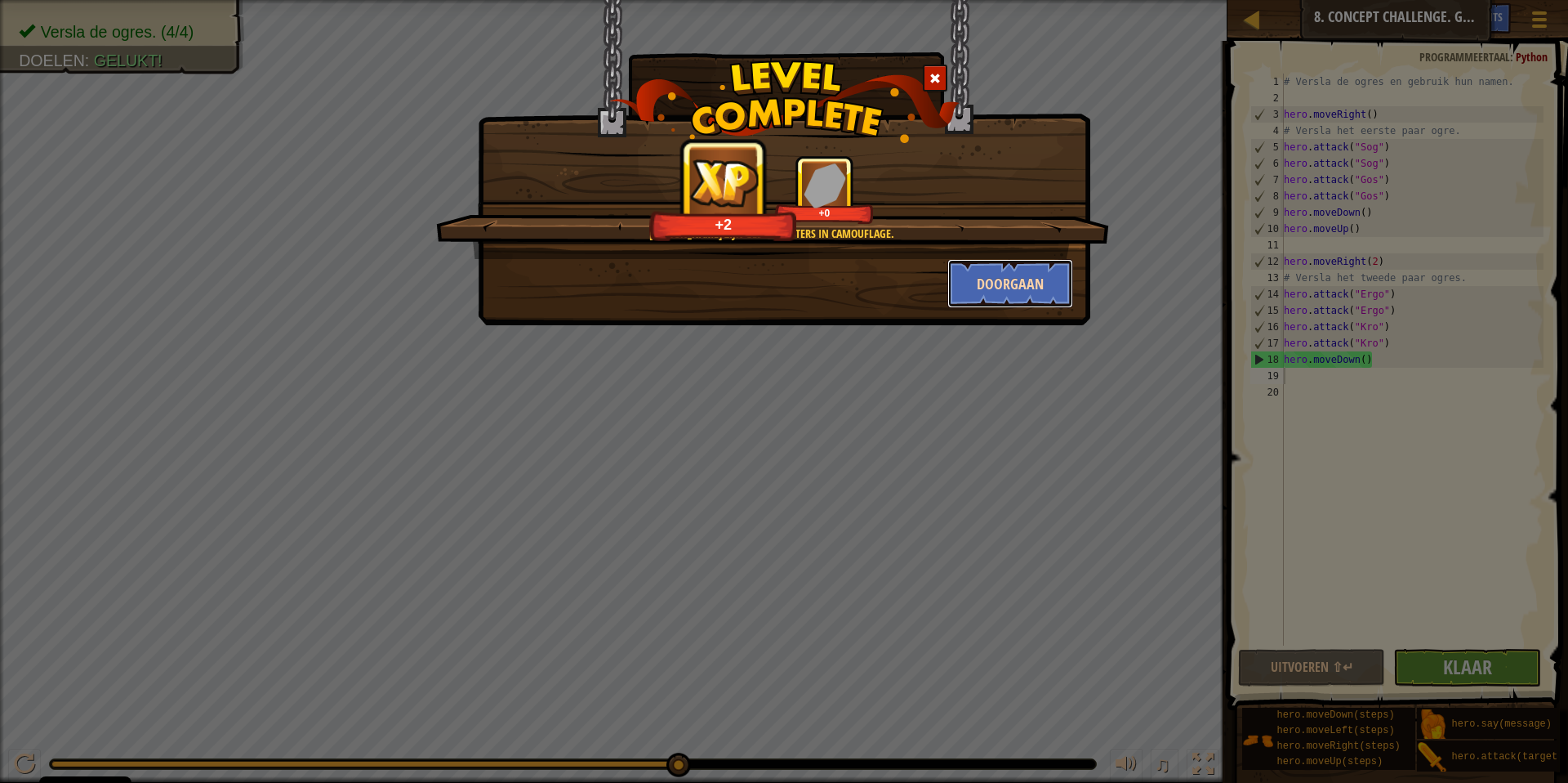
click at [1000, 272] on button "Doorgaan" at bounding box center [1011, 283] width 127 height 49
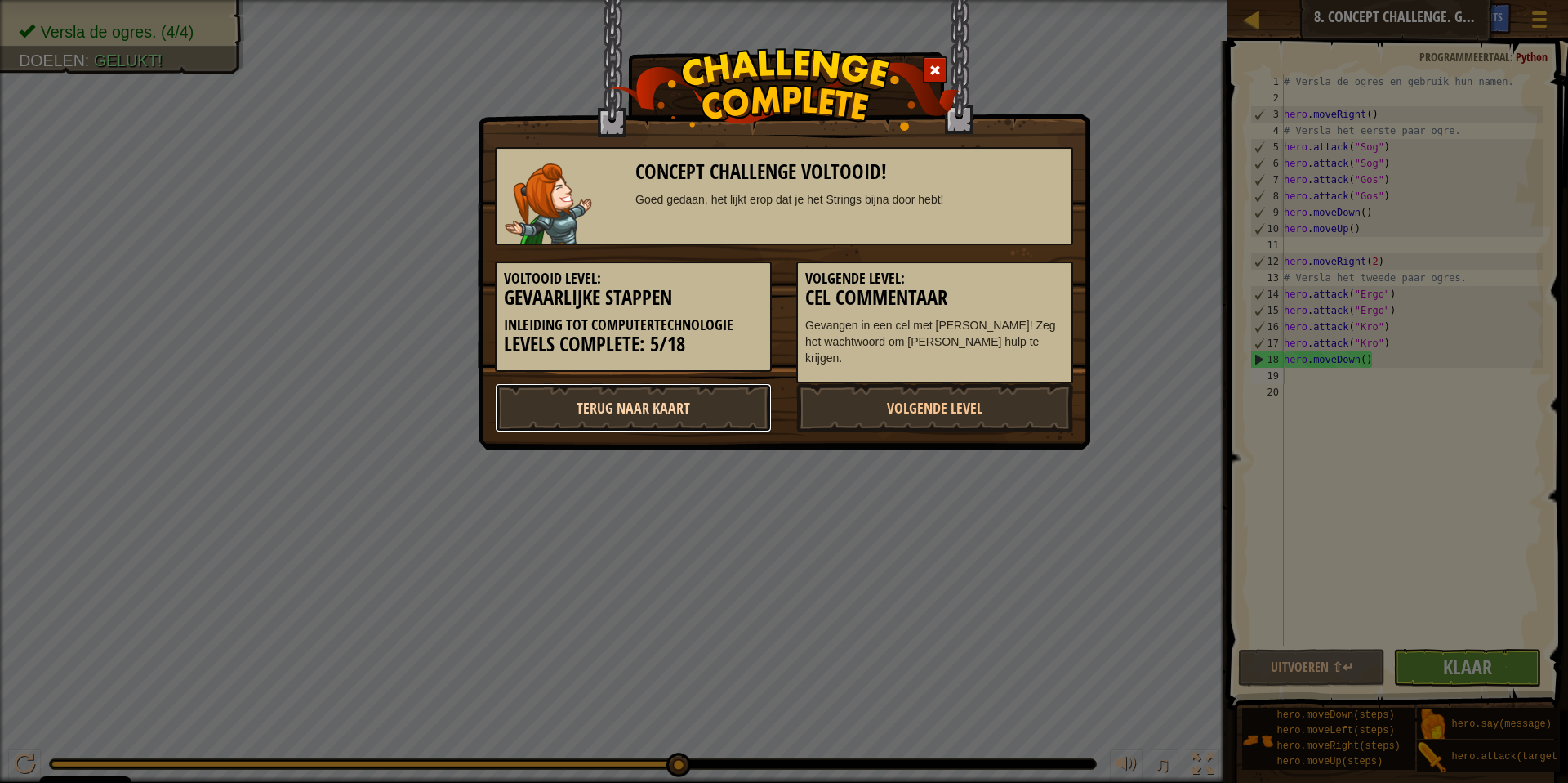
click at [648, 397] on link "Terug naar kaart" at bounding box center [634, 407] width 277 height 49
select select "nl-[GEOGRAPHIC_DATA]"
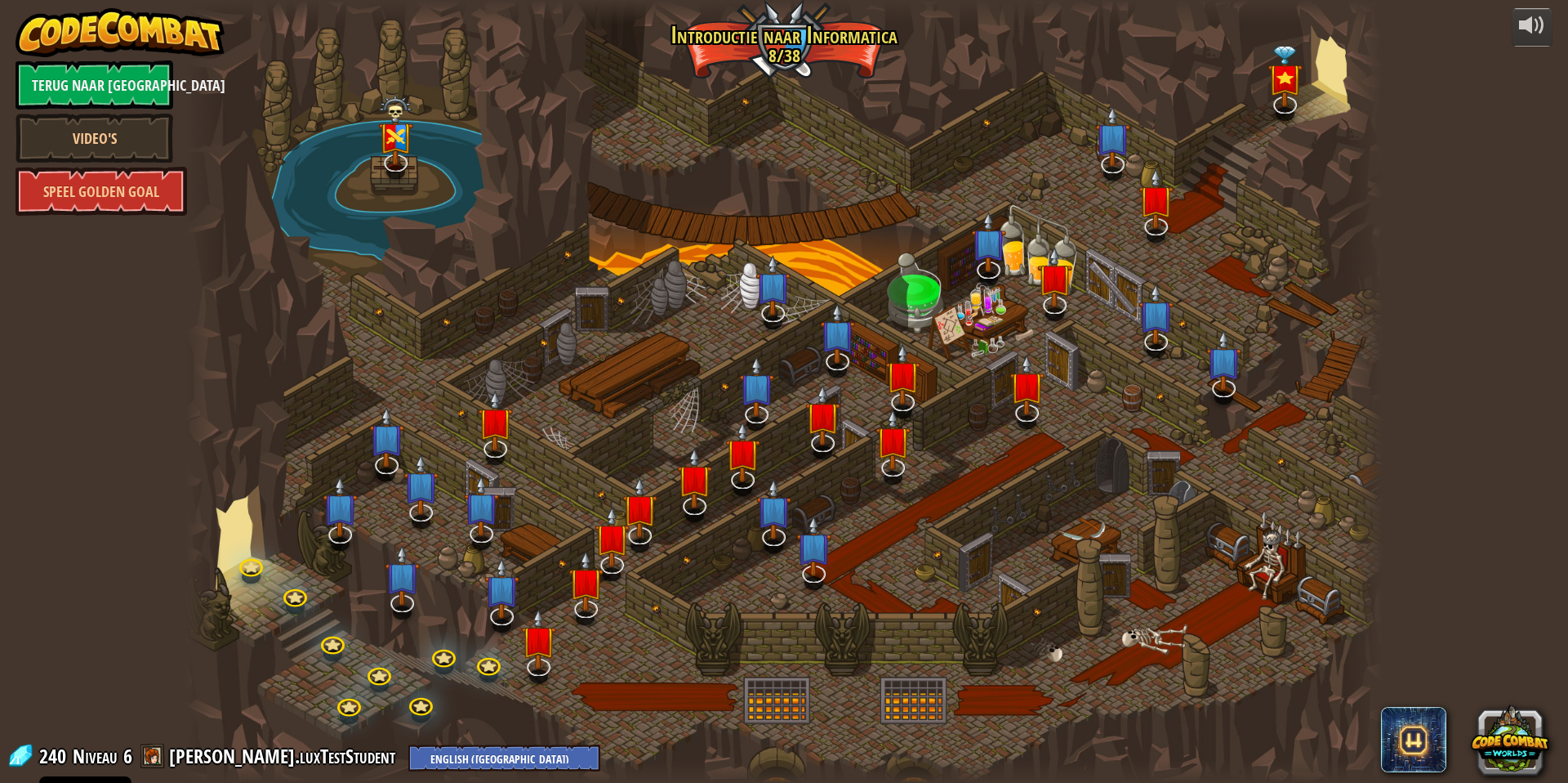
select select "nl-[GEOGRAPHIC_DATA]"
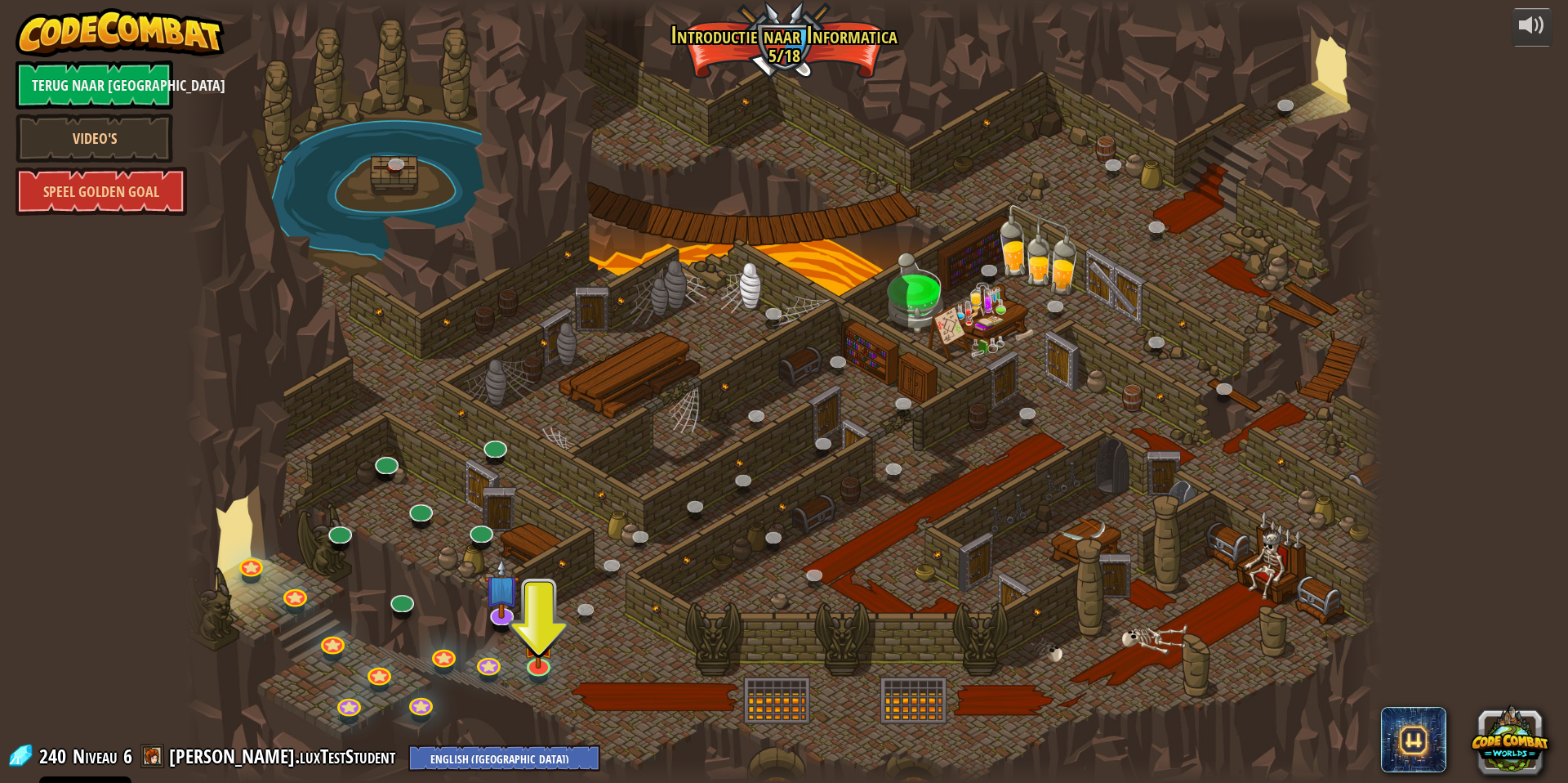
drag, startPoint x: 678, startPoint y: 661, endPoint x: 709, endPoint y: 516, distance: 148.3
click at [709, 516] on div at bounding box center [784, 392] width 1197 height 783
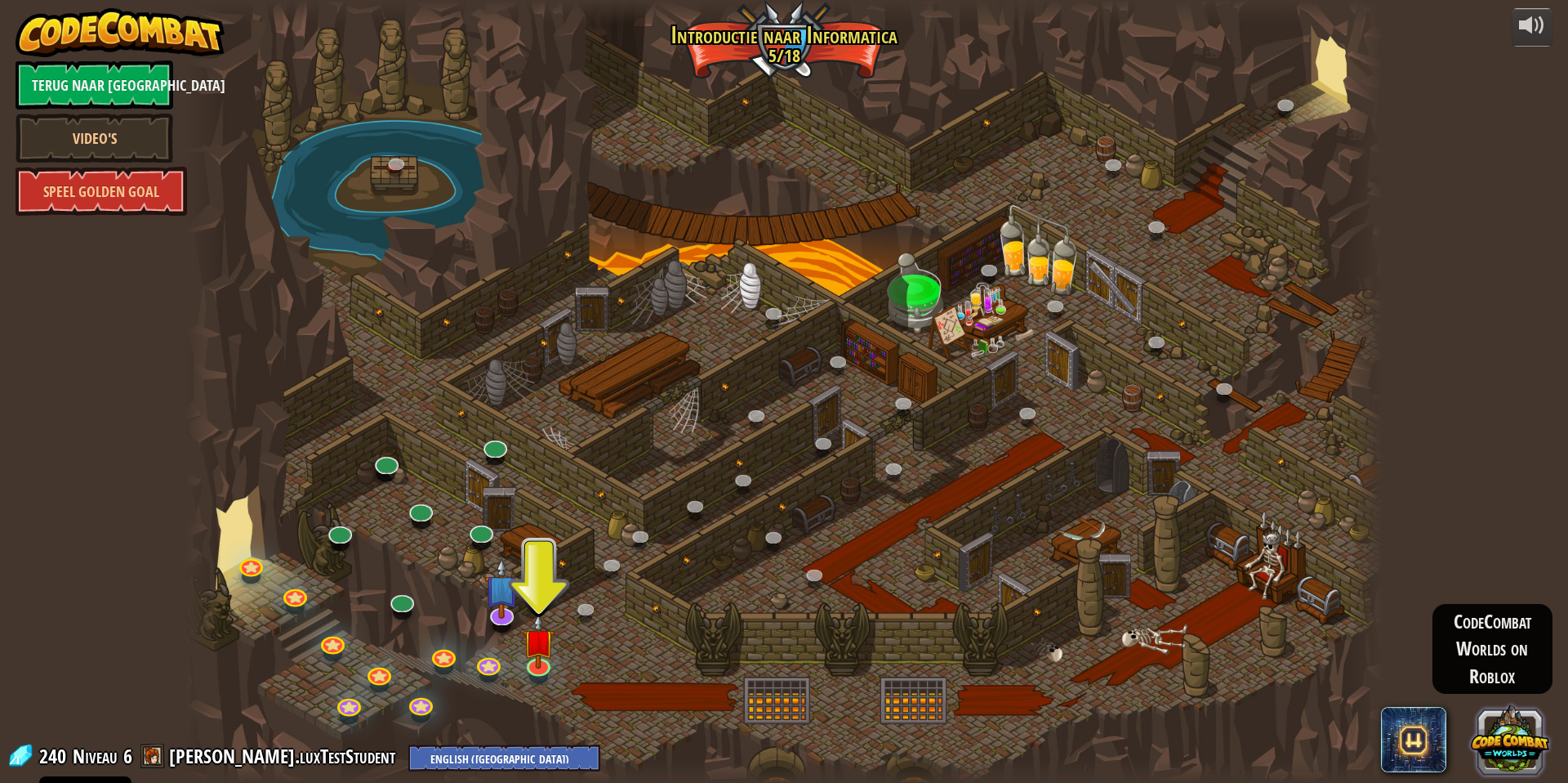
click at [1510, 739] on button at bounding box center [1510, 740] width 78 height 78
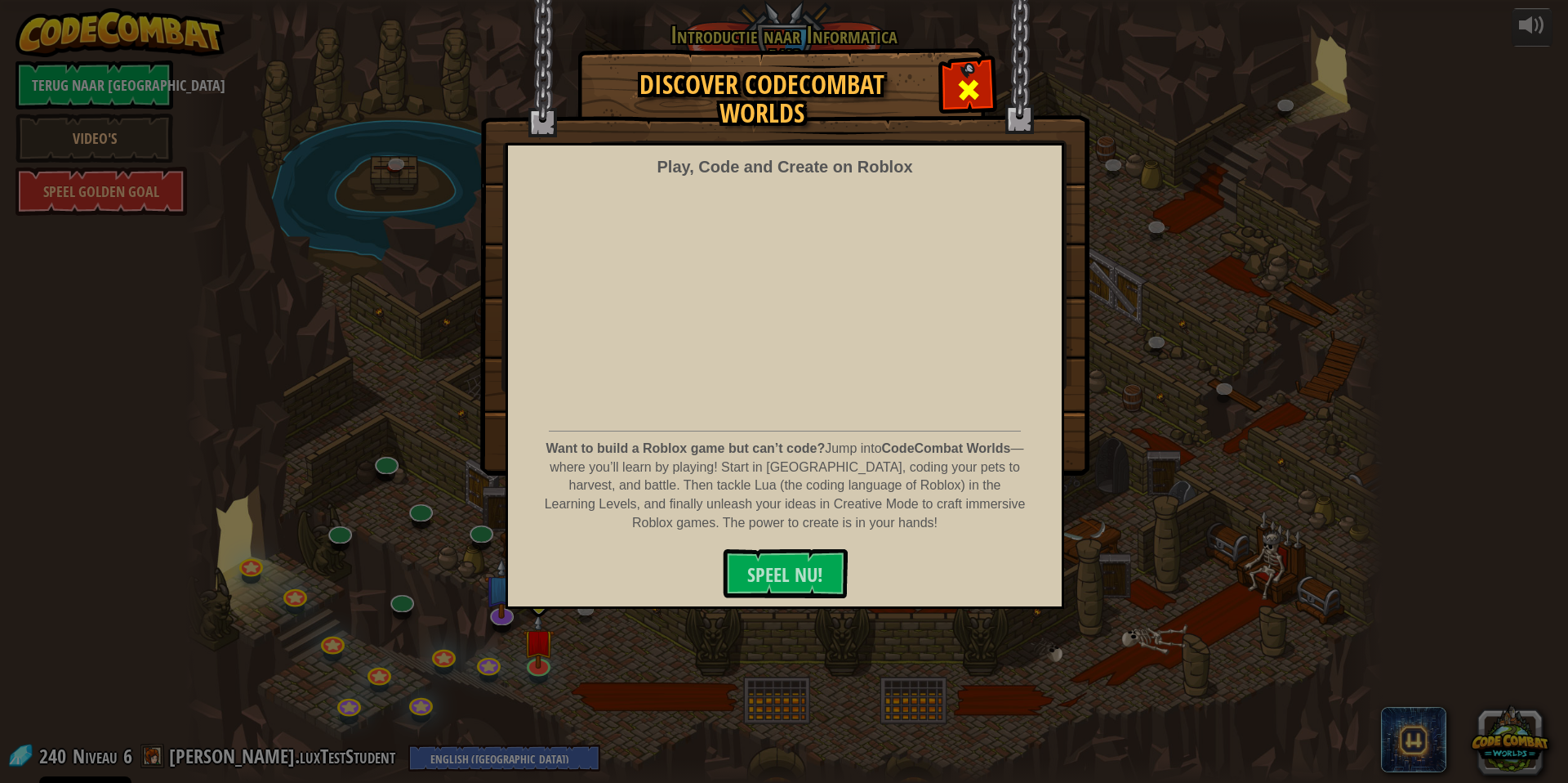
click at [955, 80] on div at bounding box center [968, 88] width 51 height 51
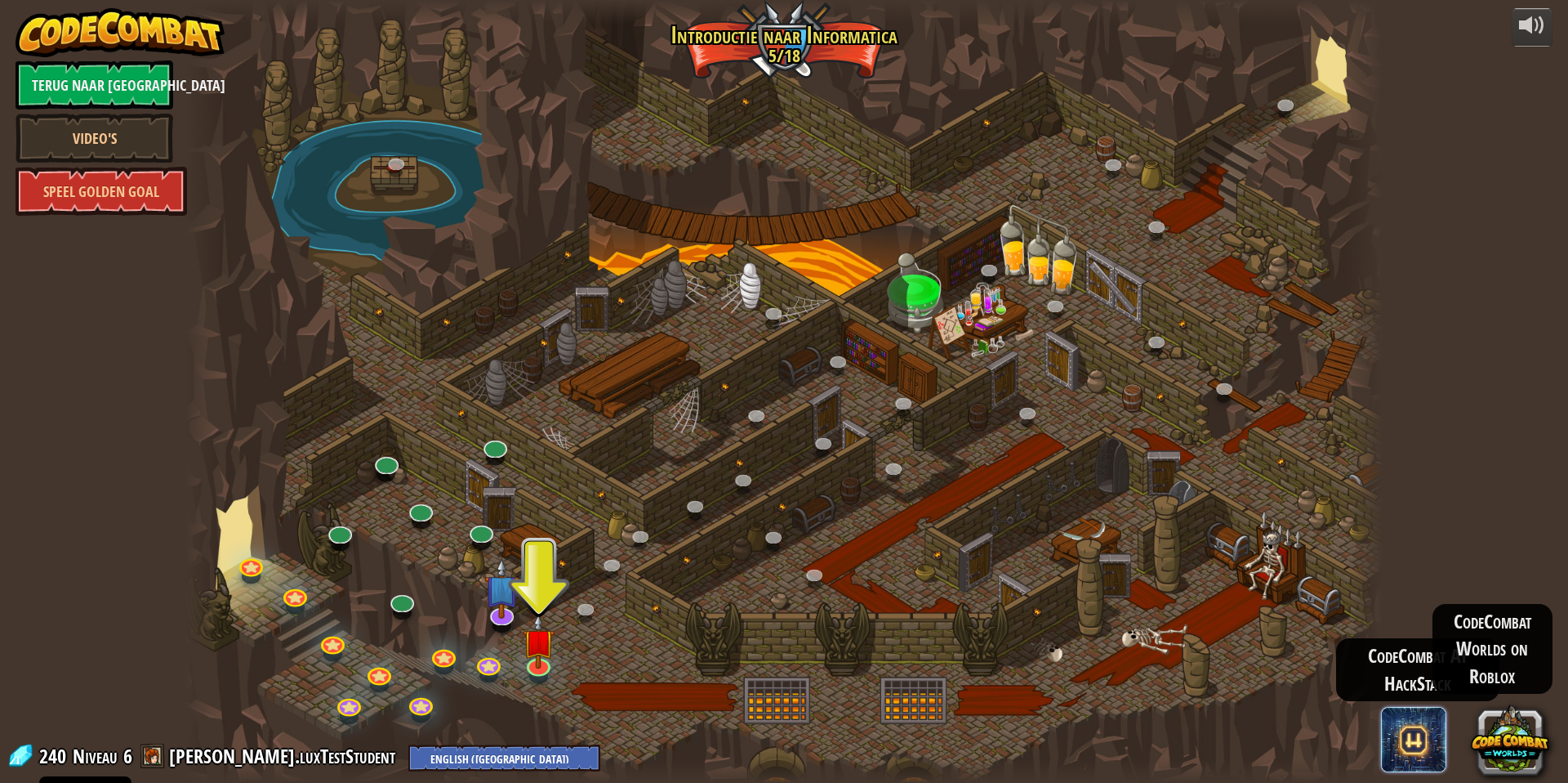
click at [1417, 743] on span at bounding box center [1414, 740] width 66 height 66
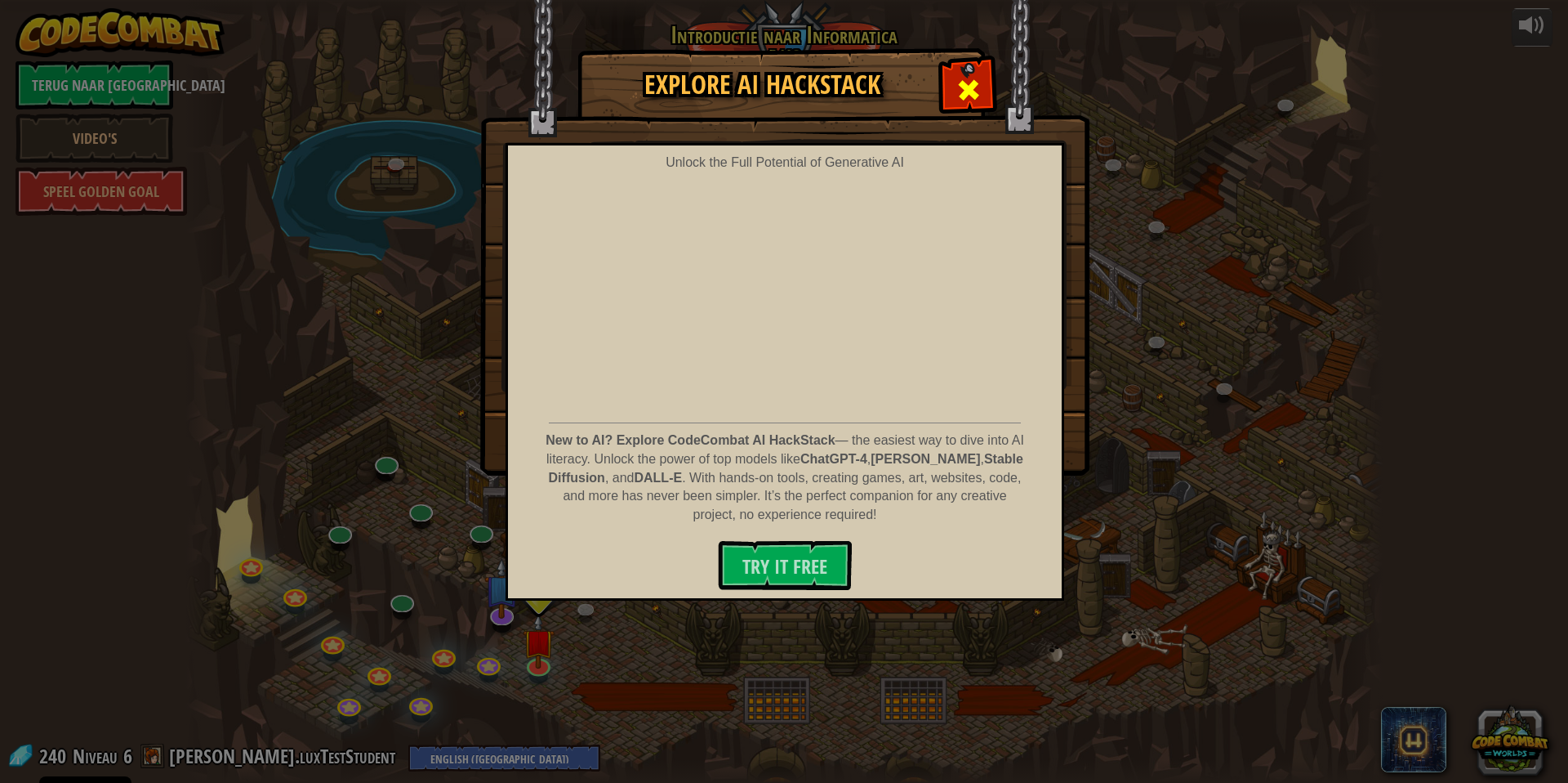
click at [966, 82] on span at bounding box center [968, 90] width 26 height 26
